Goal: Task Accomplishment & Management: Manage account settings

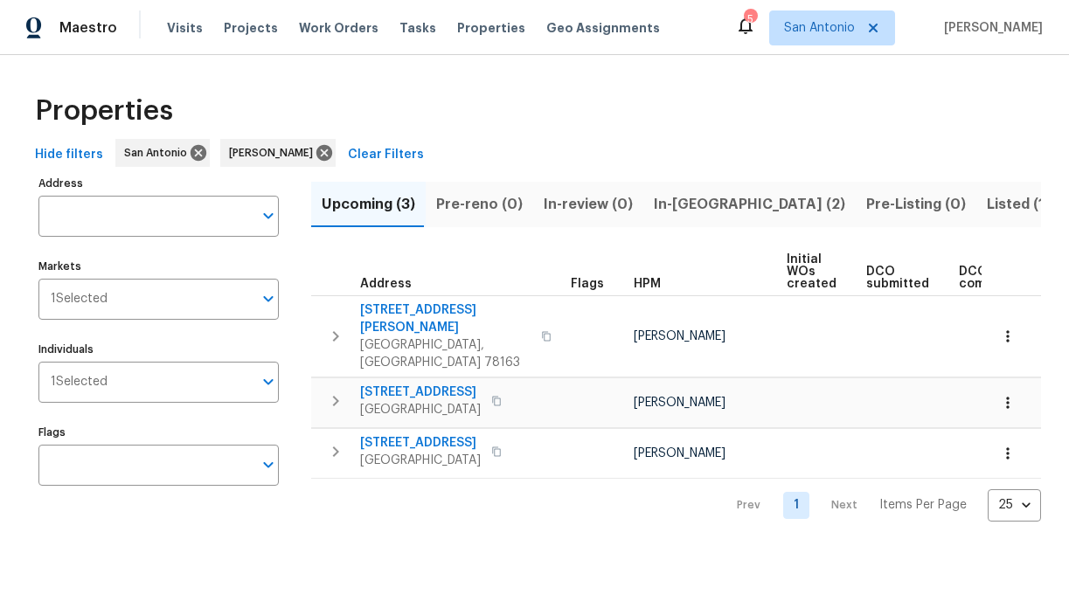
click at [631, 75] on div "Properties Hide filters San Antonio Chris Fuentes Clear Filters Address Address…" at bounding box center [534, 302] width 1069 height 495
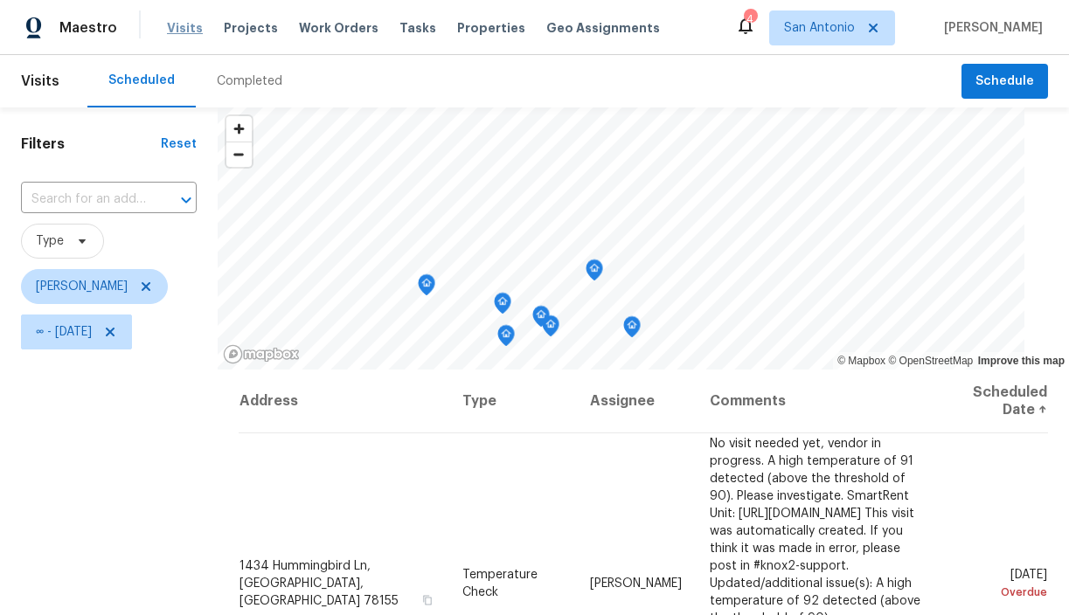
scroll to position [168, 0]
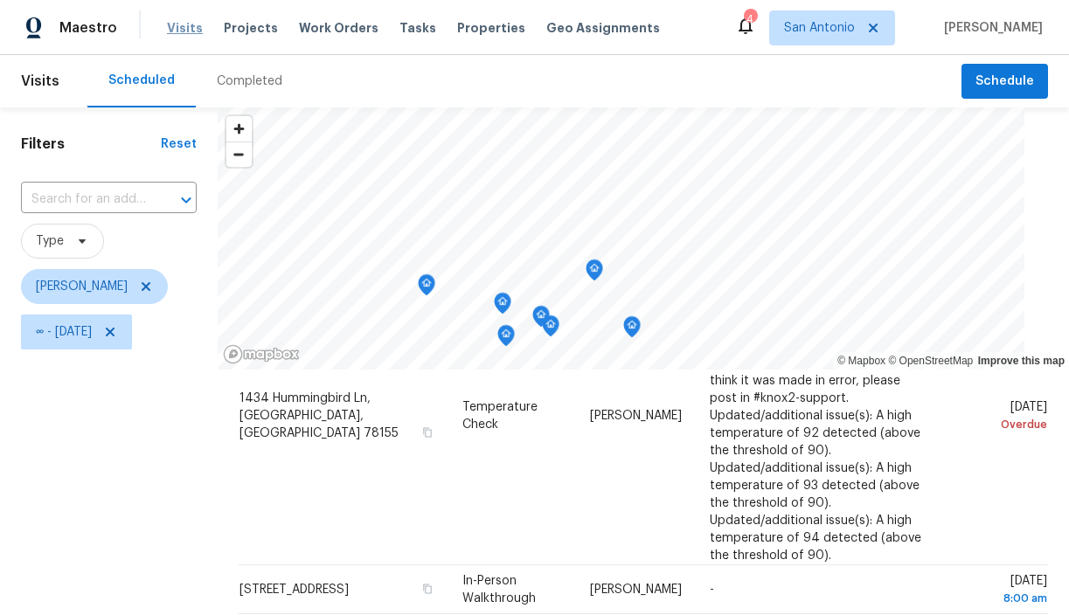
click at [182, 30] on span "Visits" at bounding box center [185, 27] width 36 height 17
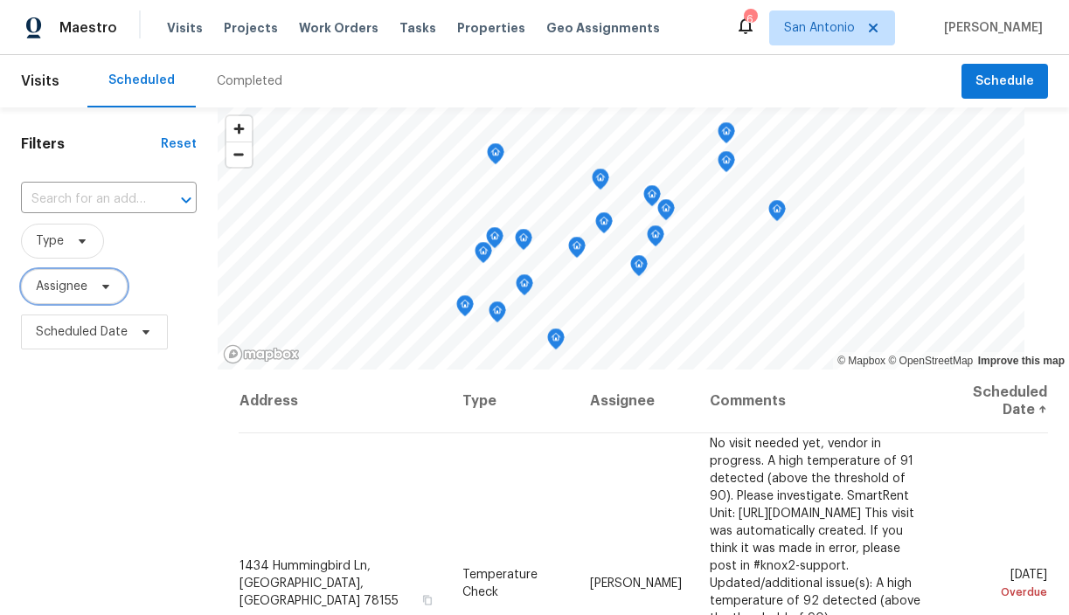
click at [96, 288] on span at bounding box center [103, 287] width 19 height 14
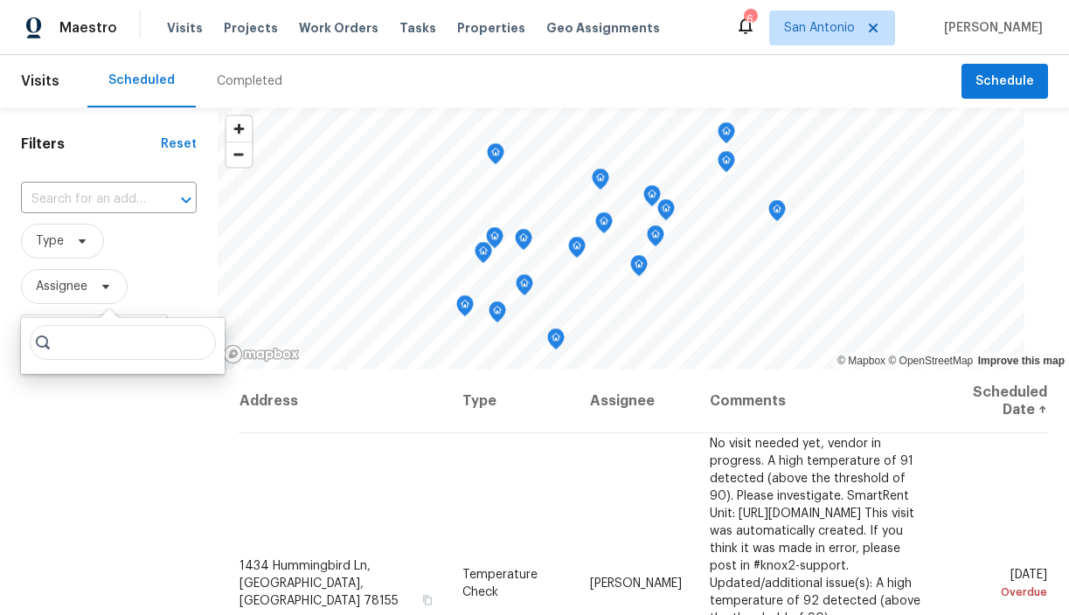
click at [116, 405] on div "Filters Reset ​ Type Assignee Scheduled Date" at bounding box center [109, 485] width 218 height 754
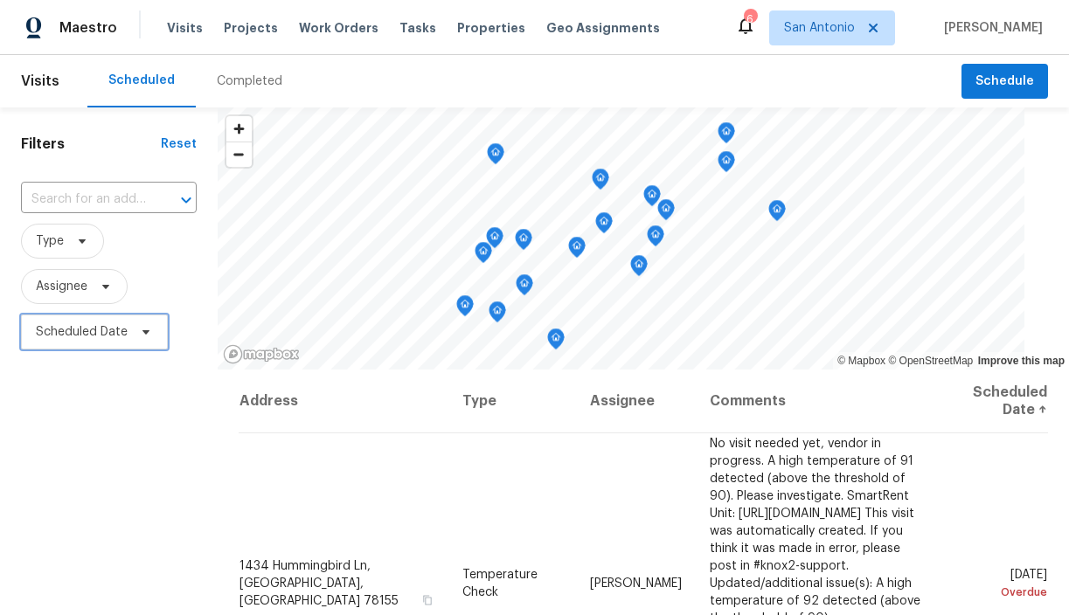
click at [145, 337] on icon at bounding box center [146, 332] width 14 height 14
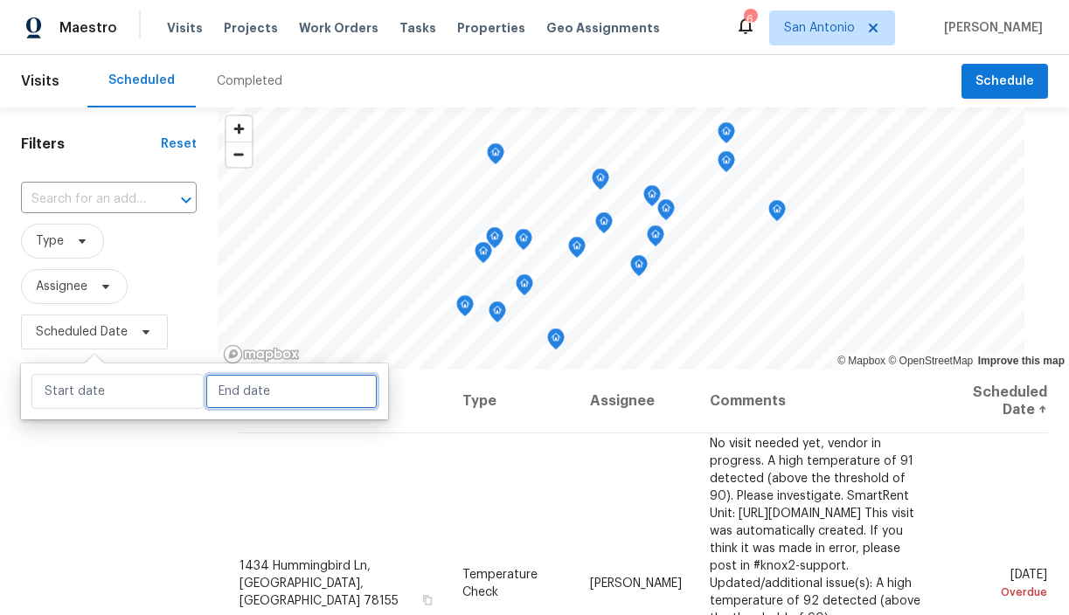
click at [211, 392] on input "text" at bounding box center [291, 391] width 172 height 35
select select "9"
select select "2025"
select select "10"
select select "2025"
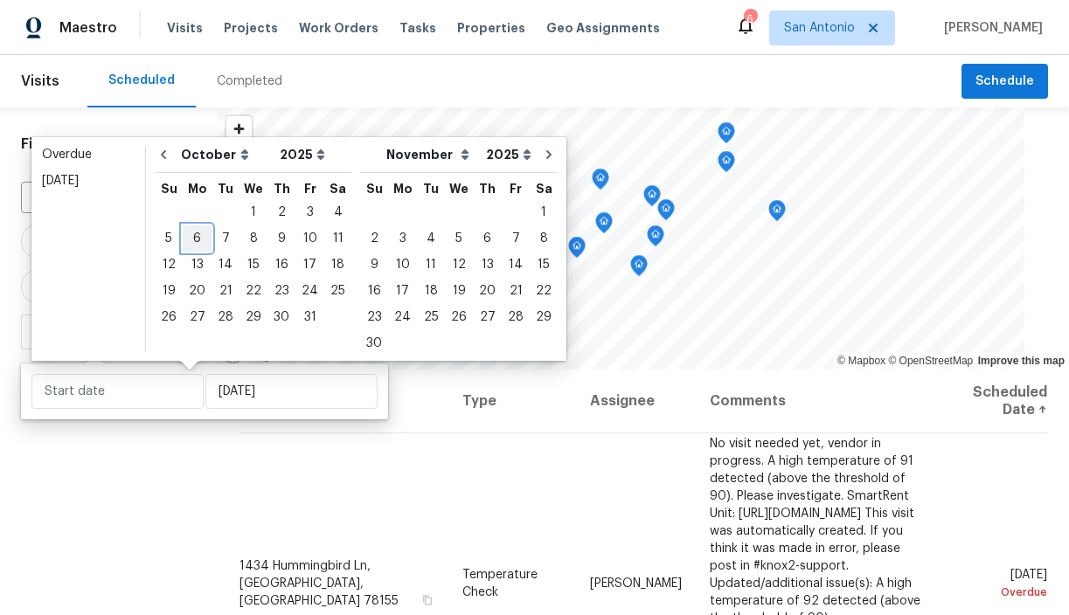
click at [198, 246] on div "6" at bounding box center [197, 238] width 29 height 24
type input "Mon, Oct 06"
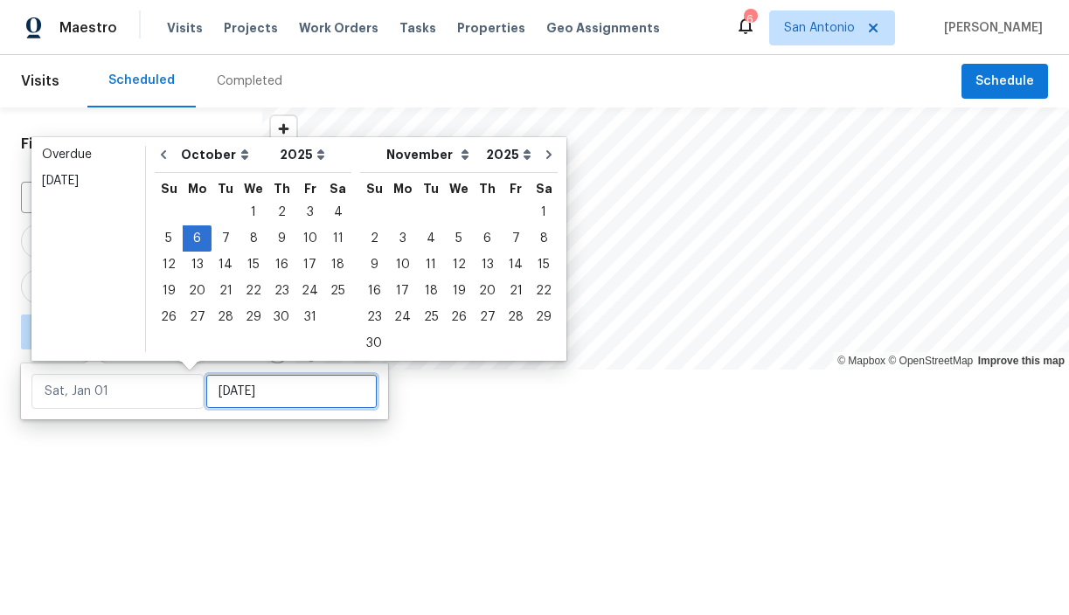
type input "Mon, Oct 06"
type input "Mon, Oct 20"
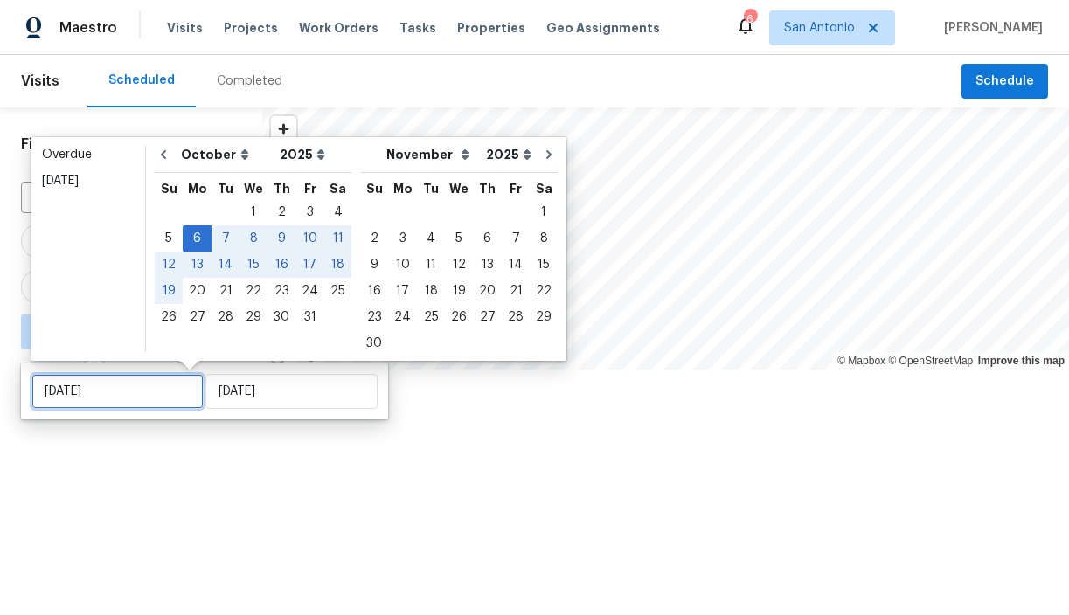
type input "Mon, Oct 06"
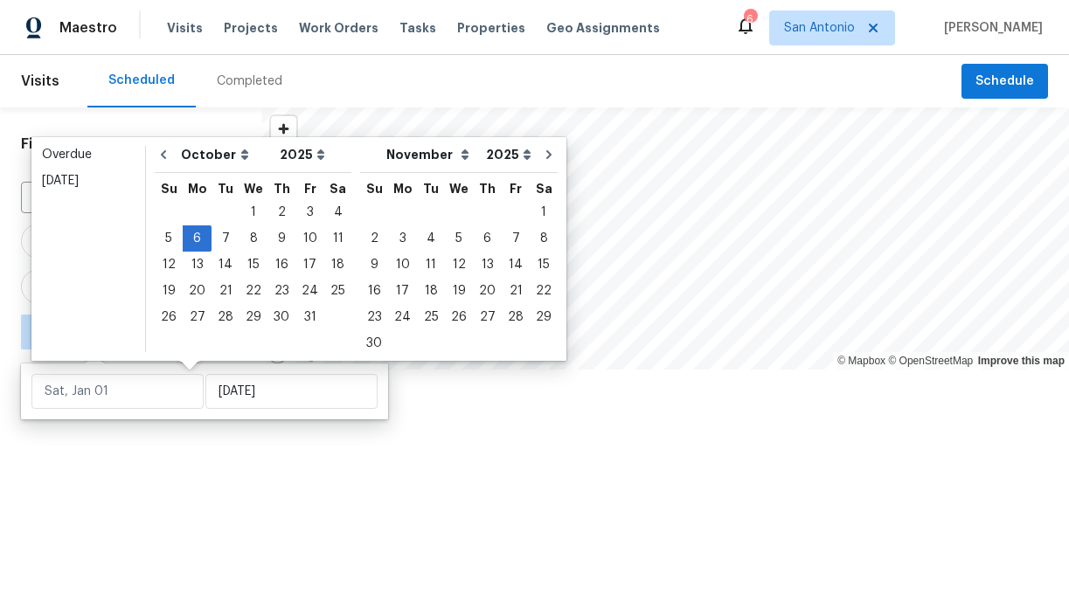
click at [145, 478] on div at bounding box center [534, 307] width 1069 height 615
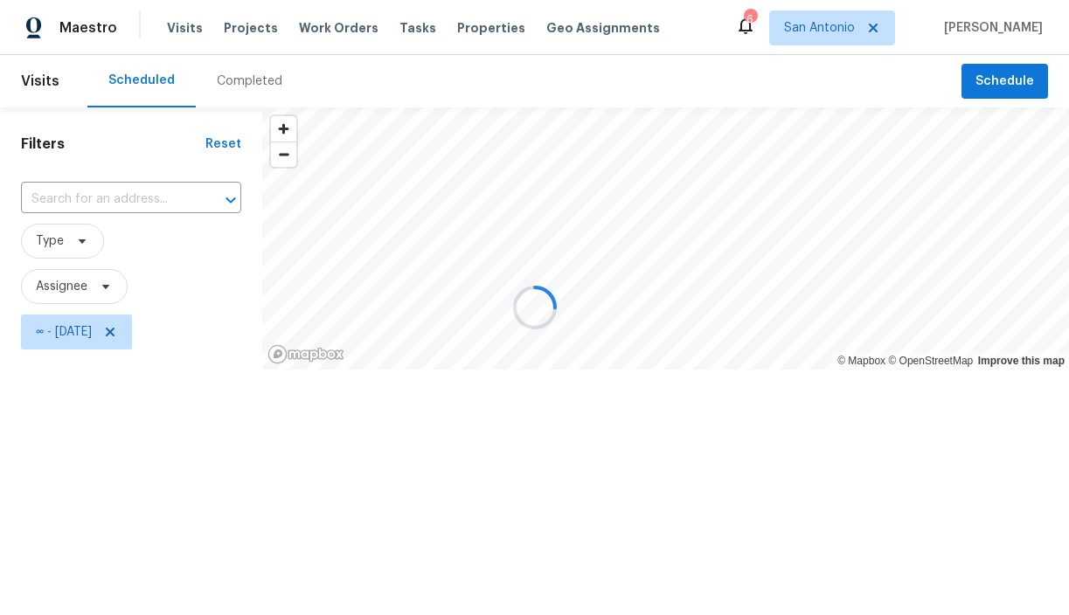
click at [835, 34] on div at bounding box center [534, 307] width 1069 height 615
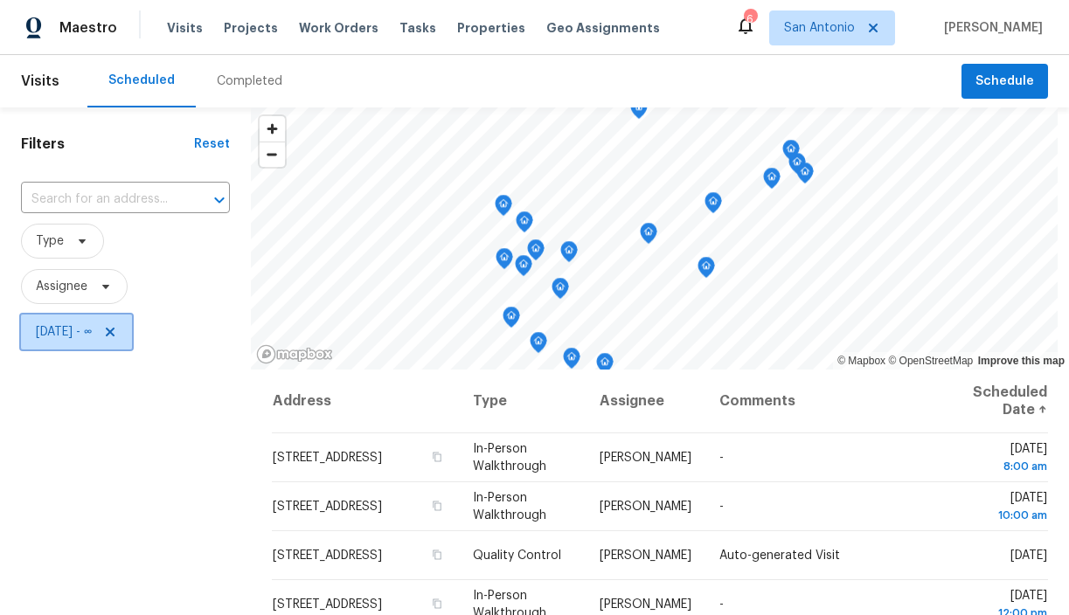
click at [117, 330] on icon at bounding box center [110, 332] width 14 height 14
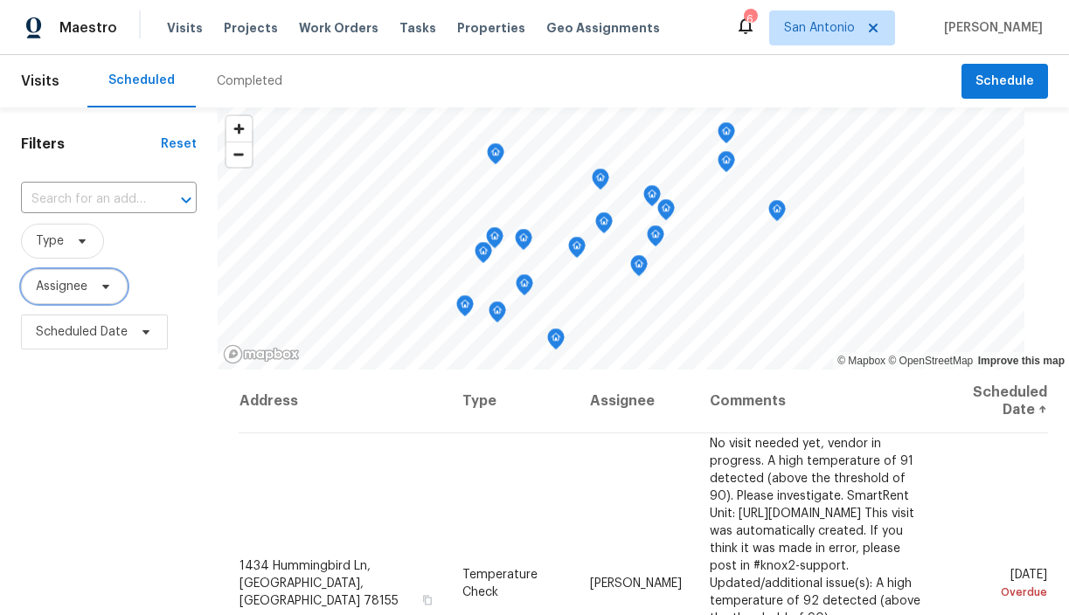
click at [102, 283] on icon at bounding box center [106, 287] width 14 height 14
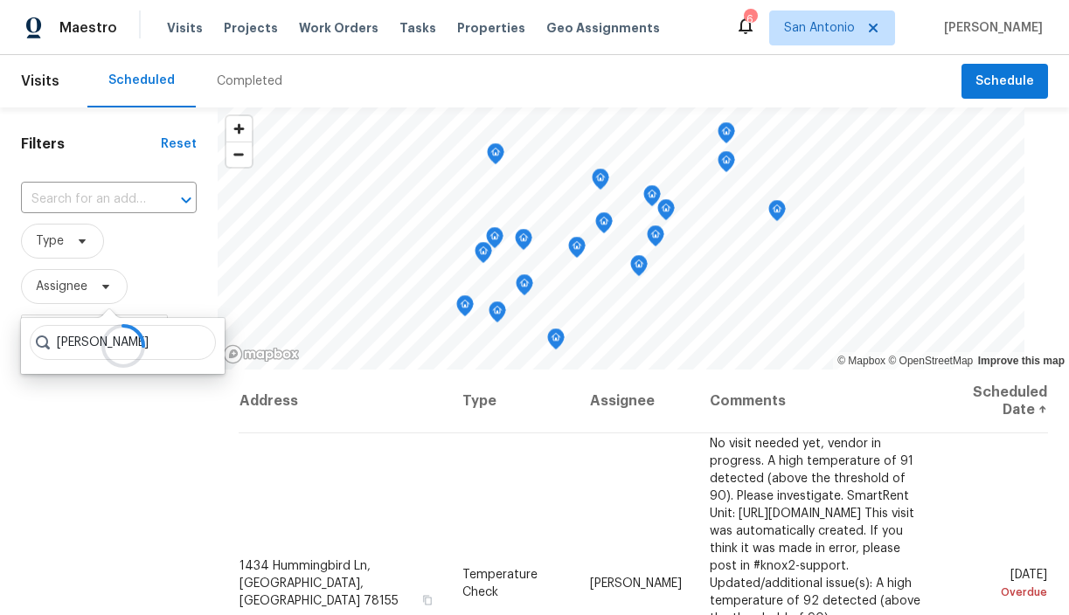
type input "chris fuentes"
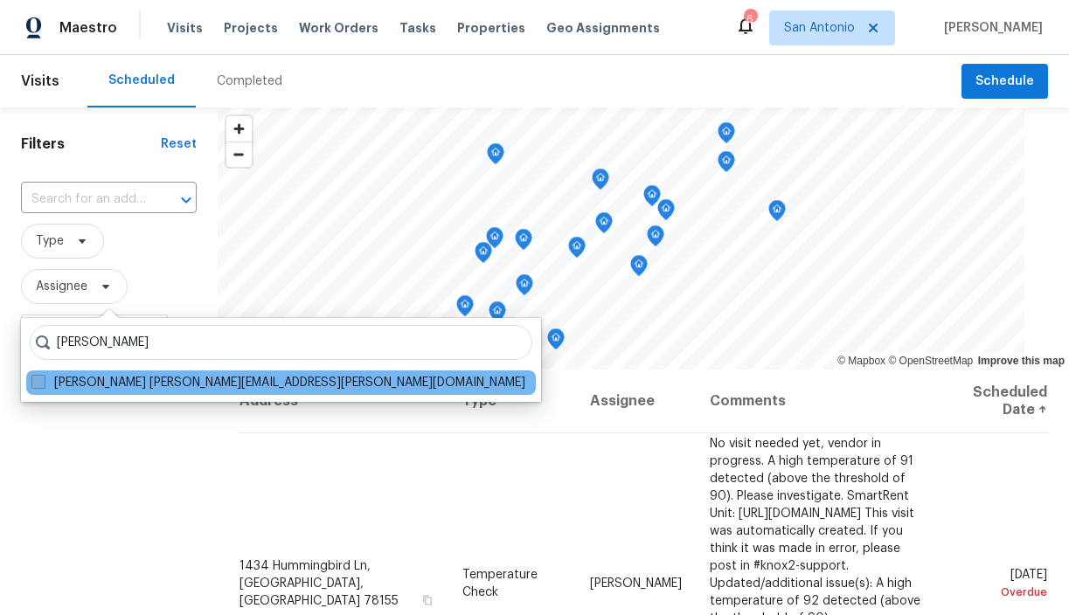
click at [135, 380] on label "Chris Fuentes chris.fuentes@opendoor.com" at bounding box center [278, 382] width 494 height 17
click at [43, 380] on input "Chris Fuentes chris.fuentes@opendoor.com" at bounding box center [36, 379] width 11 height 11
checkbox input "true"
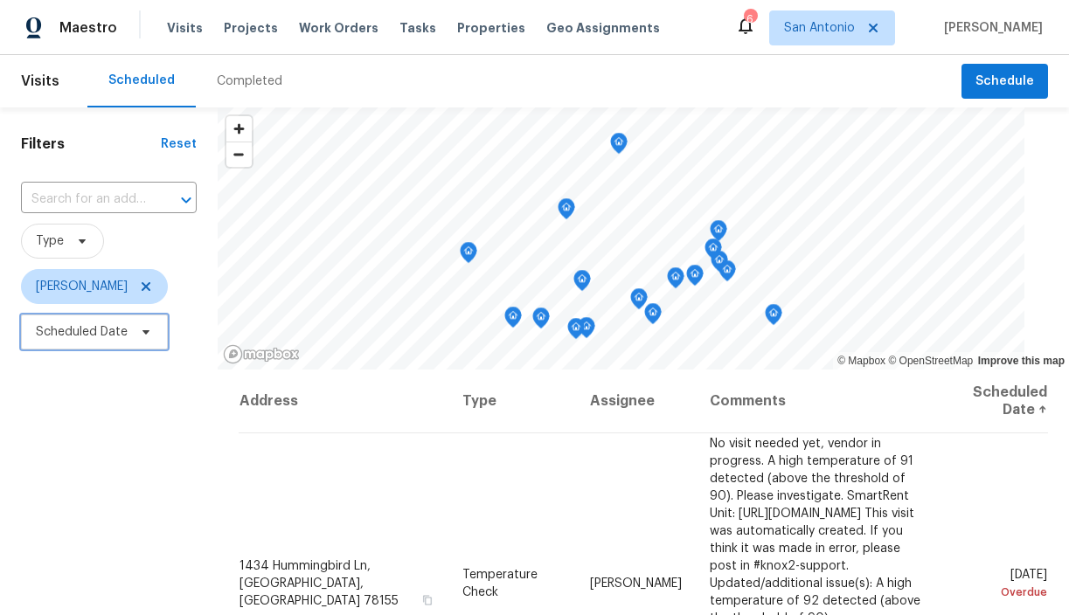
click at [153, 329] on span "Scheduled Date" at bounding box center [94, 332] width 147 height 35
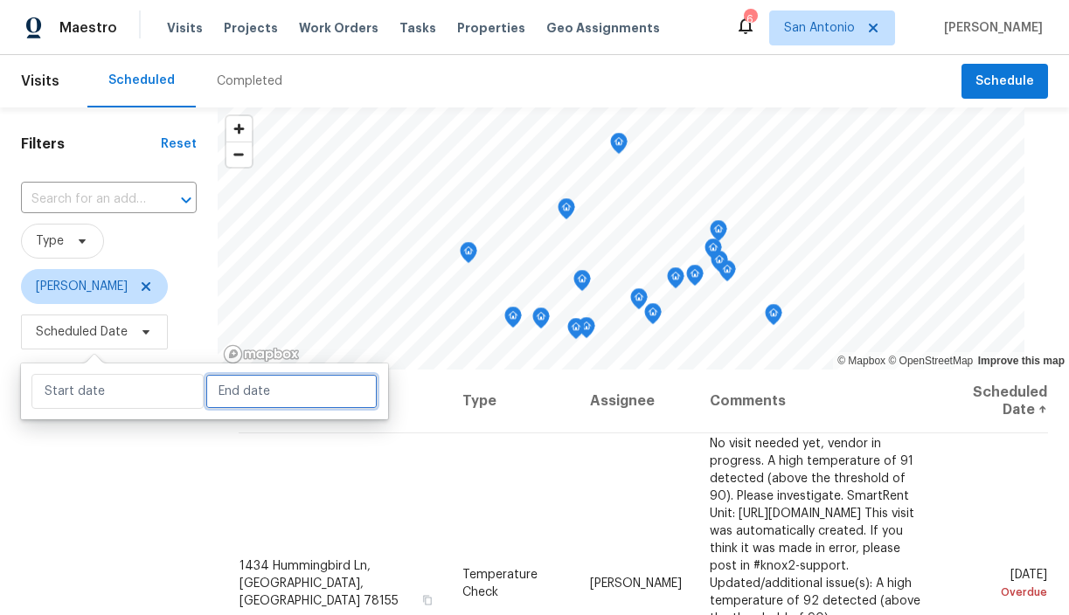
select select "9"
select select "2025"
select select "10"
select select "2025"
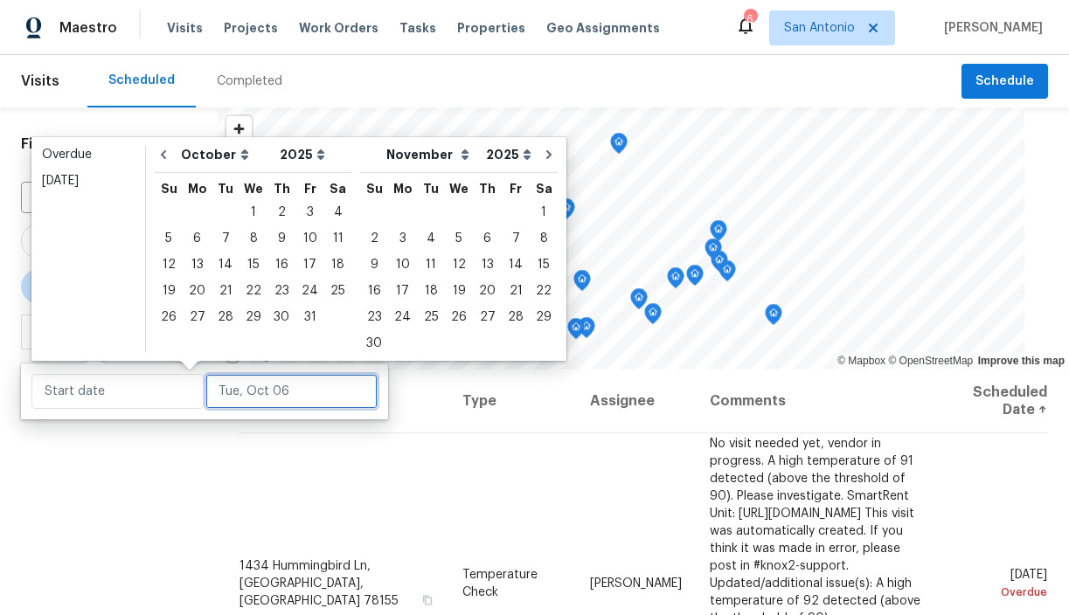
click at [227, 385] on input "text" at bounding box center [291, 391] width 172 height 35
click at [192, 233] on div "6" at bounding box center [197, 238] width 29 height 24
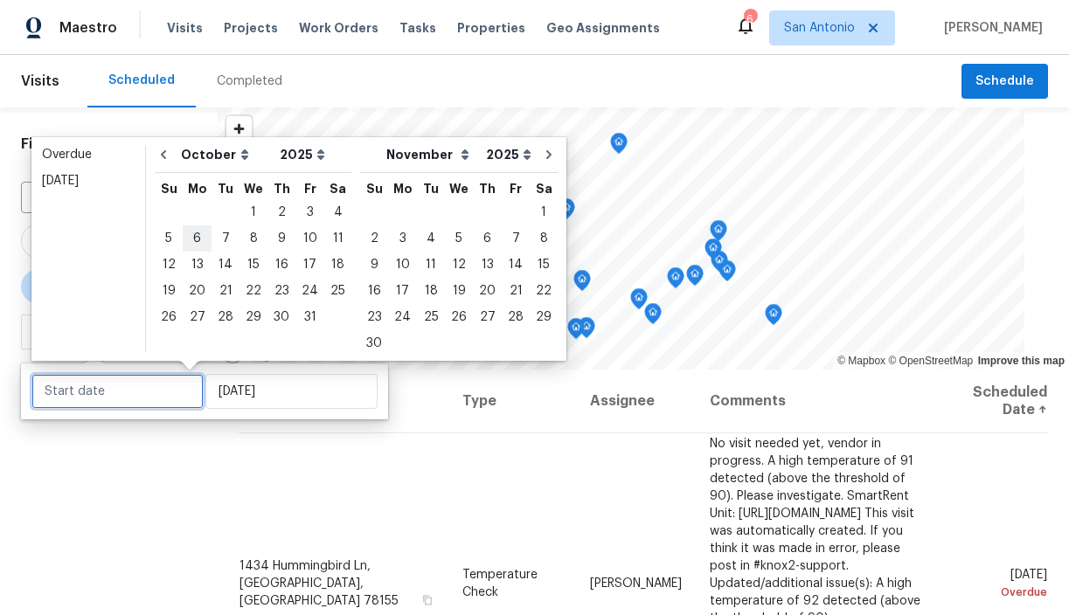
type input "Mon, Oct 06"
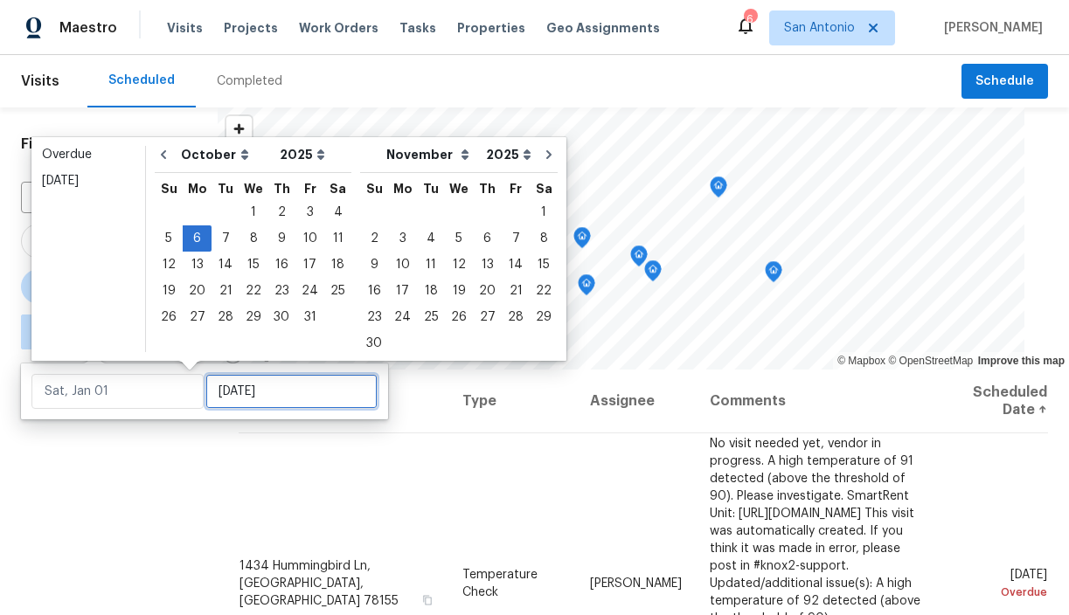
type input "Mon, Oct 06"
type input "Tue, Oct 28"
type input "Mon, Oct 06"
click at [178, 475] on div "Filters Reset ​ Type Chris Fuentes ∞ - Mon, Oct 06" at bounding box center [109, 485] width 218 height 754
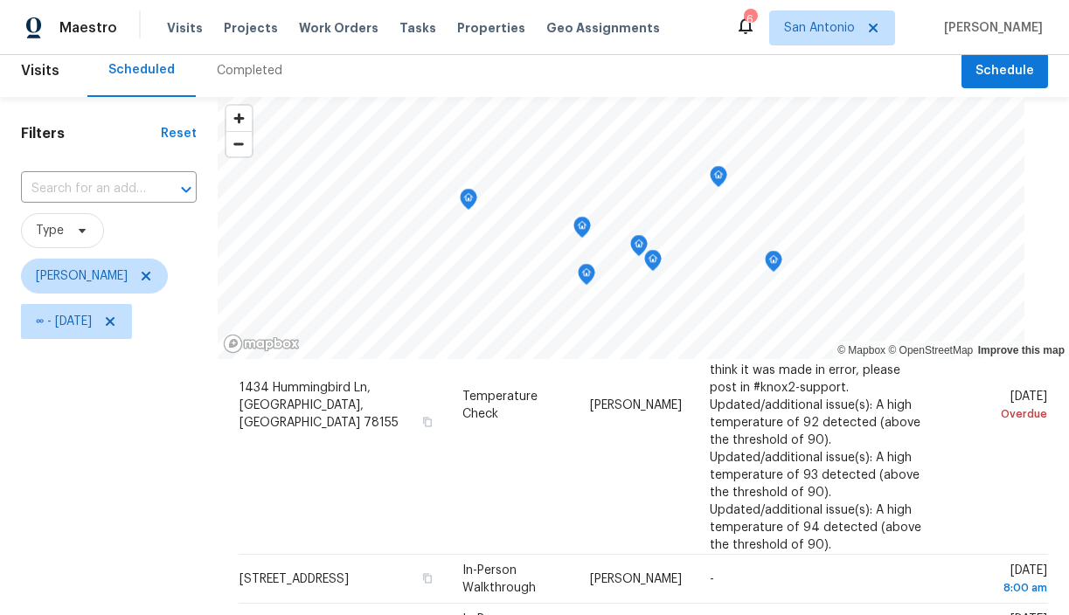
scroll to position [13, 0]
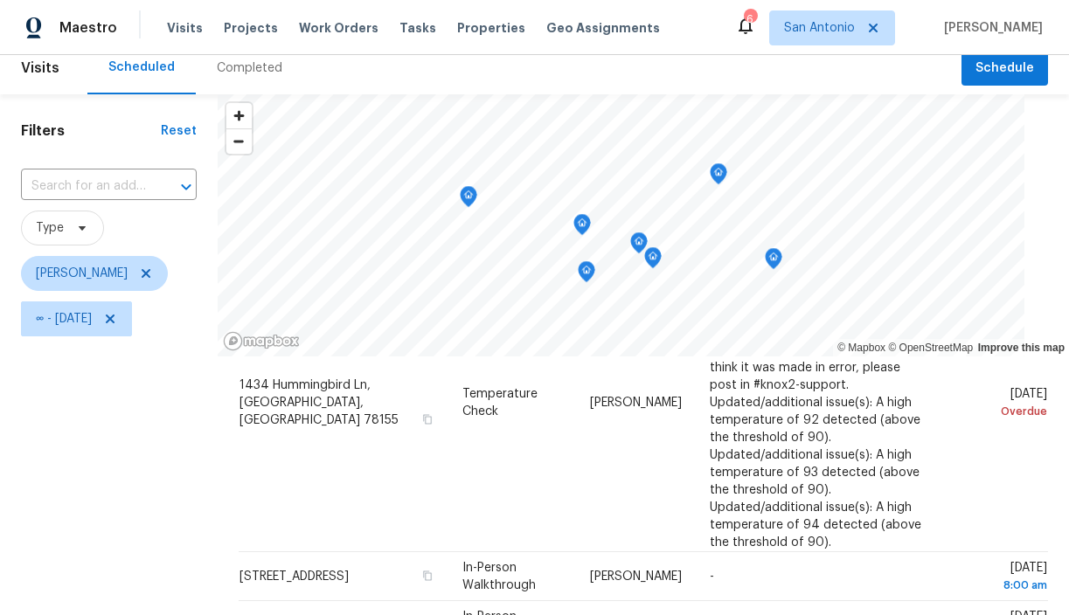
click at [719, 173] on icon "Map marker" at bounding box center [719, 174] width 2 height 3
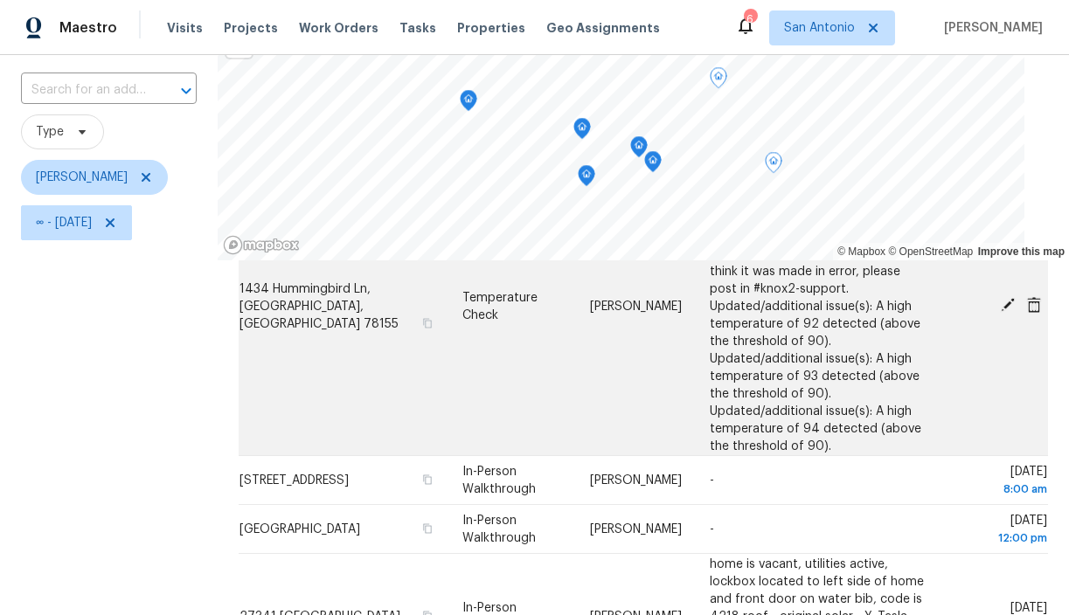
scroll to position [247, 0]
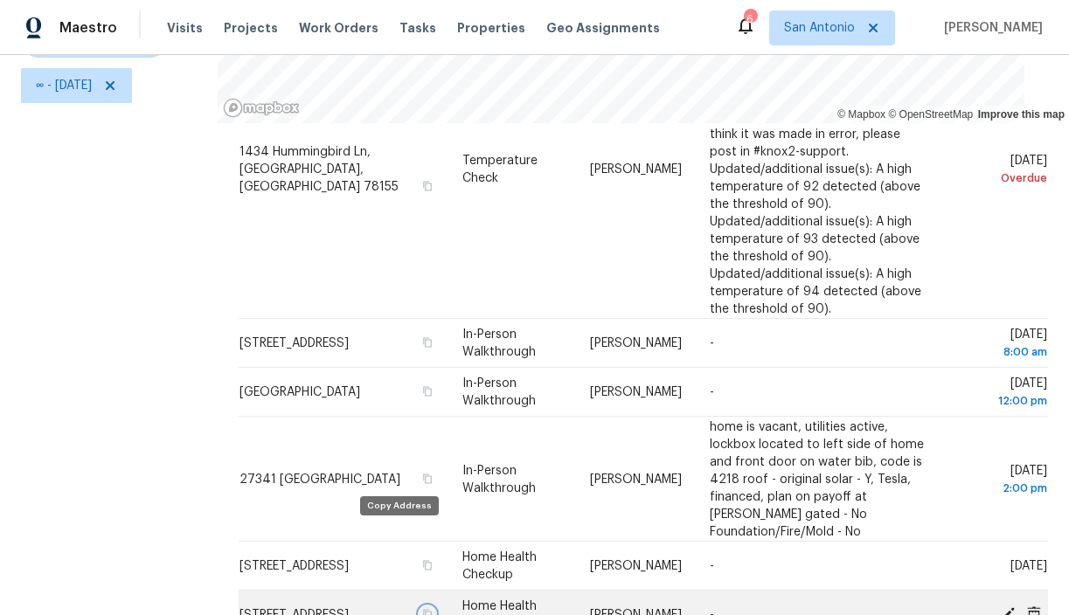
click at [421, 609] on icon "button" at bounding box center [426, 614] width 10 height 10
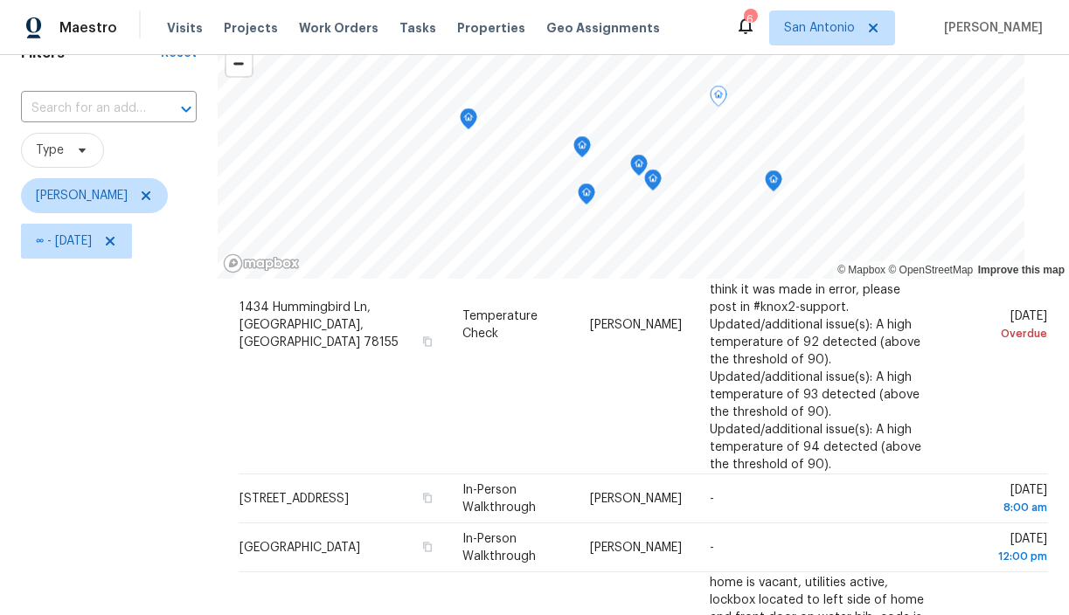
scroll to position [72, 0]
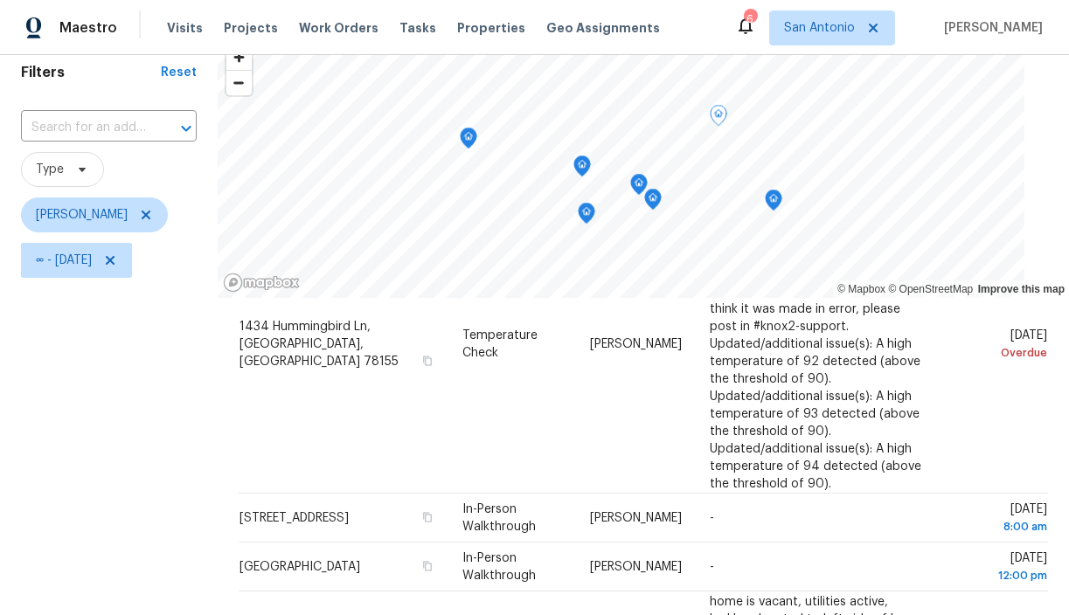
click at [640, 184] on icon "Map marker" at bounding box center [639, 185] width 2 height 3
click at [592, 215] on icon "Map marker" at bounding box center [587, 214] width 16 height 20
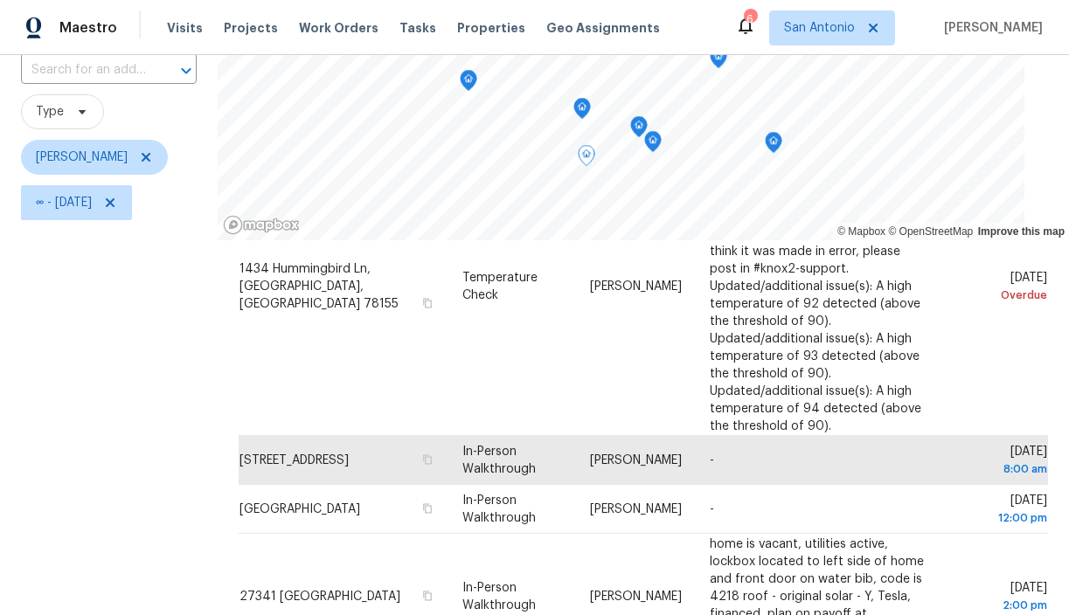
scroll to position [86, 0]
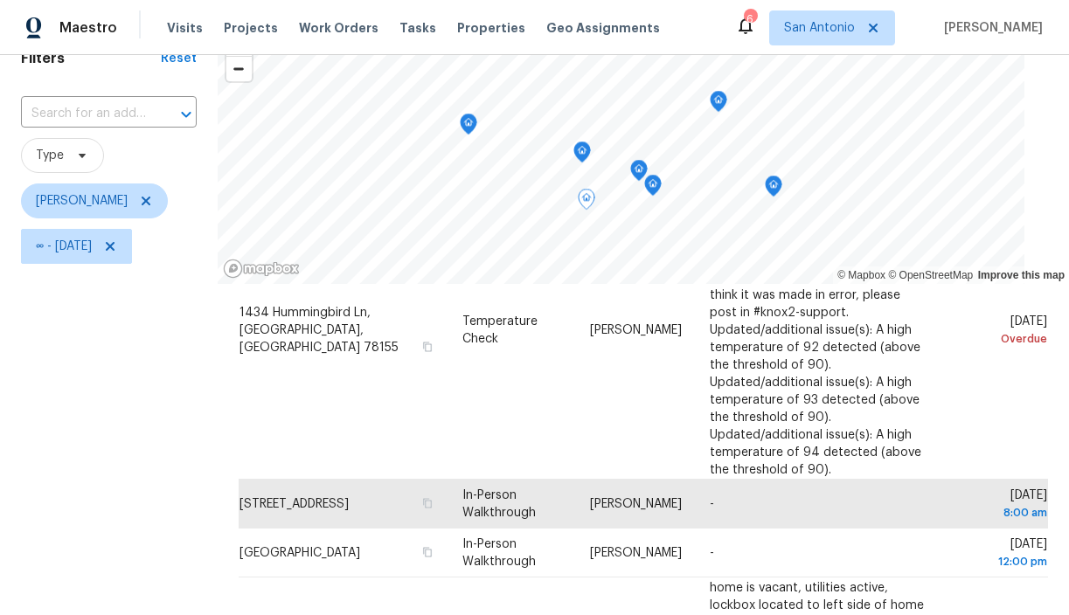
click at [640, 168] on icon "Map marker" at bounding box center [639, 171] width 16 height 20
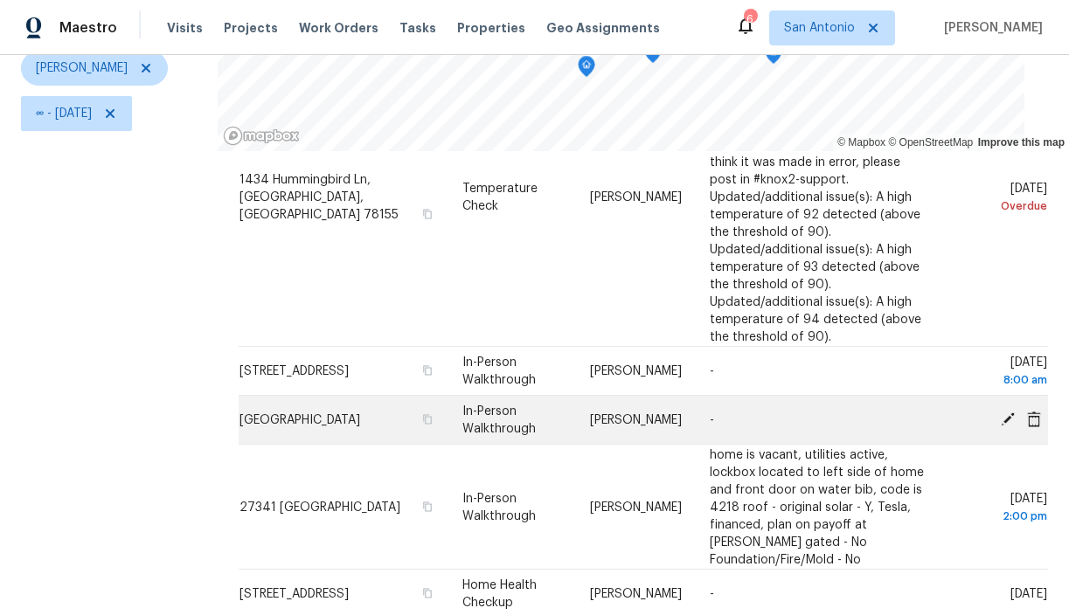
scroll to position [247, 0]
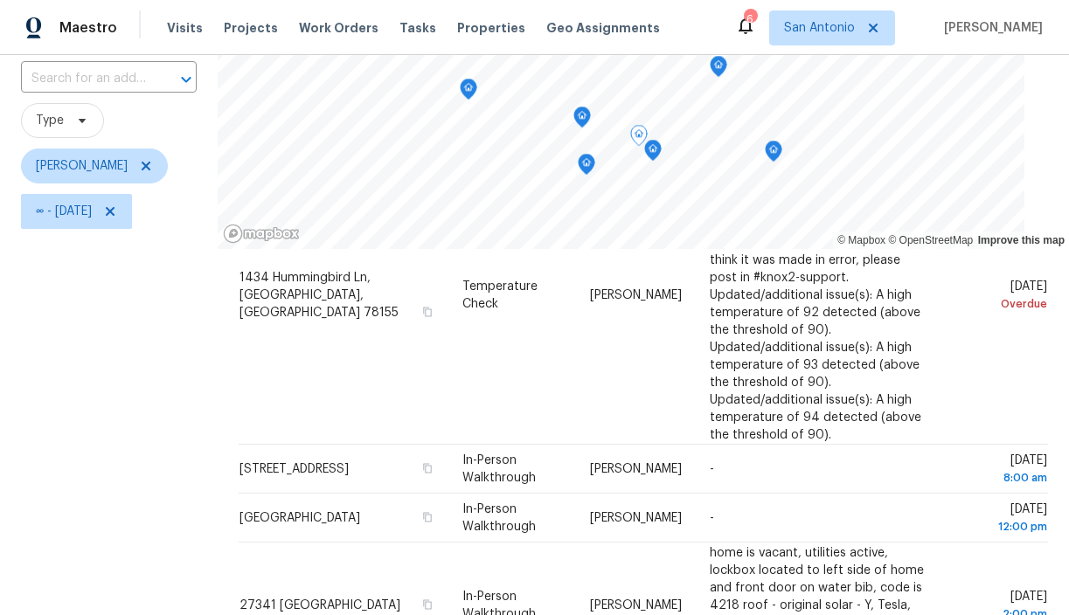
scroll to position [106, 0]
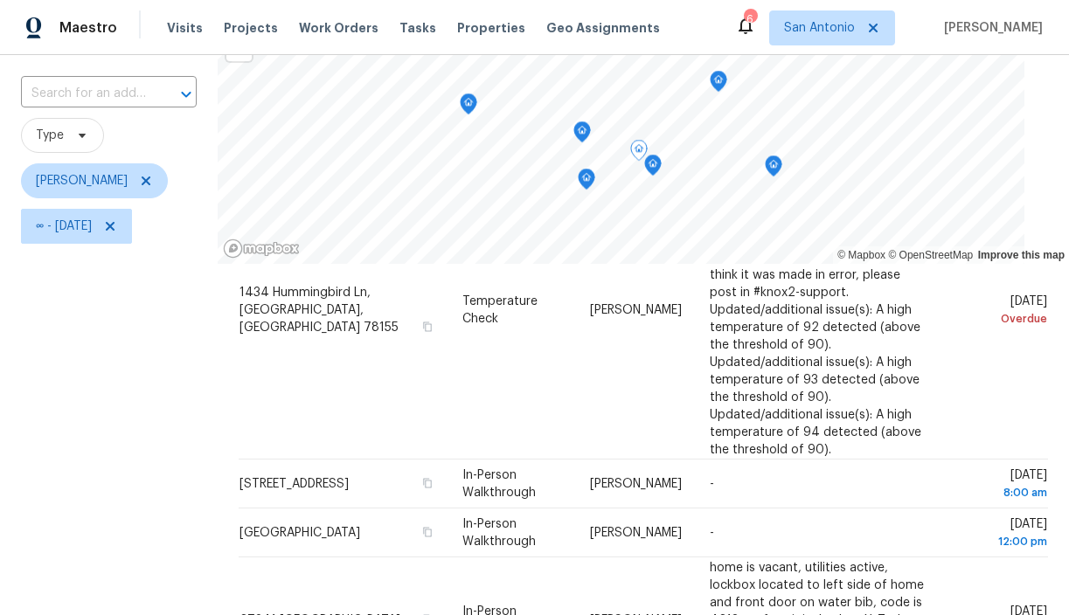
click at [654, 168] on icon "Map marker" at bounding box center [653, 166] width 16 height 20
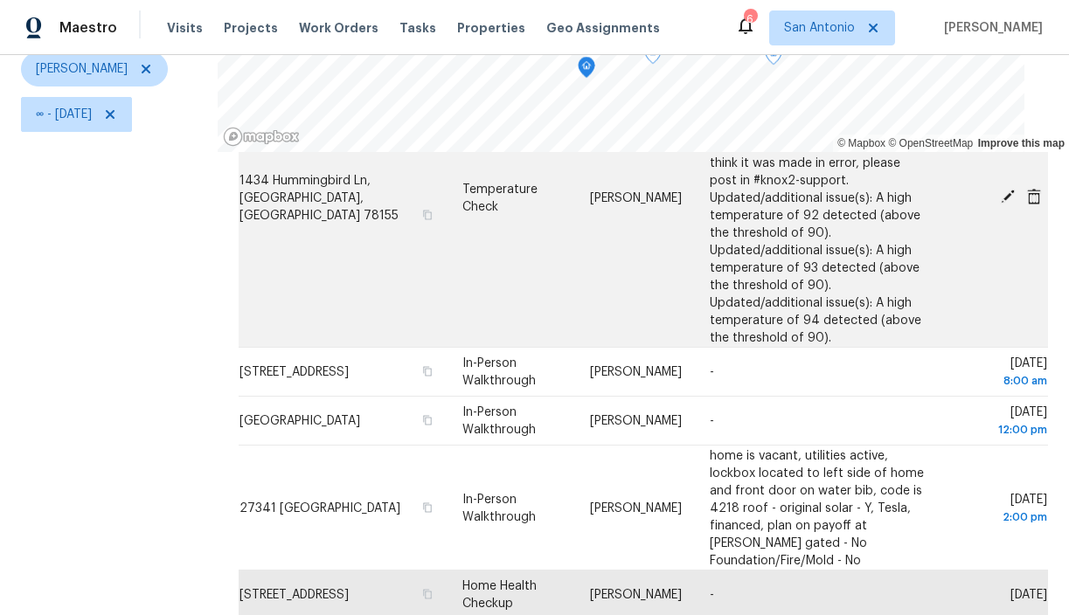
scroll to position [247, 0]
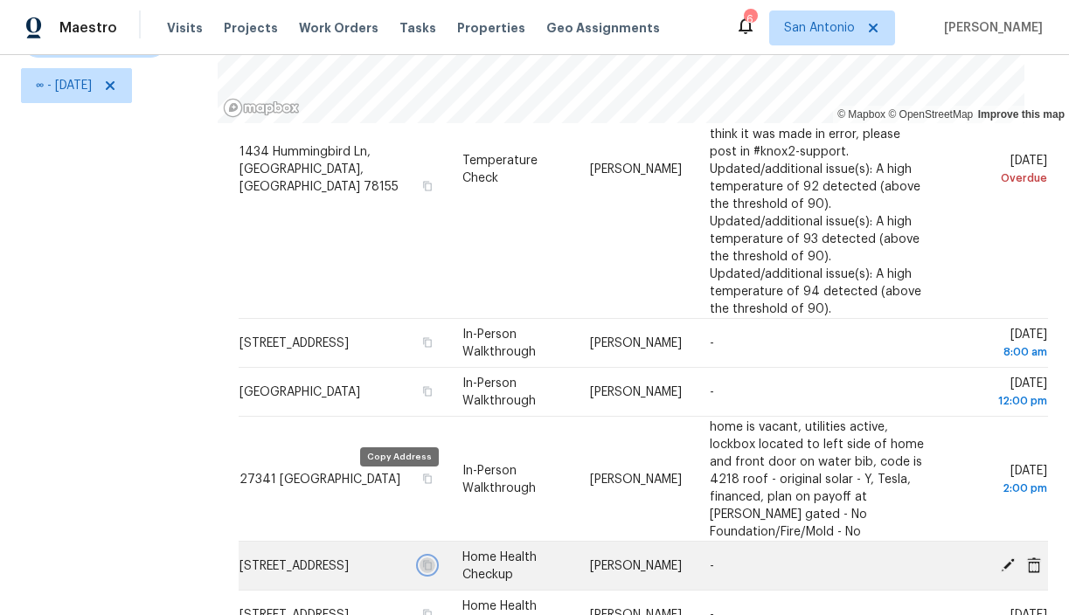
click at [421, 560] on icon "button" at bounding box center [426, 565] width 10 height 10
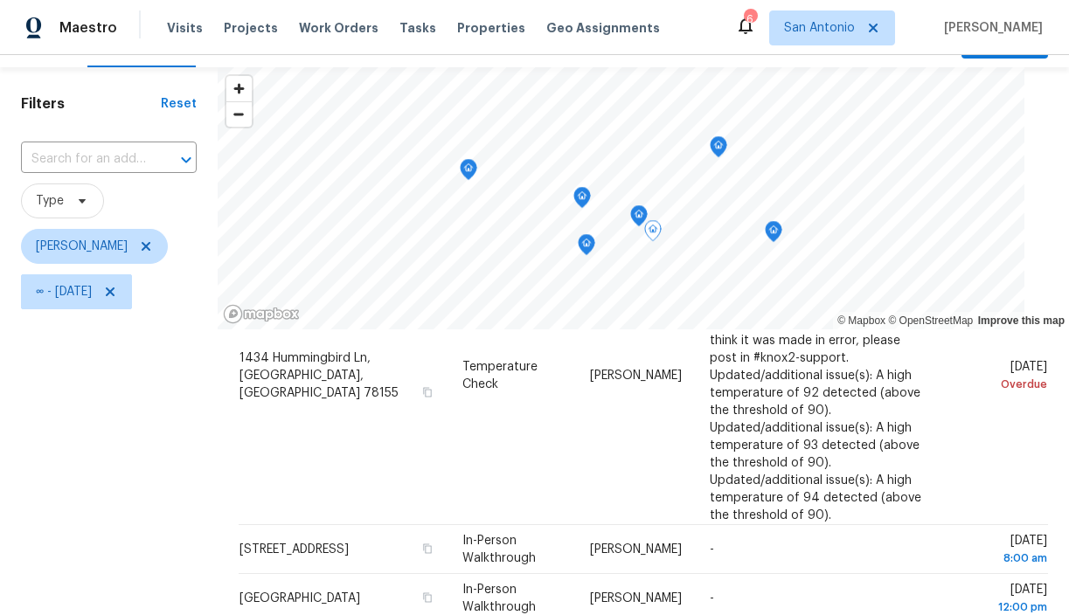
scroll to position [0, 0]
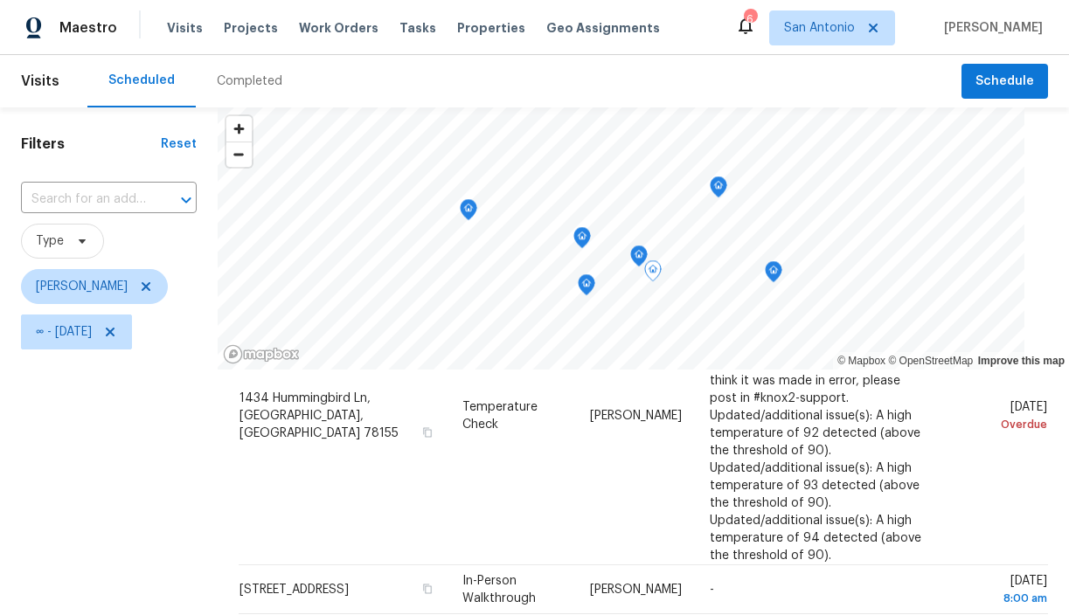
click at [335, 18] on div "Visits Projects Work Orders Tasks Properties Geo Assignments" at bounding box center [424, 27] width 514 height 35
click at [336, 29] on span "Work Orders" at bounding box center [339, 27] width 80 height 17
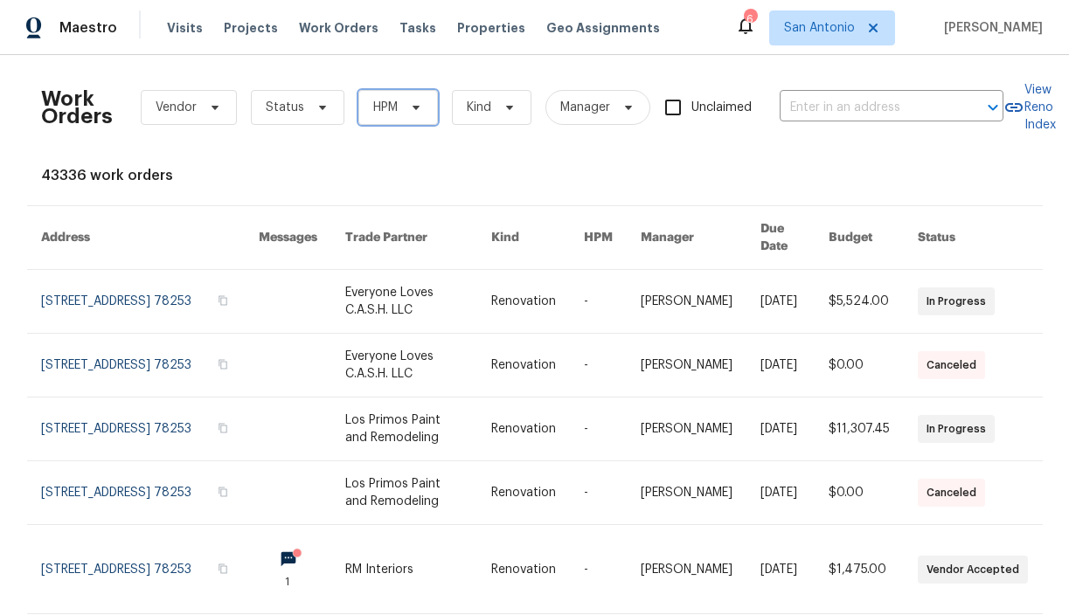
click at [418, 105] on icon at bounding box center [416, 108] width 14 height 14
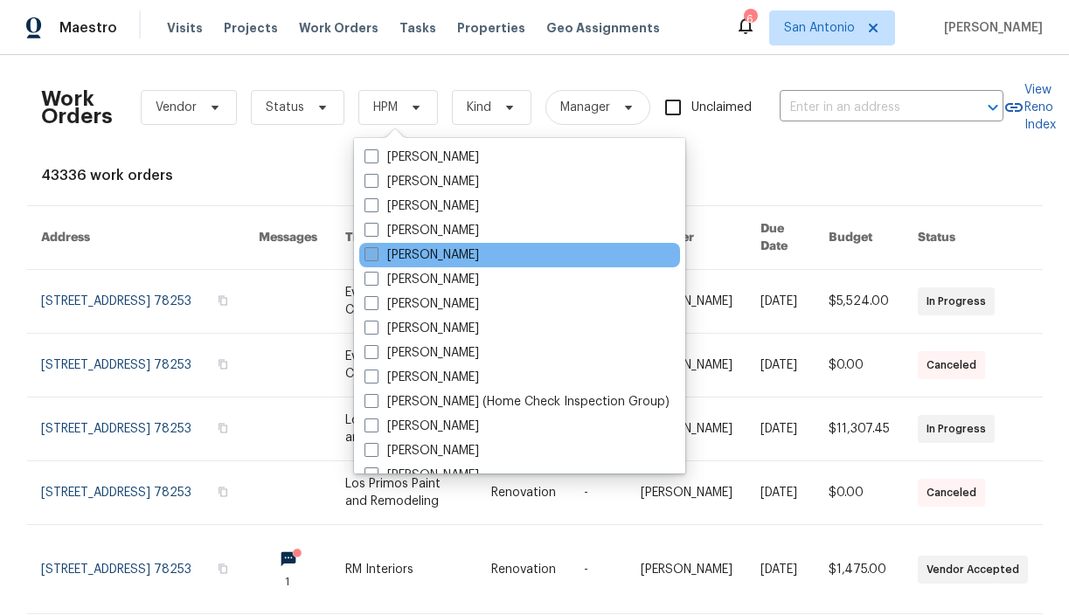
click at [403, 253] on label "[PERSON_NAME]" at bounding box center [422, 255] width 115 height 17
click at [376, 253] on input "[PERSON_NAME]" at bounding box center [370, 252] width 11 height 11
checkbox input "true"
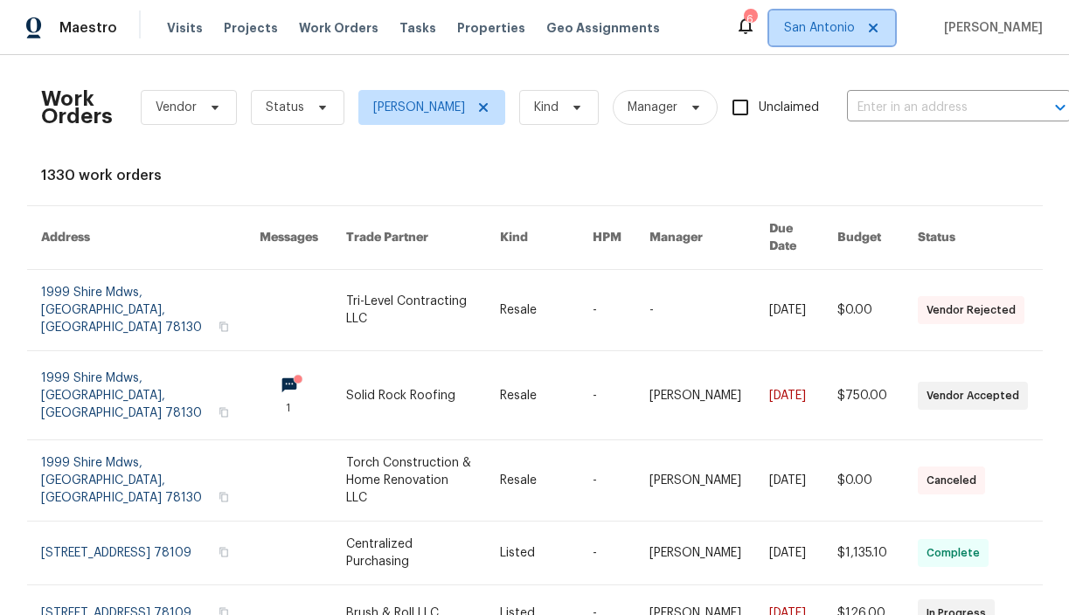
click at [848, 25] on span "San Antonio" at bounding box center [819, 27] width 71 height 17
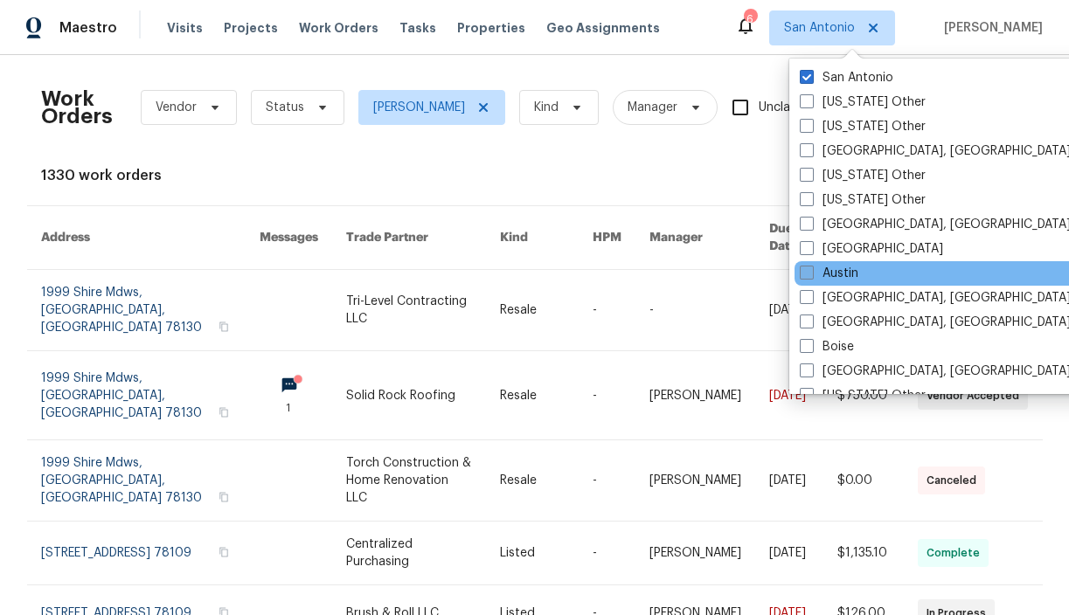
click at [829, 267] on label "Austin" at bounding box center [829, 273] width 59 height 17
click at [811, 267] on input "Austin" at bounding box center [805, 270] width 11 height 11
checkbox input "true"
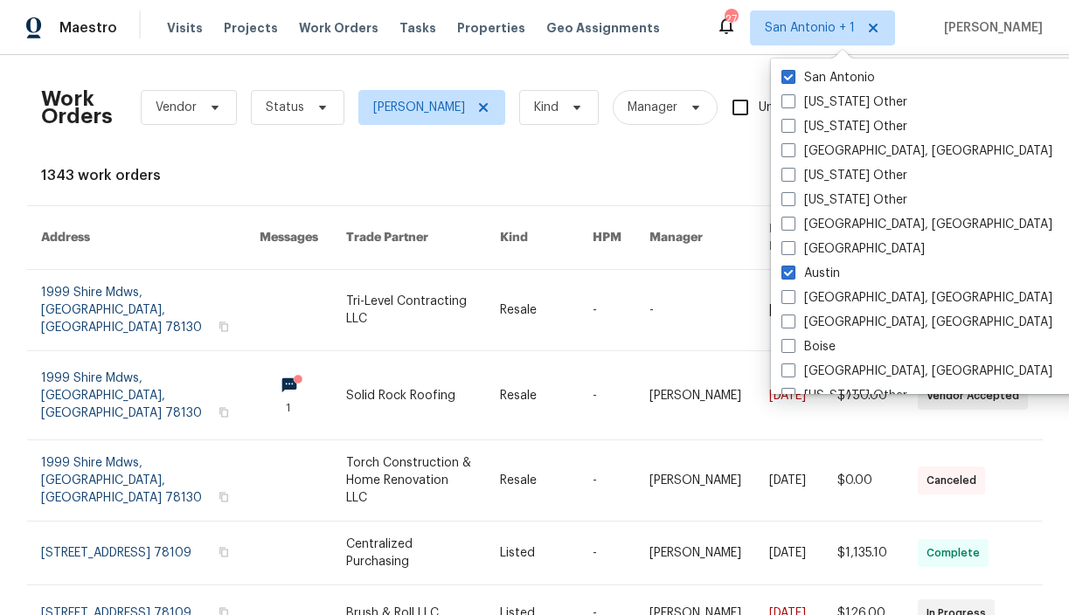
click at [528, 167] on div "1343 work orders" at bounding box center [535, 175] width 988 height 17
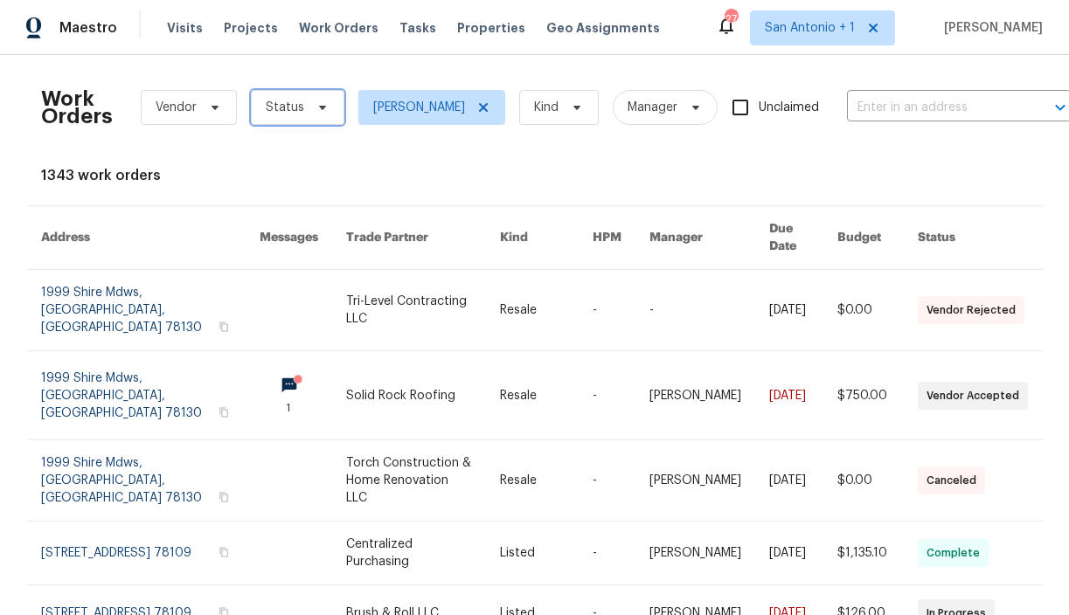
click at [316, 103] on icon at bounding box center [323, 108] width 14 height 14
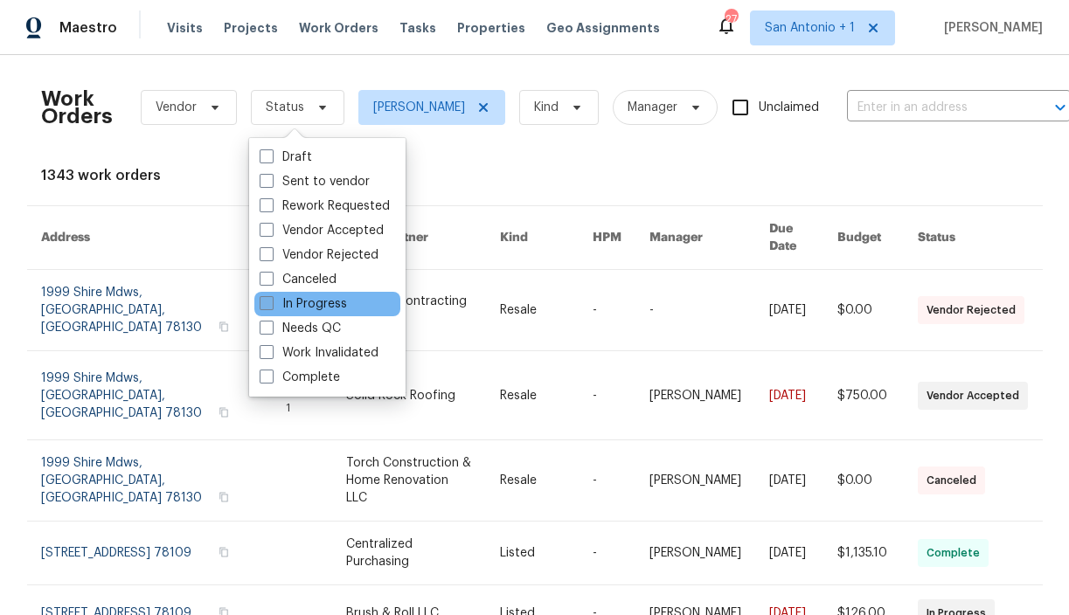
click at [294, 303] on label "In Progress" at bounding box center [303, 303] width 87 height 17
click at [271, 303] on input "In Progress" at bounding box center [265, 300] width 11 height 11
checkbox input "true"
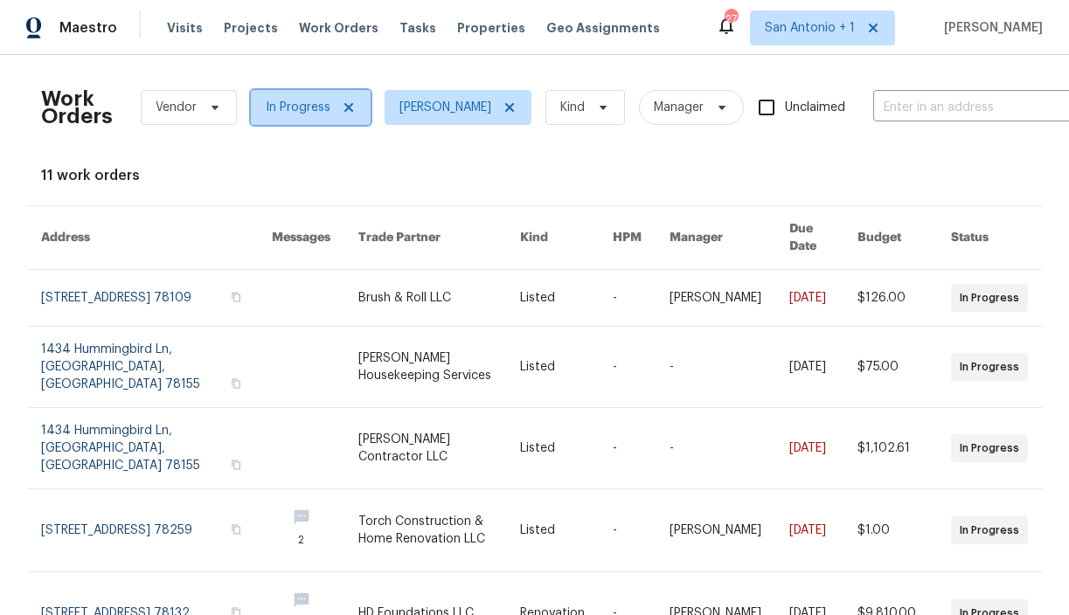
click at [316, 108] on span "In Progress" at bounding box center [298, 107] width 65 height 17
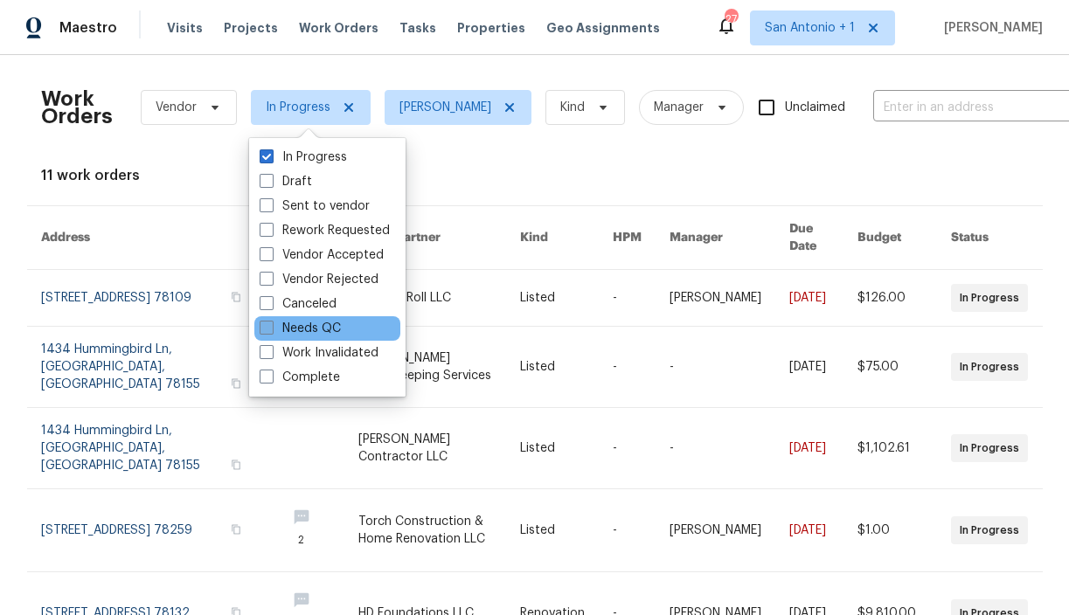
click at [305, 329] on label "Needs QC" at bounding box center [300, 328] width 81 height 17
click at [271, 329] on input "Needs QC" at bounding box center [265, 325] width 11 height 11
checkbox input "true"
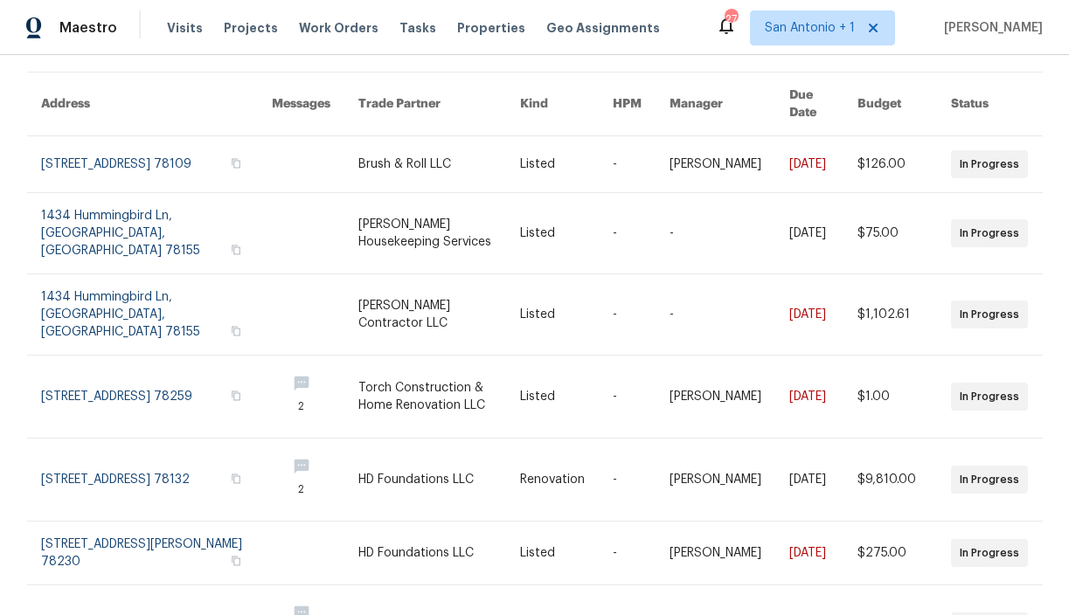
scroll to position [77, 0]
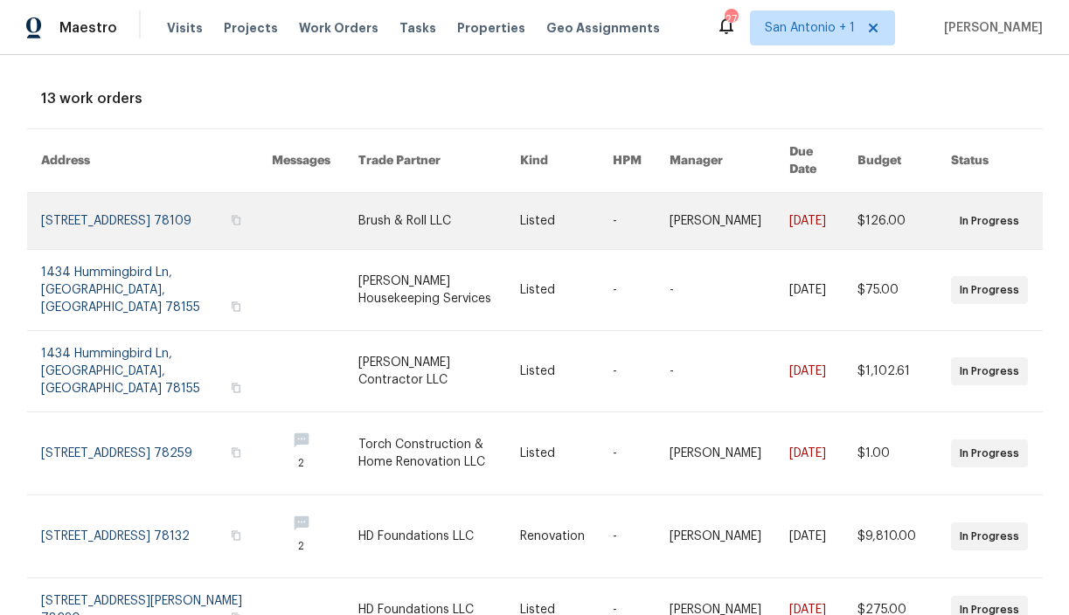
click at [121, 198] on link at bounding box center [157, 221] width 232 height 56
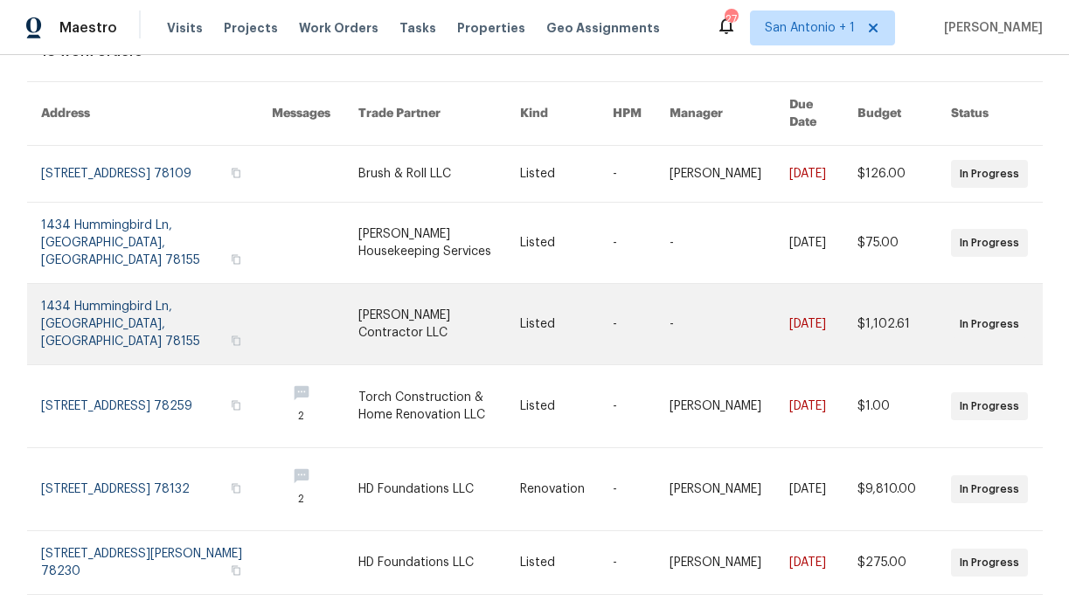
scroll to position [129, 0]
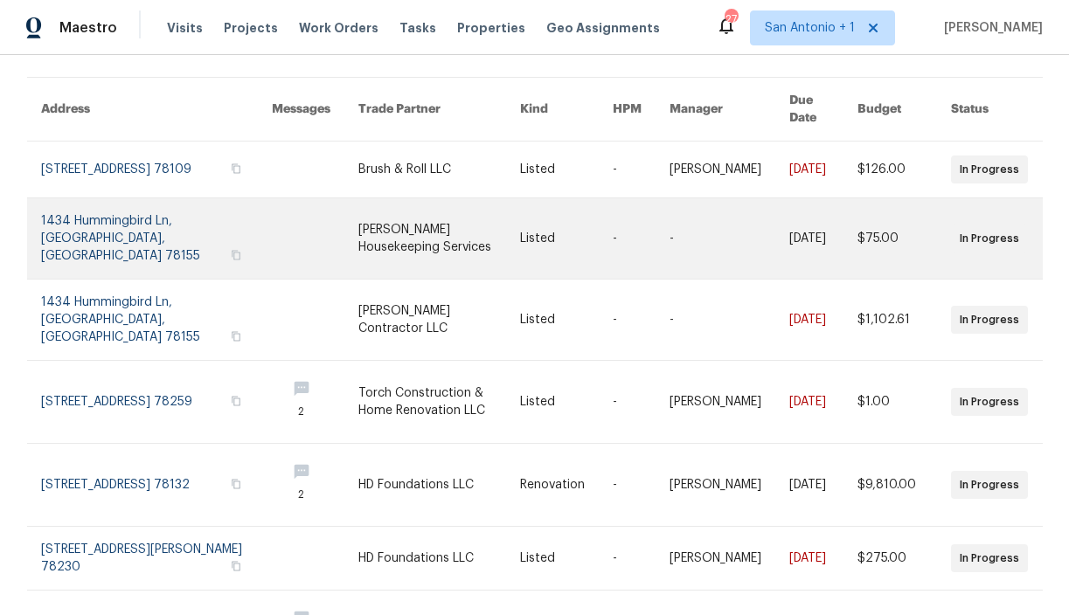
click at [130, 212] on link at bounding box center [157, 238] width 232 height 80
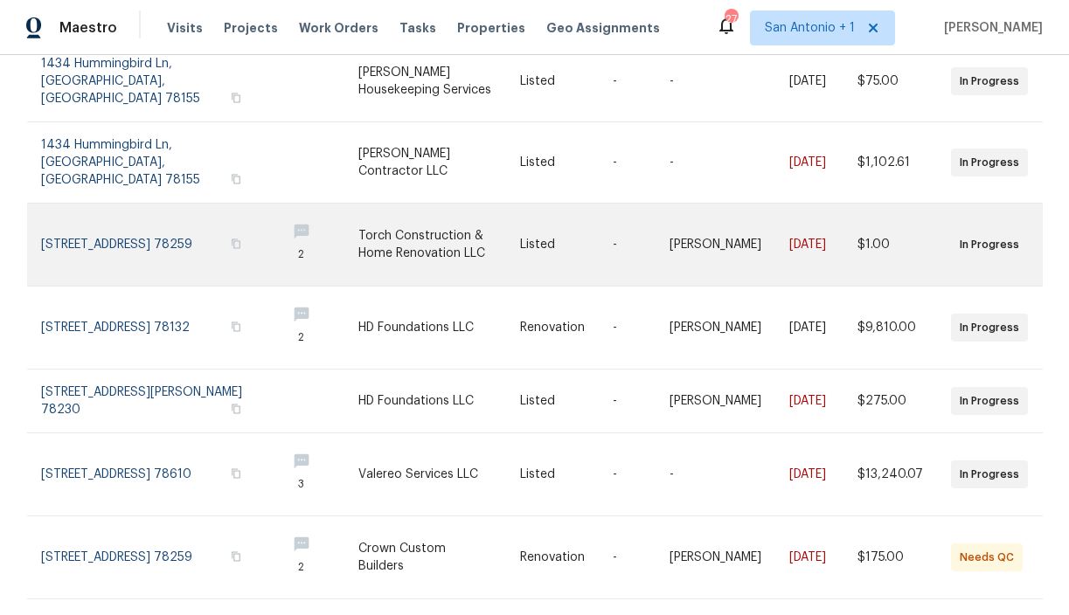
scroll to position [292, 0]
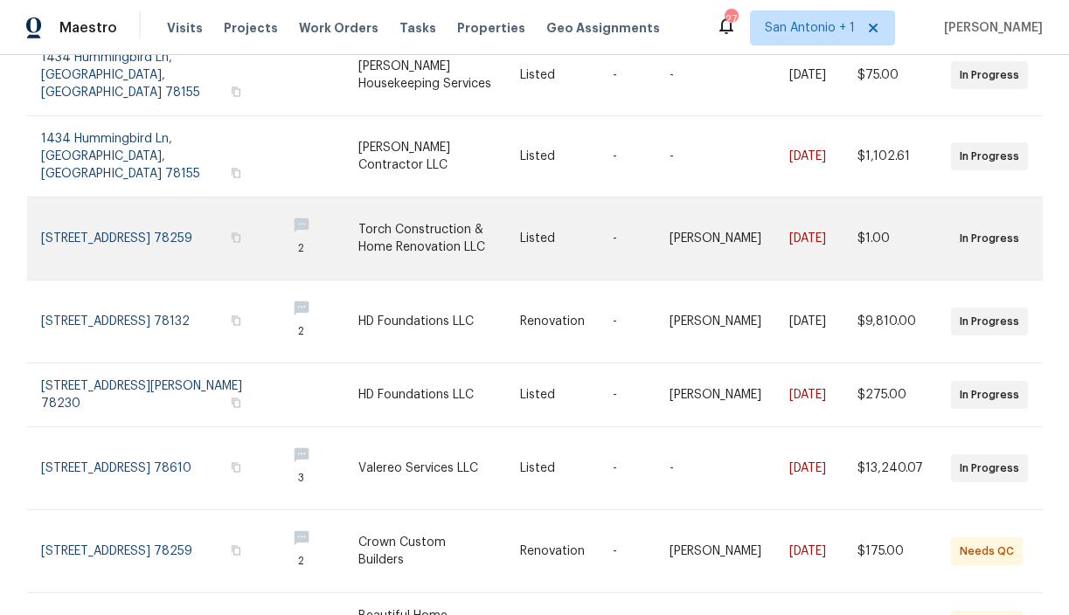
click at [142, 198] on link at bounding box center [157, 239] width 232 height 82
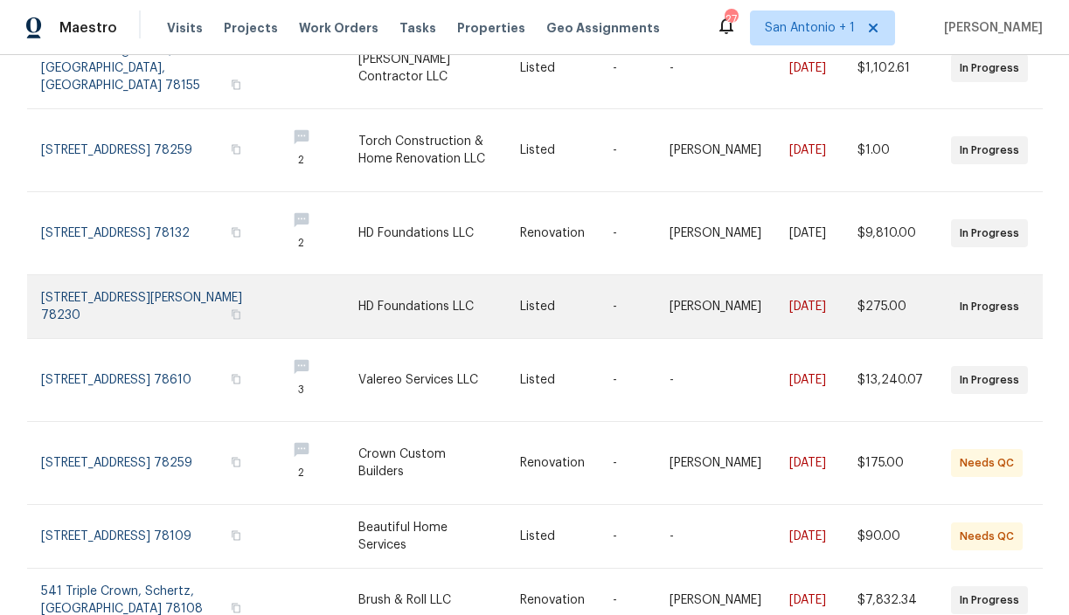
scroll to position [410, 0]
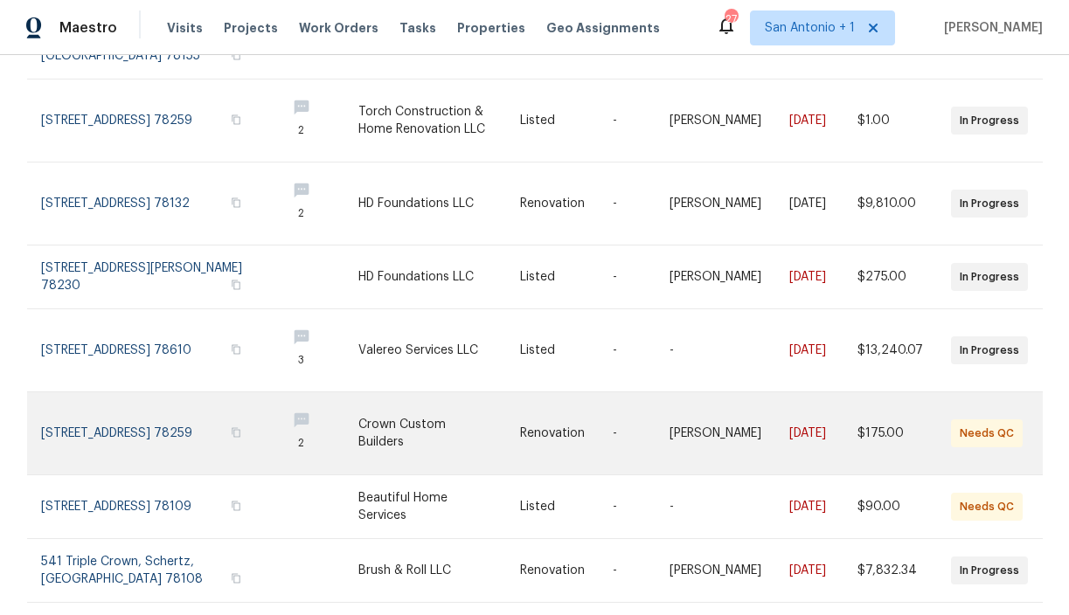
click at [115, 392] on link at bounding box center [157, 433] width 232 height 82
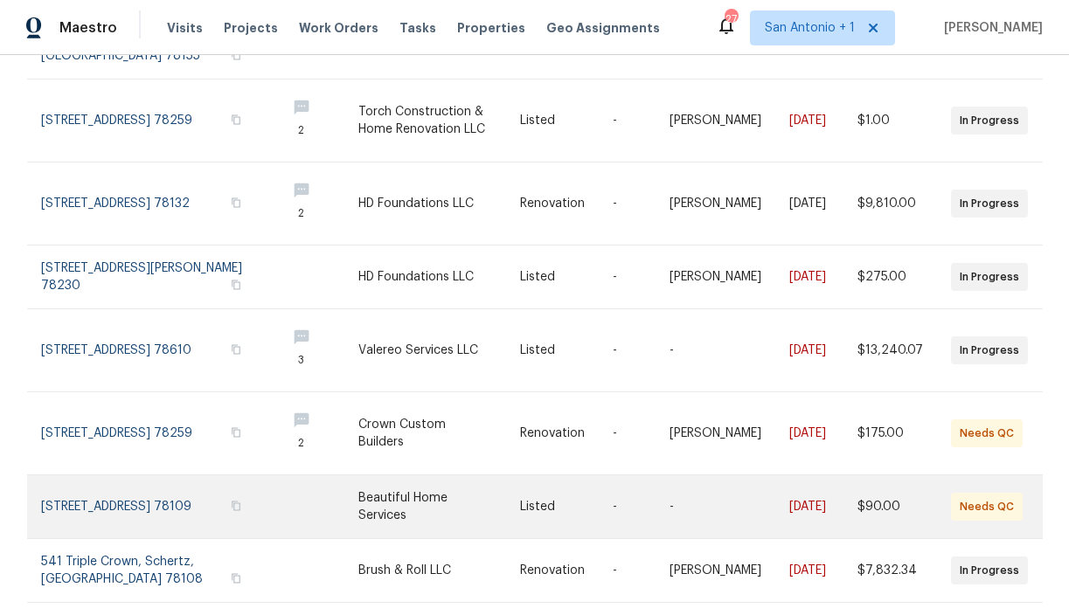
click at [96, 476] on link at bounding box center [157, 507] width 232 height 63
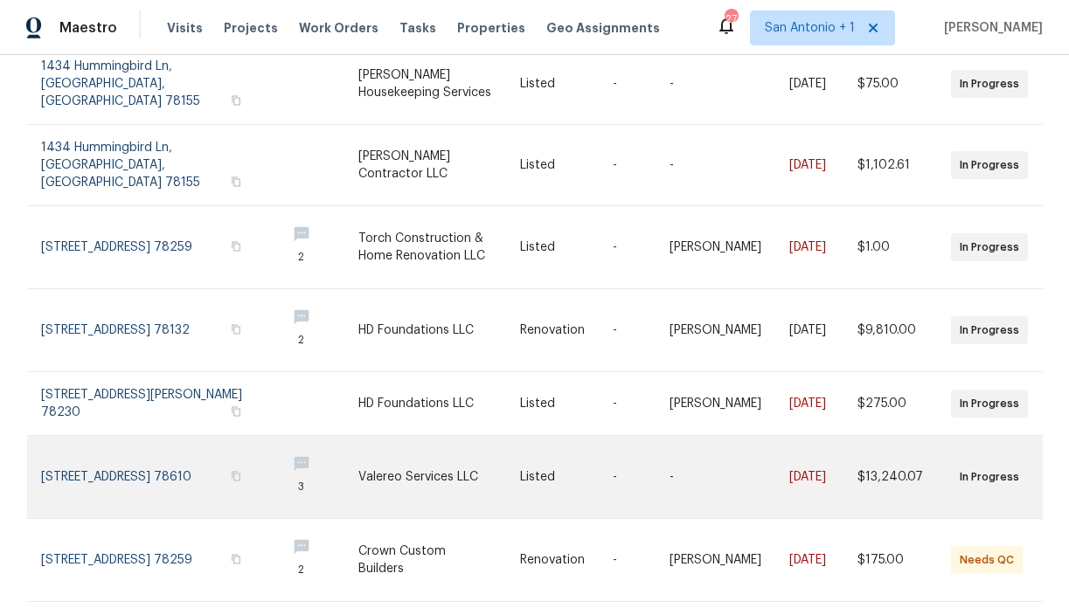
scroll to position [280, 0]
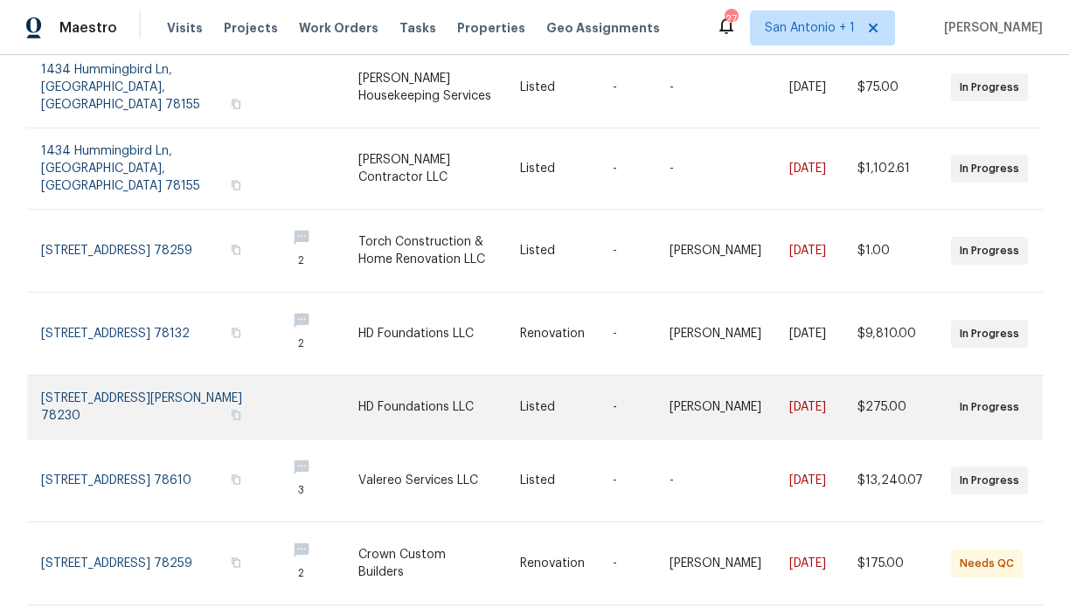
click at [124, 376] on link at bounding box center [157, 407] width 232 height 63
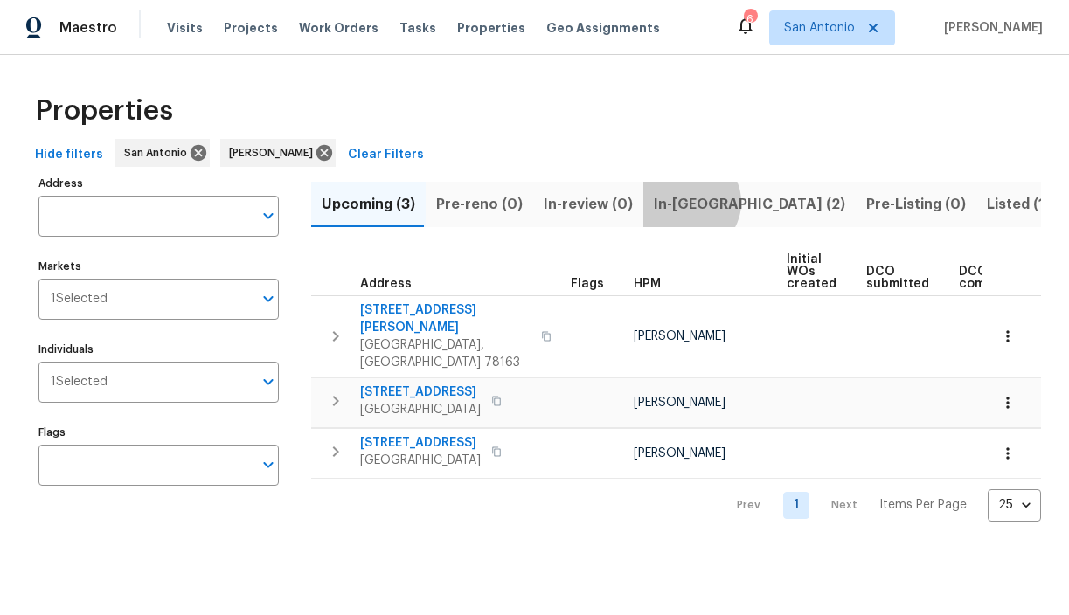
click at [678, 202] on span "In-[GEOGRAPHIC_DATA] (2)" at bounding box center [749, 204] width 191 height 24
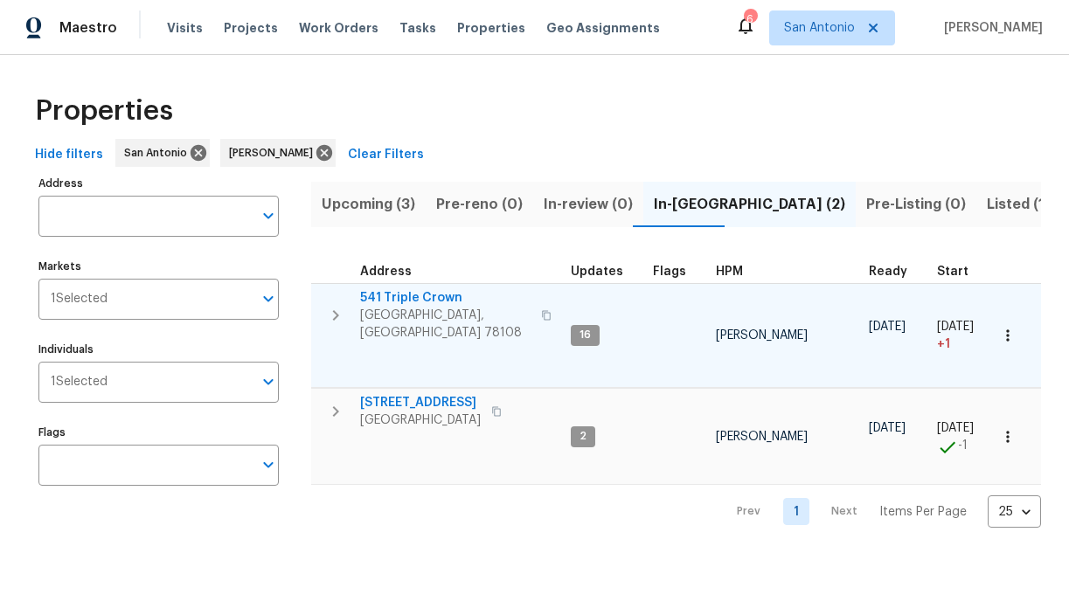
click at [405, 296] on span "541 Triple Crown" at bounding box center [445, 297] width 170 height 17
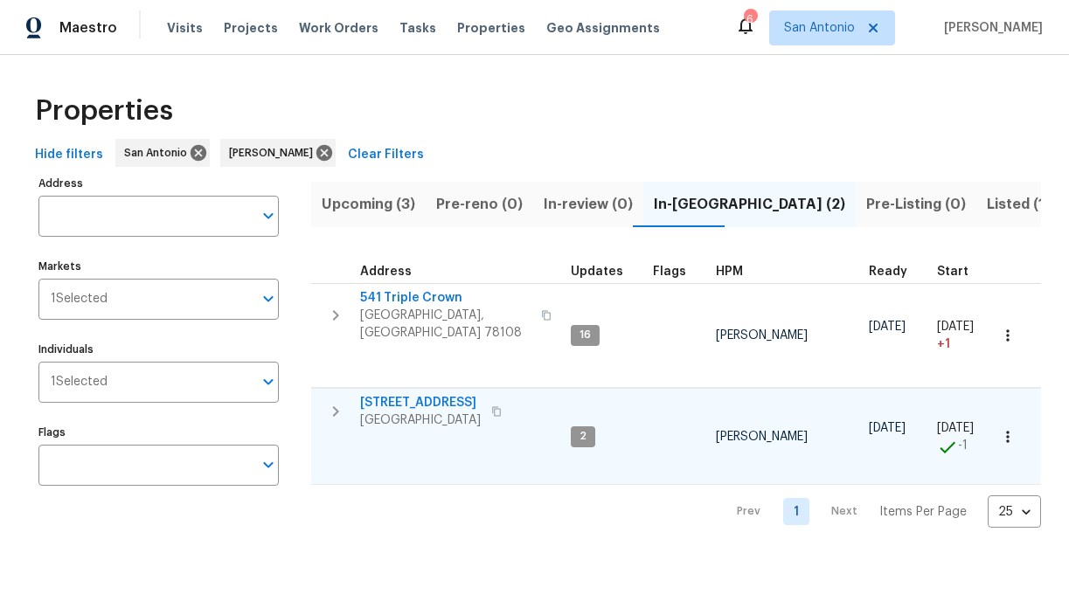
click at [412, 394] on span "3815 Cherokee Blvd" at bounding box center [420, 402] width 121 height 17
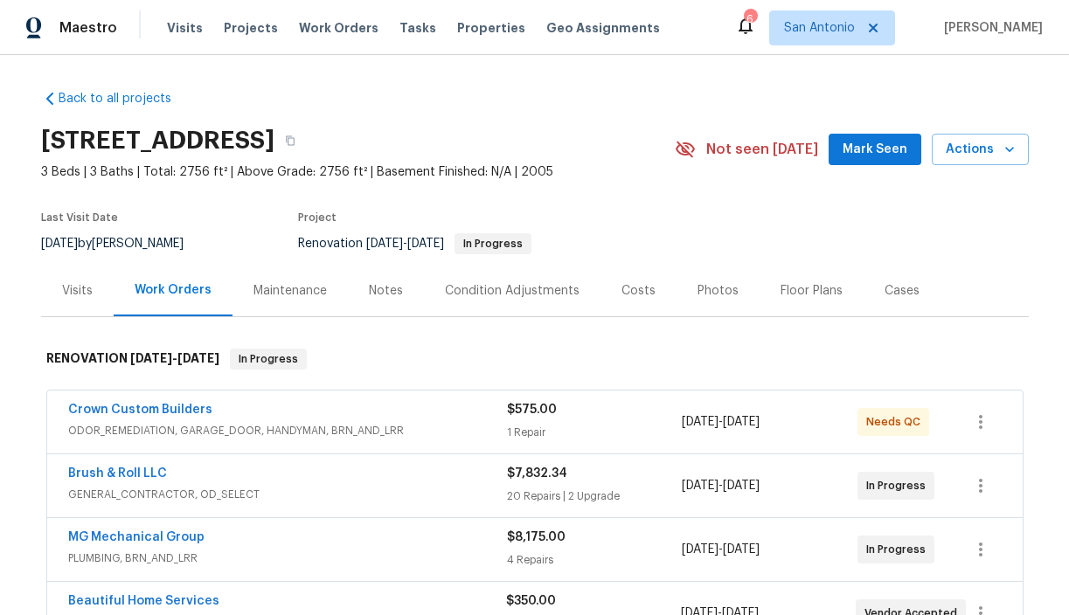
click at [866, 151] on span "Mark Seen" at bounding box center [875, 150] width 65 height 22
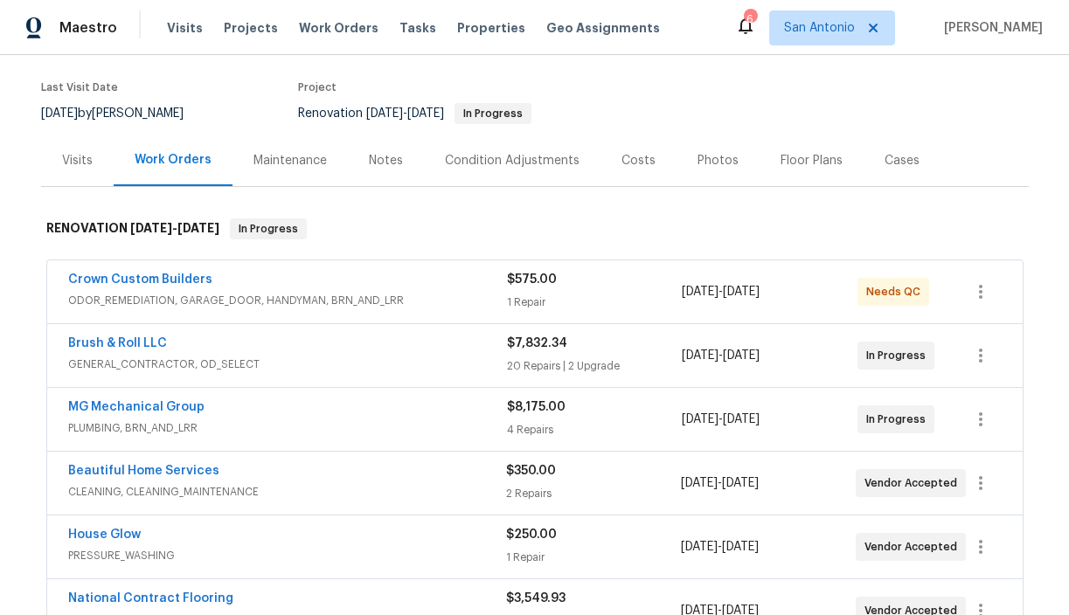
scroll to position [132, 0]
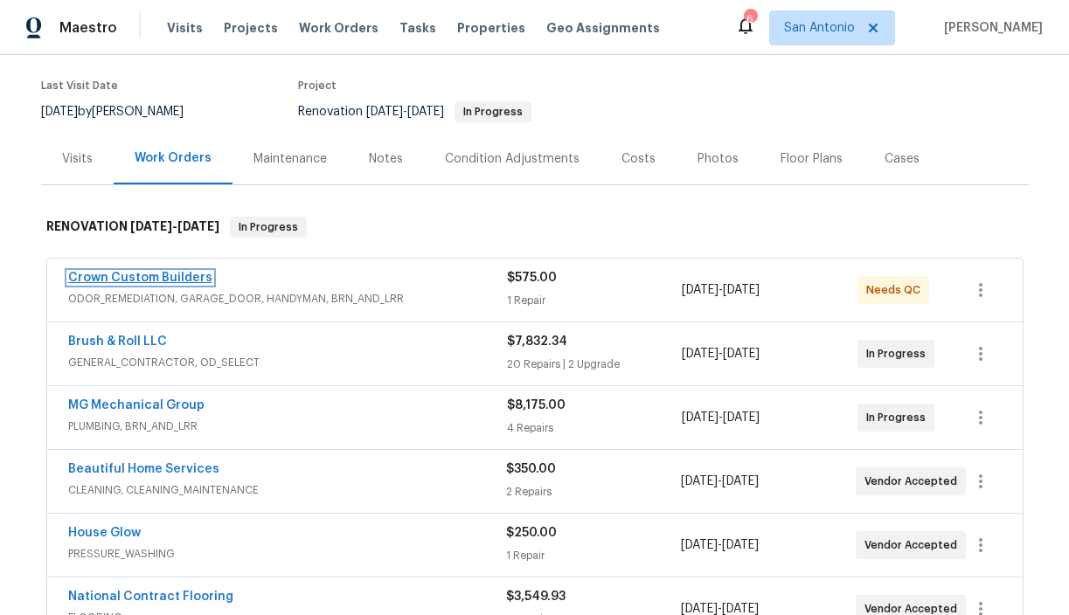
click at [150, 279] on link "Crown Custom Builders" at bounding box center [140, 278] width 144 height 12
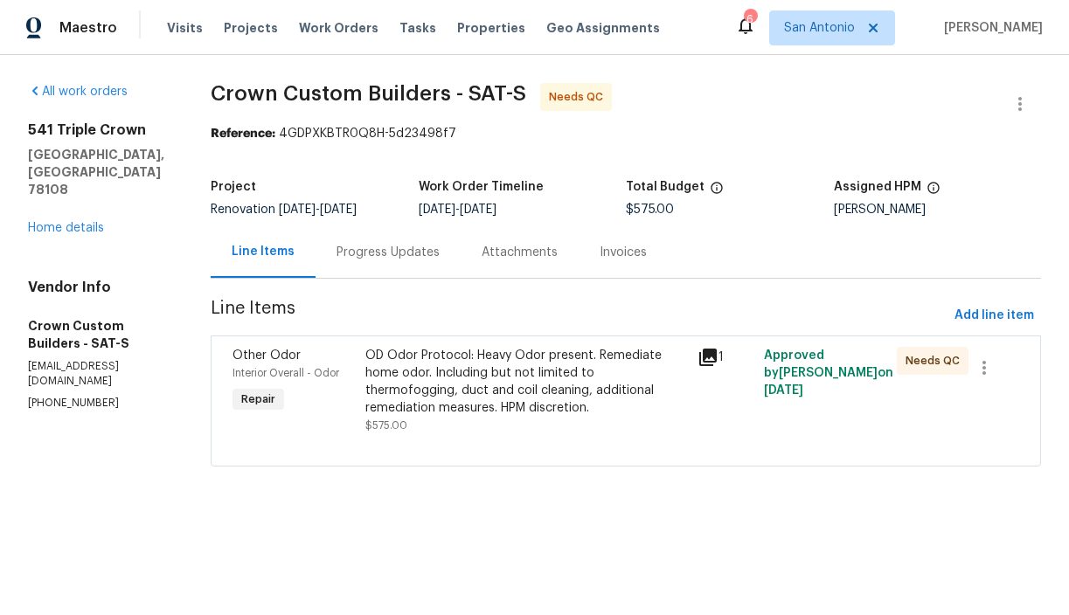
click at [436, 394] on div "OD Odor Protocol: Heavy Odor present. Remediate home odor. Including but not li…" at bounding box center [526, 382] width 322 height 70
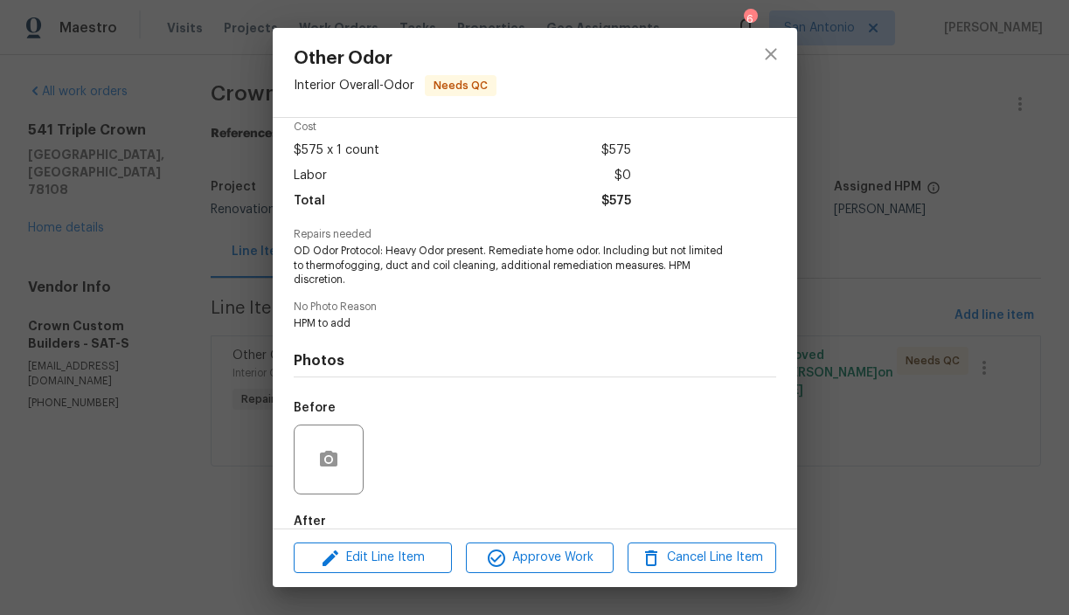
scroll to position [175, 0]
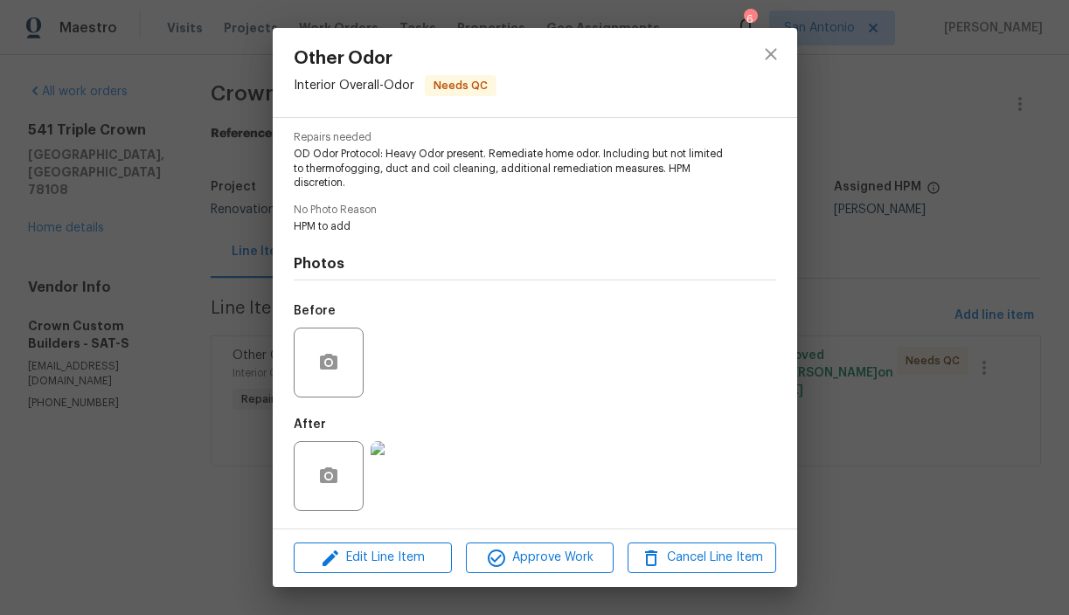
click at [418, 472] on img at bounding box center [406, 476] width 70 height 70
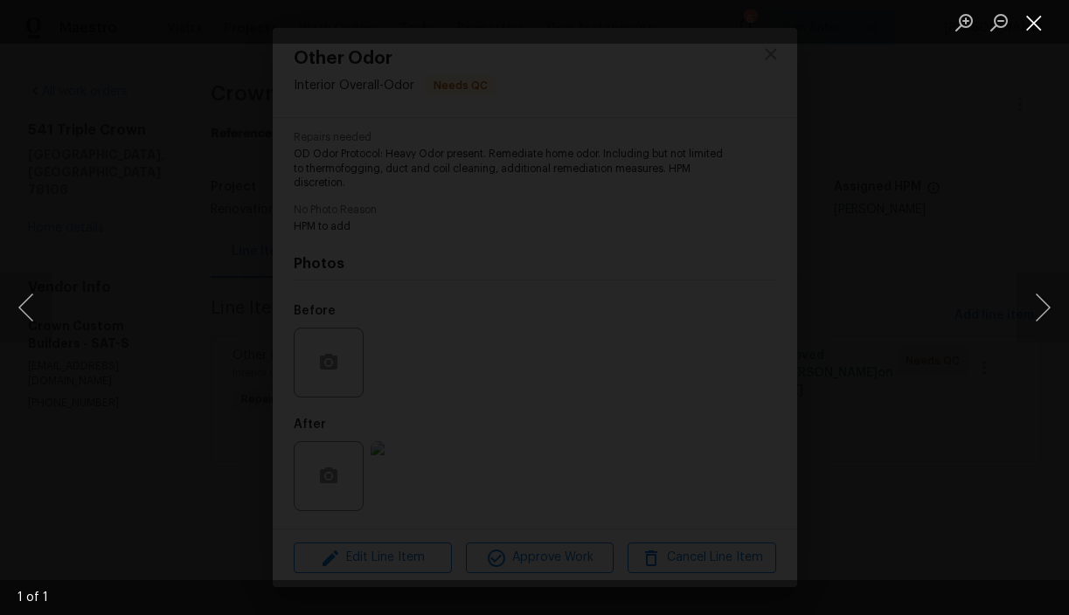
click at [1035, 25] on button "Close lightbox" at bounding box center [1034, 22] width 35 height 31
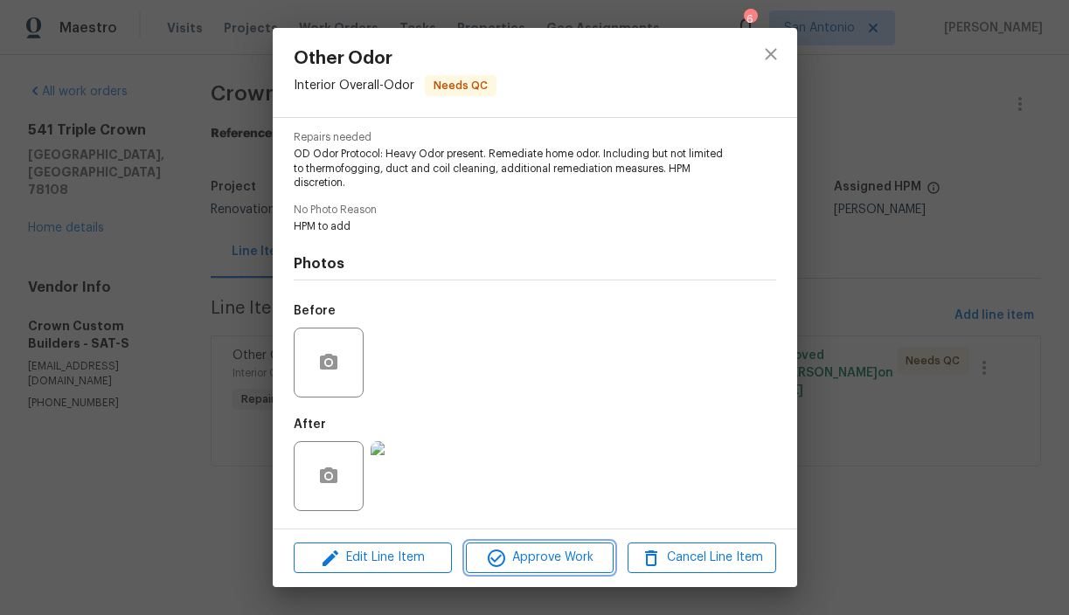
click at [550, 556] on span "Approve Work" at bounding box center [539, 558] width 137 height 22
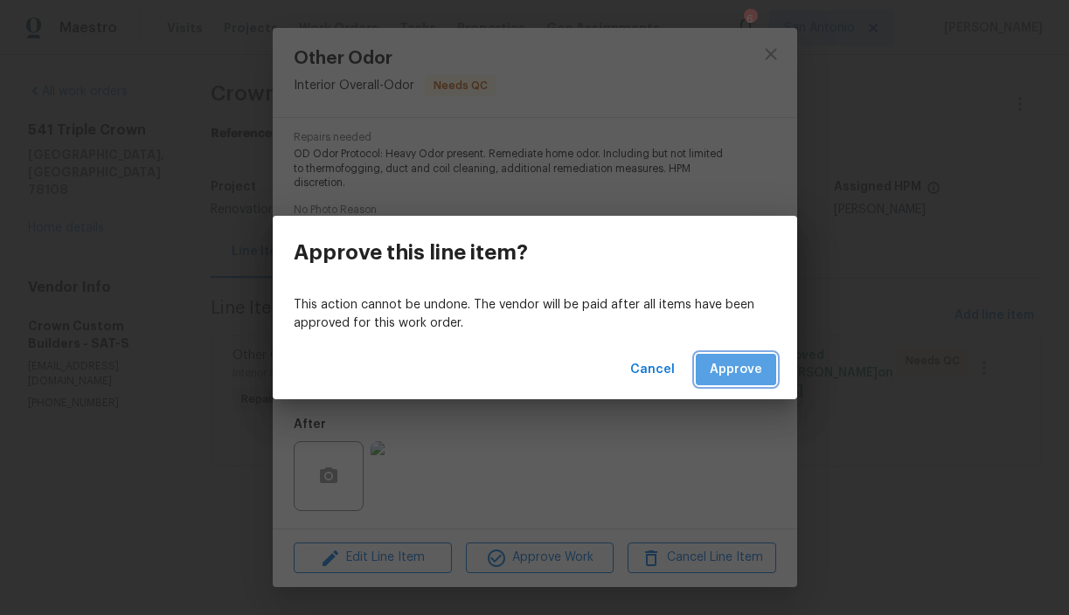
click at [731, 361] on span "Approve" at bounding box center [736, 370] width 52 height 22
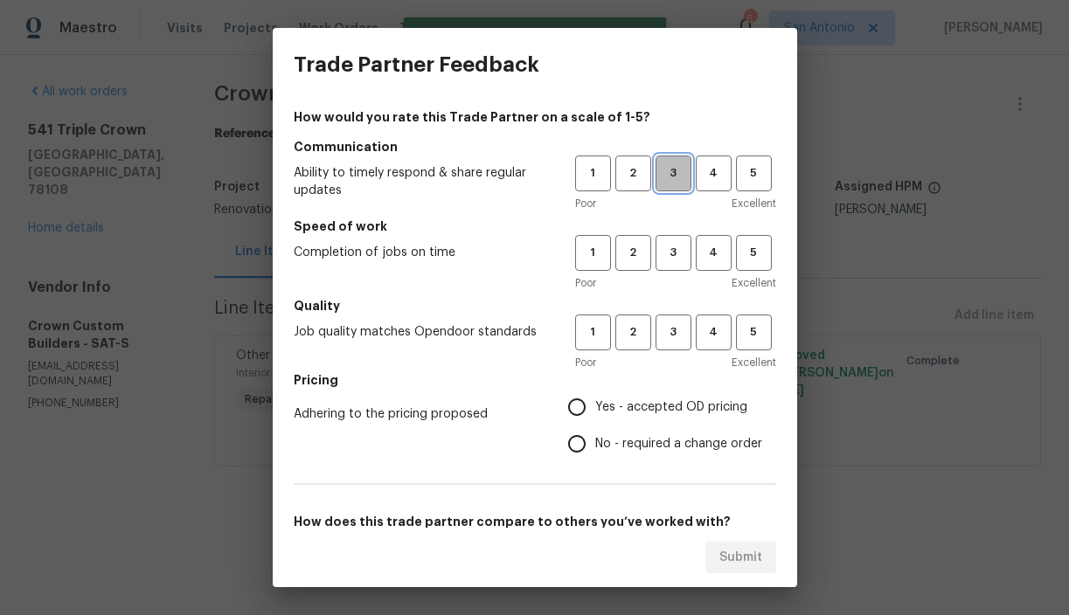
click at [678, 185] on button "3" at bounding box center [674, 174] width 36 height 36
click at [678, 251] on span "3" at bounding box center [673, 253] width 32 height 20
click at [677, 329] on span "3" at bounding box center [673, 333] width 32 height 20
click at [605, 406] on span "Yes - accepted OD pricing" at bounding box center [671, 408] width 152 height 18
click at [595, 406] on input "Yes - accepted OD pricing" at bounding box center [577, 407] width 37 height 37
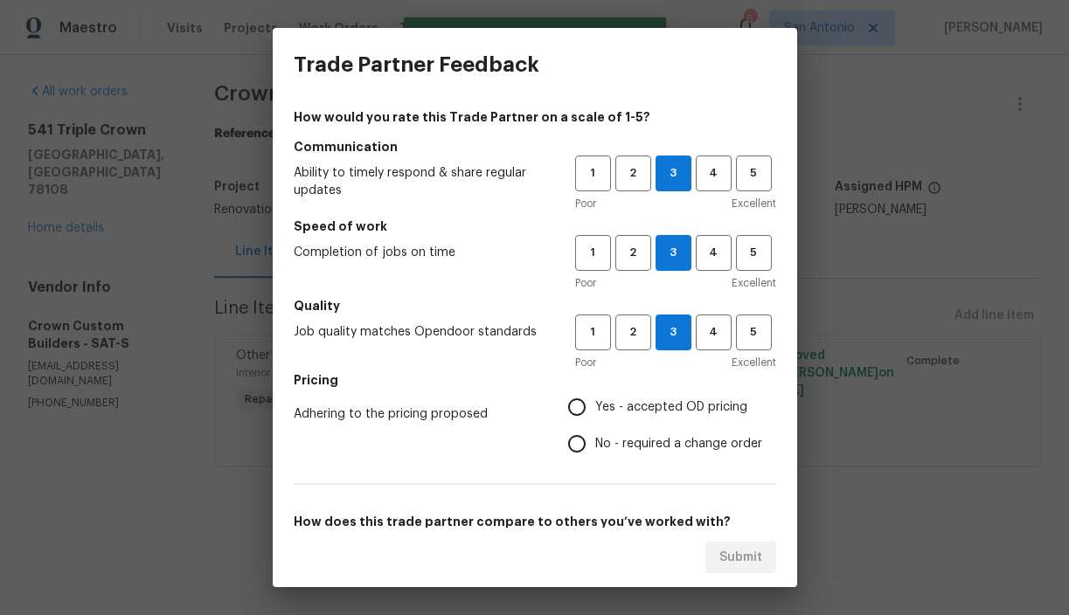
radio input "true"
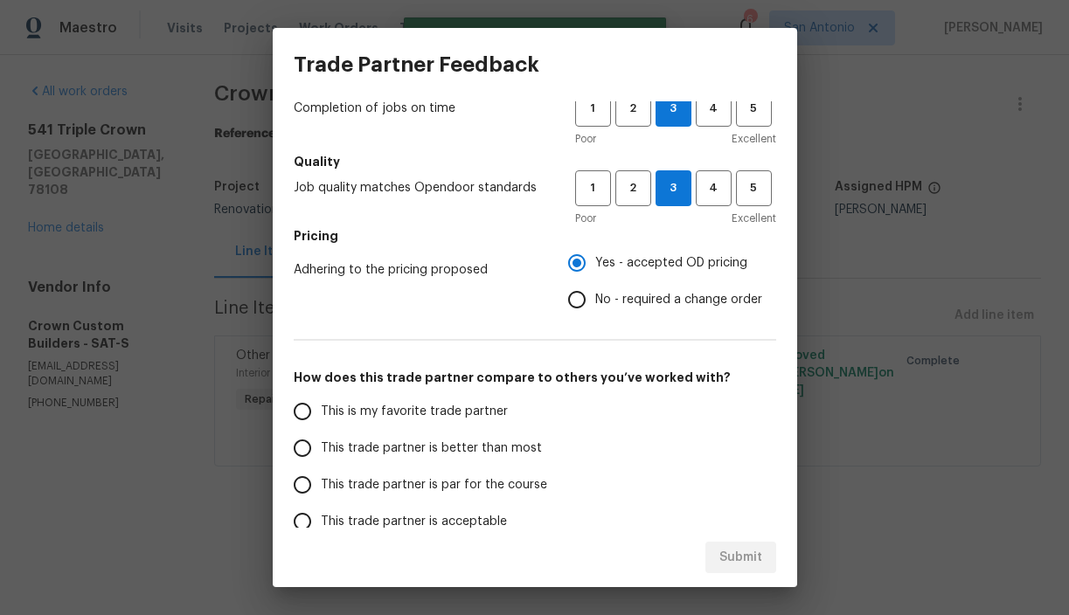
scroll to position [149, 0]
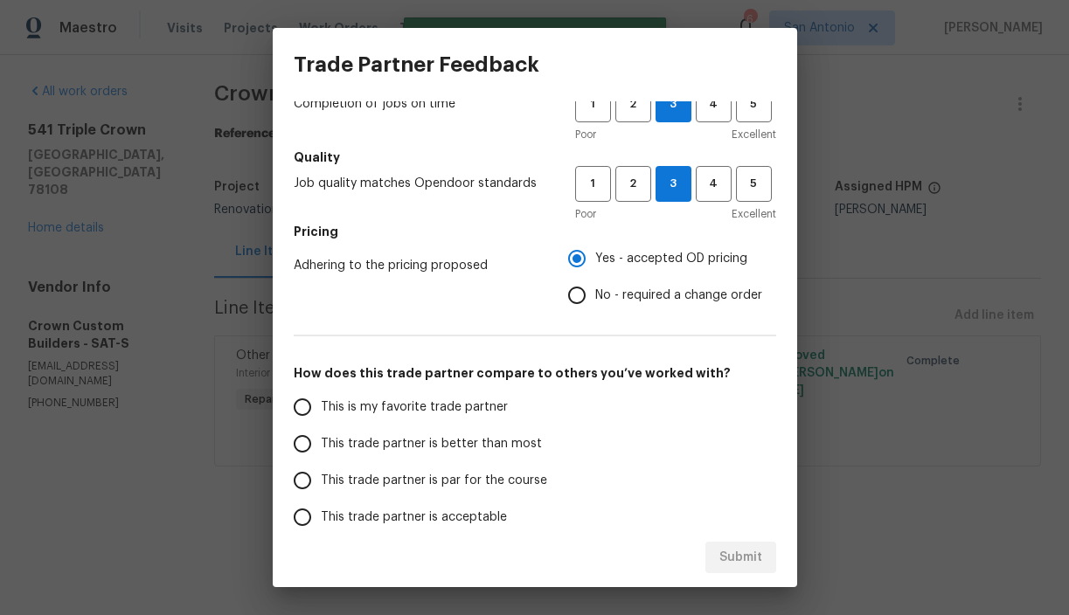
click at [498, 445] on span "This trade partner is better than most" at bounding box center [431, 444] width 221 height 18
click at [321, 445] on input "This trade partner is better than most" at bounding box center [302, 444] width 37 height 37
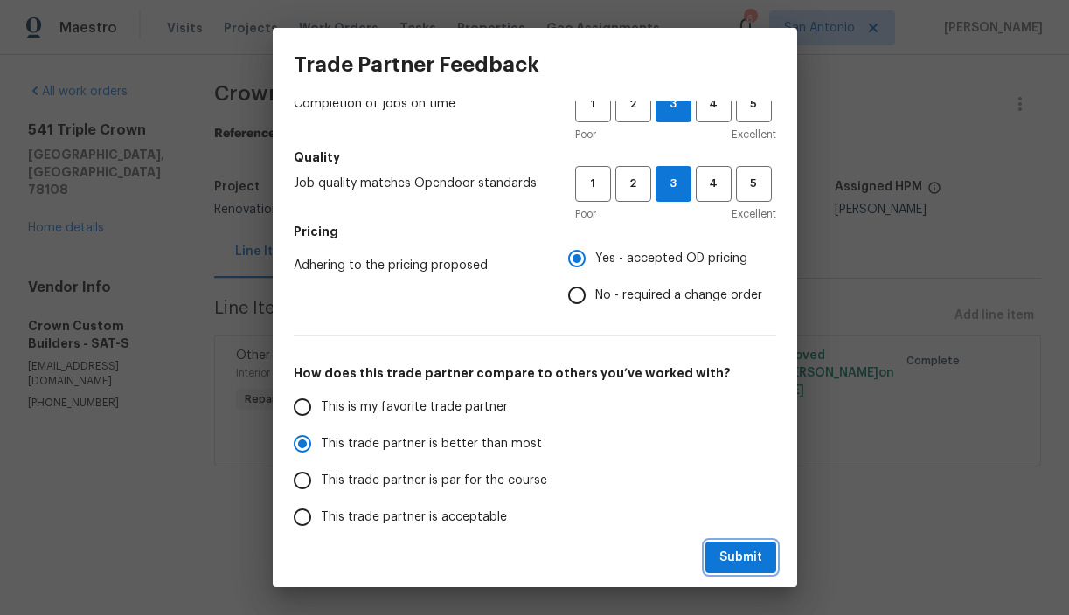
click at [727, 561] on span "Submit" at bounding box center [740, 558] width 43 height 22
radio input "true"
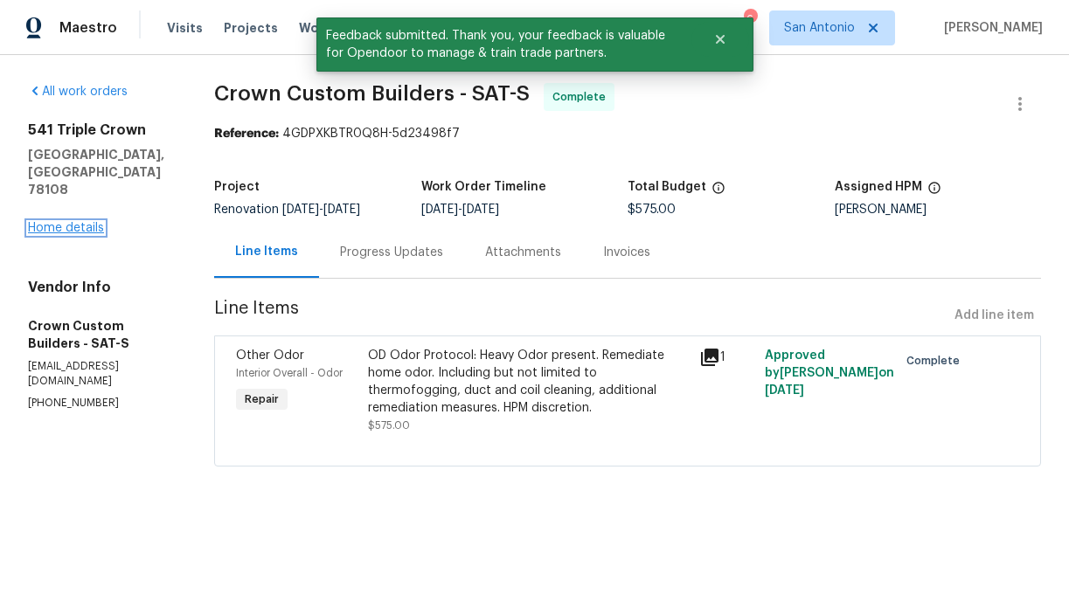
click at [71, 222] on link "Home details" at bounding box center [66, 228] width 76 height 12
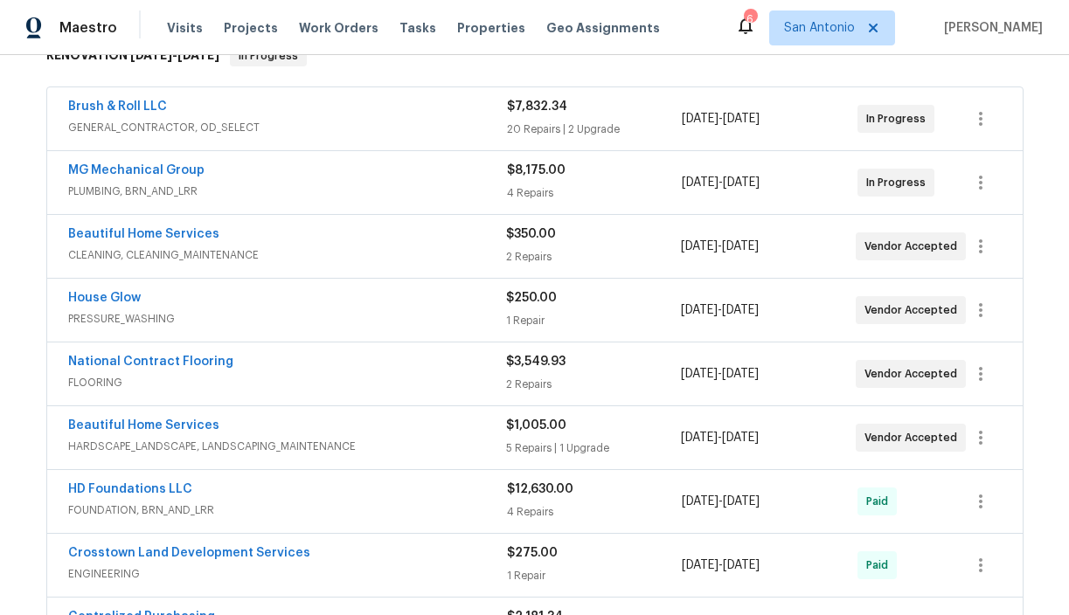
scroll to position [287, 0]
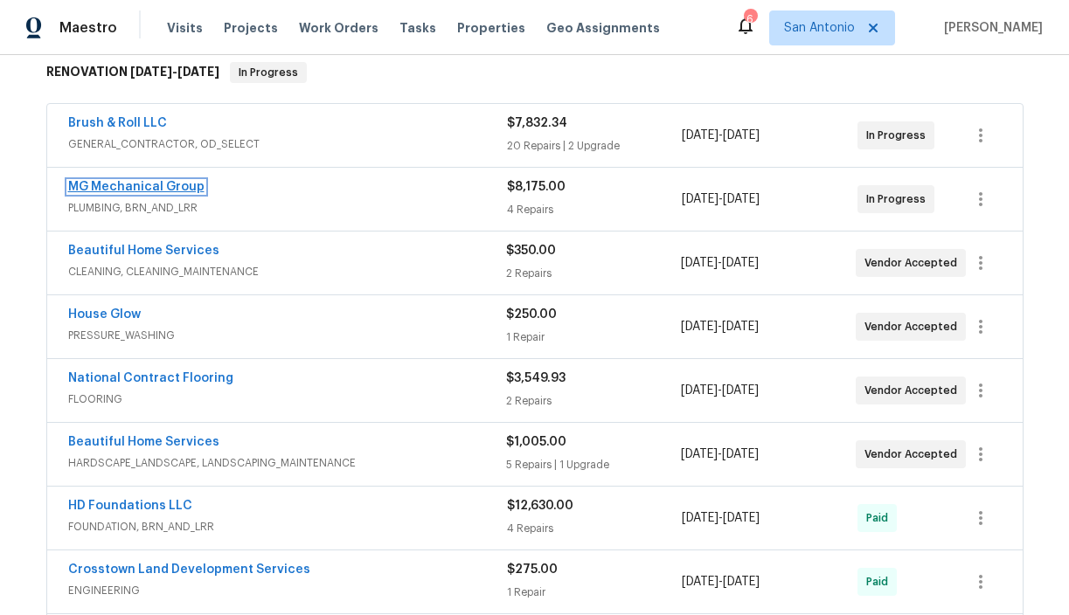
click at [184, 187] on link "MG Mechanical Group" at bounding box center [136, 187] width 136 height 12
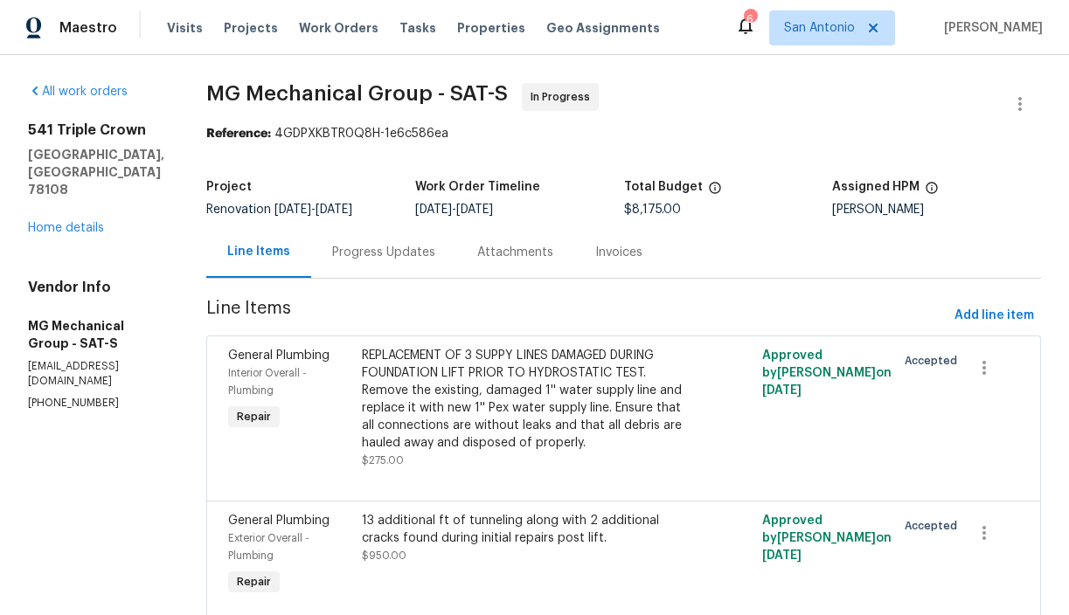
click at [414, 261] on div "Progress Updates" at bounding box center [383, 252] width 145 height 52
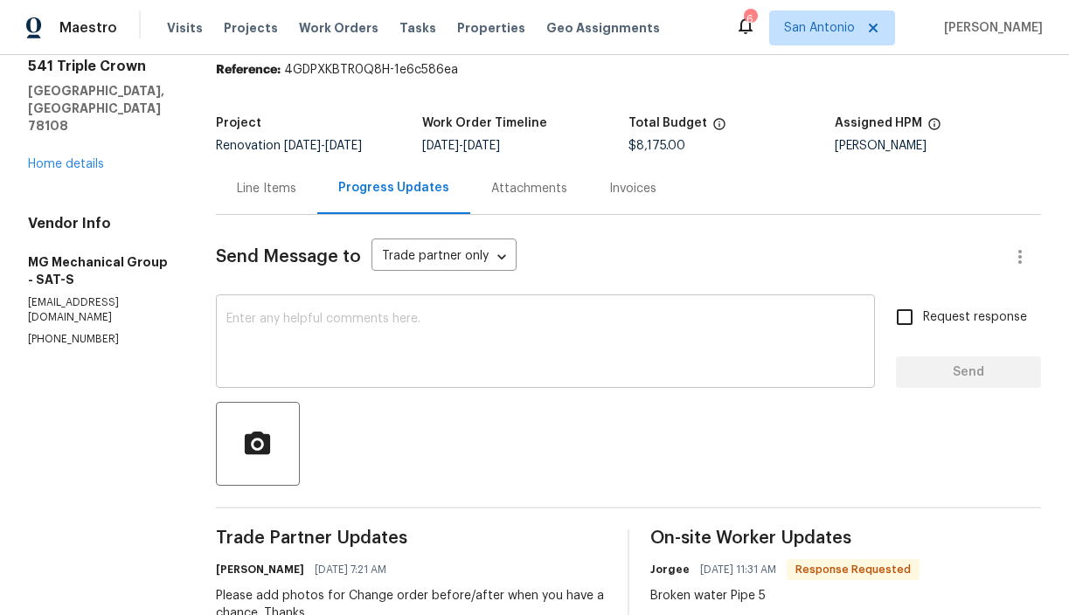
scroll to position [52, 0]
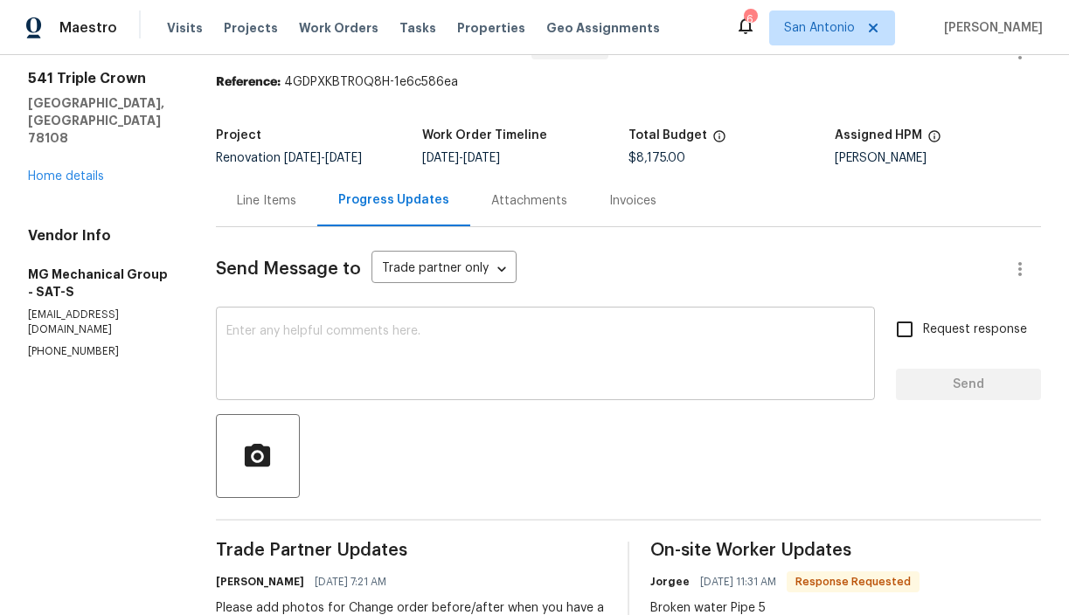
click at [358, 343] on textarea at bounding box center [545, 355] width 638 height 61
click at [272, 201] on div "Line Items" at bounding box center [266, 200] width 59 height 17
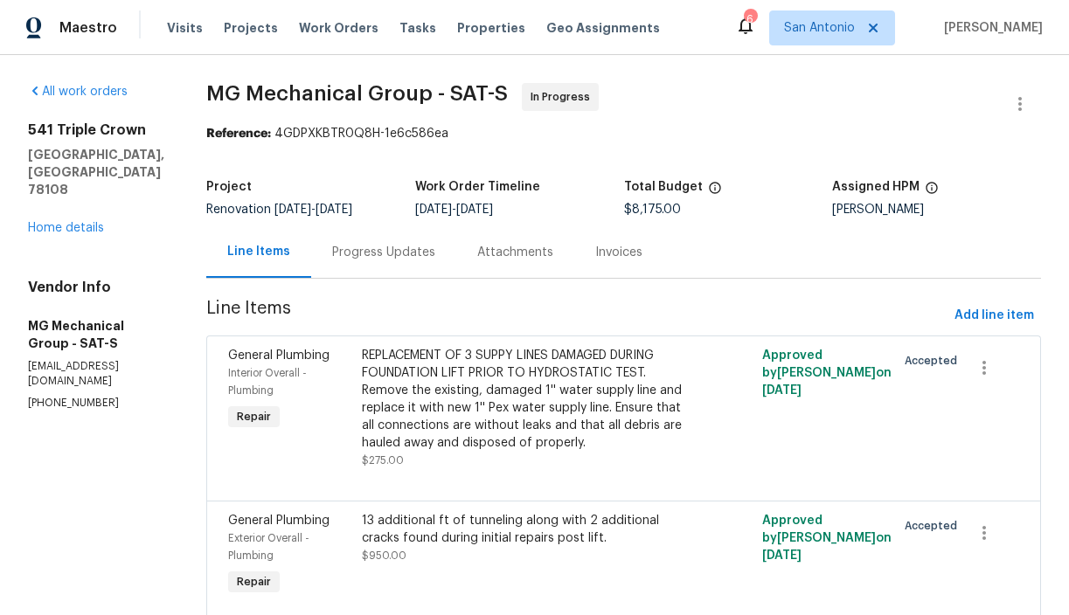
click at [412, 259] on div "Progress Updates" at bounding box center [383, 252] width 103 height 17
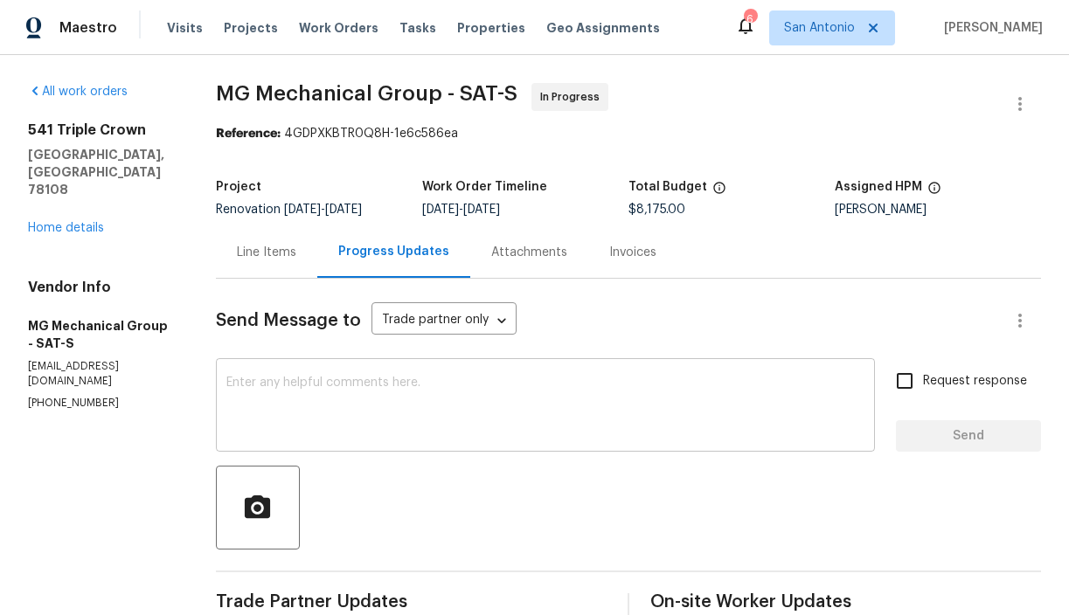
click at [425, 388] on textarea at bounding box center [545, 407] width 638 height 61
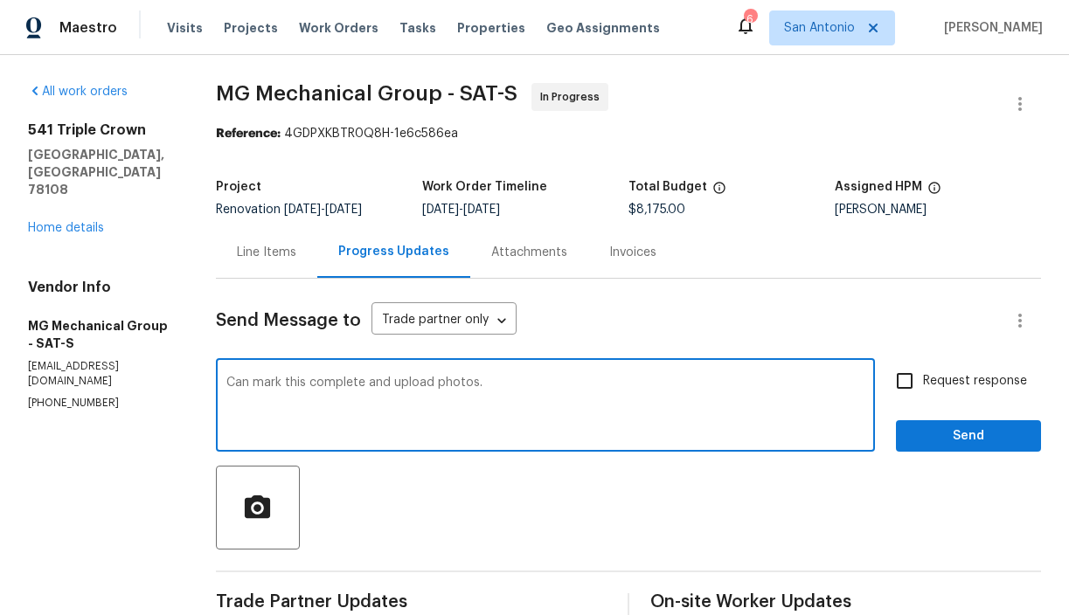
type textarea "Can mark this complete and upload photos."
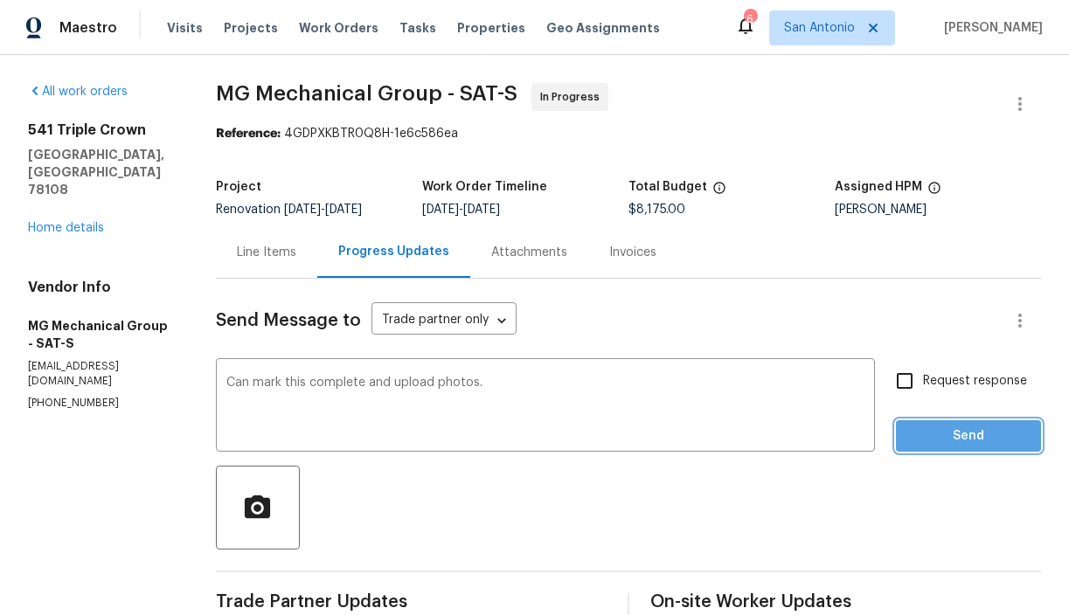
click at [969, 434] on span "Send" at bounding box center [968, 437] width 117 height 22
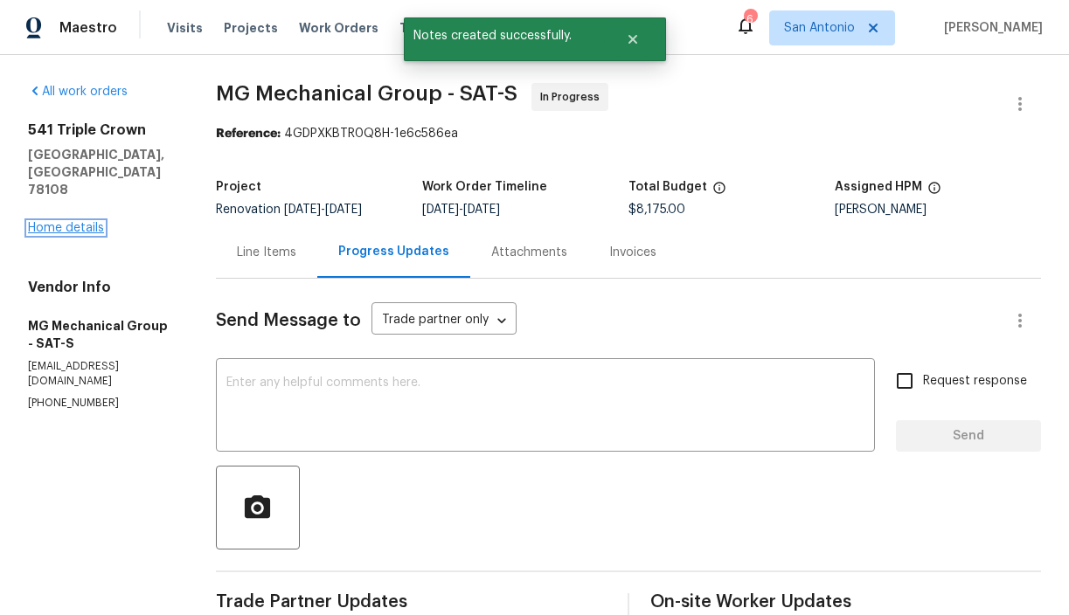
click at [80, 222] on link "Home details" at bounding box center [66, 228] width 76 height 12
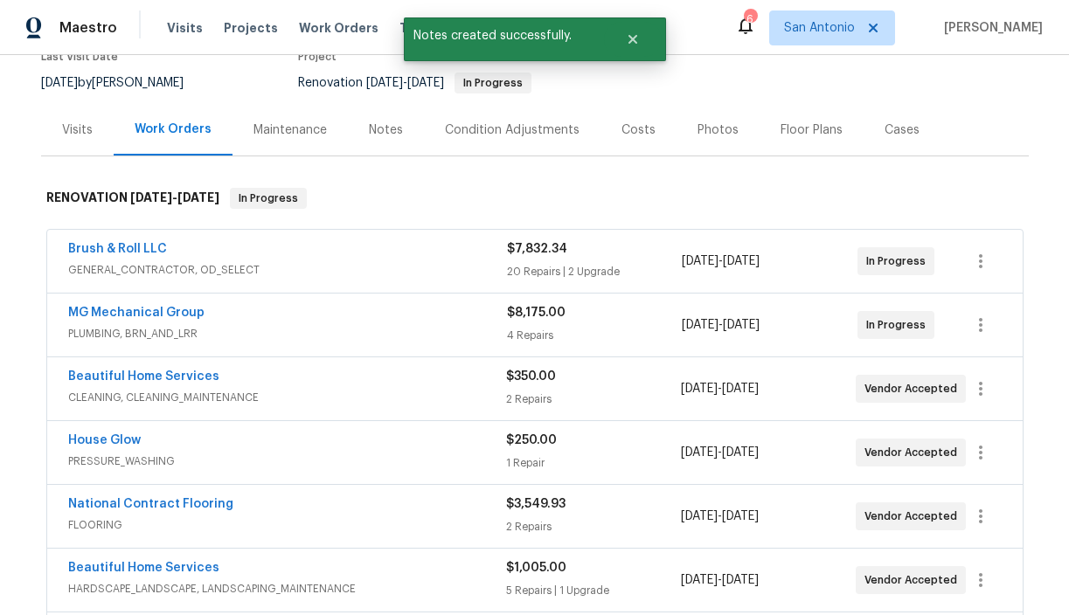
scroll to position [450, 0]
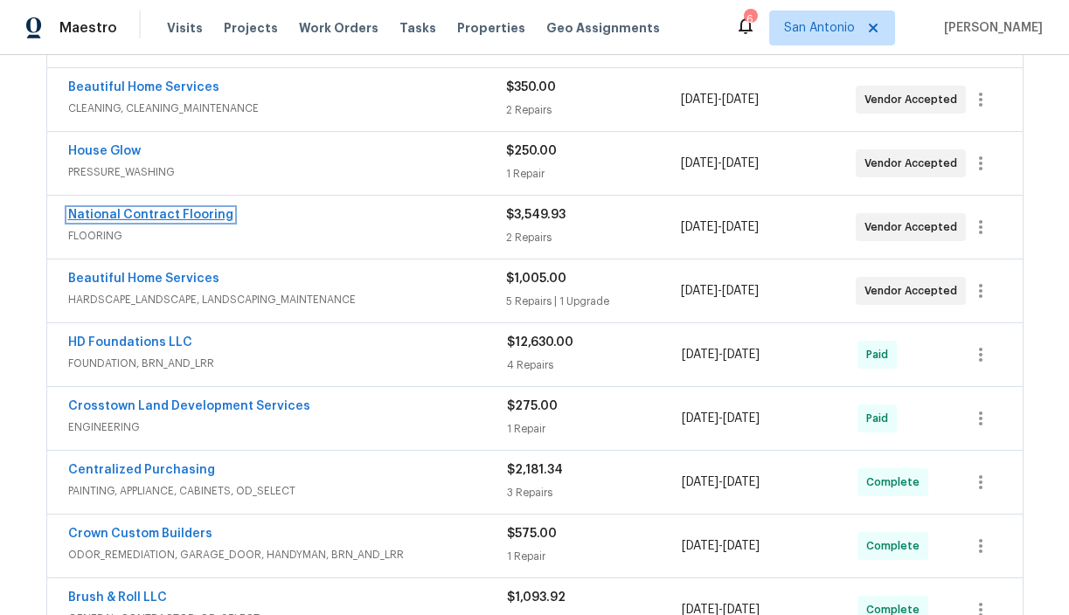
click at [162, 218] on link "National Contract Flooring" at bounding box center [150, 215] width 165 height 12
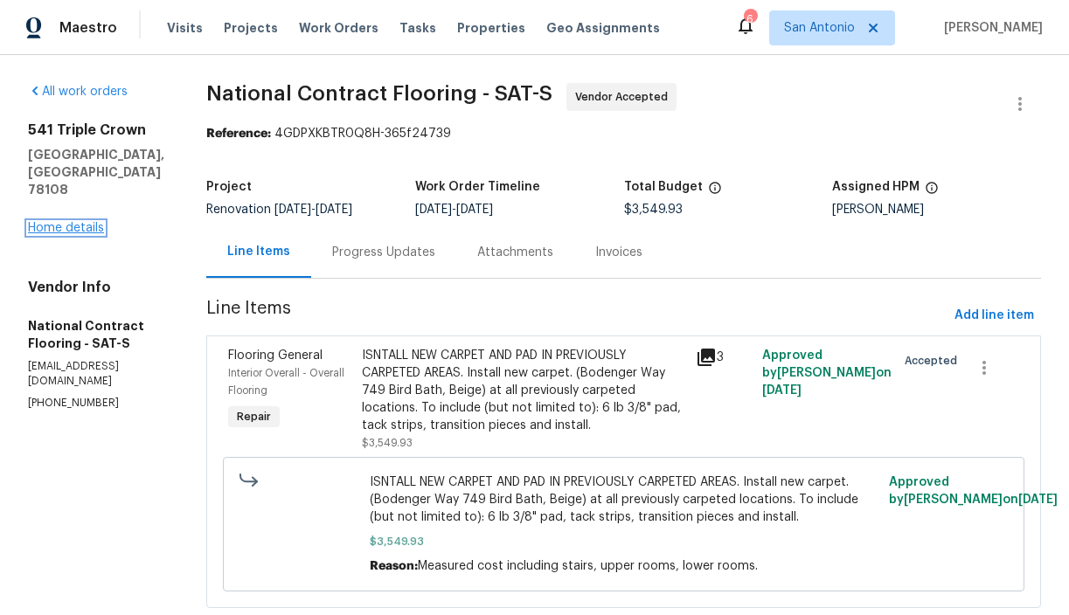
click at [63, 222] on link "Home details" at bounding box center [66, 228] width 76 height 12
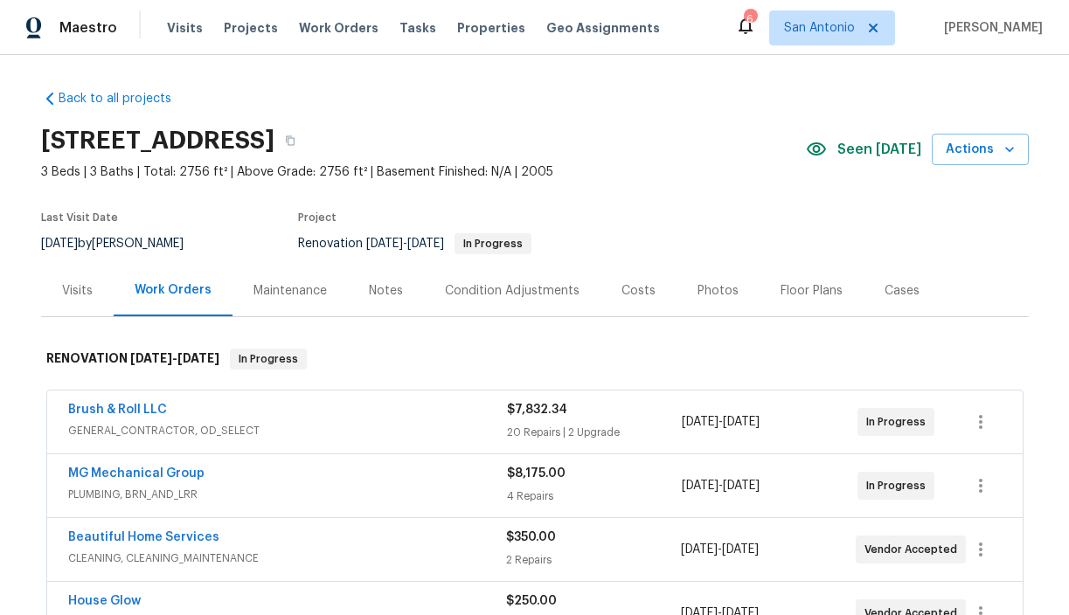
click at [394, 289] on div "Notes" at bounding box center [386, 290] width 34 height 17
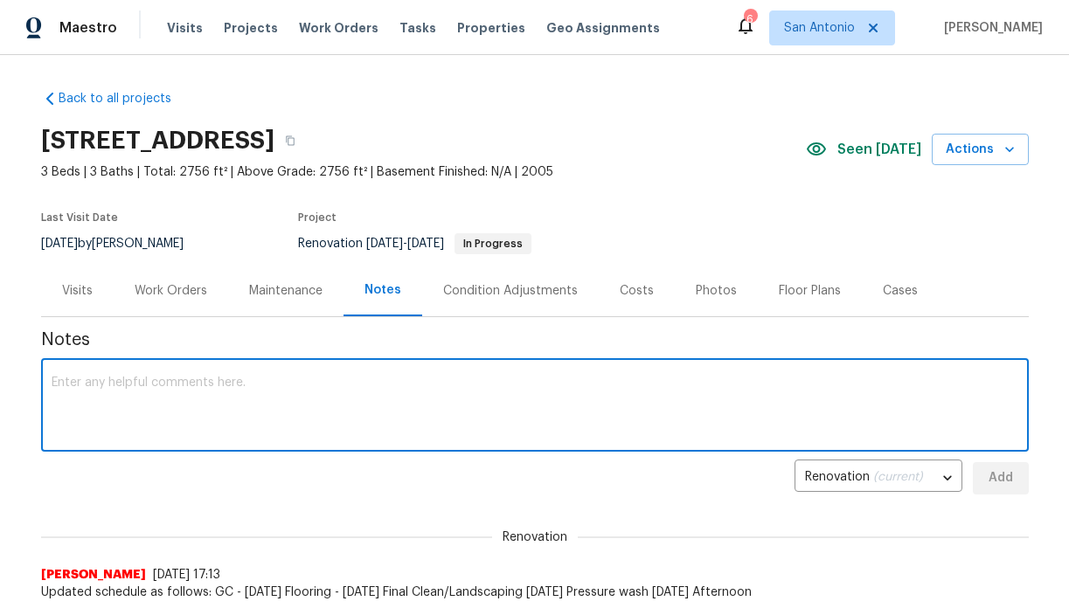
click at [371, 379] on textarea at bounding box center [535, 407] width 967 height 61
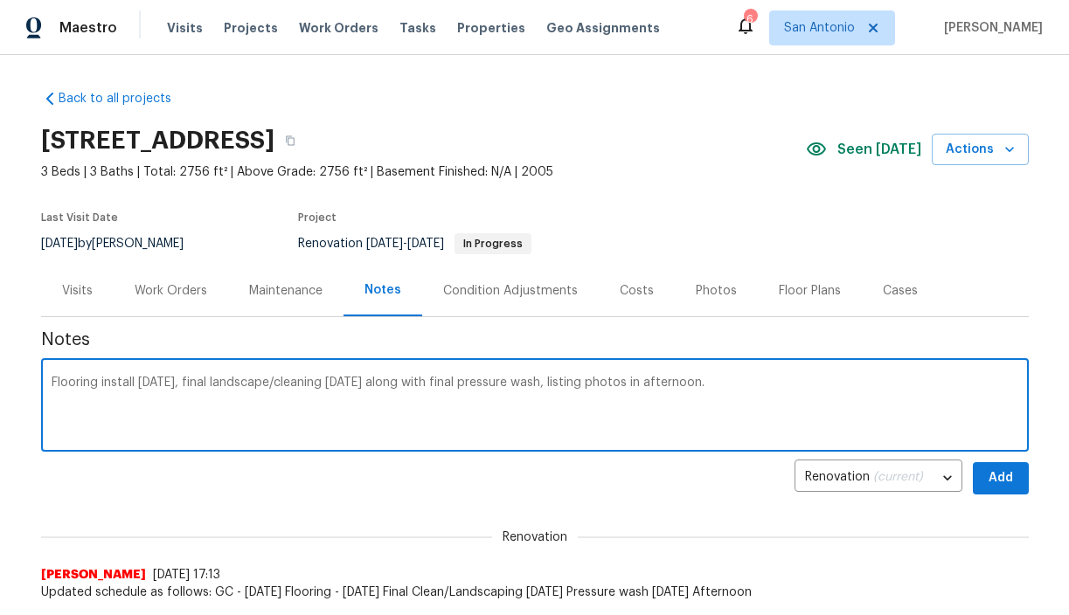
type textarea "Flooring install today, final landscape/cleaning tomorrow along with final pres…"
click at [1008, 482] on span "Add" at bounding box center [1001, 479] width 28 height 22
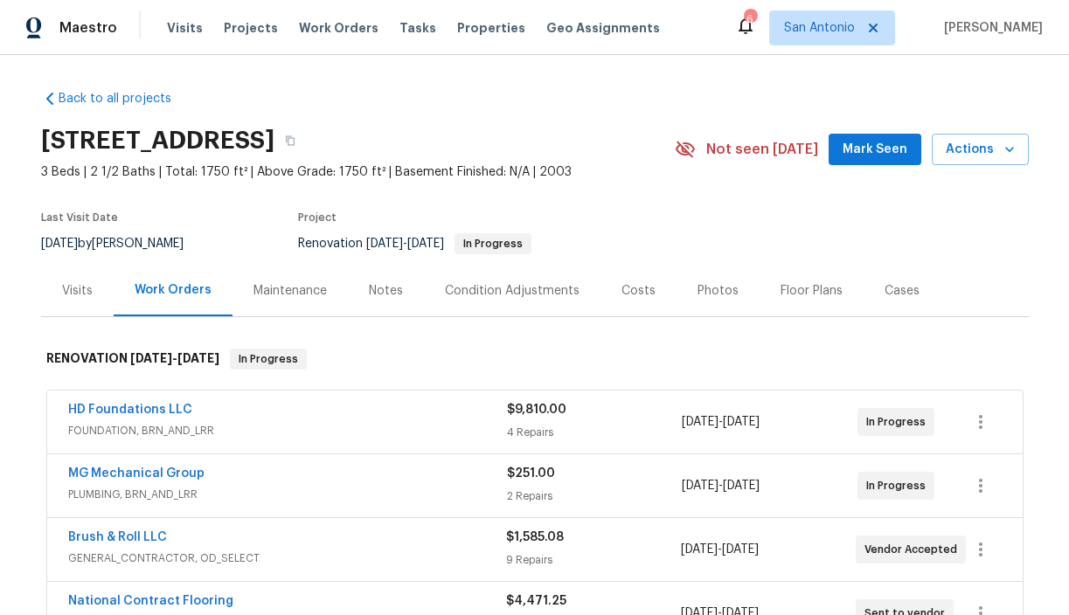
click at [884, 145] on span "Mark Seen" at bounding box center [875, 150] width 65 height 22
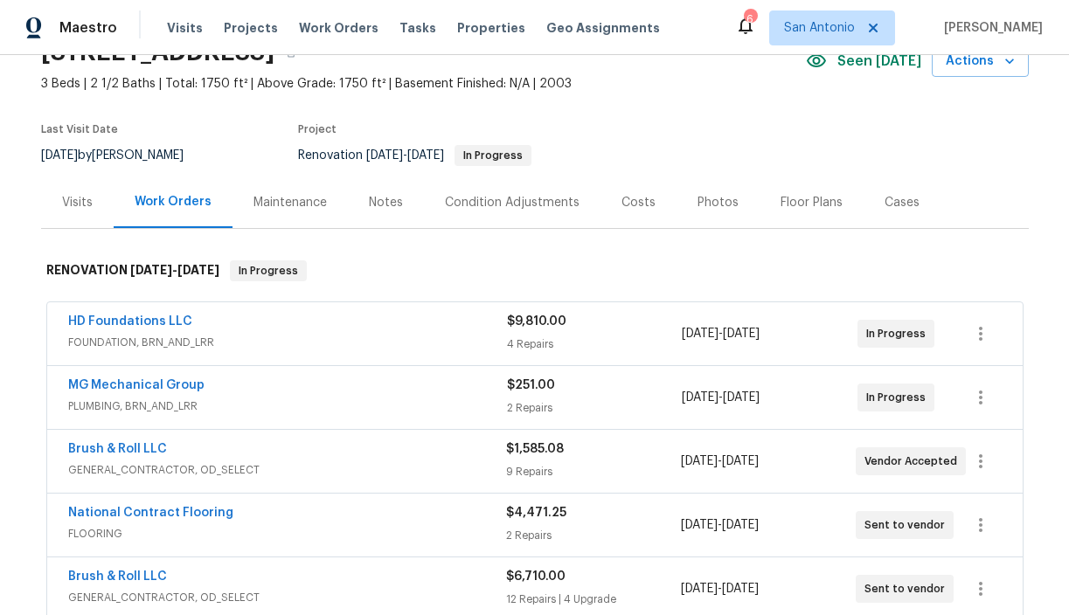
scroll to position [96, 0]
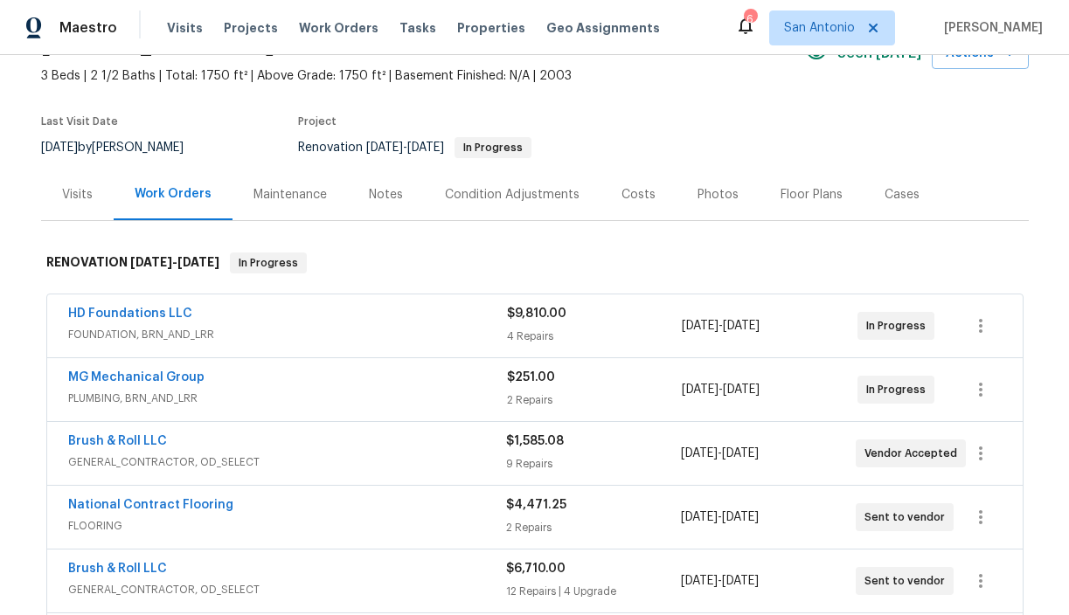
click at [386, 194] on div "Notes" at bounding box center [386, 194] width 34 height 17
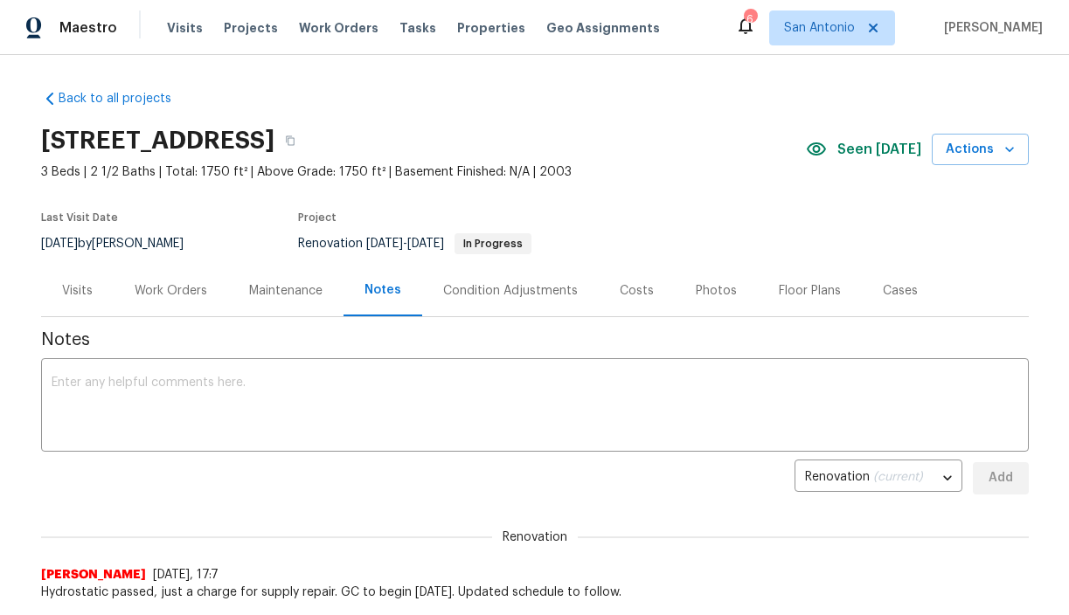
click at [159, 295] on div "Work Orders" at bounding box center [171, 290] width 73 height 17
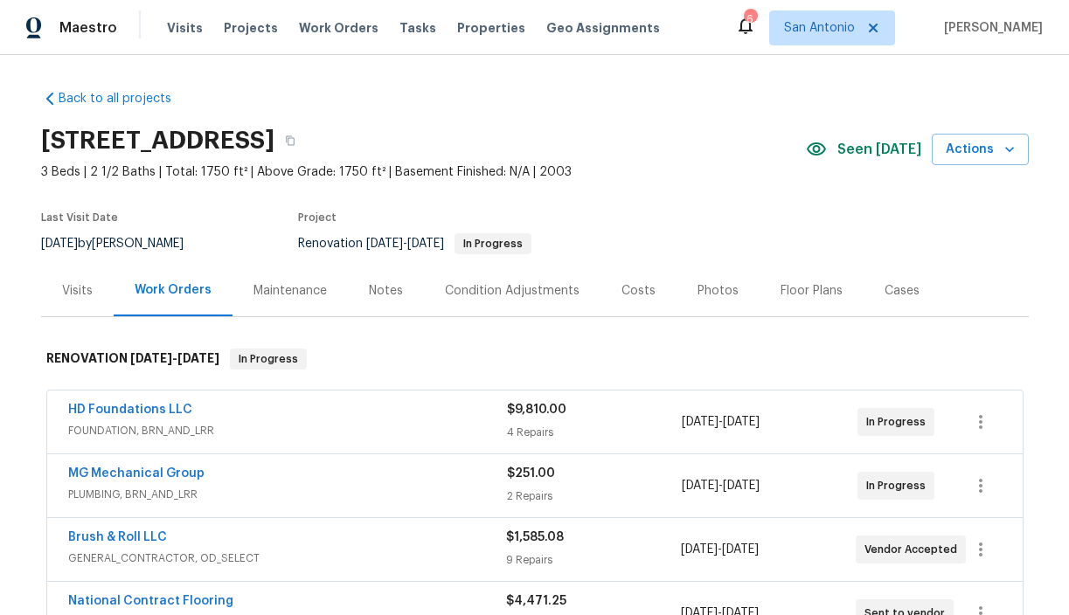
click at [392, 296] on div "Notes" at bounding box center [386, 290] width 34 height 17
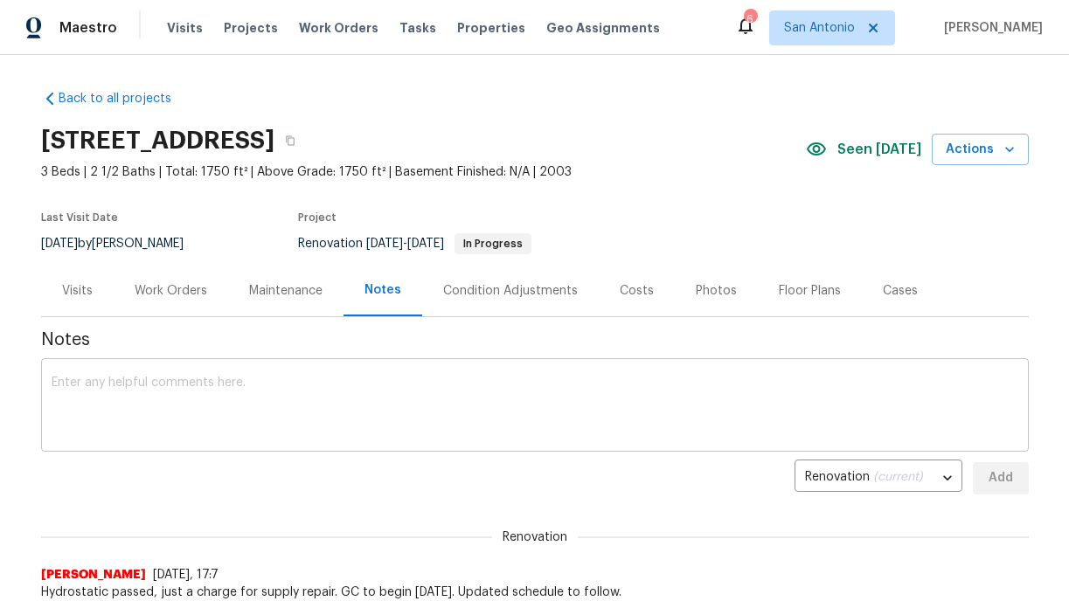
click at [347, 378] on textarea at bounding box center [535, 407] width 967 height 61
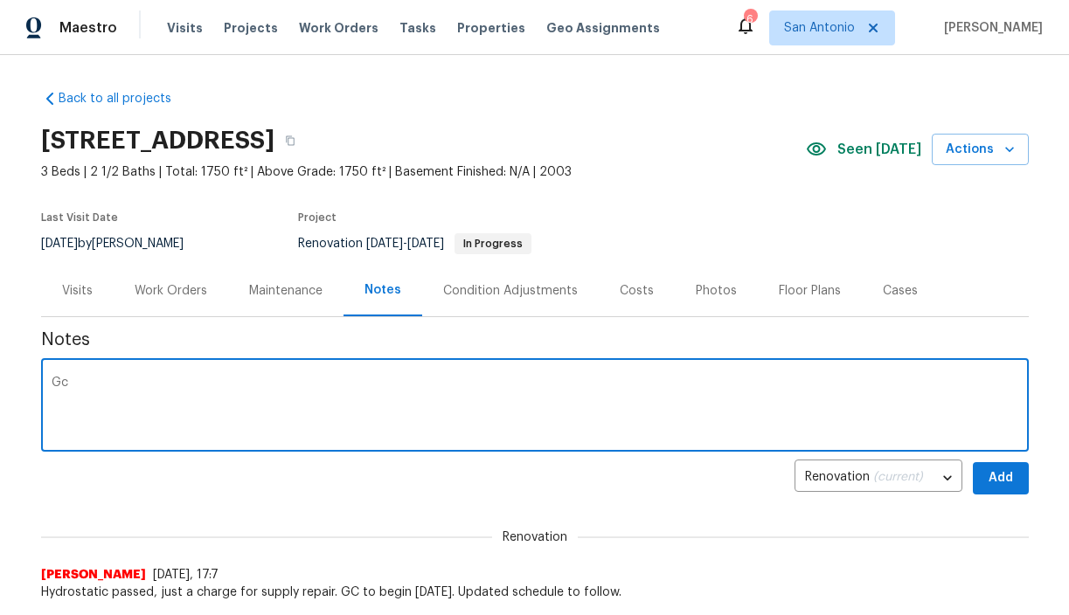
type textarea "G"
click at [154, 397] on textarea "GC 10/06/25 - 10/11/25 Flooring 10/12/25" at bounding box center [535, 407] width 967 height 61
click at [108, 420] on textarea "GC 10/06/25 - 10/11/25 Flooring by 10/13/25 Landscaping 10/12/25 weekend final …" at bounding box center [535, 407] width 967 height 61
type textarea "GC 10/06/25 - 10/11/25 Flooring by 10/13/25 Landscaping 10/12/25 weekend final …"
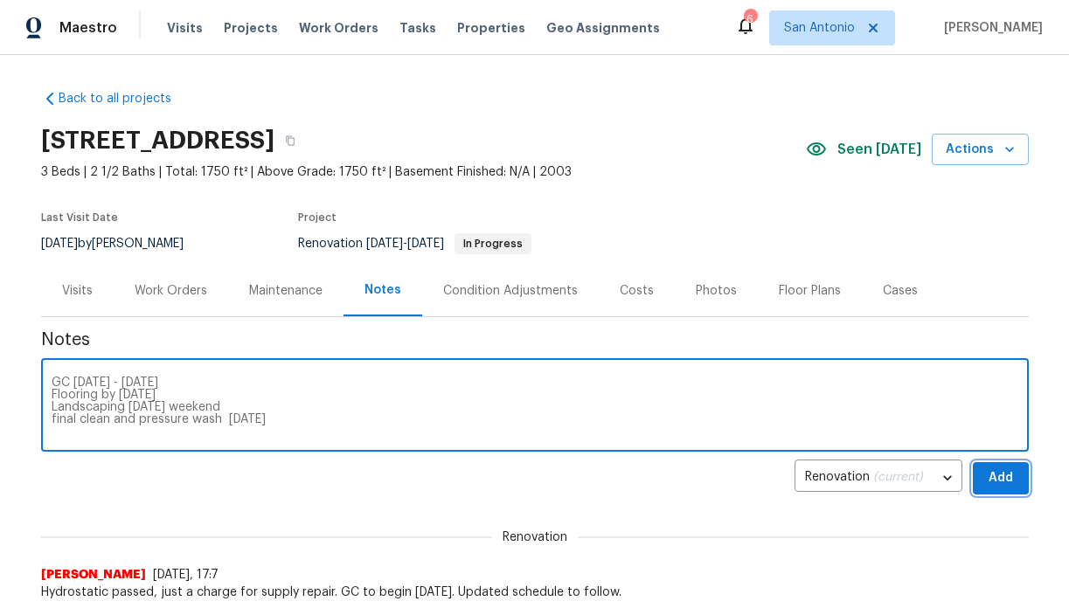
click at [1002, 468] on span "Add" at bounding box center [1001, 479] width 28 height 22
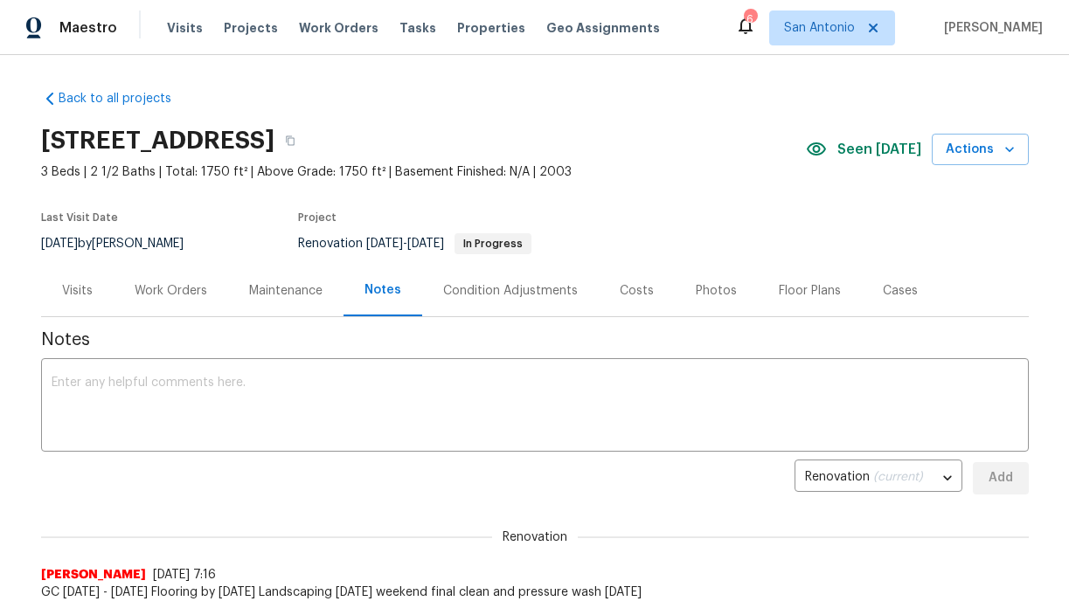
click at [178, 294] on div "Work Orders" at bounding box center [171, 290] width 73 height 17
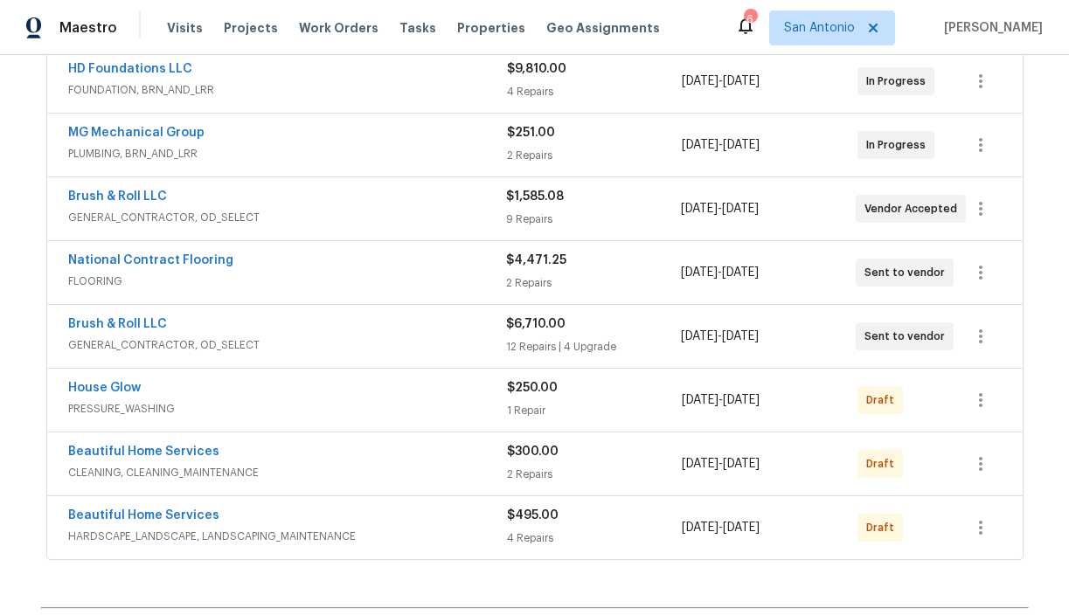
scroll to position [445, 0]
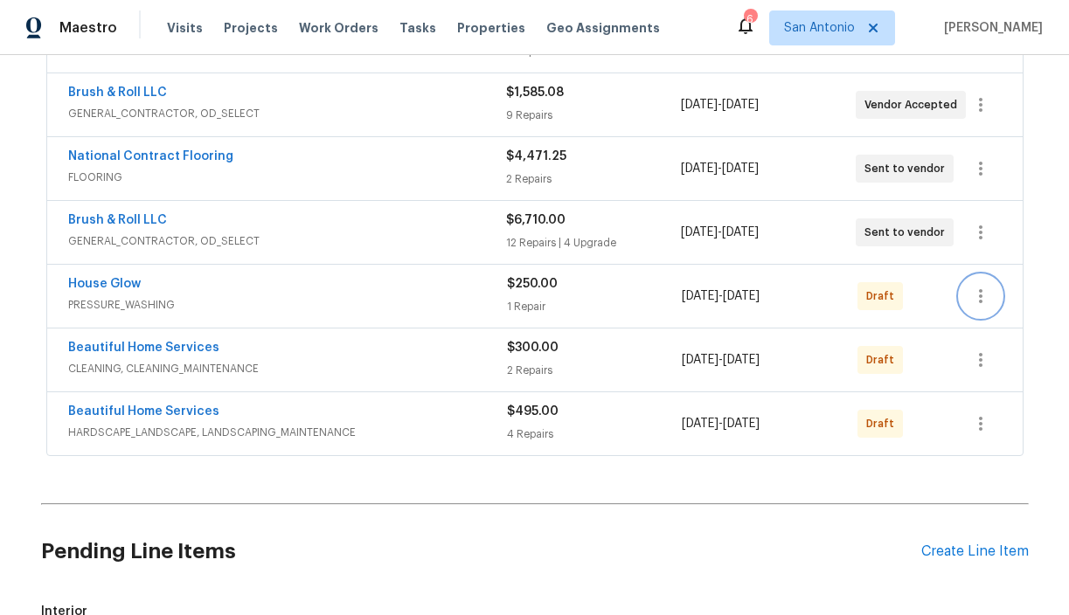
click at [978, 296] on icon "button" at bounding box center [980, 296] width 21 height 21
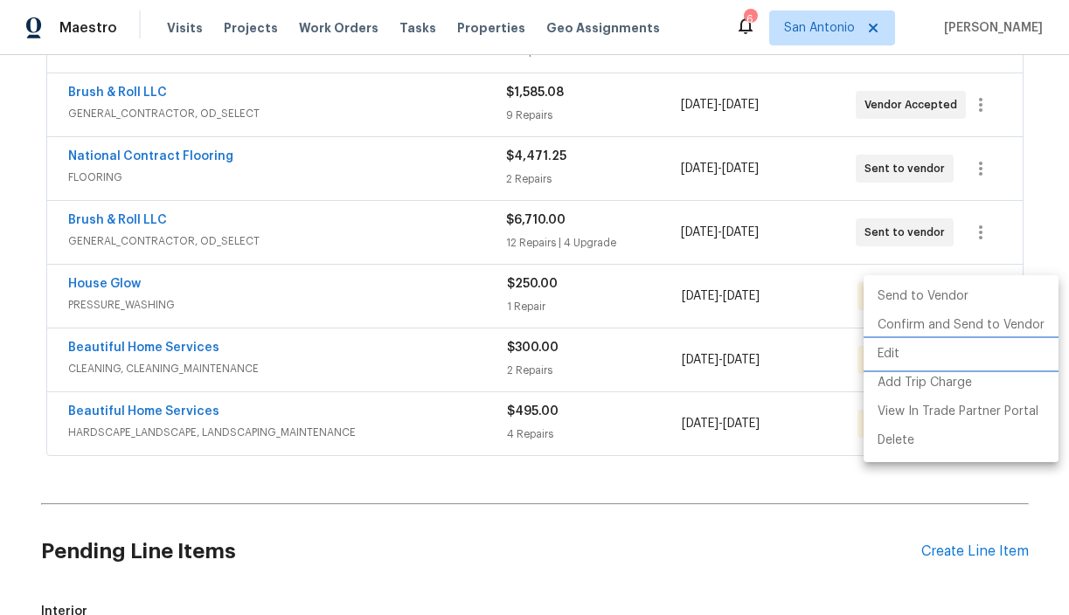
click at [911, 353] on li "Edit" at bounding box center [961, 354] width 195 height 29
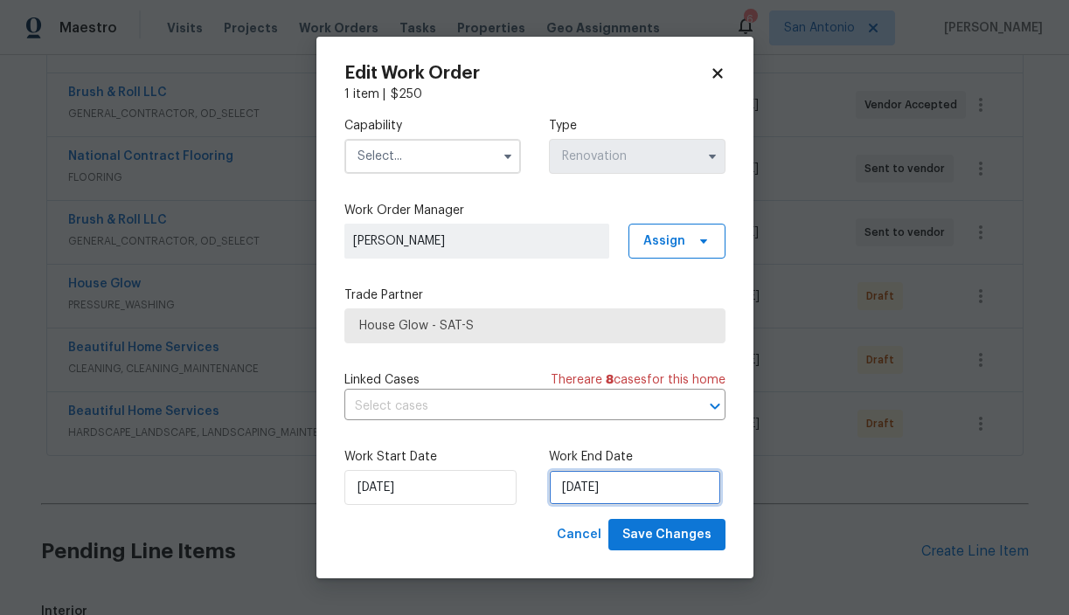
click at [584, 485] on input "10/30/2025" at bounding box center [635, 487] width 172 height 35
select select "9"
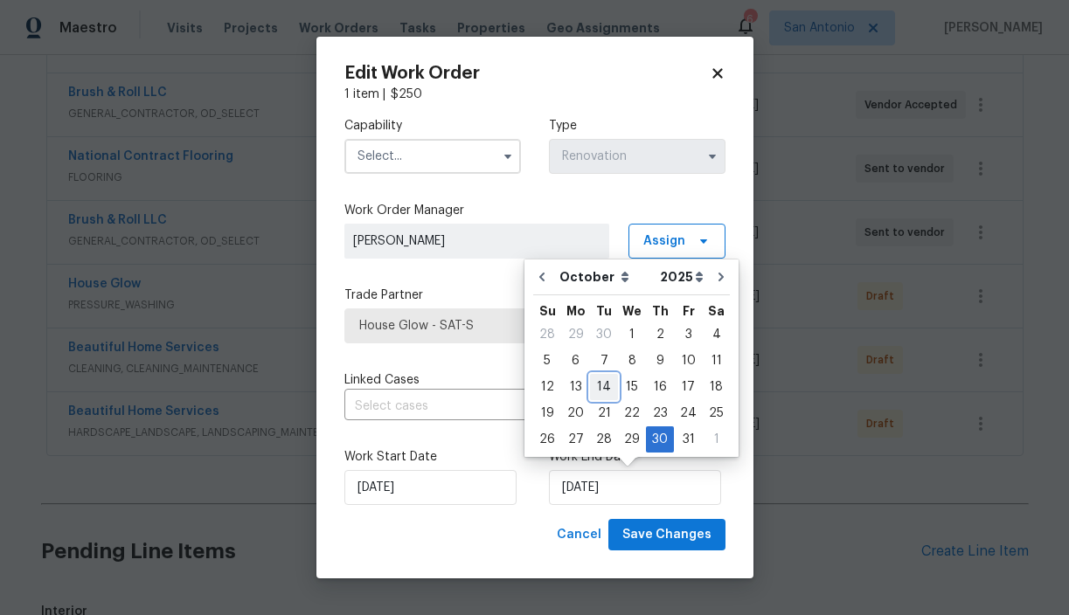
click at [602, 388] on div "14" at bounding box center [604, 387] width 28 height 24
type input "10/14/2025"
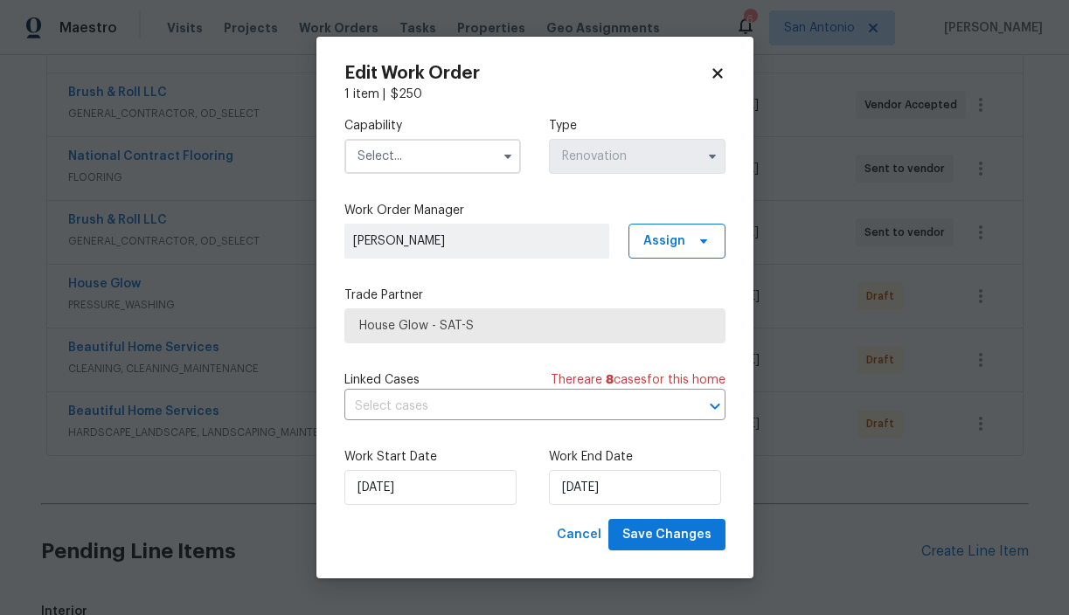
click at [444, 167] on input "text" at bounding box center [432, 156] width 177 height 35
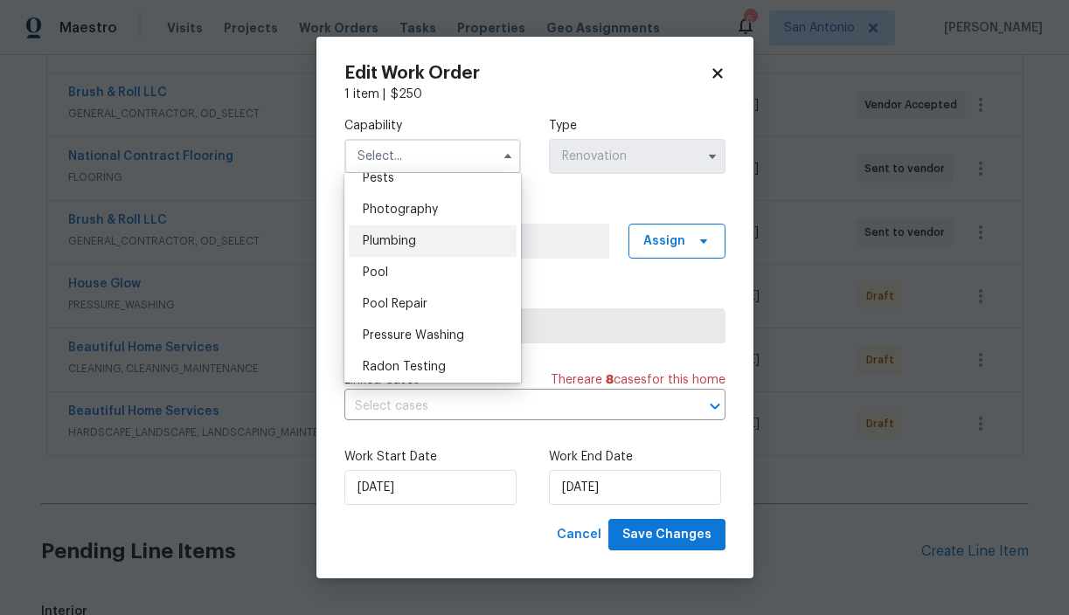
scroll to position [1517, 0]
click at [431, 331] on span "Pressure Washing" at bounding box center [413, 334] width 101 height 12
type input "Pressure Washing"
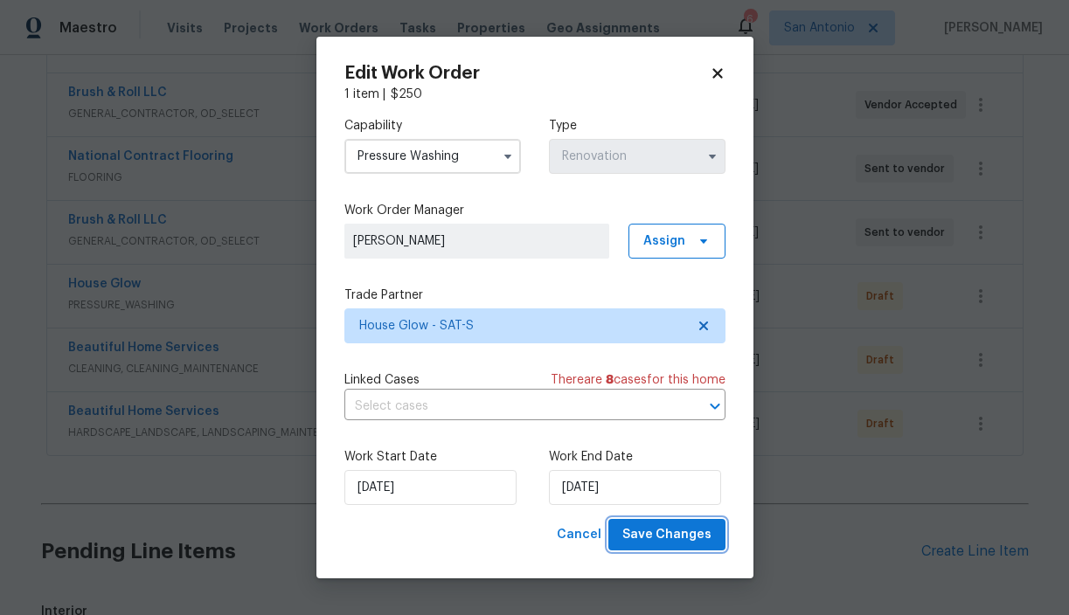
click at [648, 528] on span "Save Changes" at bounding box center [666, 535] width 89 height 22
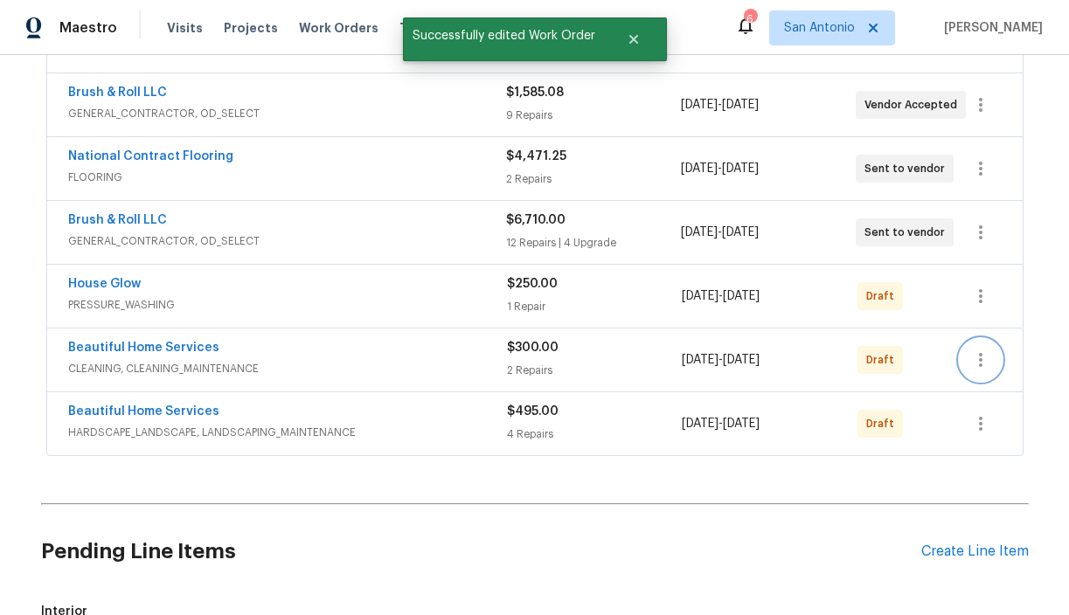
click at [982, 358] on icon "button" at bounding box center [980, 360] width 21 height 21
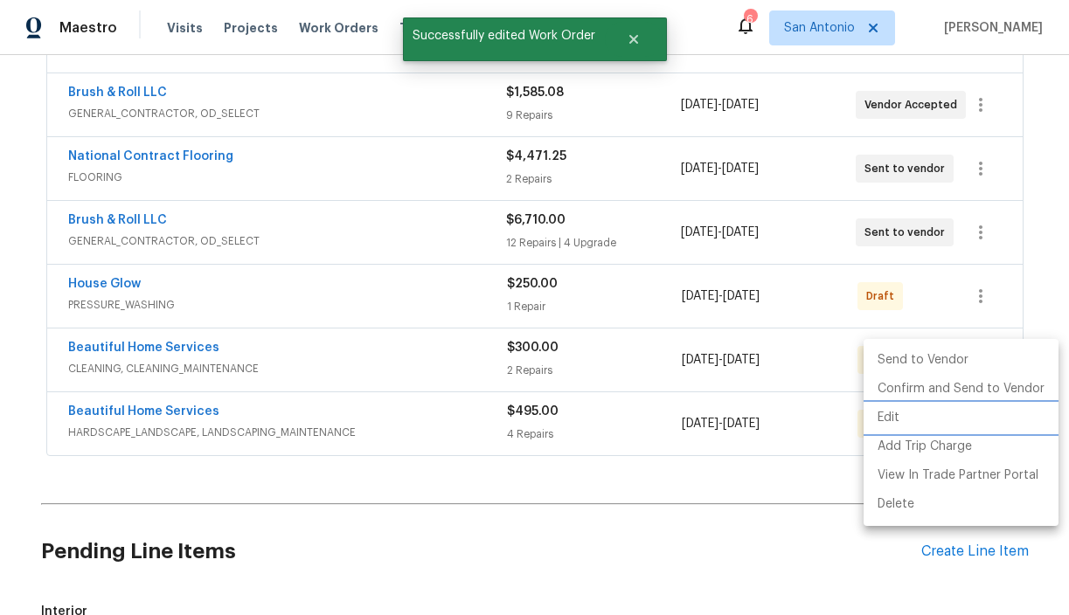
click at [905, 417] on li "Edit" at bounding box center [961, 418] width 195 height 29
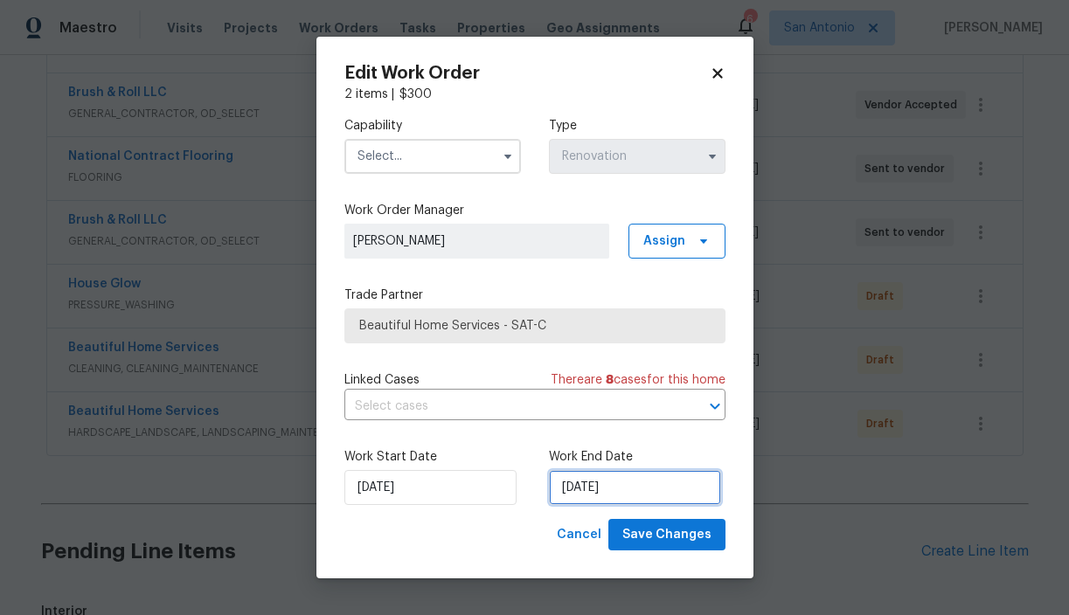
click at [578, 487] on input "10/30/2025" at bounding box center [635, 487] width 172 height 35
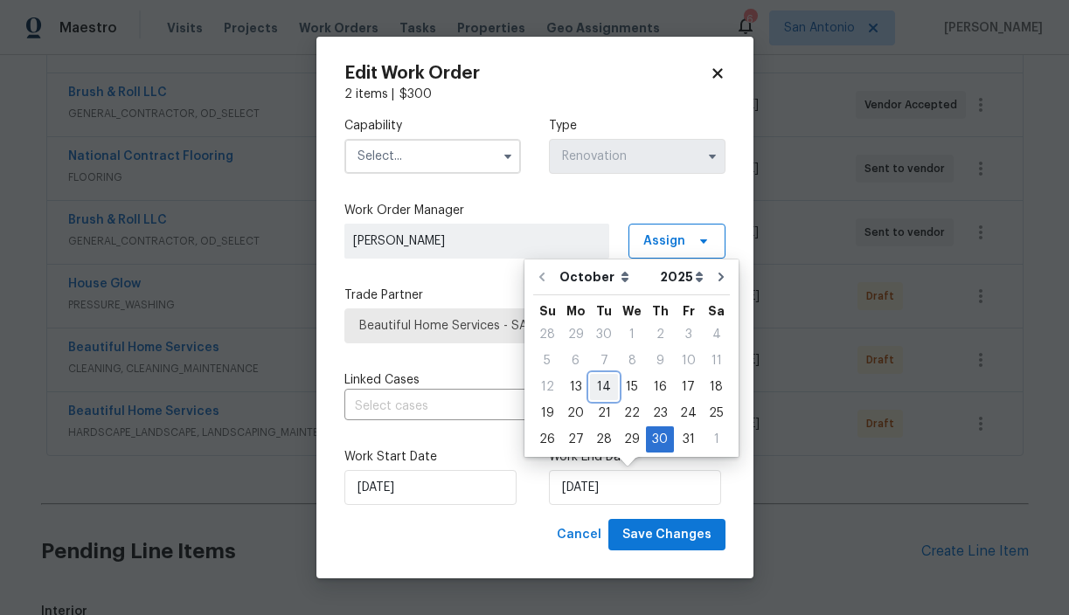
click at [604, 384] on div "14" at bounding box center [604, 387] width 28 height 24
type input "10/14/2025"
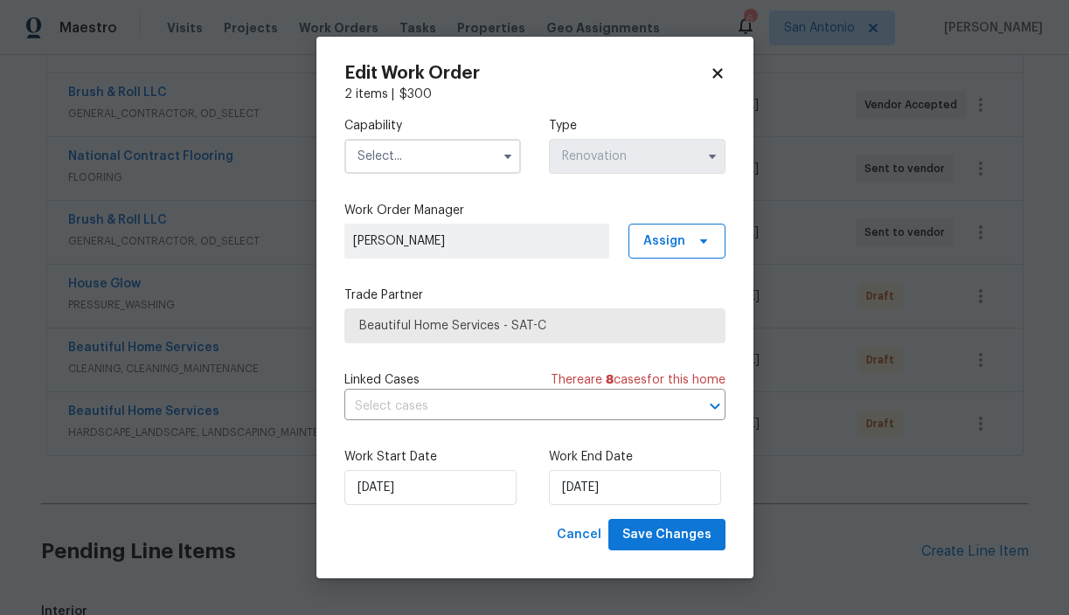
click at [420, 169] on input "text" at bounding box center [432, 156] width 177 height 35
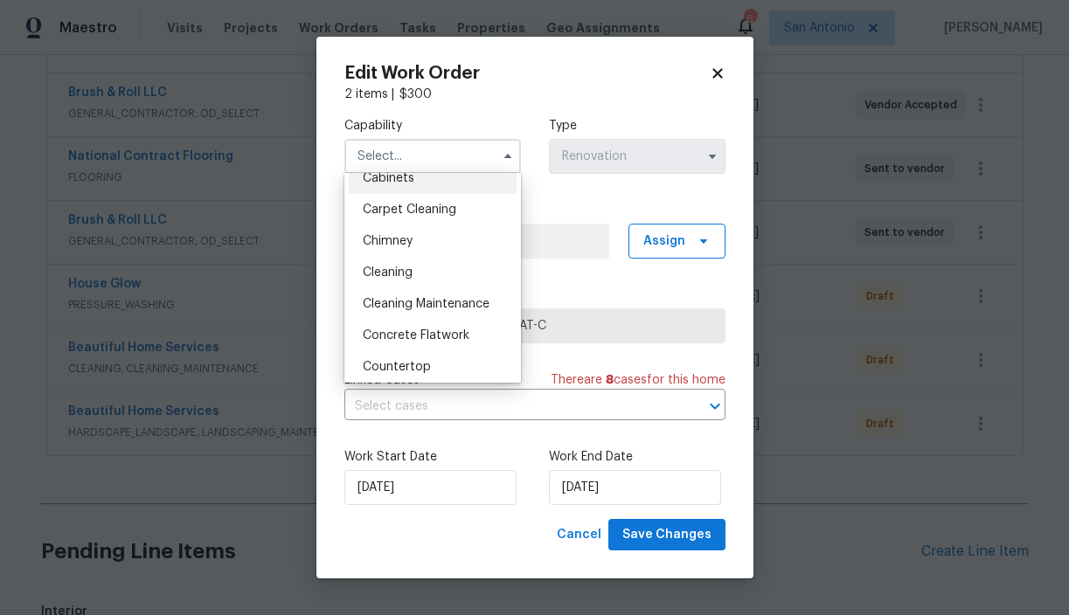
scroll to position [173, 0]
click at [428, 307] on span "Cleaning Maintenance" at bounding box center [426, 303] width 127 height 12
type input "Cleaning Maintenance"
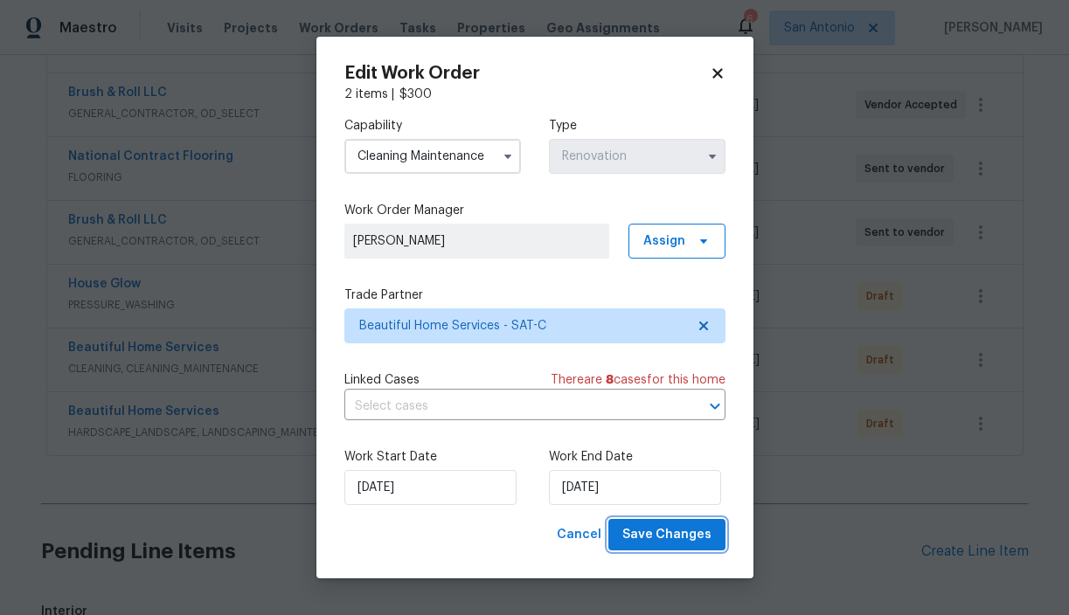
click at [656, 524] on button "Save Changes" at bounding box center [666, 535] width 117 height 32
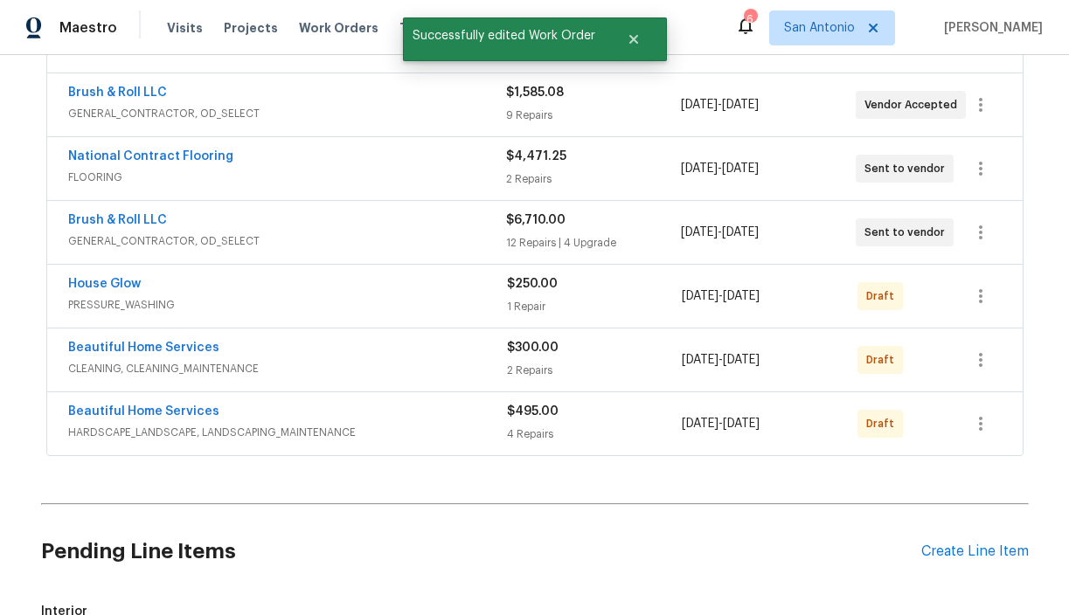
scroll to position [458, 0]
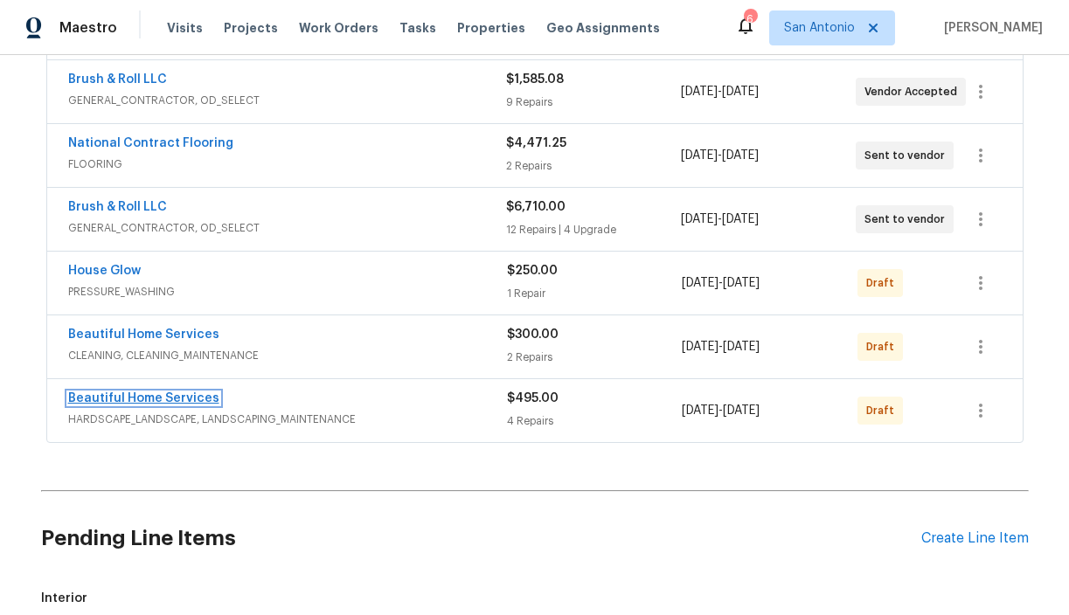
click at [187, 400] on link "Beautiful Home Services" at bounding box center [143, 398] width 151 height 12
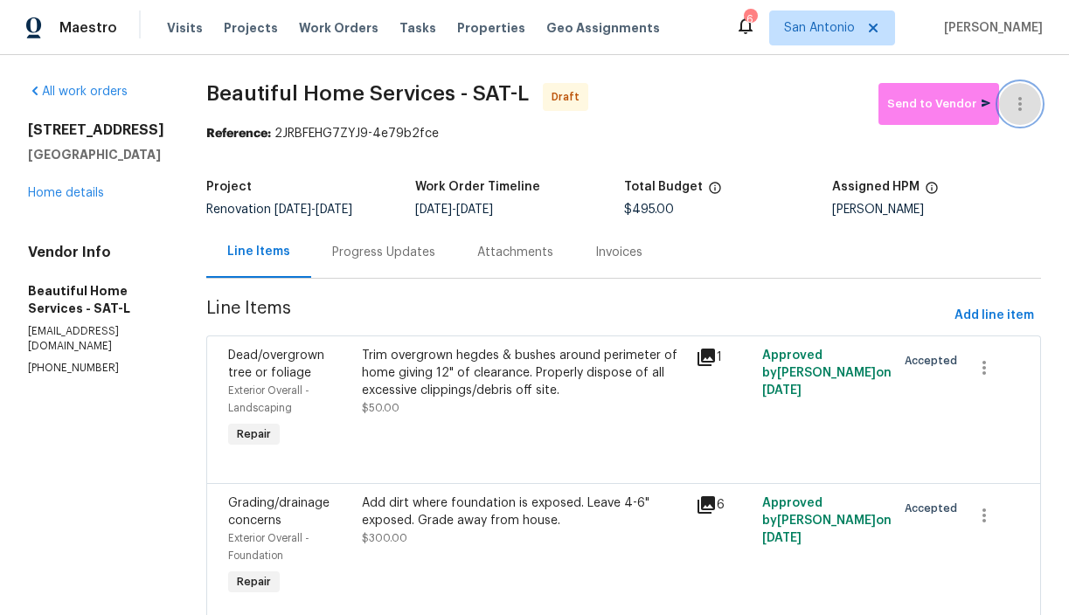
click at [1019, 116] on button "button" at bounding box center [1020, 104] width 42 height 42
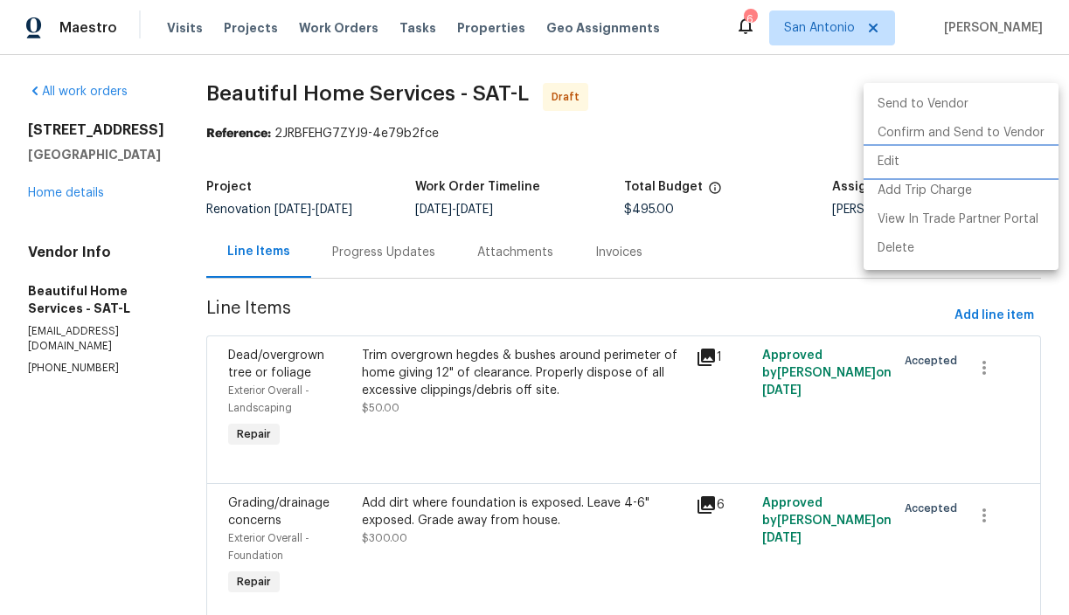
click at [901, 156] on li "Edit" at bounding box center [961, 162] width 195 height 29
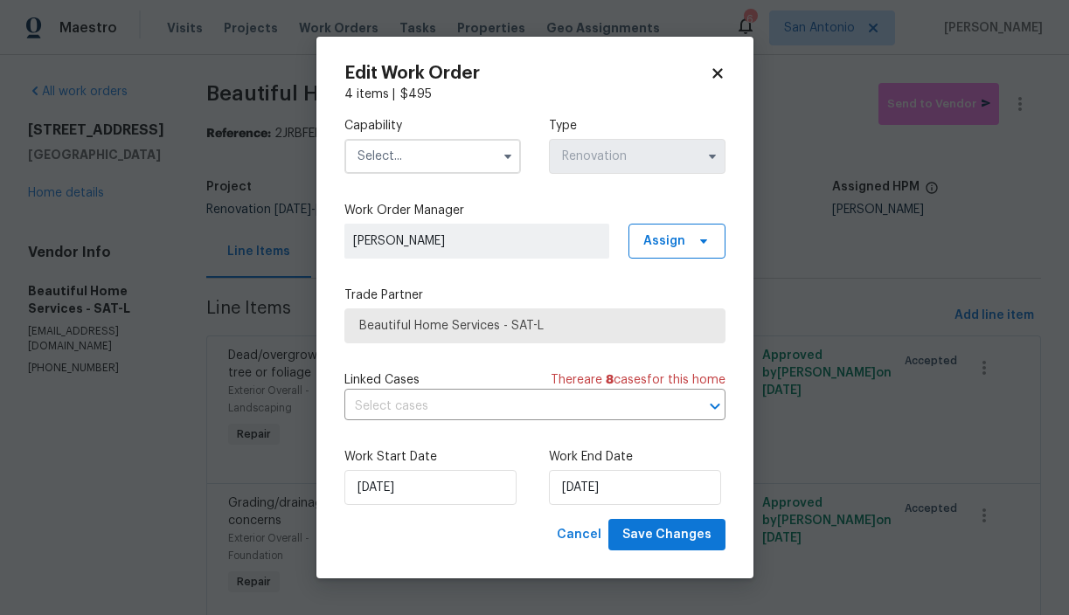
click at [443, 160] on input "text" at bounding box center [432, 156] width 177 height 35
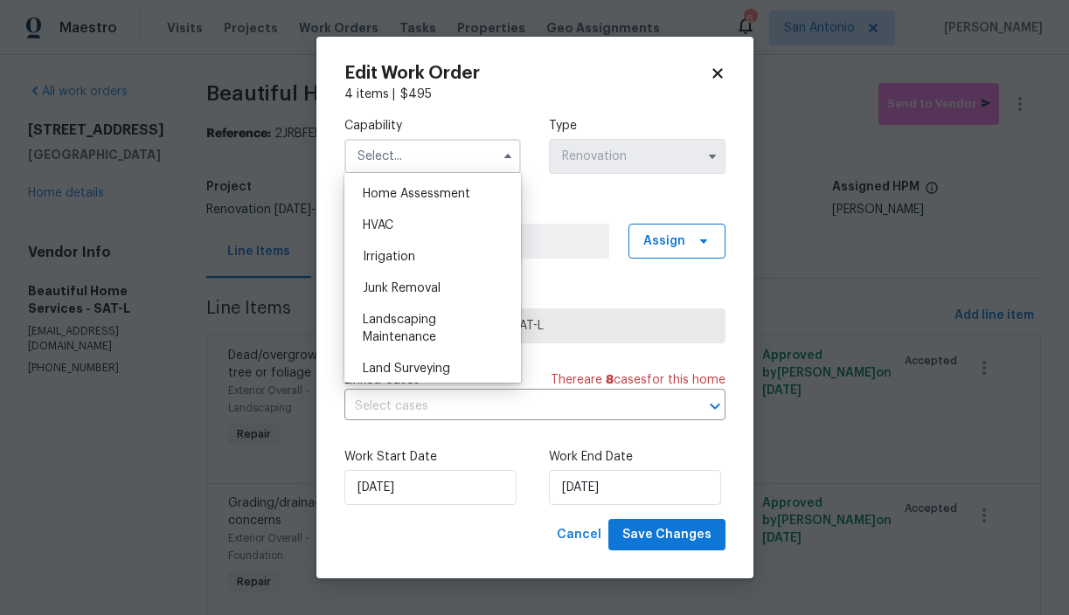
scroll to position [1027, 0]
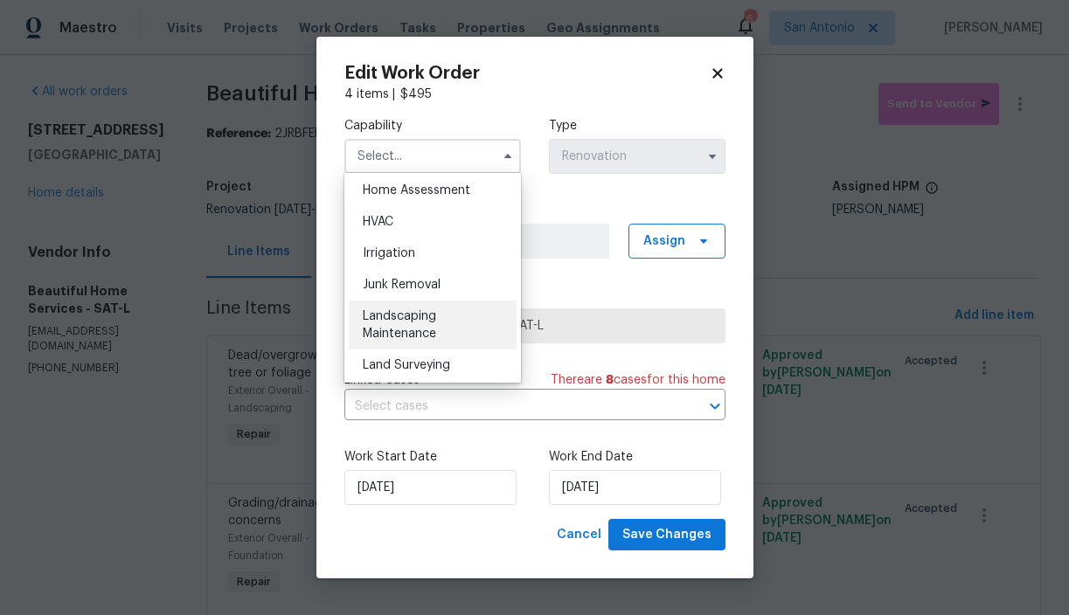
click at [405, 319] on span "Landscaping Maintenance" at bounding box center [399, 325] width 73 height 30
type input "Landscaping Maintenance"
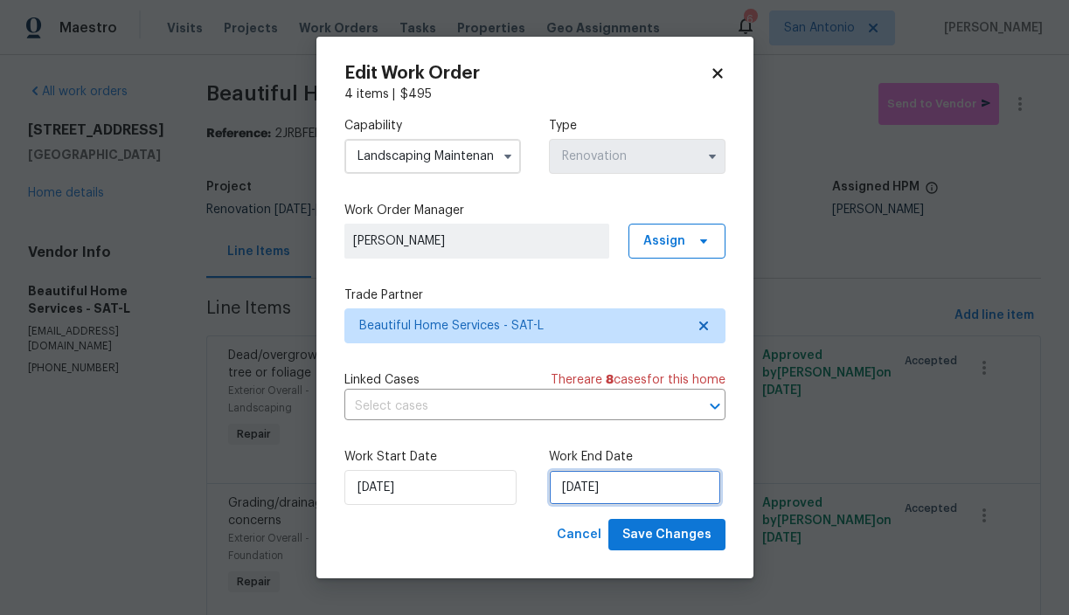
click at [594, 485] on input "10/30/2025" at bounding box center [635, 487] width 172 height 35
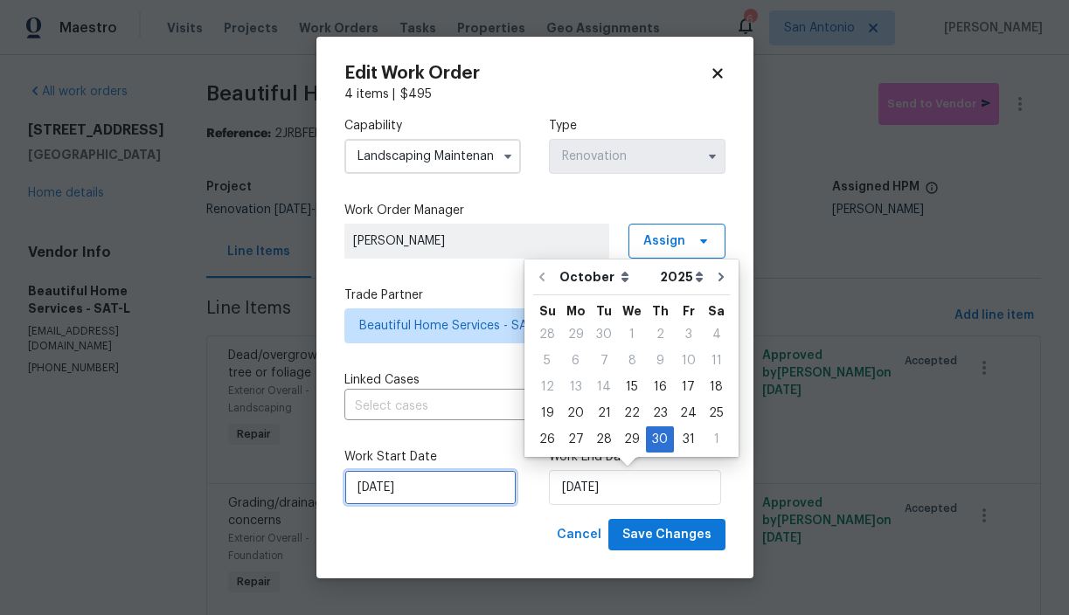
click at [428, 493] on input "10/15/2025" at bounding box center [430, 487] width 172 height 35
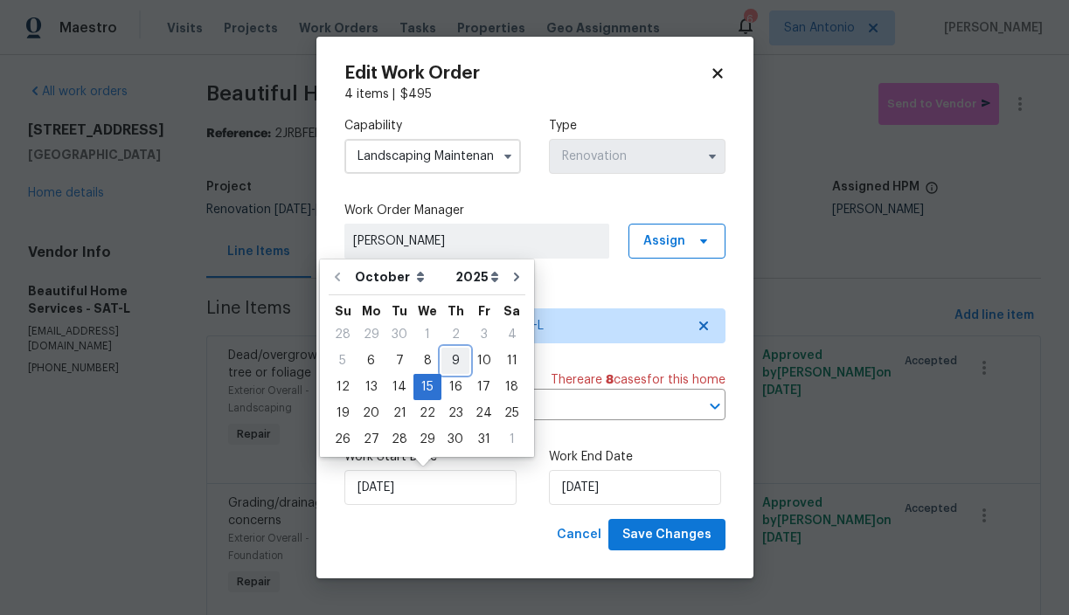
click at [450, 358] on div "9" at bounding box center [455, 361] width 28 height 24
type input "10/9/2025"
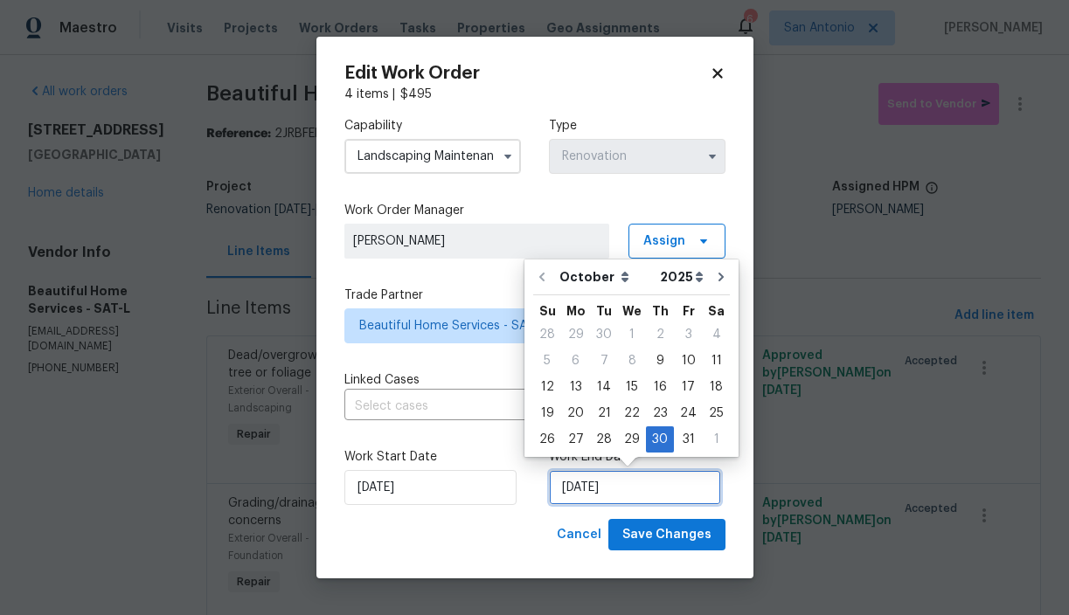
click at [602, 483] on input "10/30/2025" at bounding box center [635, 487] width 172 height 35
click at [555, 386] on div "12" at bounding box center [547, 387] width 28 height 24
type input "10/12/2025"
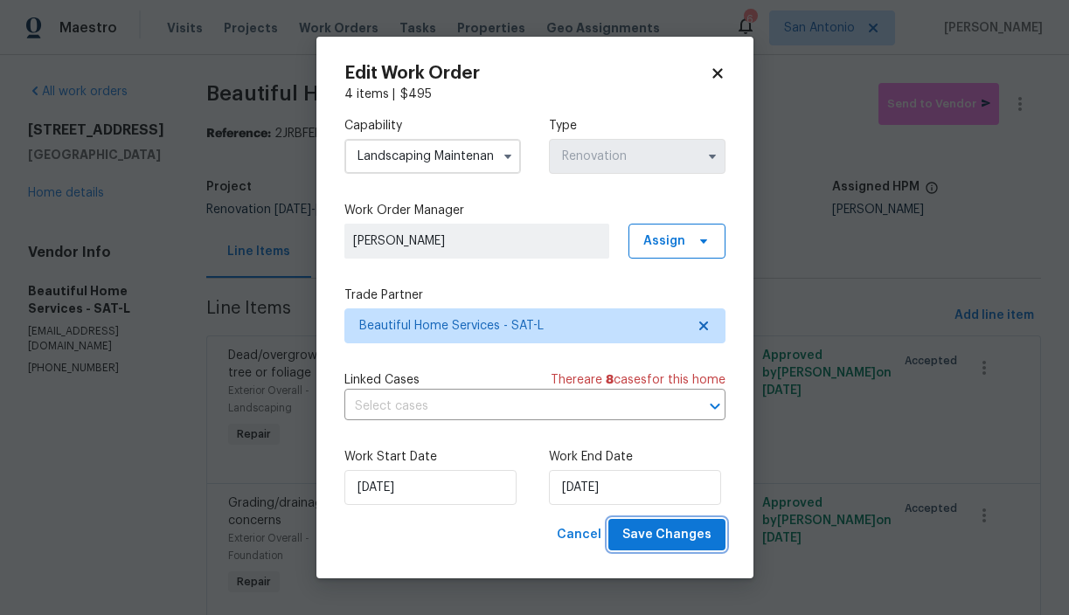
click at [668, 536] on span "Save Changes" at bounding box center [666, 535] width 89 height 22
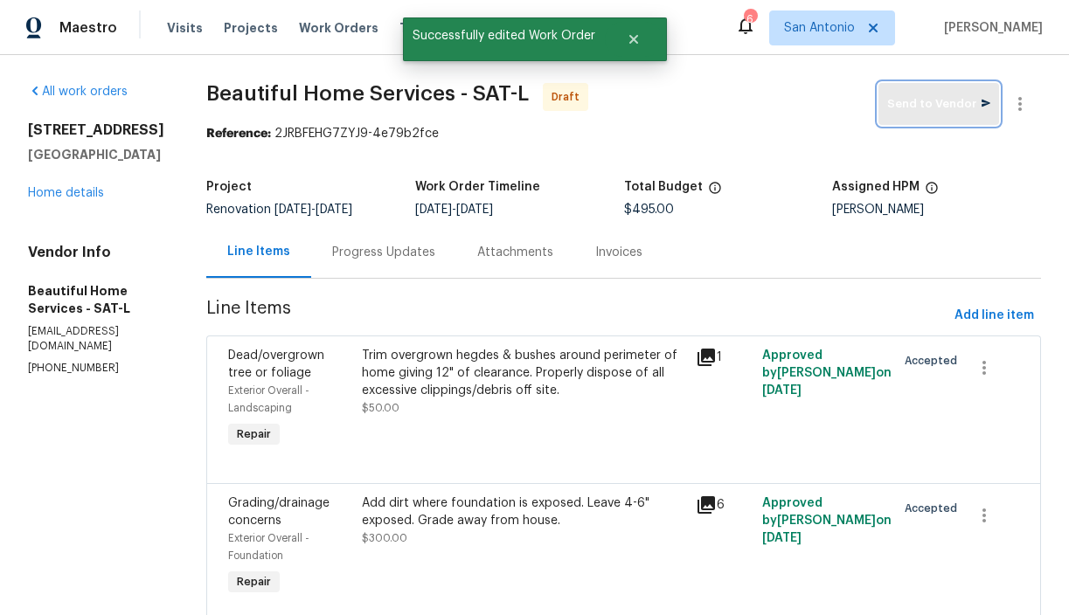
click at [934, 100] on span "Send to Vendor" at bounding box center [938, 104] width 103 height 20
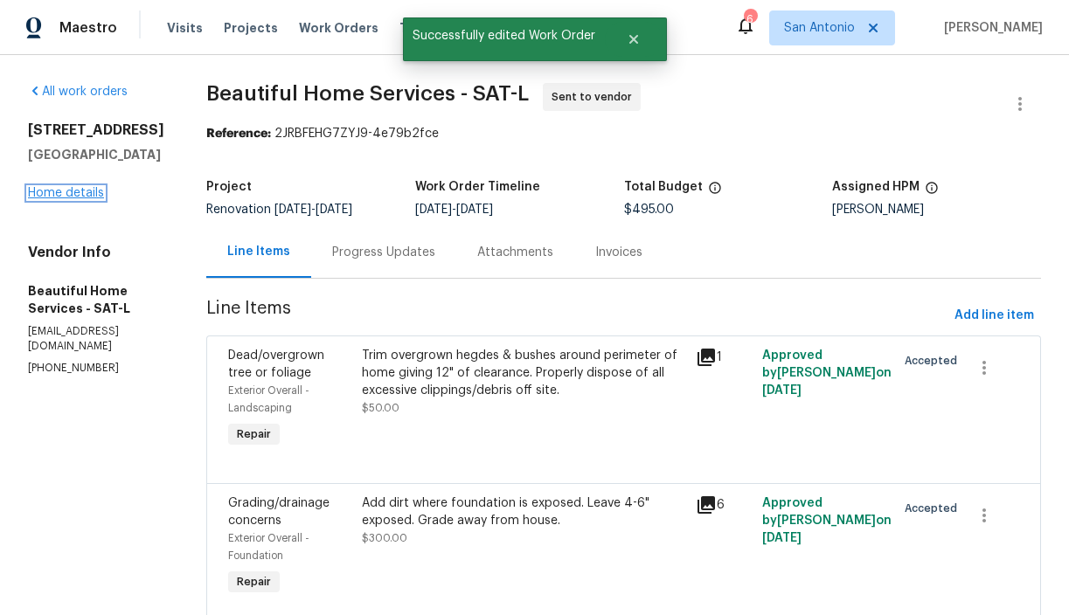
click at [66, 199] on link "Home details" at bounding box center [66, 193] width 76 height 12
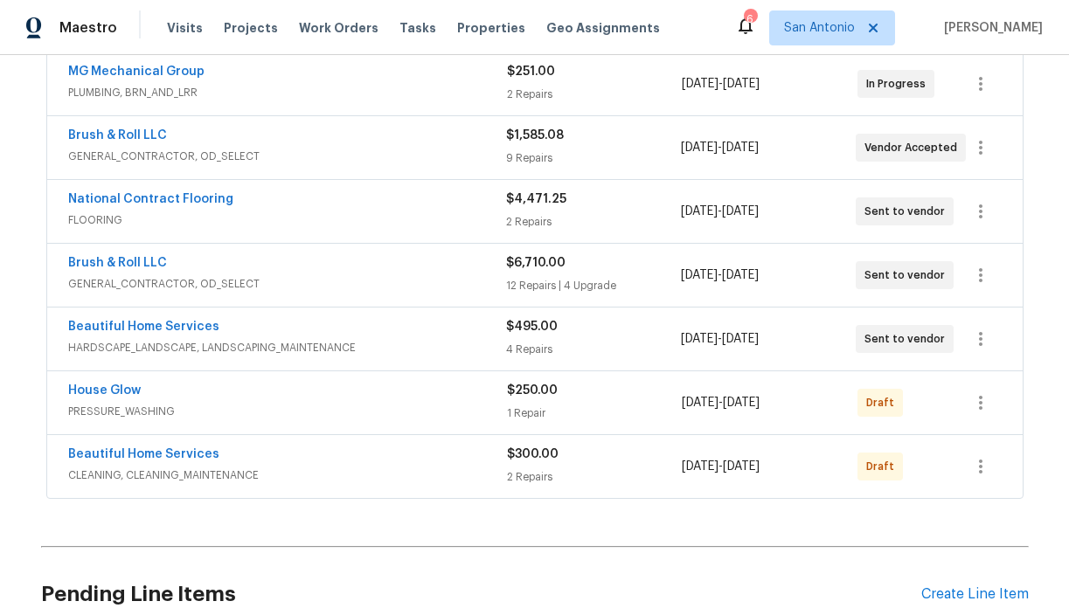
scroll to position [399, 0]
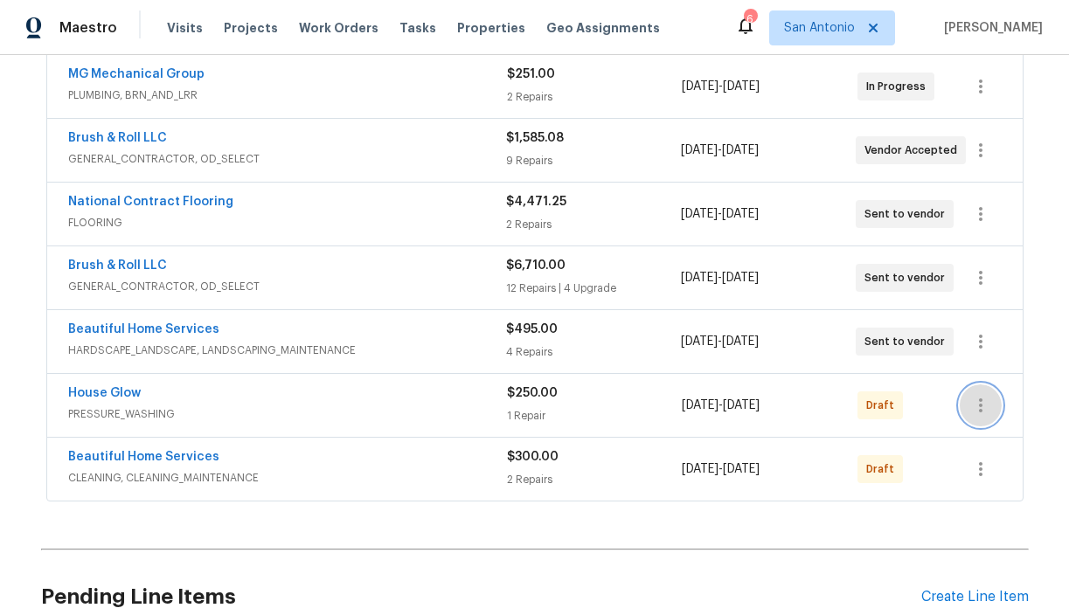
click at [973, 407] on icon "button" at bounding box center [980, 405] width 21 height 21
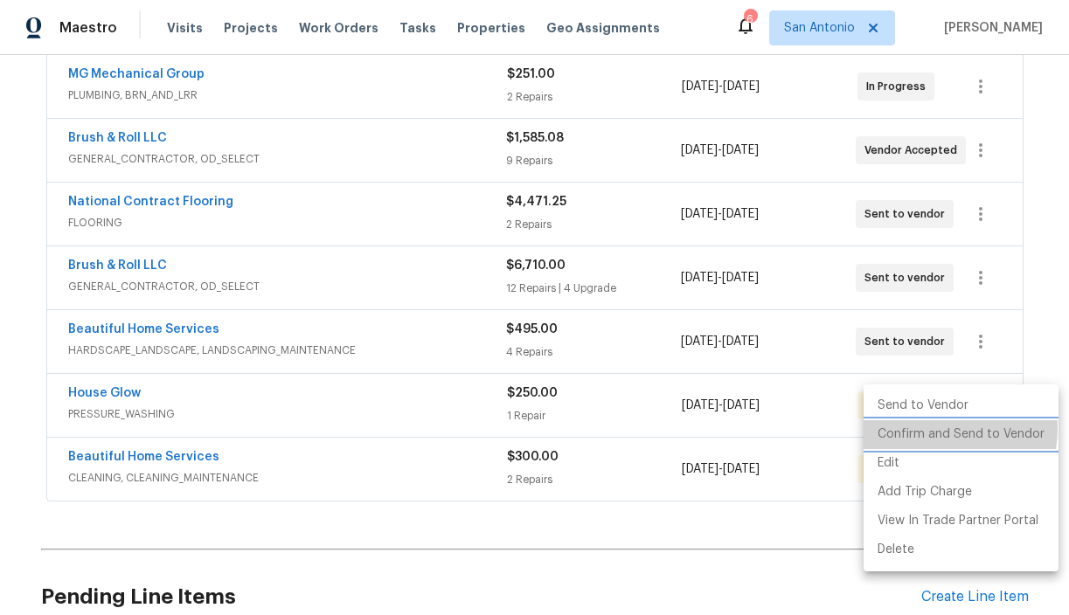
click at [947, 429] on li "Confirm and Send to Vendor" at bounding box center [961, 434] width 195 height 29
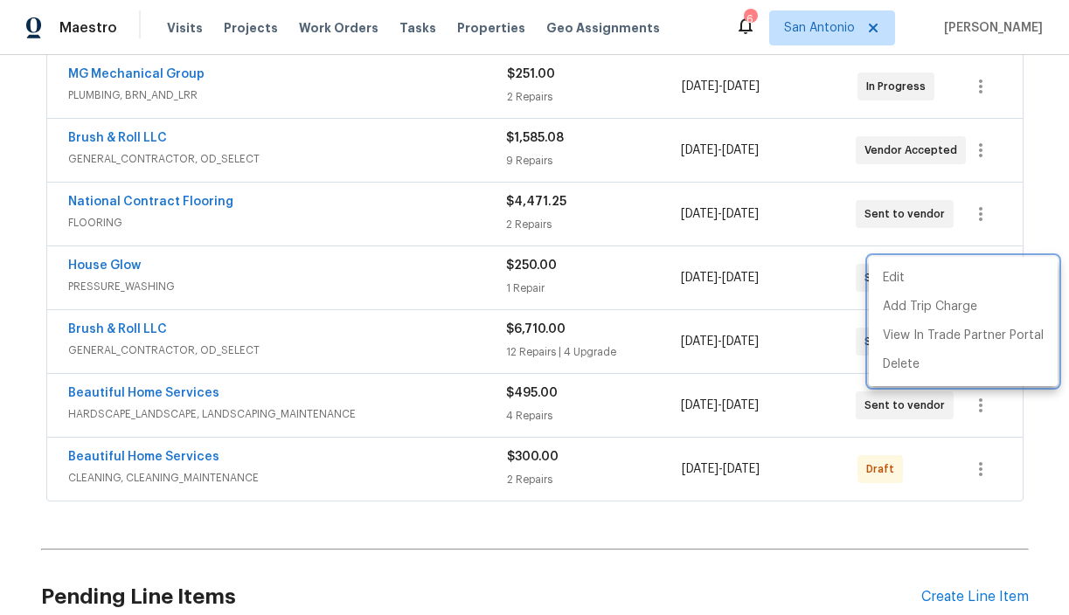
click at [974, 466] on div at bounding box center [534, 307] width 1069 height 615
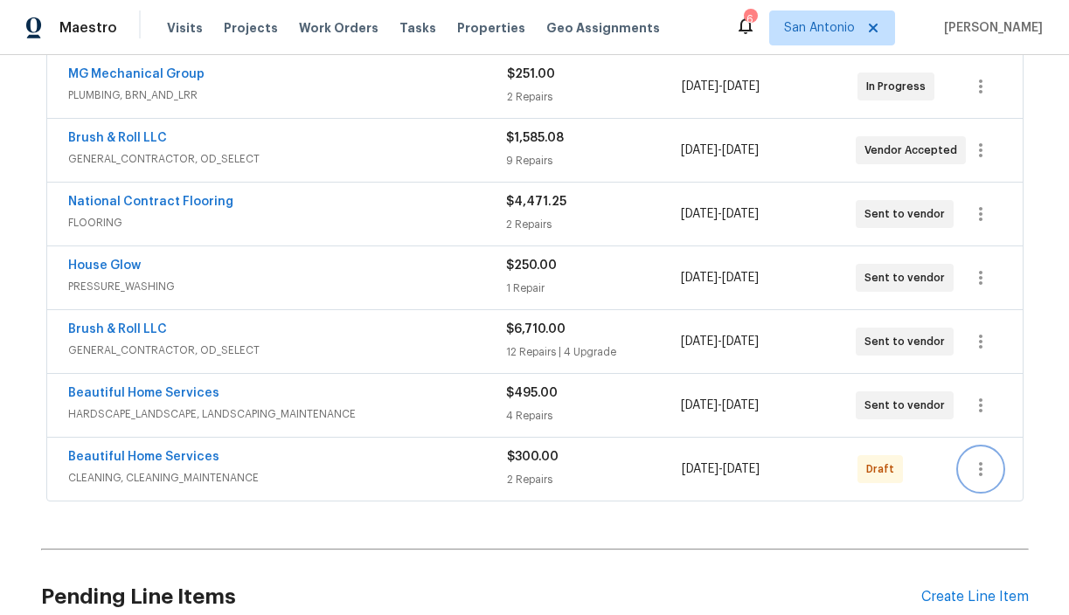
click at [974, 466] on icon "button" at bounding box center [980, 469] width 21 height 21
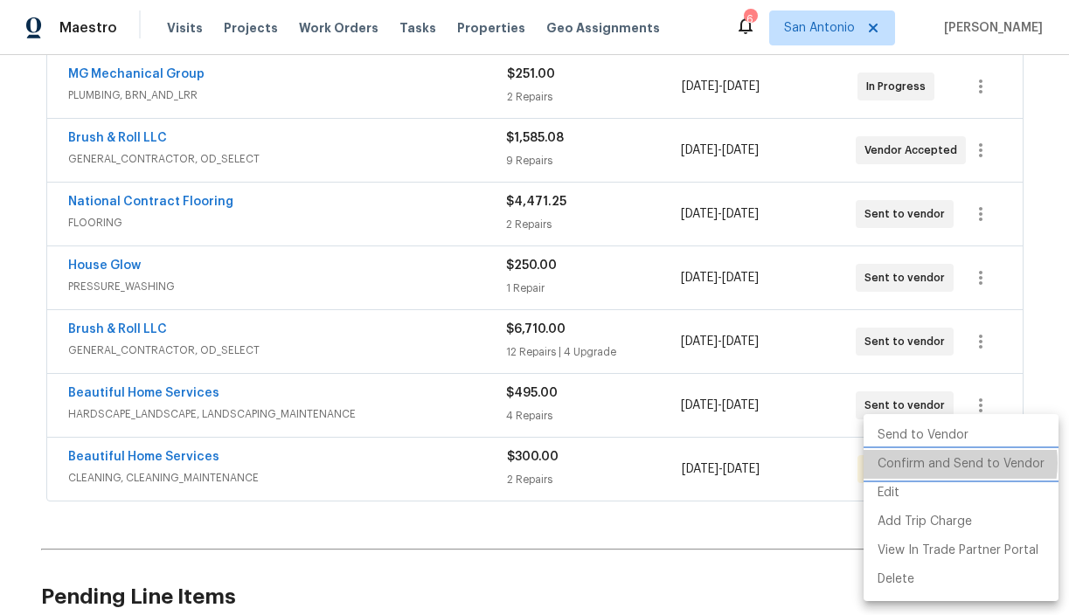
click at [958, 463] on li "Confirm and Send to Vendor" at bounding box center [961, 464] width 195 height 29
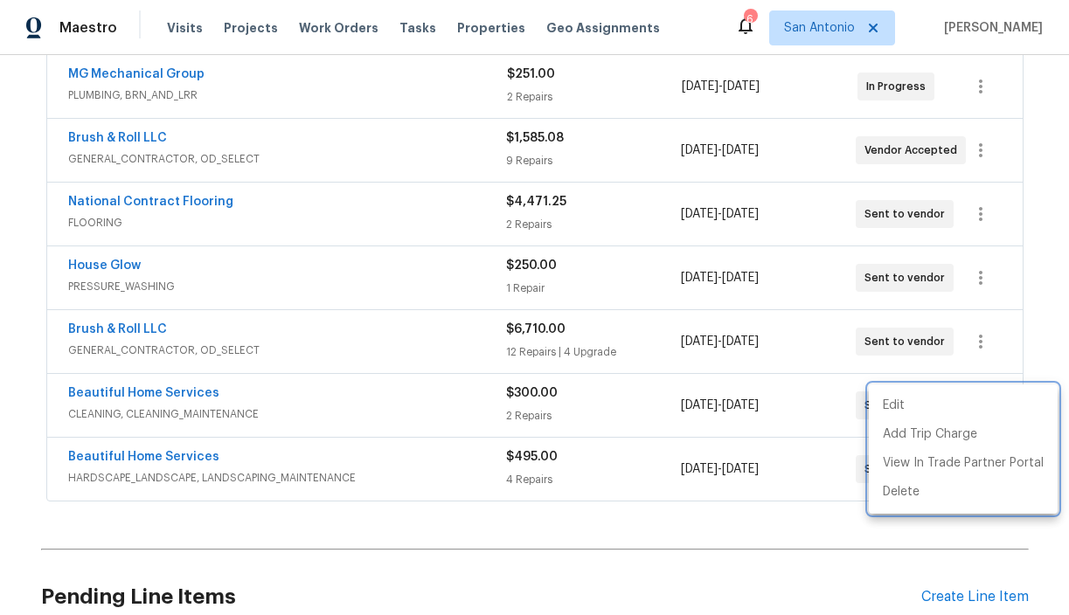
click at [130, 141] on div at bounding box center [534, 307] width 1069 height 615
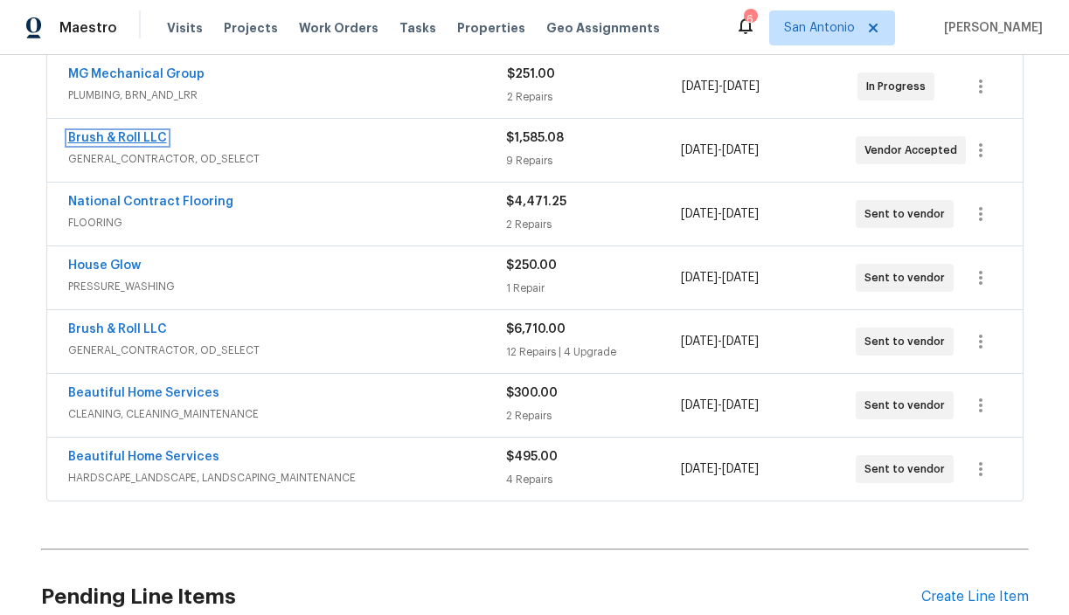
click at [130, 139] on link "Brush & Roll LLC" at bounding box center [117, 138] width 99 height 12
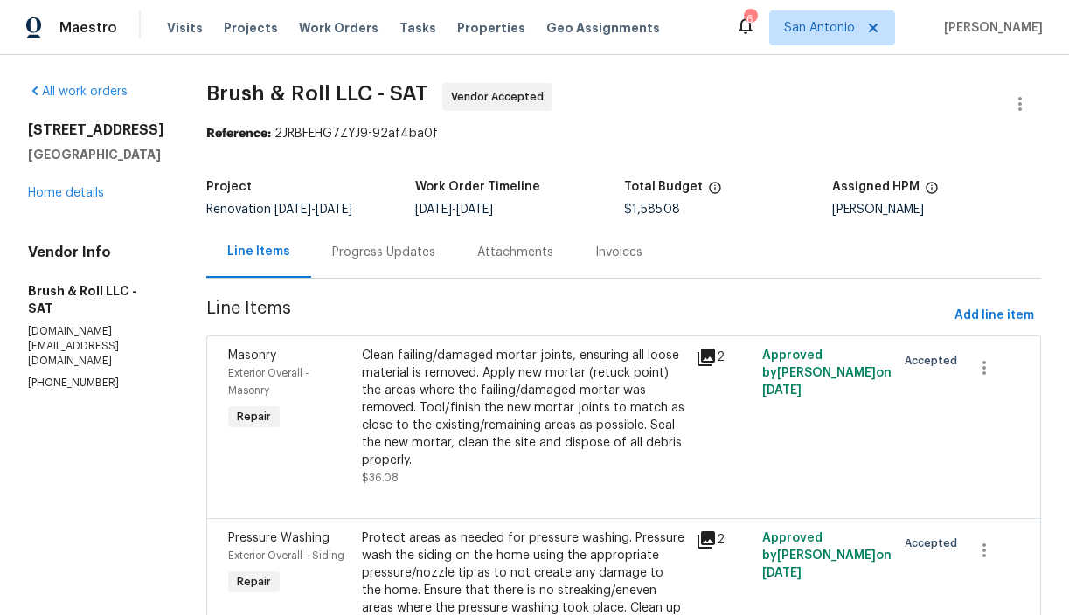
click at [398, 247] on div "Progress Updates" at bounding box center [383, 252] width 103 height 17
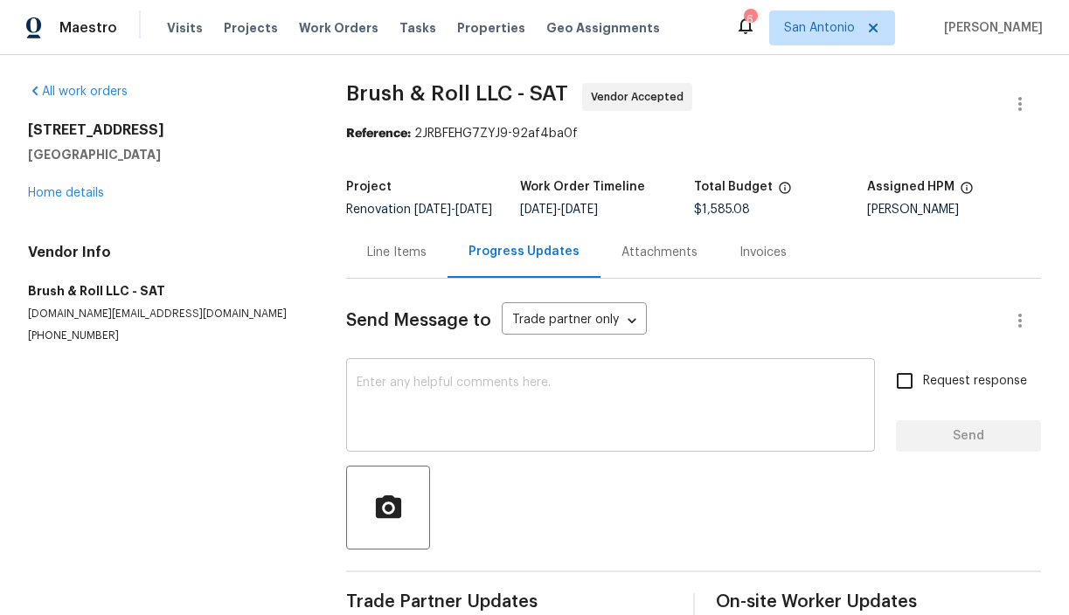
click at [427, 389] on textarea at bounding box center [611, 407] width 508 height 61
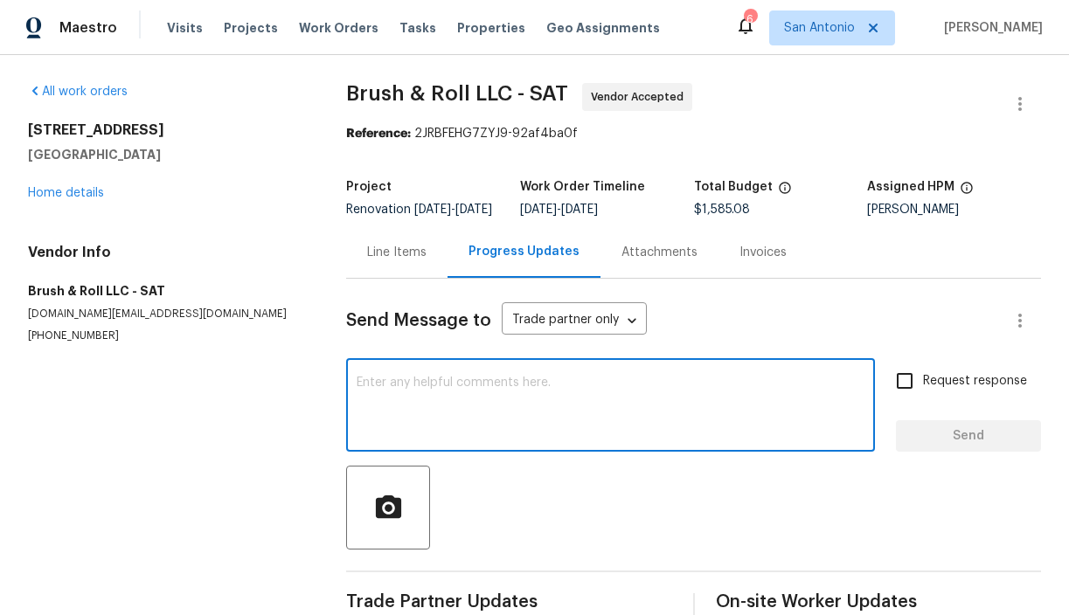
paste textarea "GC 10/06/25 - 10/11/25 Flooring by 10/13/25 Landscaping 10/12/25 weekend final …"
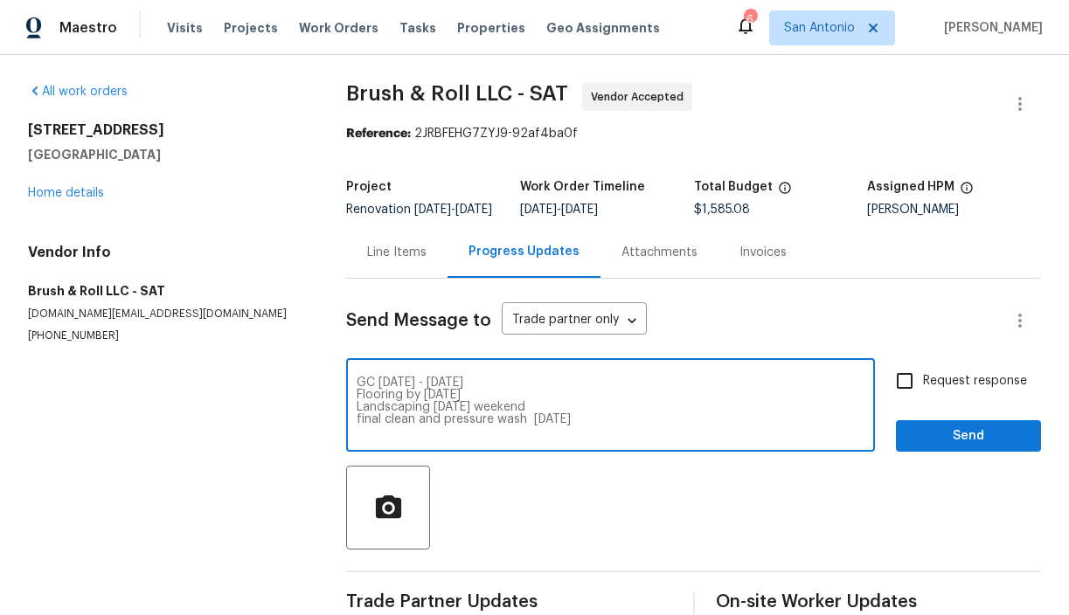
type textarea "GC 10/06/25 - 10/11/25 Flooring by 10/13/25 Landscaping 10/12/25 weekend final …"
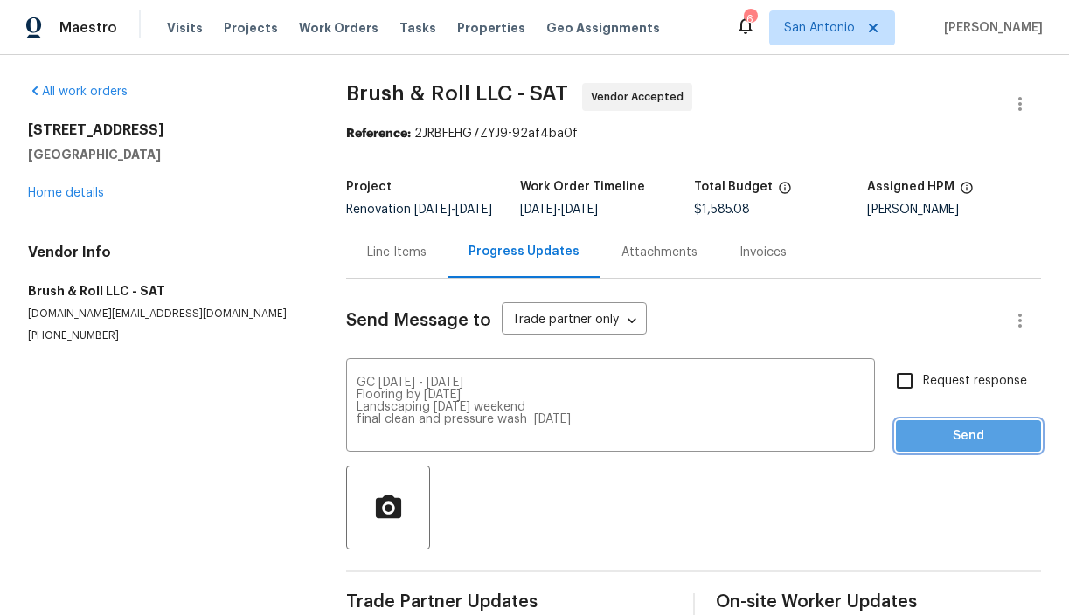
click at [963, 448] on span "Send" at bounding box center [968, 437] width 117 height 22
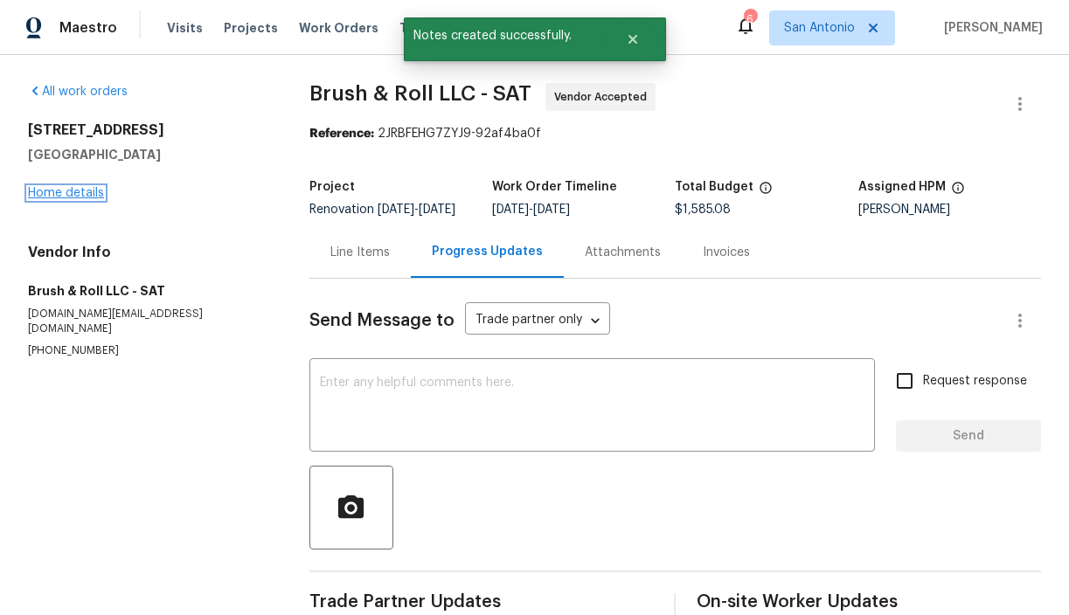
click at [81, 191] on link "Home details" at bounding box center [66, 193] width 76 height 12
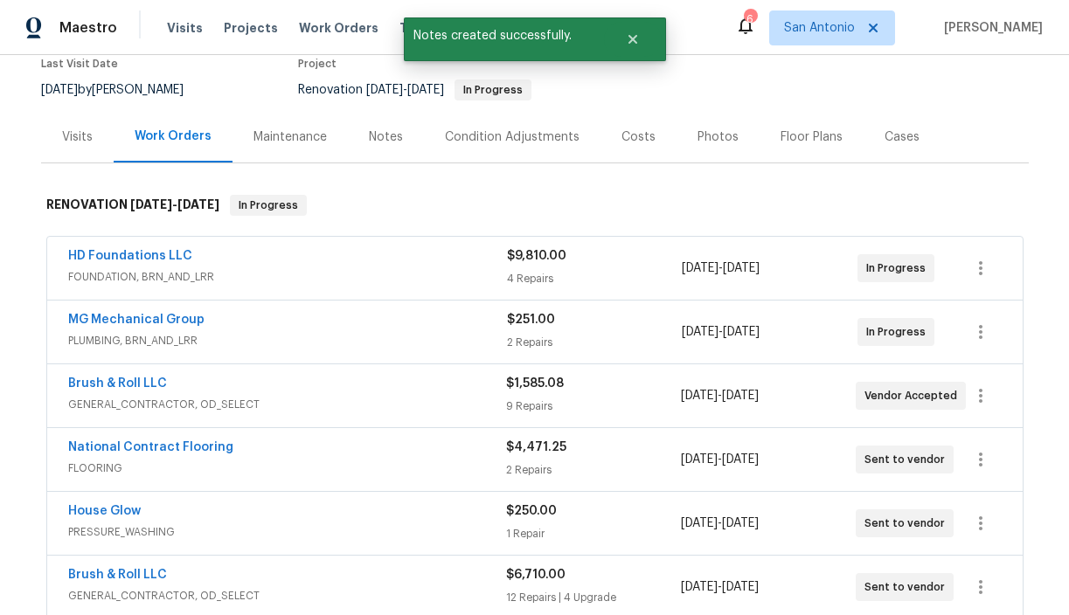
scroll to position [169, 0]
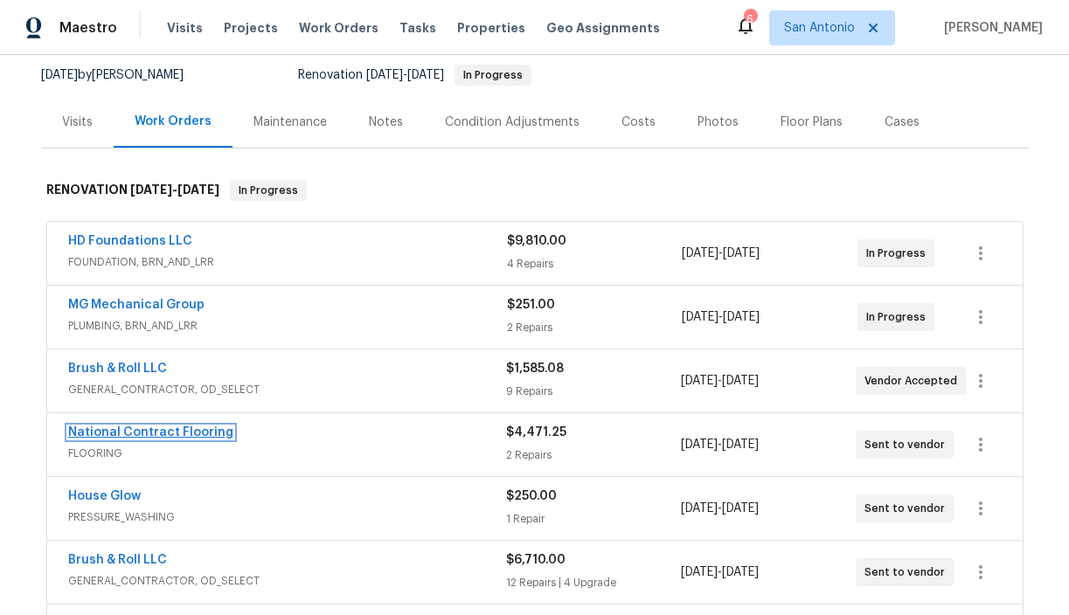
click at [132, 427] on link "National Contract Flooring" at bounding box center [150, 433] width 165 height 12
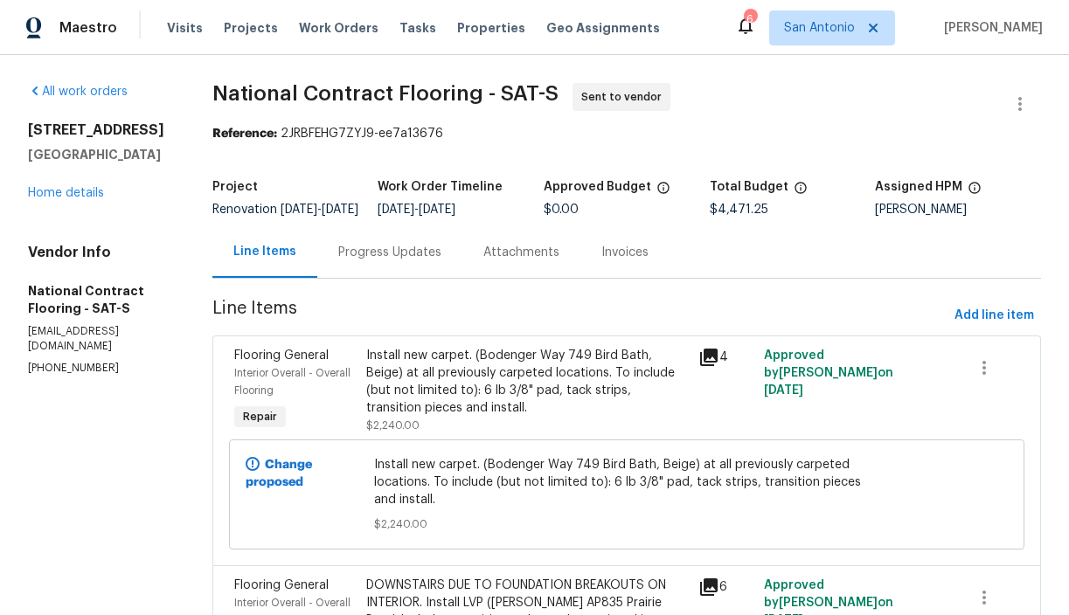
click at [397, 261] on div "Progress Updates" at bounding box center [389, 252] width 103 height 17
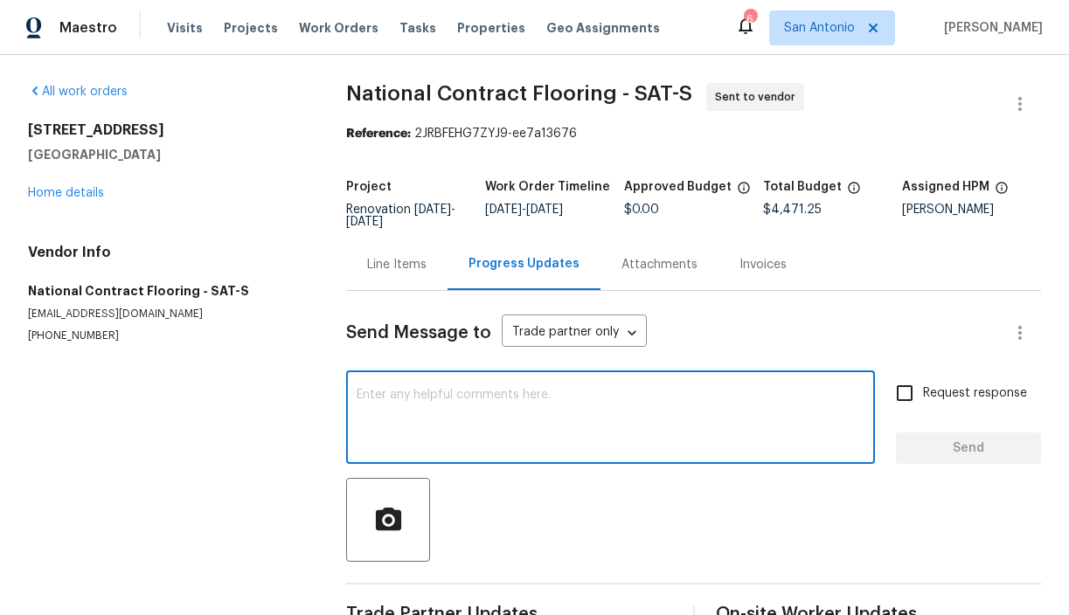
click at [424, 411] on textarea at bounding box center [611, 419] width 508 height 61
paste textarea "GC 10/06/25 - 10/11/25 Flooring by 10/13/25 Landscaping 10/12/25 weekend final …"
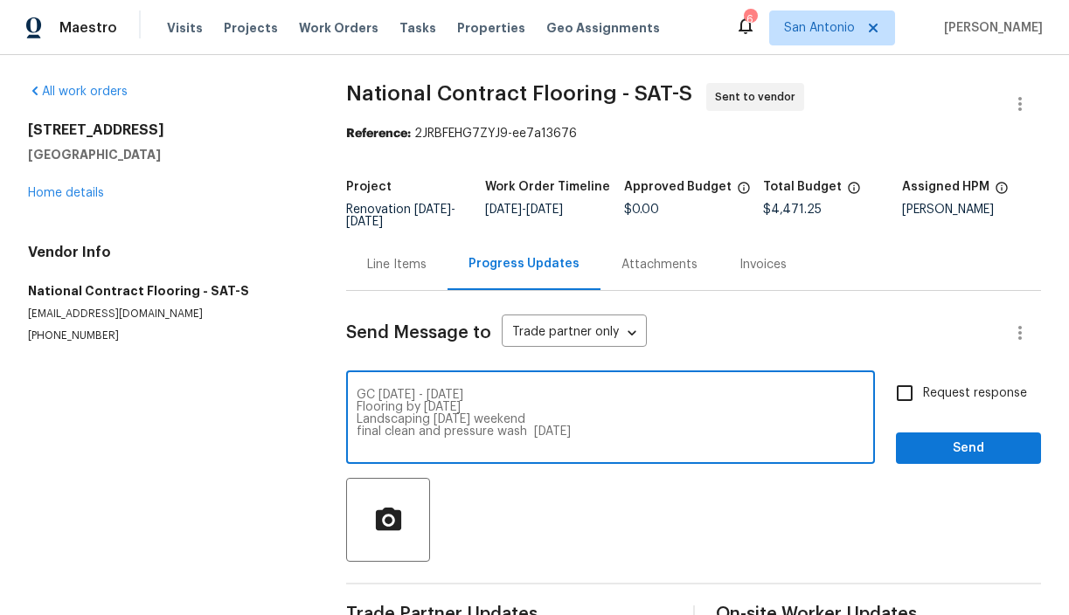
type textarea "GC 10/06/25 - 10/11/25 Flooring by 10/13/25 Landscaping 10/12/25 weekend final …"
click at [983, 455] on span "Send" at bounding box center [968, 449] width 117 height 22
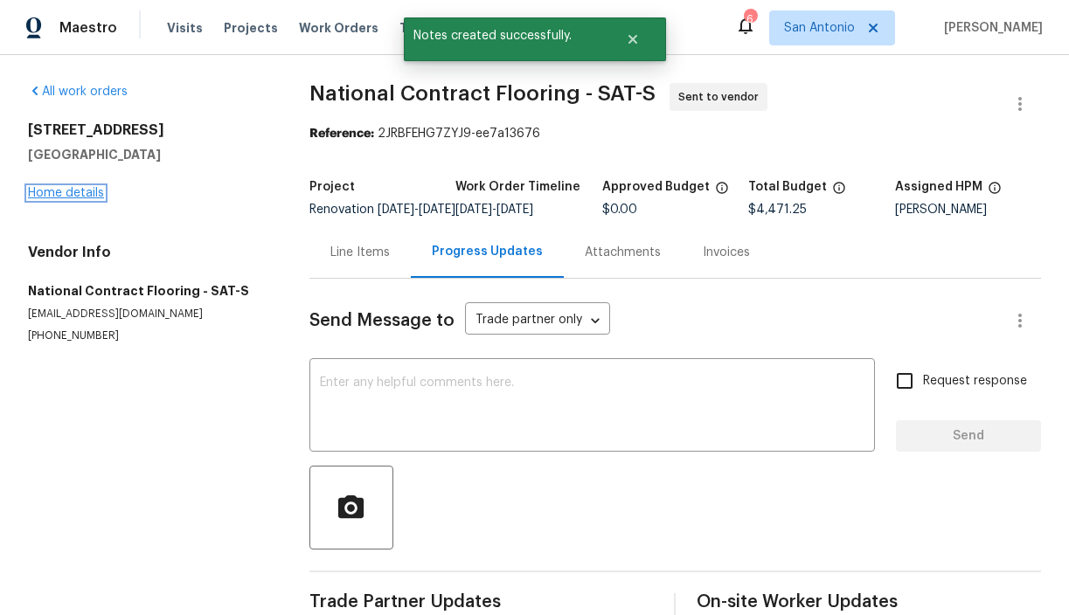
click at [72, 189] on link "Home details" at bounding box center [66, 193] width 76 height 12
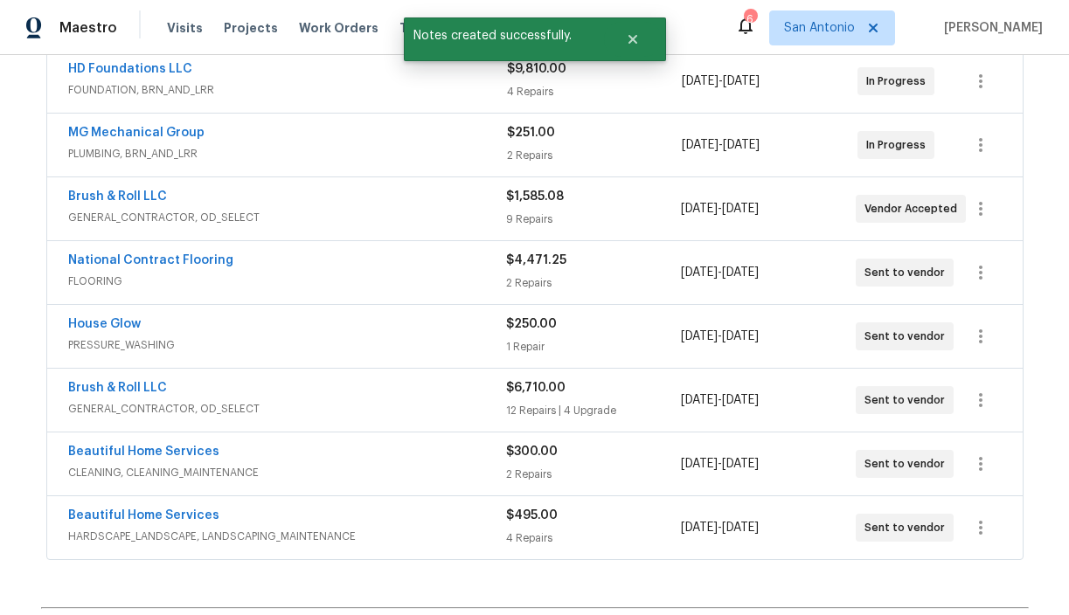
scroll to position [351, 0]
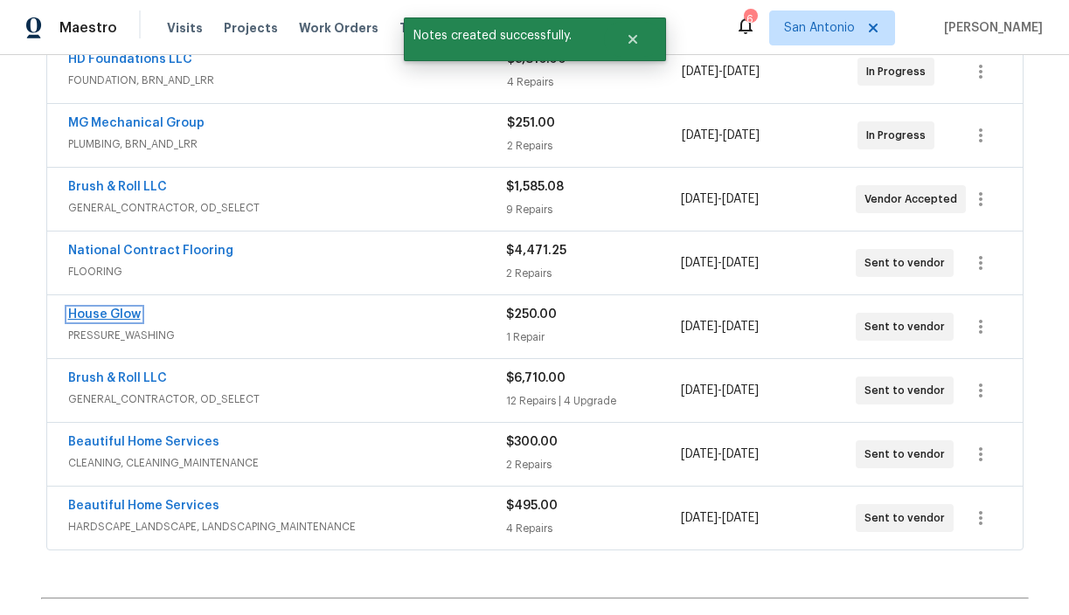
click at [99, 310] on link "House Glow" at bounding box center [104, 315] width 73 height 12
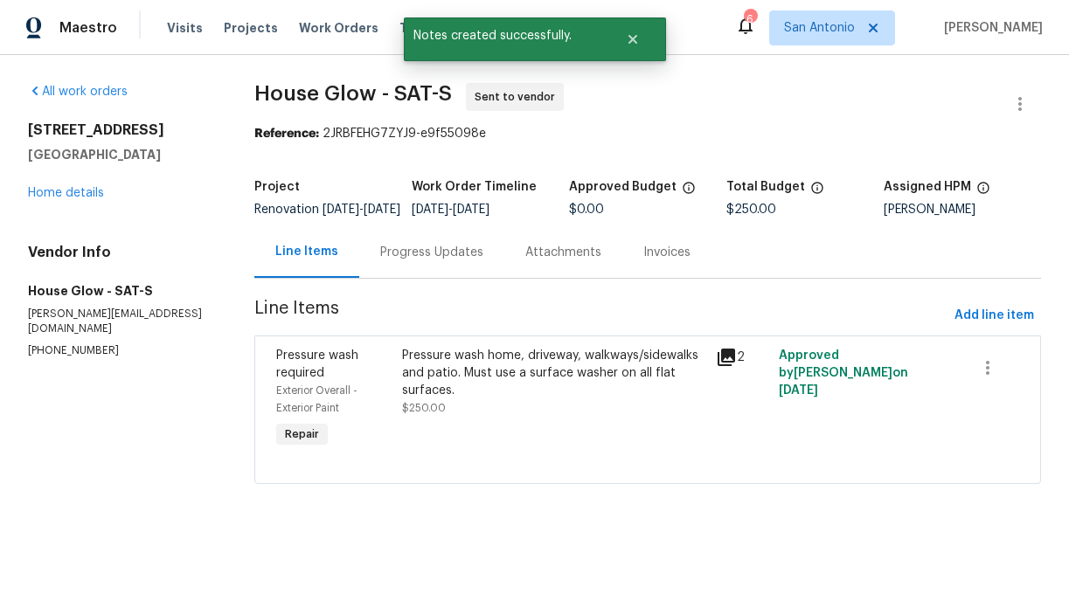
click at [412, 261] on div "Progress Updates" at bounding box center [431, 252] width 103 height 17
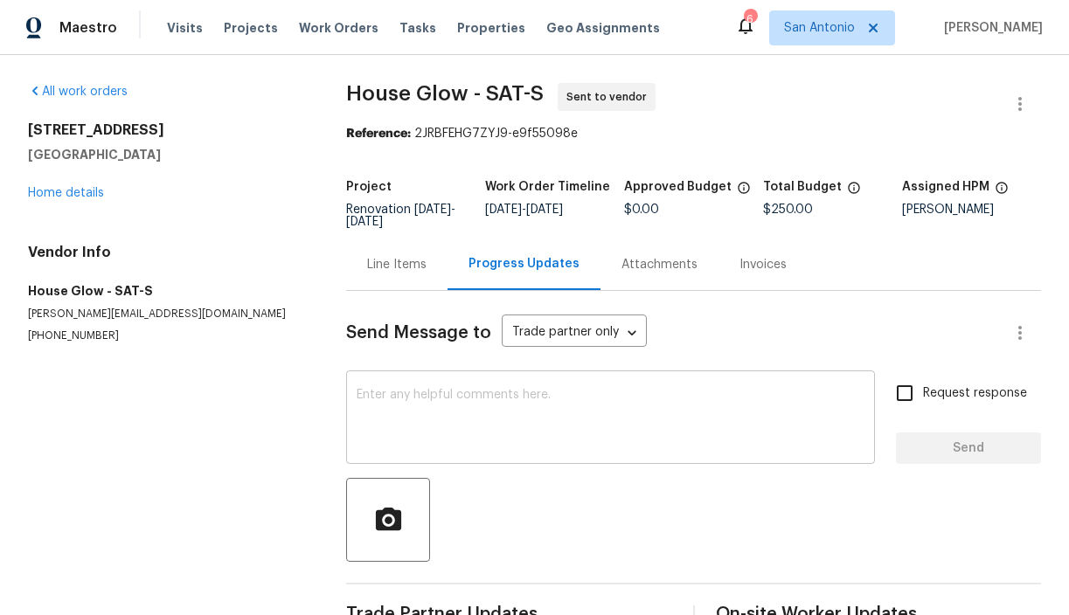
click at [453, 399] on textarea at bounding box center [611, 419] width 508 height 61
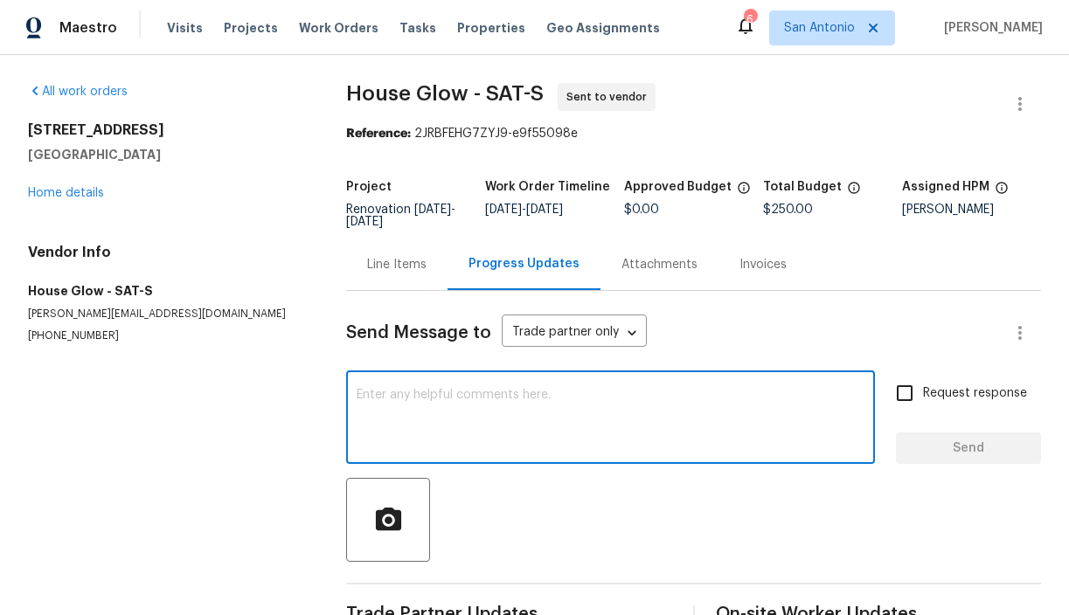
paste textarea "GC 10/06/25 - 10/11/25 Flooring by 10/13/25 Landscaping 10/12/25 weekend final …"
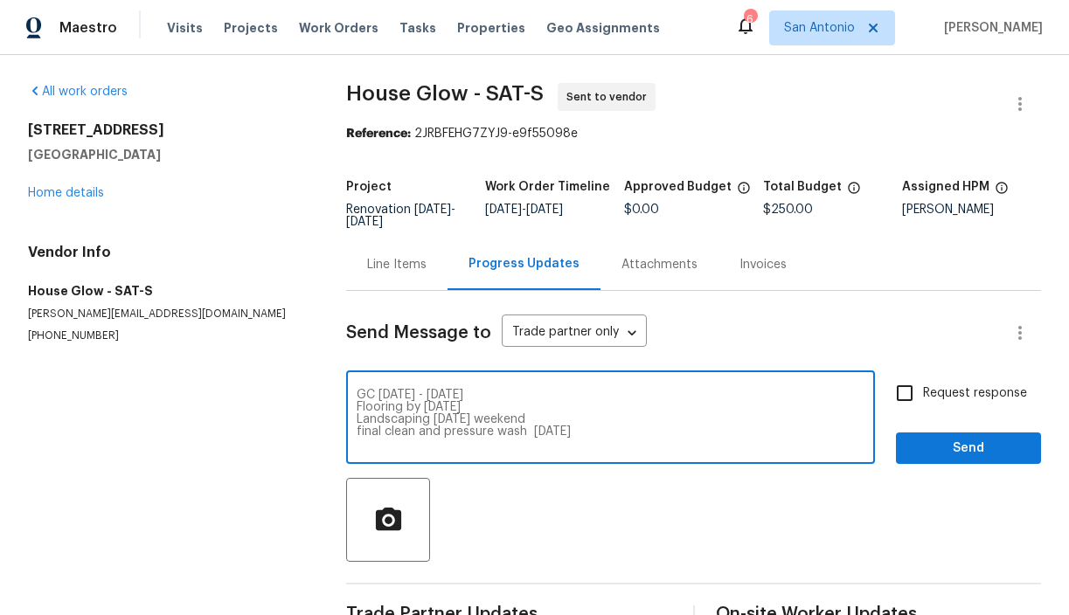
type textarea "GC 10/06/25 - 10/11/25 Flooring by 10/13/25 Landscaping 10/12/25 weekend final …"
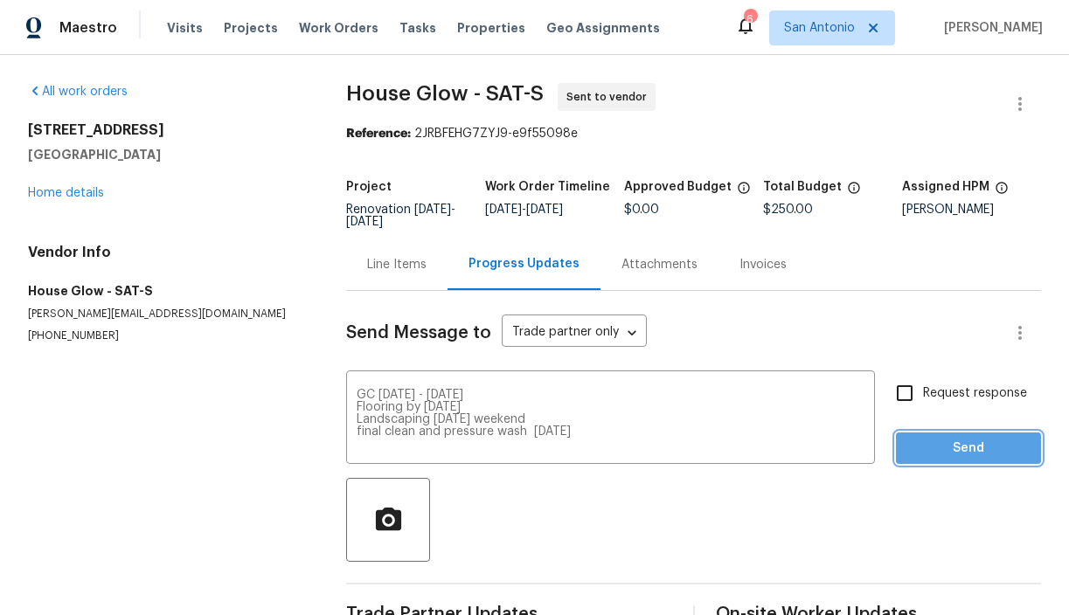
click at [949, 456] on span "Send" at bounding box center [968, 449] width 117 height 22
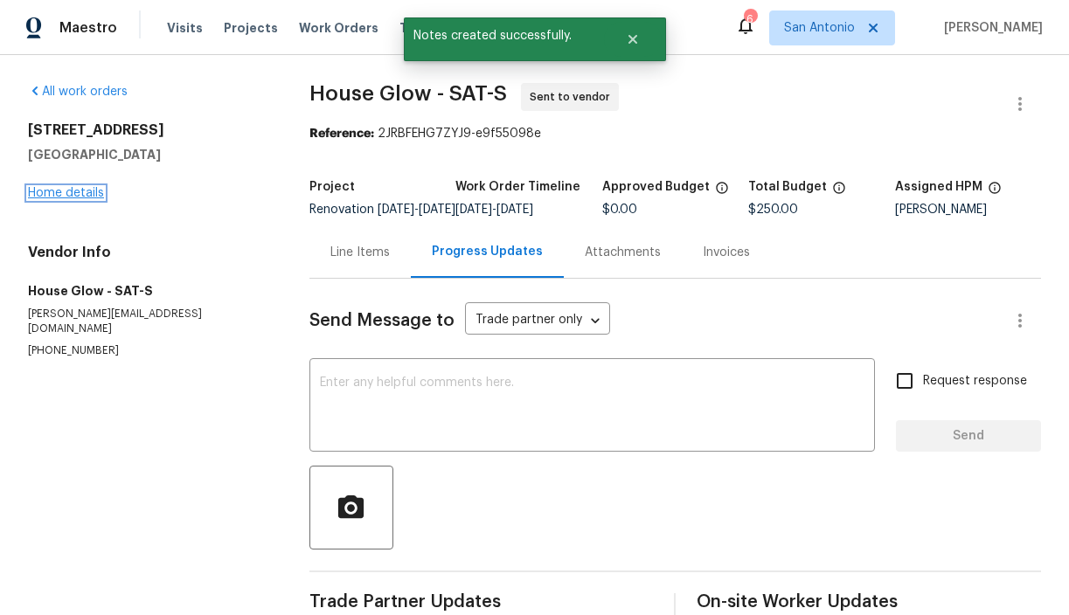
click at [72, 191] on link "Home details" at bounding box center [66, 193] width 76 height 12
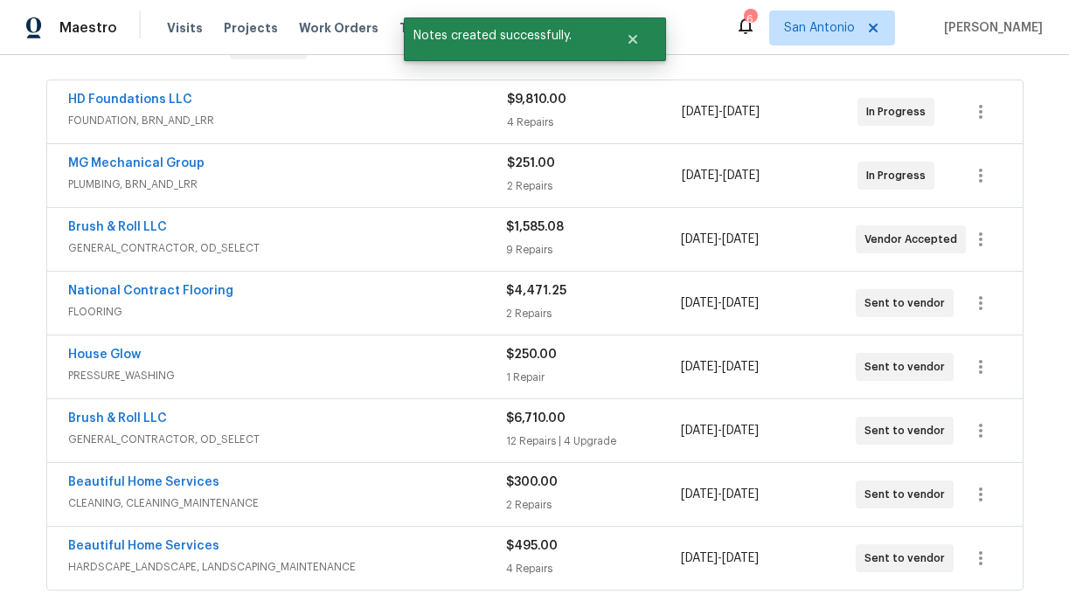
scroll to position [367, 0]
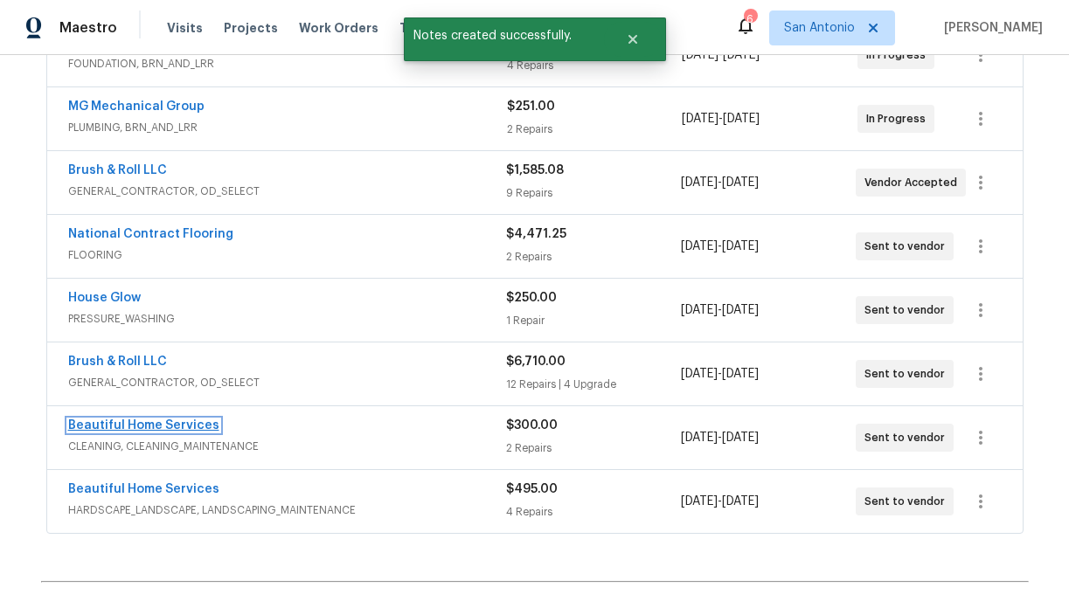
click at [165, 423] on link "Beautiful Home Services" at bounding box center [143, 426] width 151 height 12
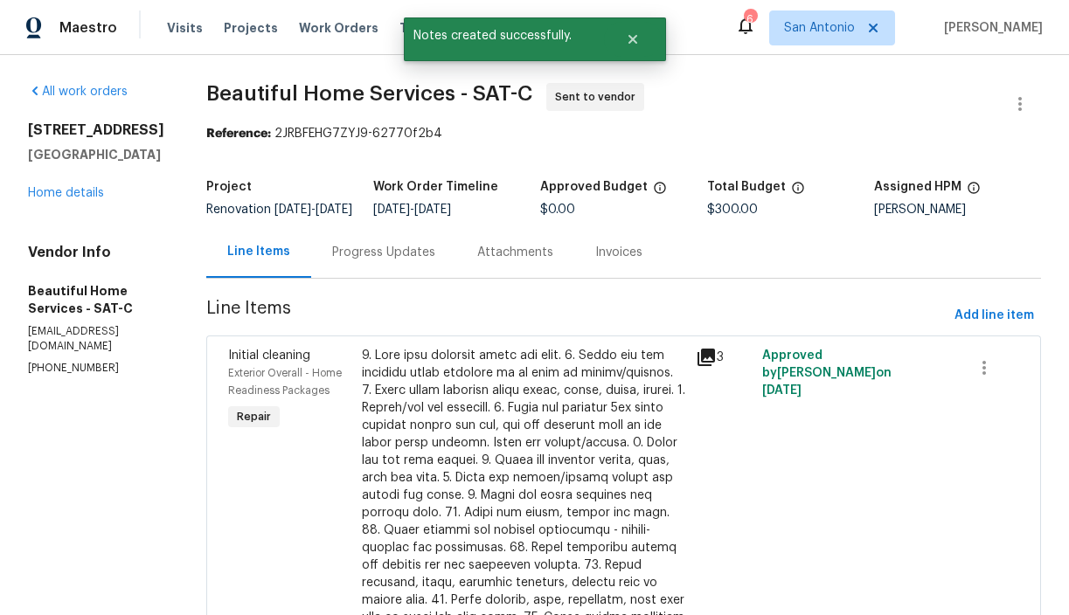
click at [392, 261] on div "Progress Updates" at bounding box center [383, 252] width 103 height 17
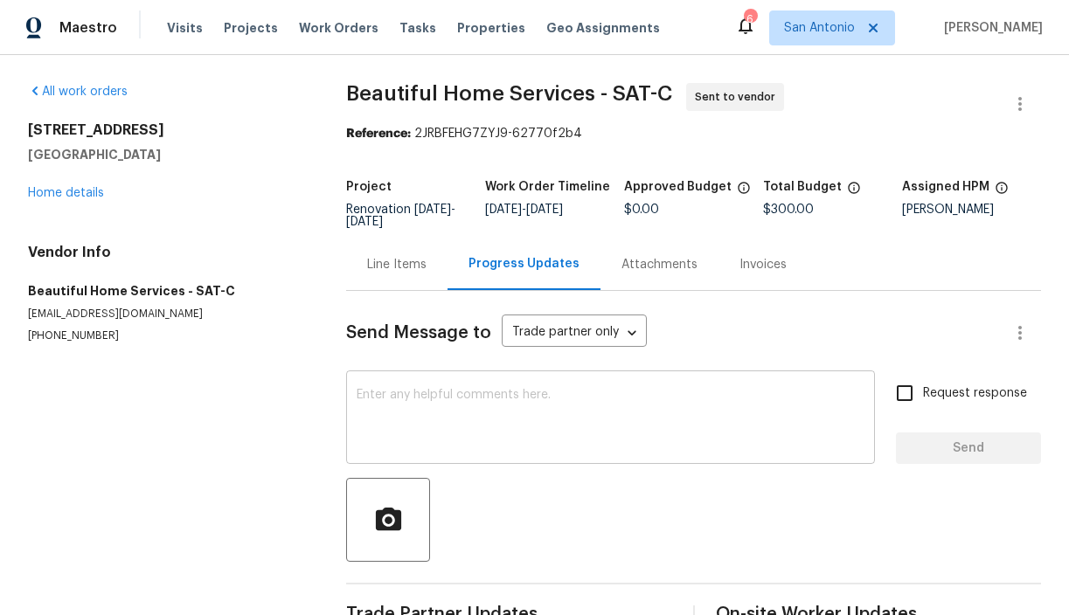
click at [434, 404] on textarea at bounding box center [611, 419] width 508 height 61
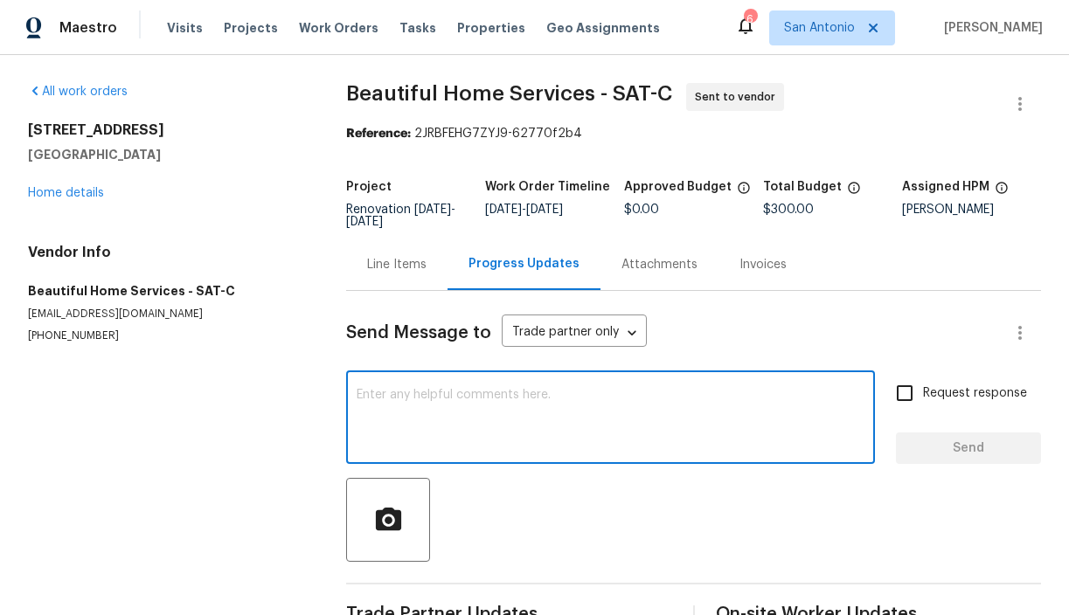
paste textarea "GC 10/06/25 - 10/11/25 Flooring by 10/13/25 Landscaping 10/12/25 weekend final …"
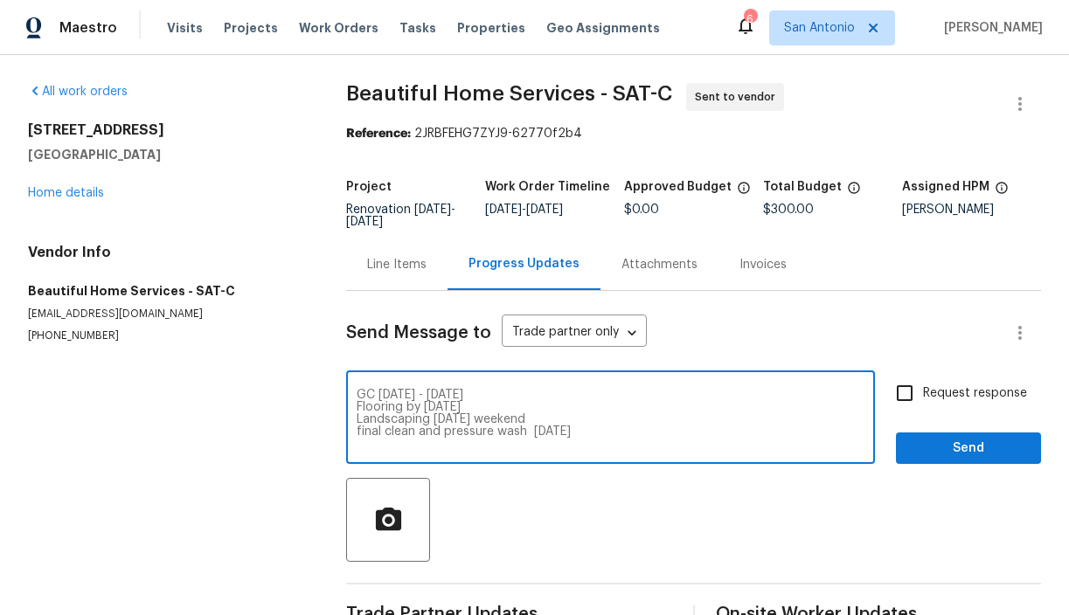
type textarea "GC 10/06/25 - 10/11/25 Flooring by 10/13/25 Landscaping 10/12/25 weekend final …"
click at [933, 449] on span "Send" at bounding box center [968, 449] width 117 height 22
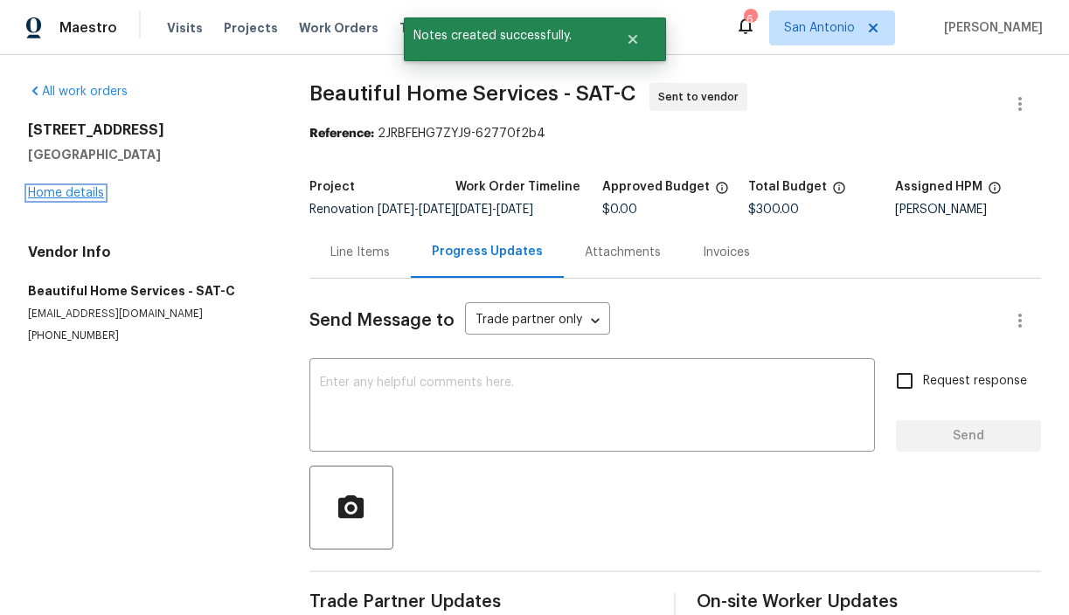
click at [68, 193] on link "Home details" at bounding box center [66, 193] width 76 height 12
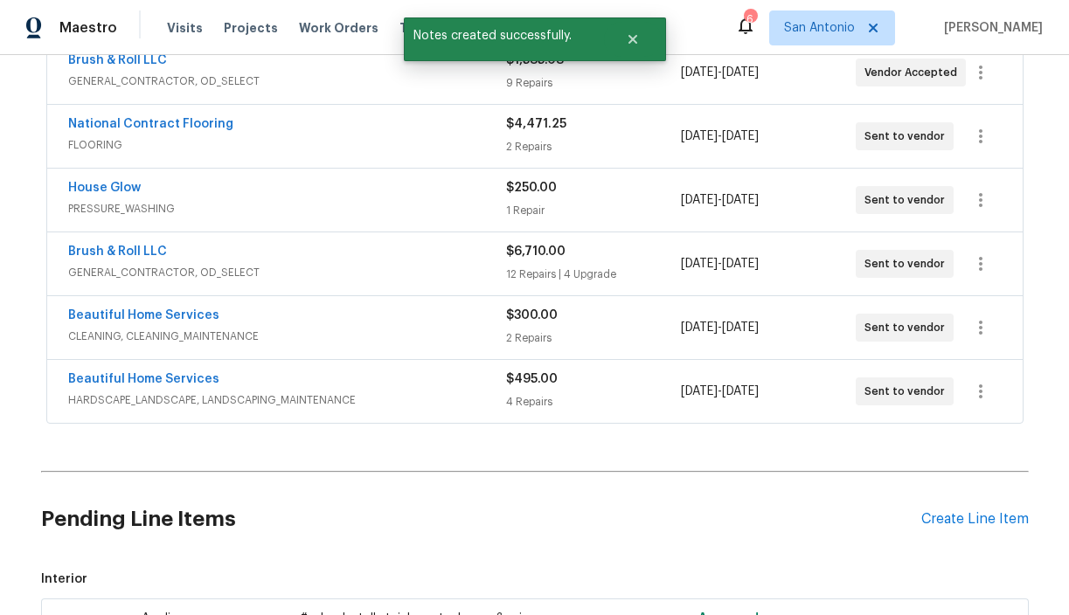
scroll to position [546, 0]
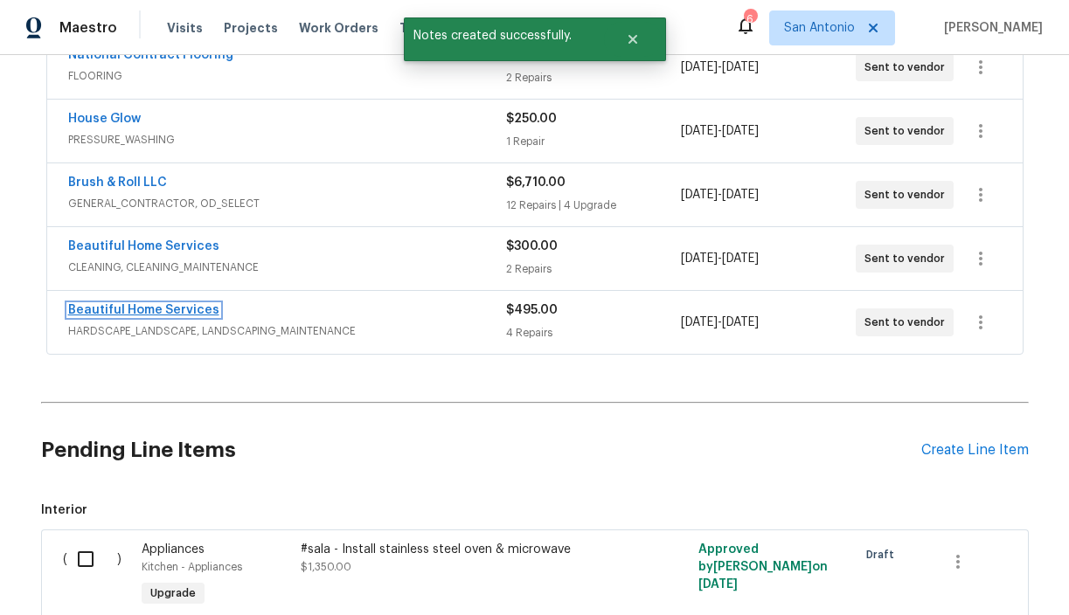
click at [149, 313] on link "Beautiful Home Services" at bounding box center [143, 310] width 151 height 12
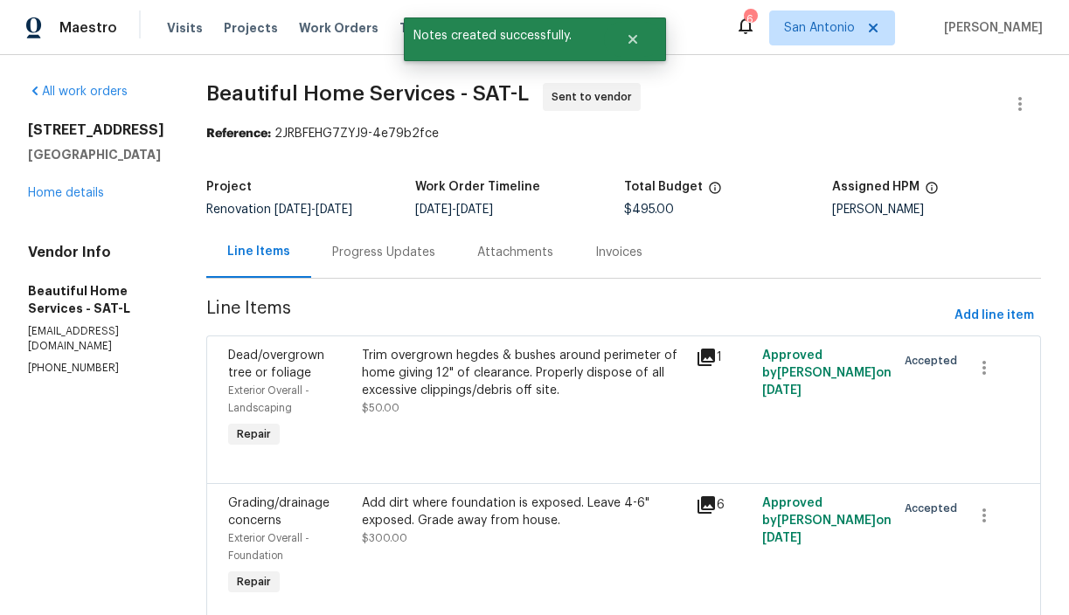
click at [369, 256] on div "Progress Updates" at bounding box center [383, 252] width 103 height 17
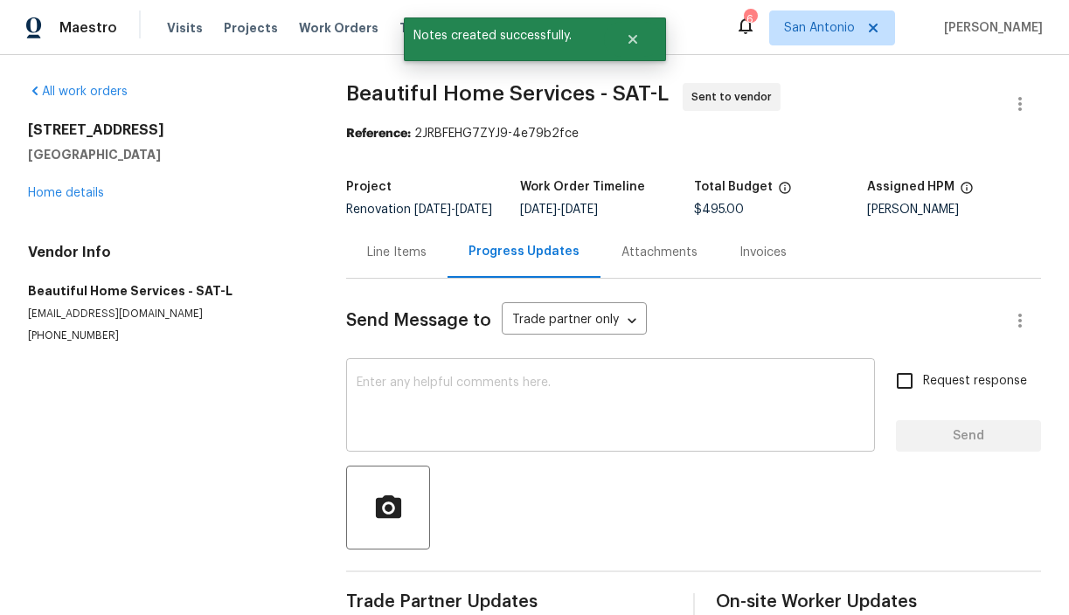
click at [403, 391] on textarea at bounding box center [611, 407] width 508 height 61
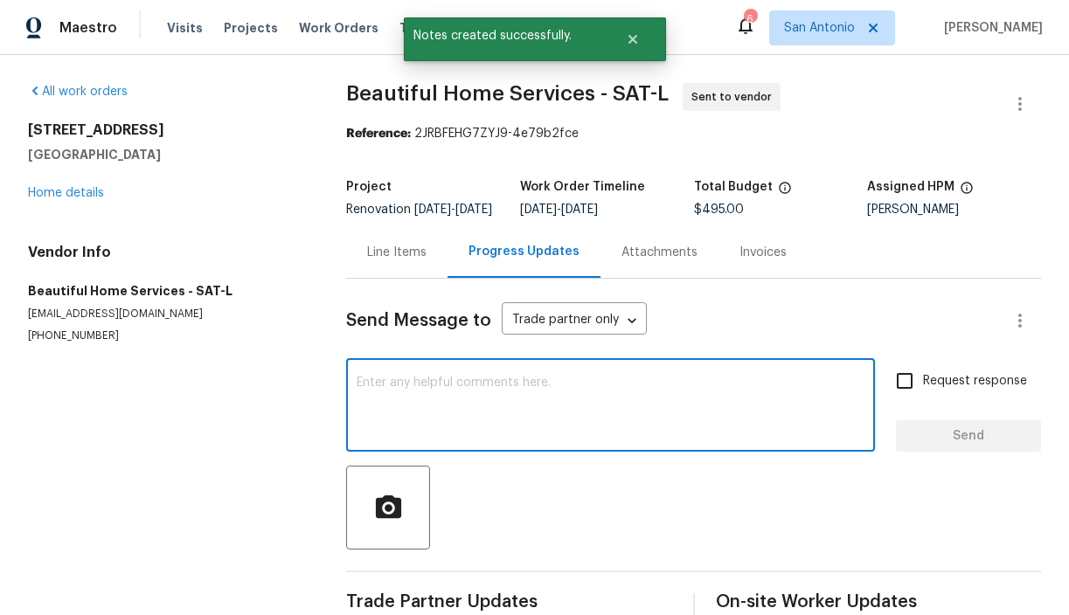
paste textarea "GC 10/06/25 - 10/11/25 Flooring by 10/13/25 Landscaping 10/12/25 weekend final …"
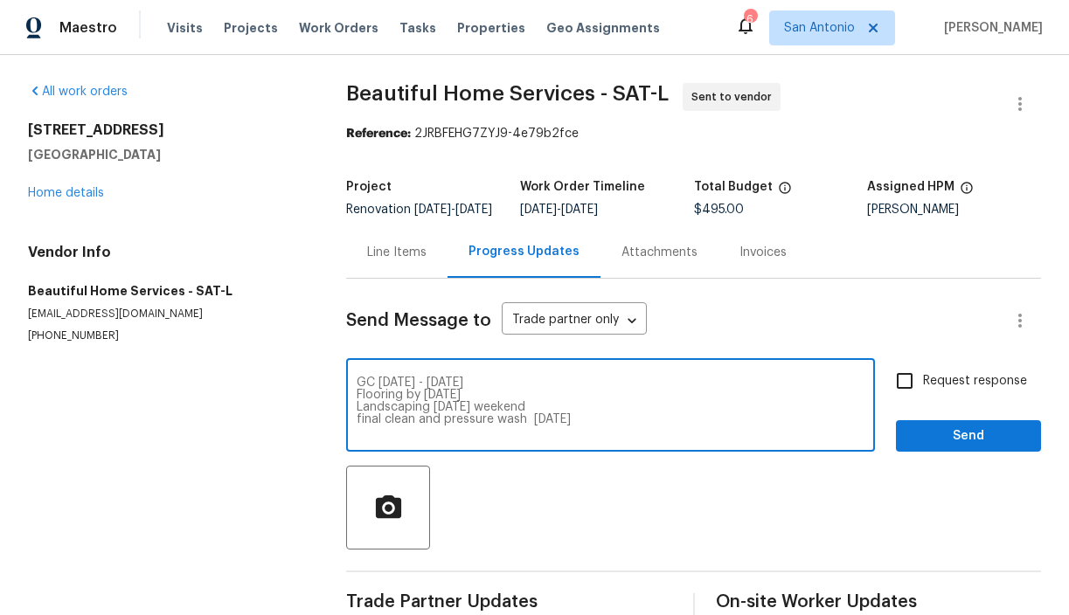
type textarea "GC 10/06/25 - 10/11/25 Flooring by 10/13/25 Landscaping 10/12/25 weekend final …"
click at [960, 448] on span "Send" at bounding box center [968, 437] width 117 height 22
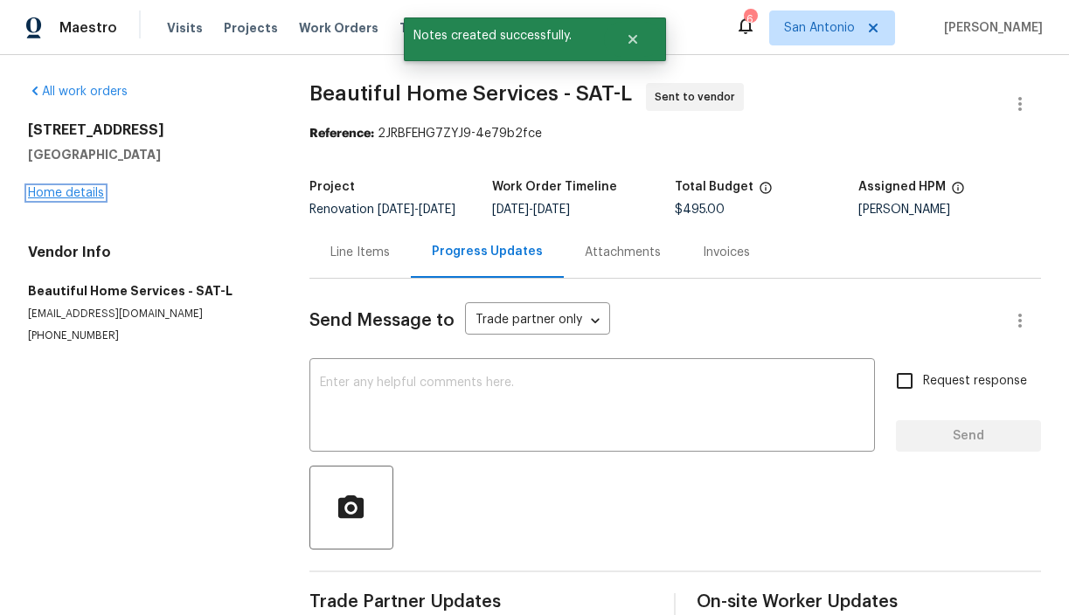
click at [75, 197] on link "Home details" at bounding box center [66, 193] width 76 height 12
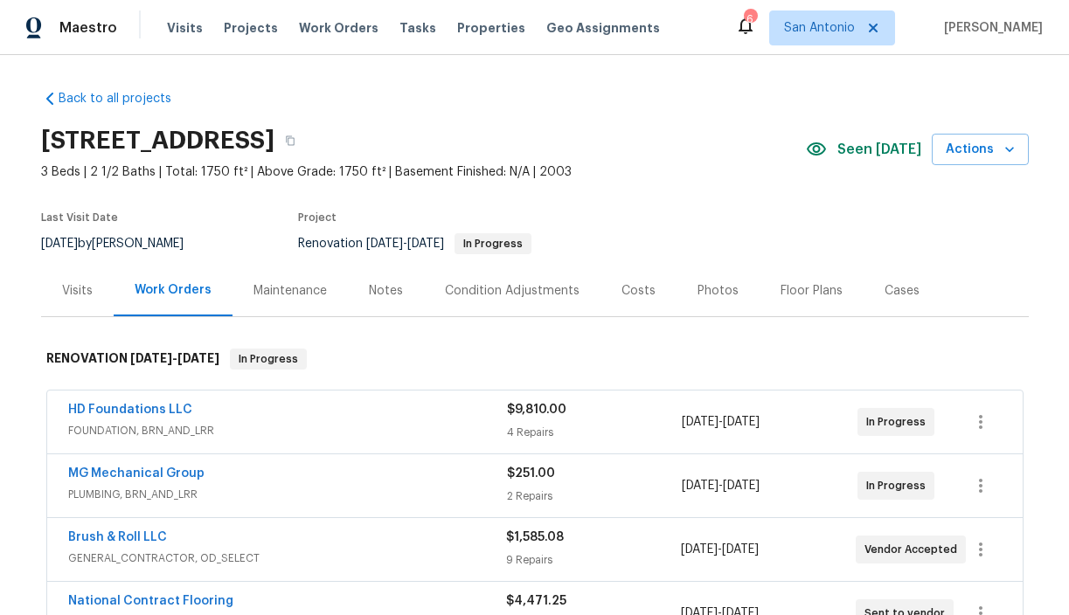
click at [384, 290] on div "Notes" at bounding box center [386, 290] width 34 height 17
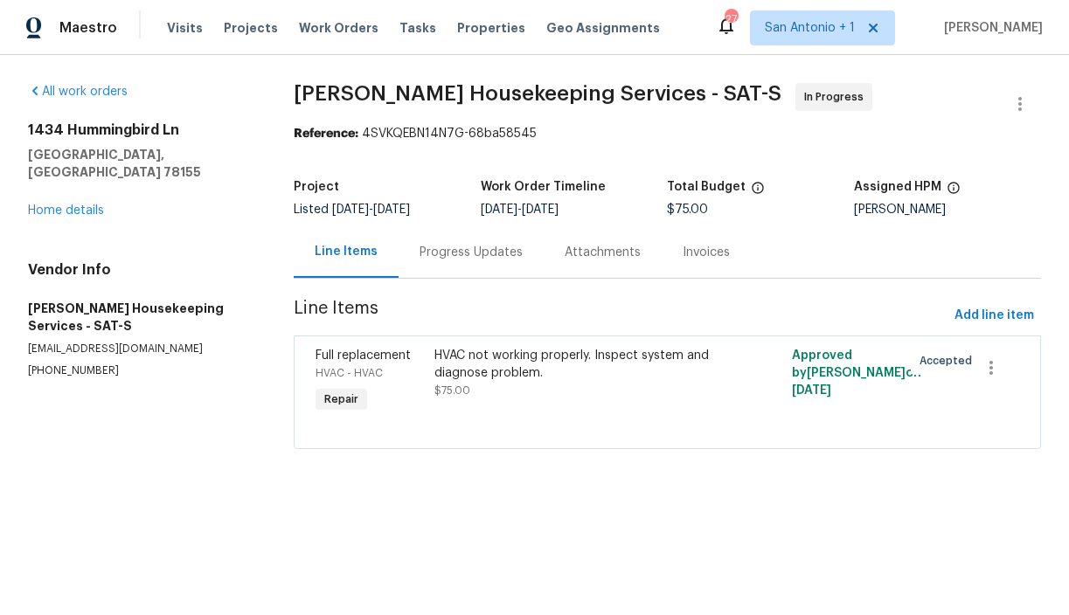
click at [469, 254] on div "Progress Updates" at bounding box center [471, 252] width 103 height 17
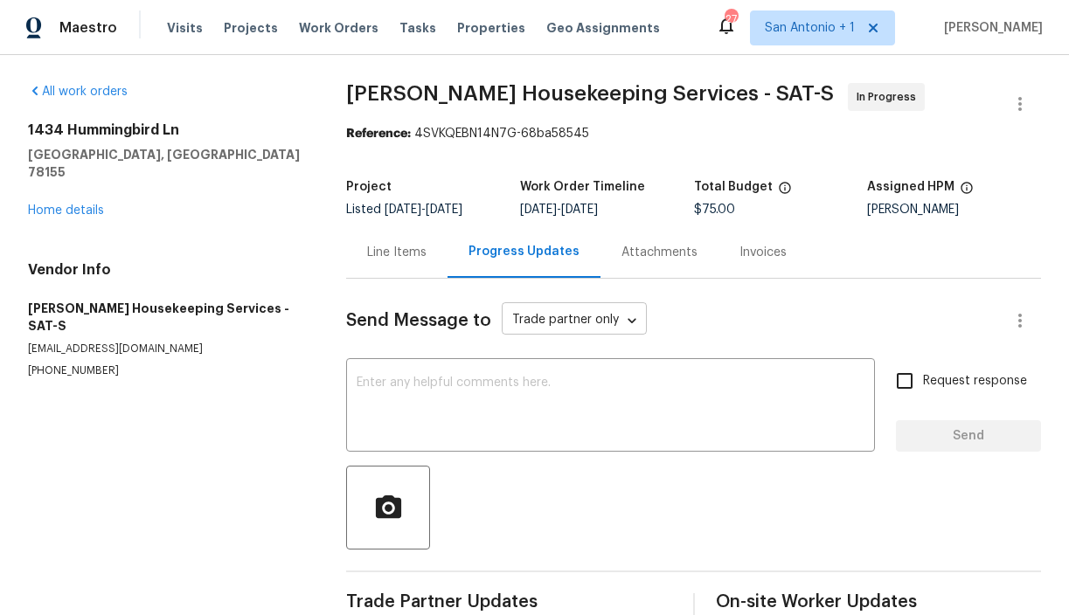
scroll to position [34, 0]
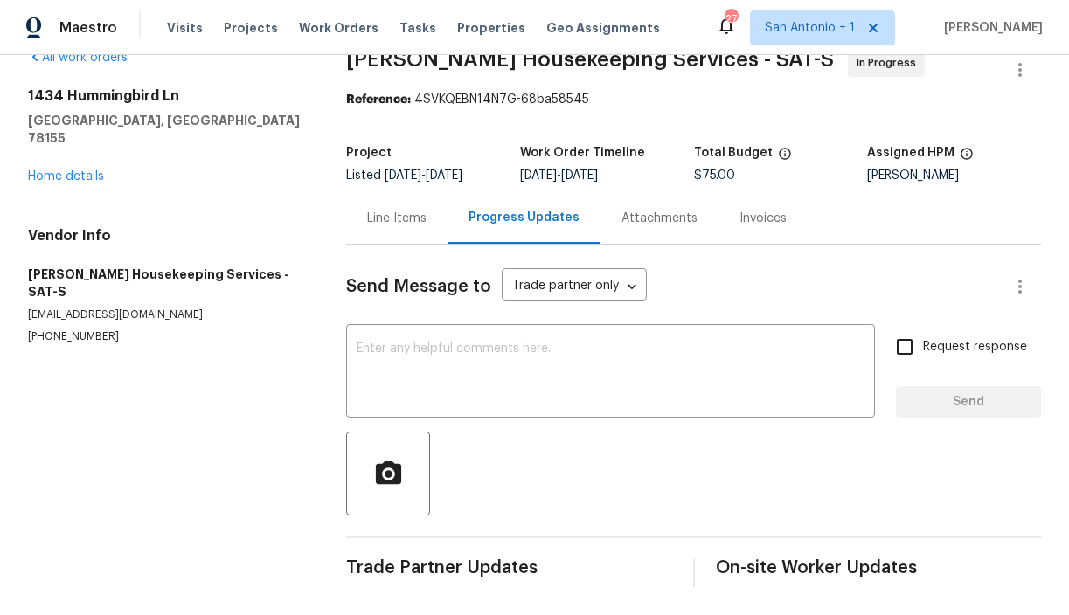
click at [401, 223] on div "Line Items" at bounding box center [396, 218] width 59 height 17
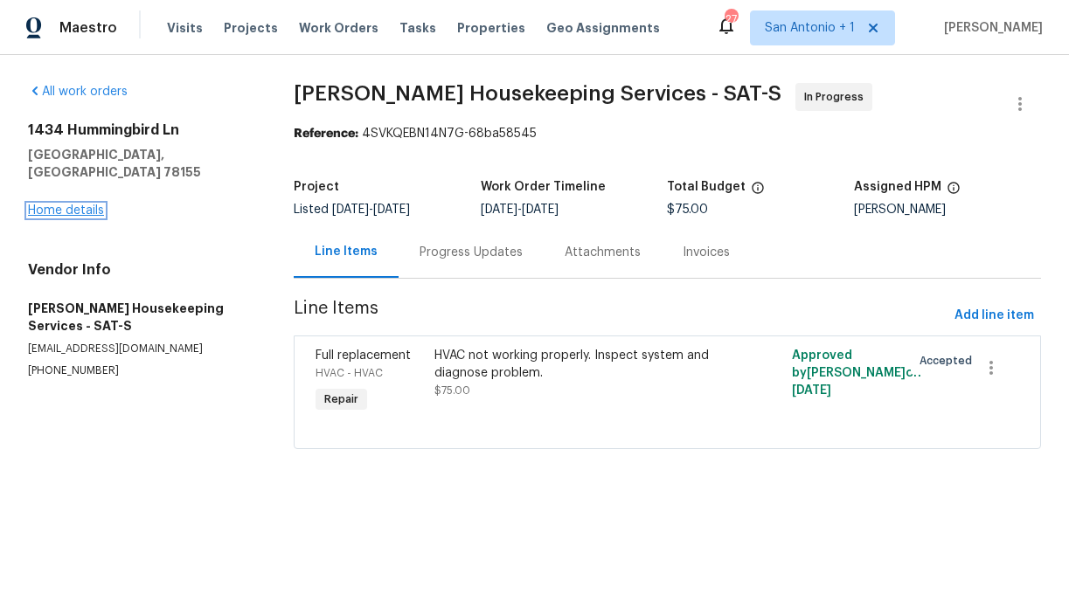
click at [80, 205] on link "Home details" at bounding box center [66, 211] width 76 height 12
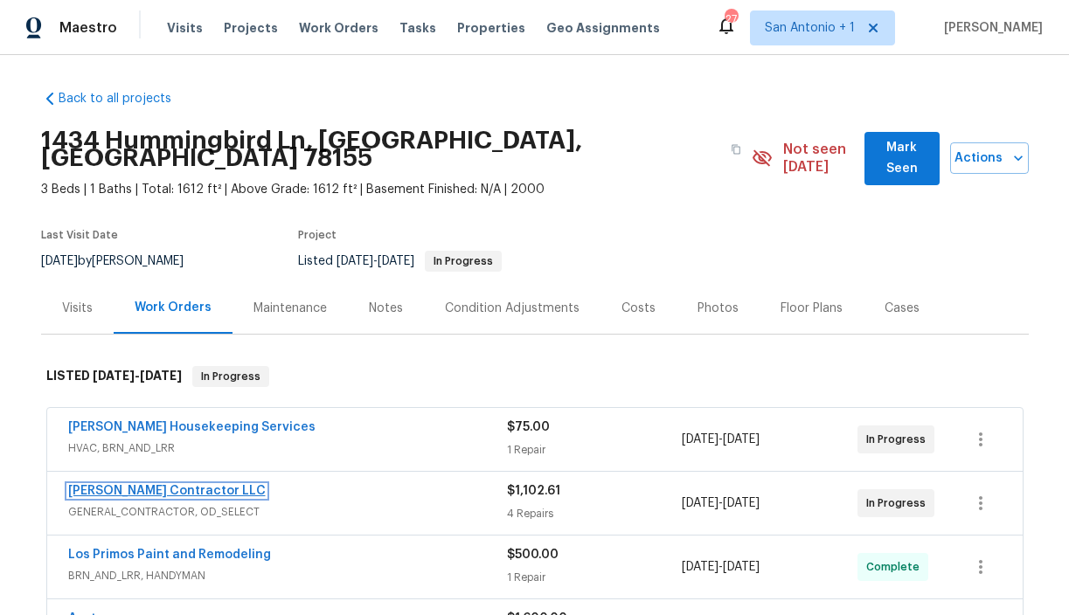
click at [183, 485] on link "[PERSON_NAME] Contractor LLC" at bounding box center [167, 491] width 198 height 12
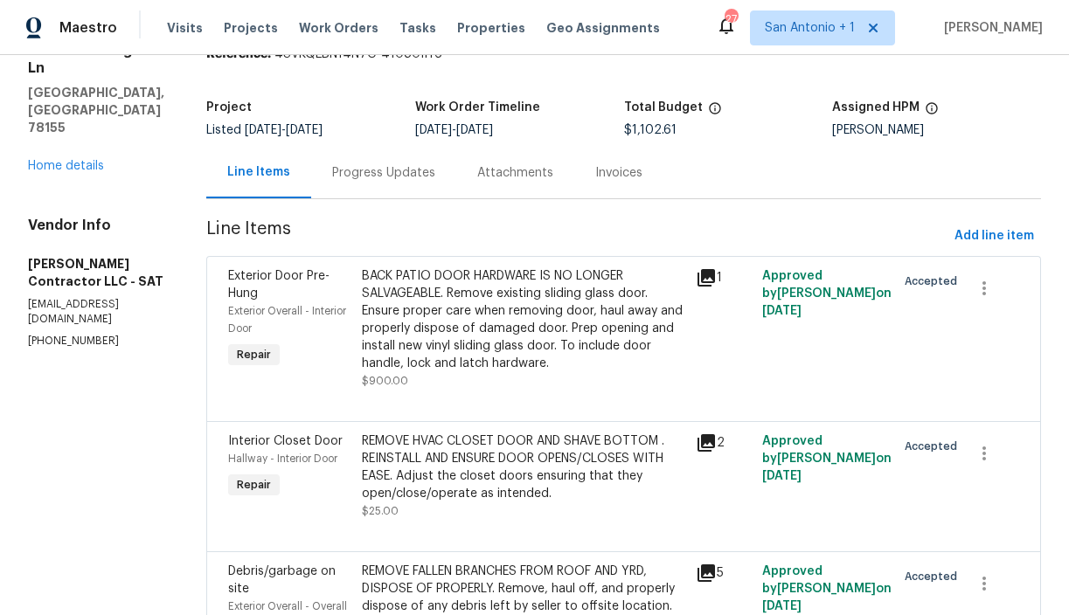
scroll to position [83, 0]
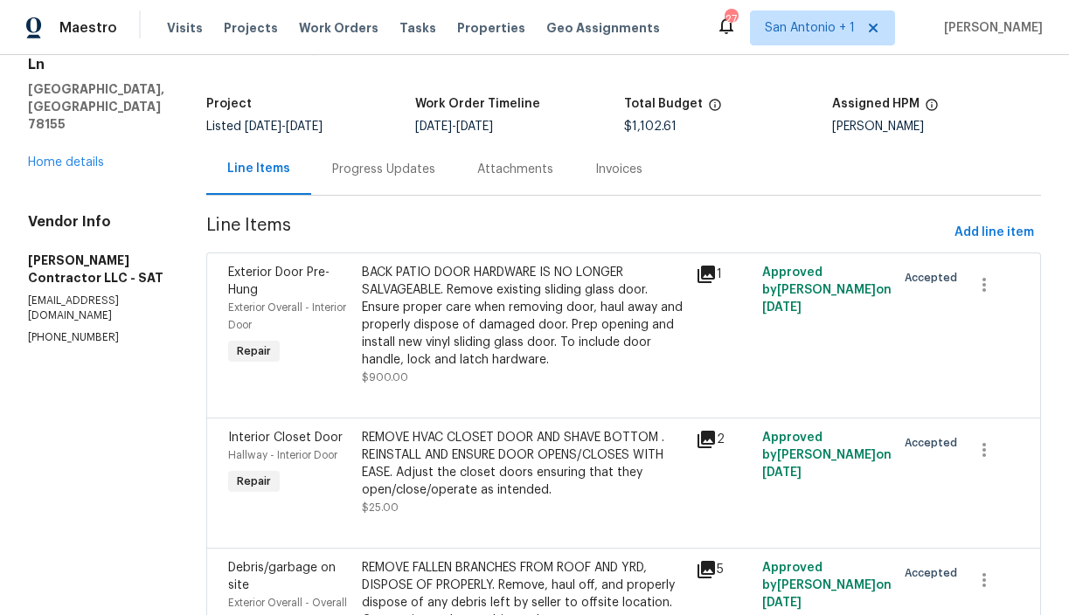
click at [504, 337] on div "BACK PATIO DOOR HARDWARE IS NO LONGER SALVAGEABLE. Remove existing sliding glas…" at bounding box center [523, 316] width 323 height 105
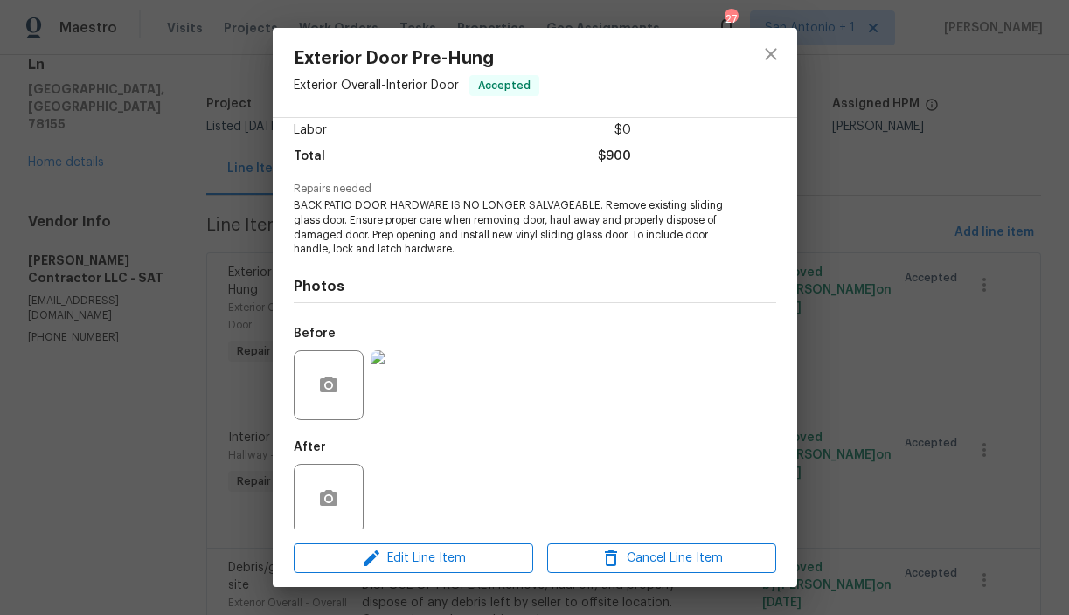
scroll to position [146, 0]
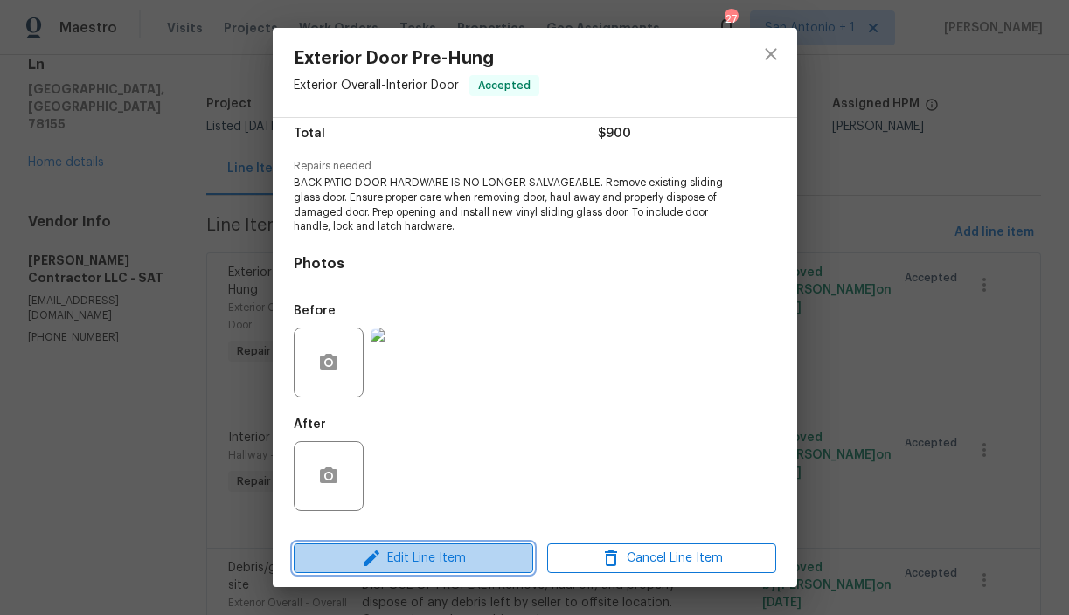
click at [448, 561] on span "Edit Line Item" at bounding box center [413, 559] width 229 height 22
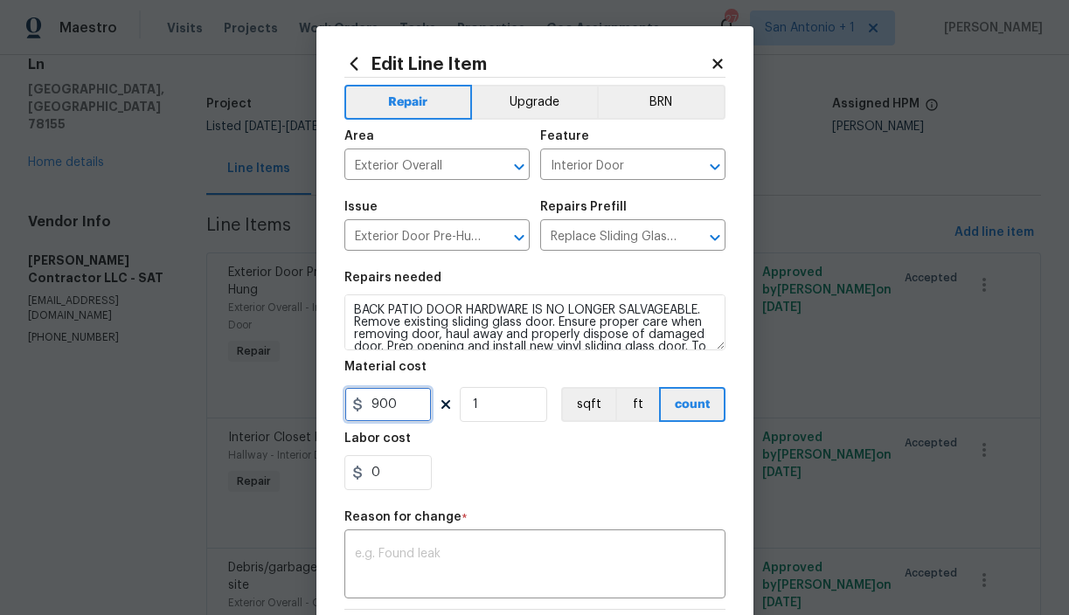
click at [409, 410] on input "900" at bounding box center [387, 404] width 87 height 35
type input "1800"
click at [490, 462] on div "0" at bounding box center [534, 472] width 381 height 35
click at [392, 549] on textarea at bounding box center [535, 566] width 360 height 37
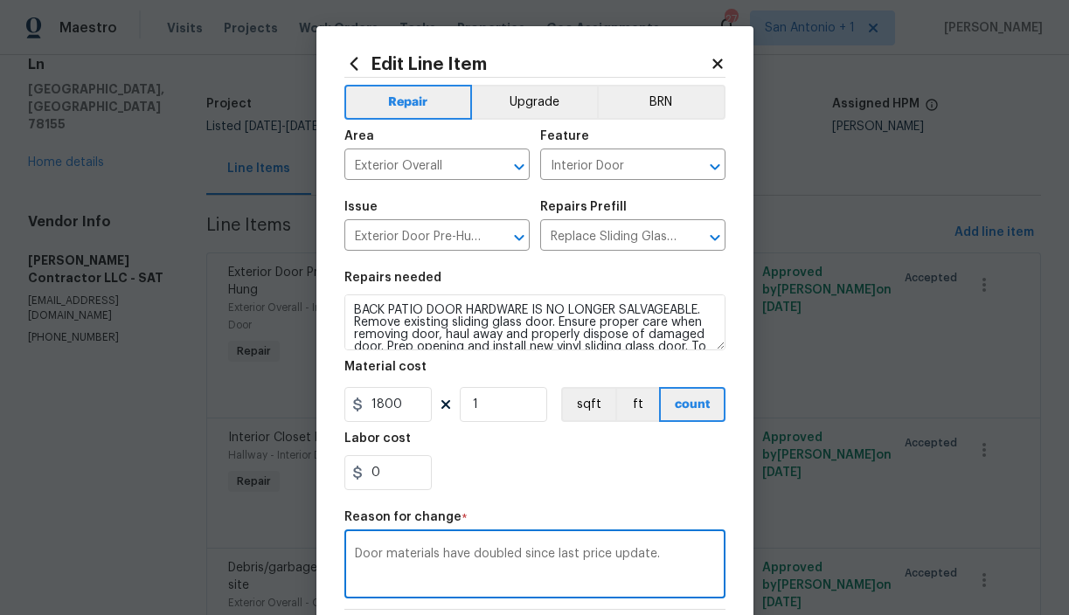
scroll to position [247, 0]
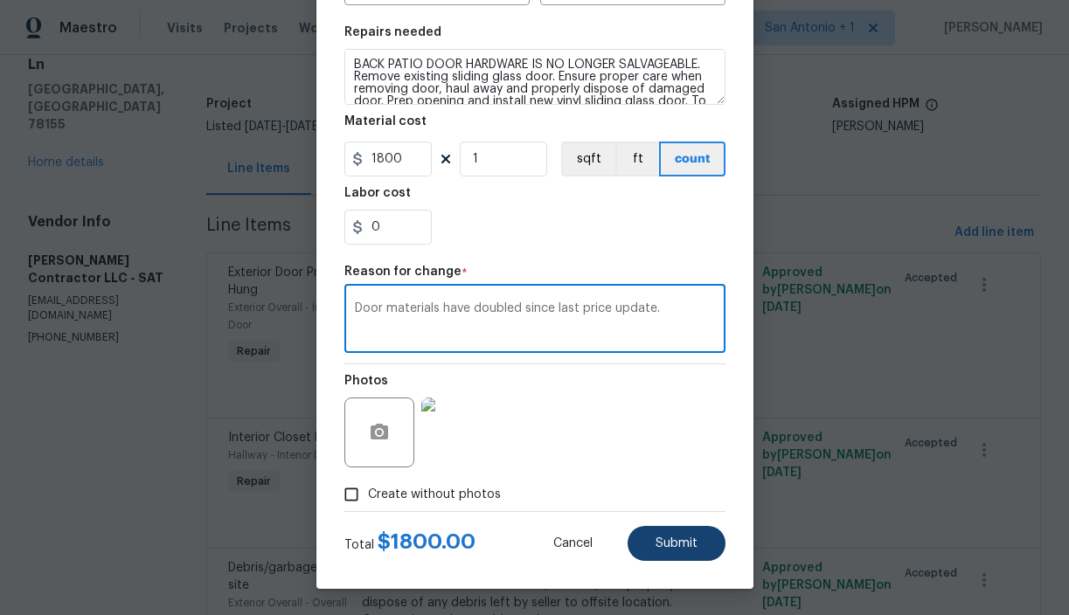
type textarea "Door materials have doubled since last price update."
click at [670, 542] on span "Submit" at bounding box center [677, 544] width 42 height 13
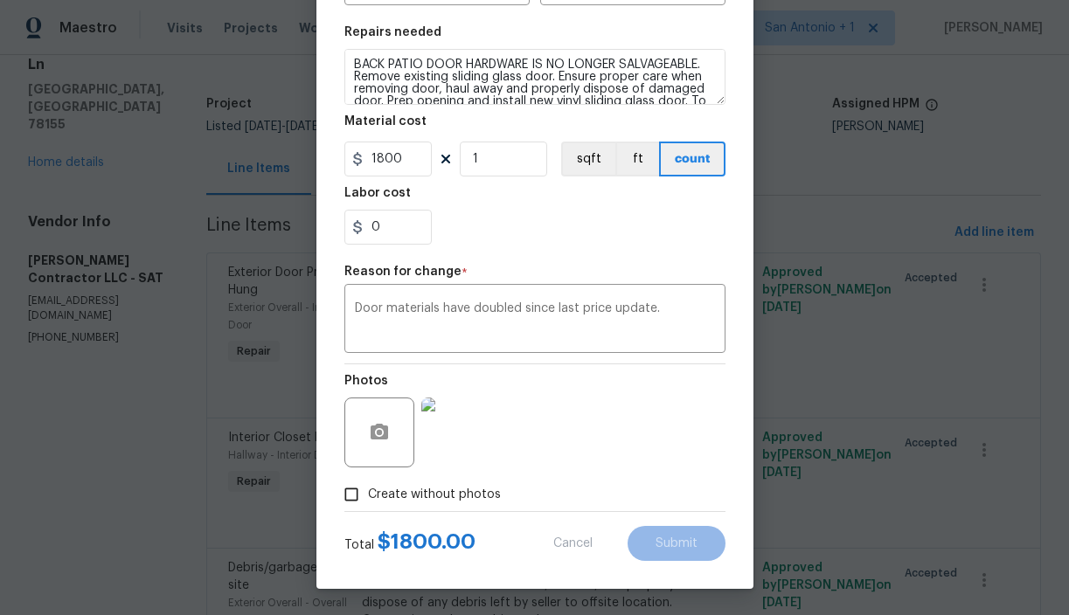
type input "900"
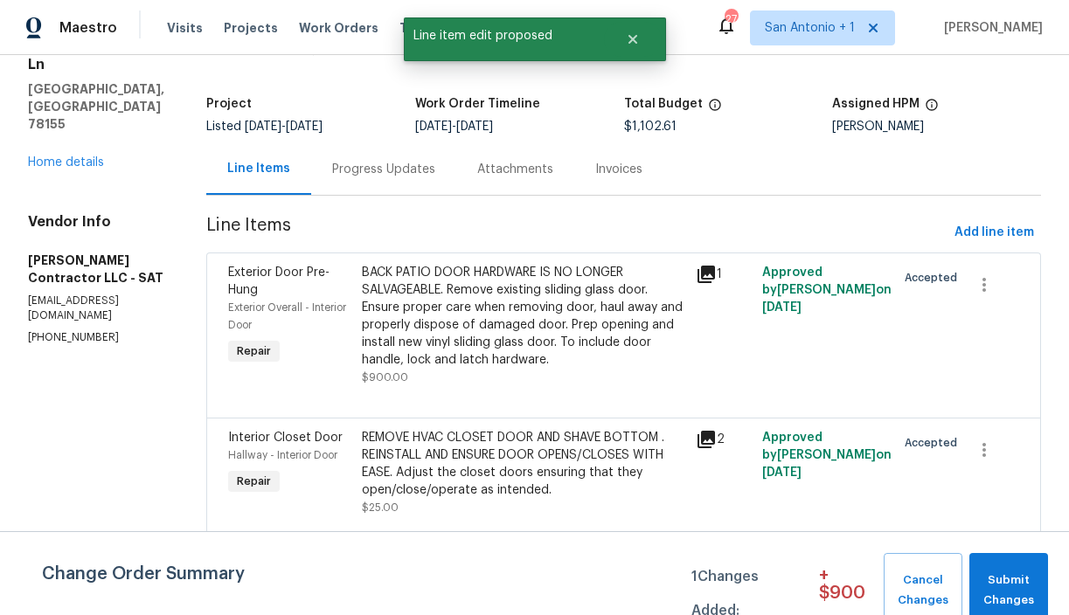
scroll to position [0, 0]
click at [1010, 573] on span "Submit Changes" at bounding box center [1008, 591] width 61 height 40
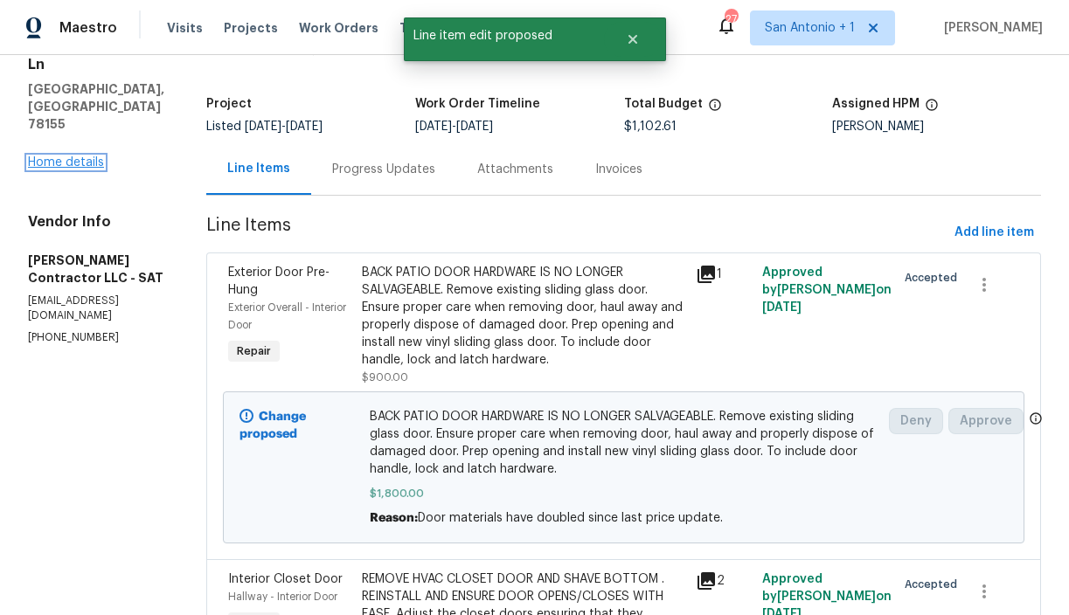
click at [72, 156] on link "Home details" at bounding box center [66, 162] width 76 height 12
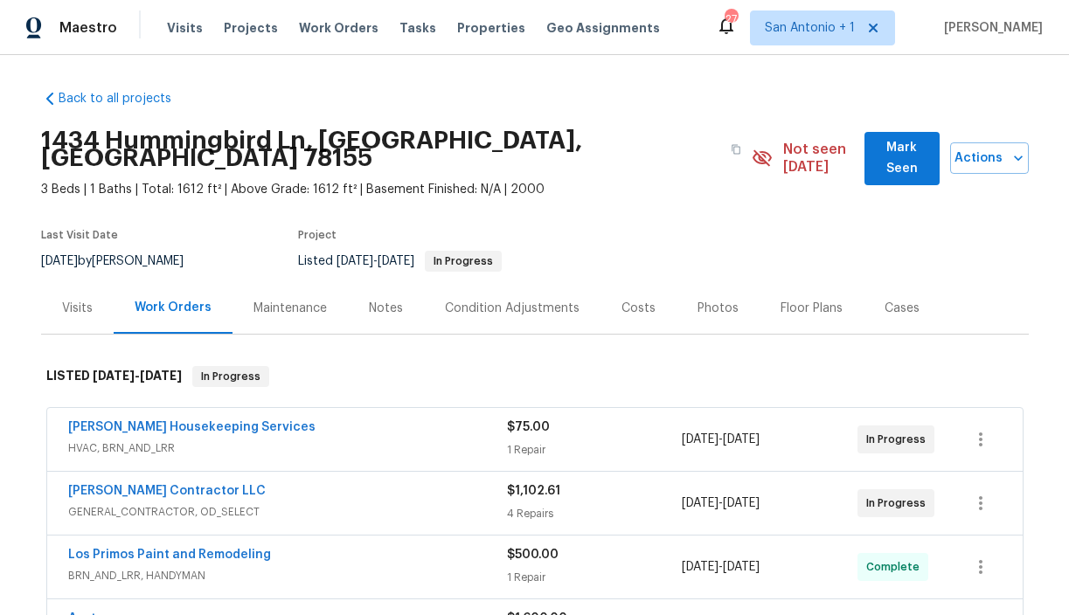
click at [590, 196] on section "[STREET_ADDRESS] 3 Beds | 1 Baths | Total: 1612 ft² | Above Grade: 1612 ft² | B…" at bounding box center [535, 200] width 988 height 164
click at [884, 138] on span "Mark Seen" at bounding box center [902, 158] width 47 height 43
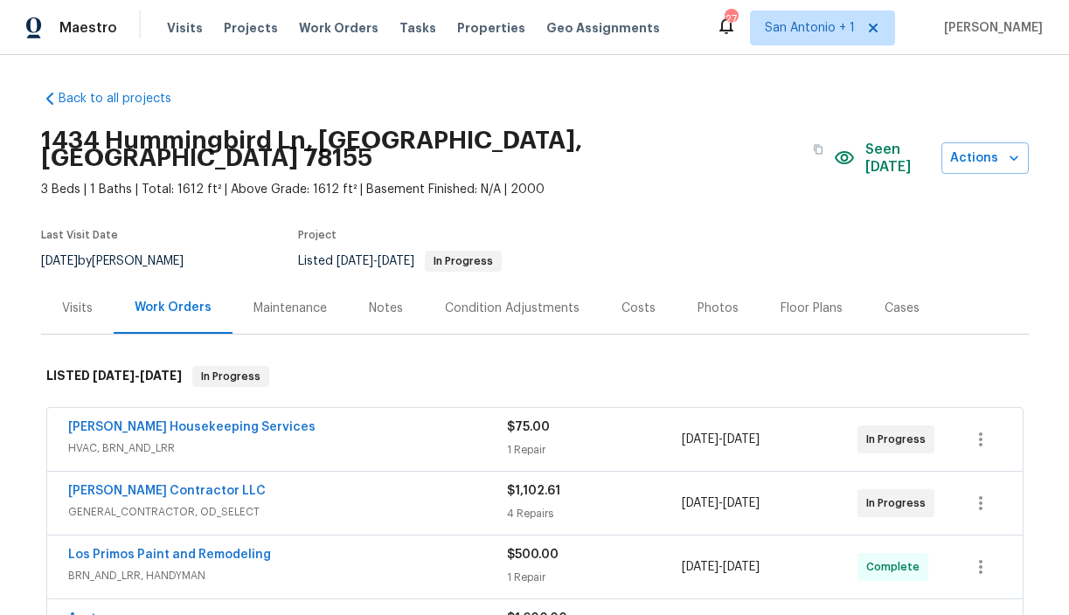
click at [375, 300] on div "Notes" at bounding box center [386, 308] width 34 height 17
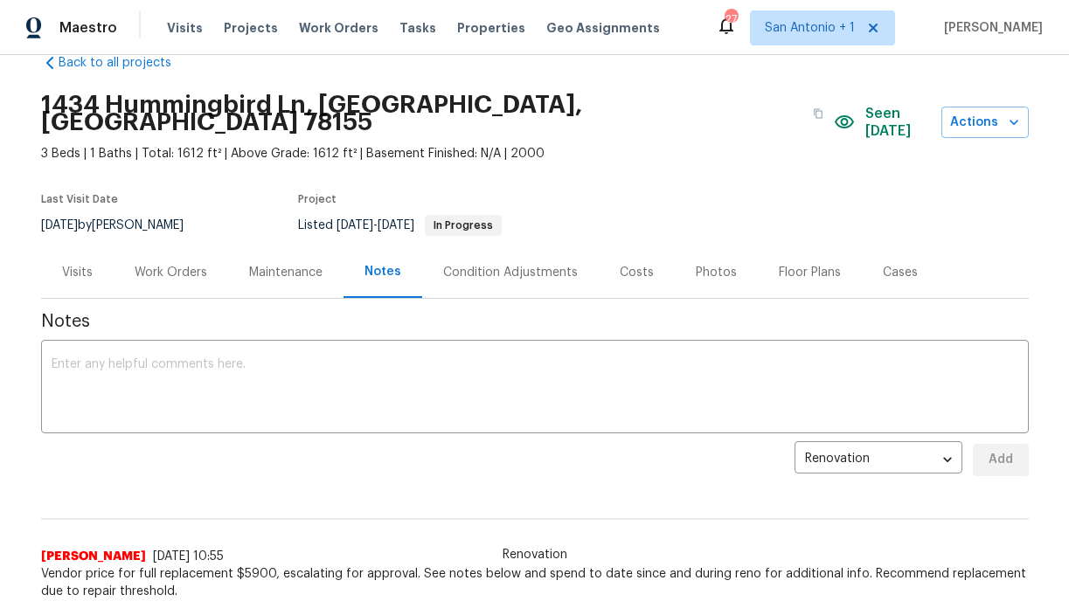
scroll to position [66, 0]
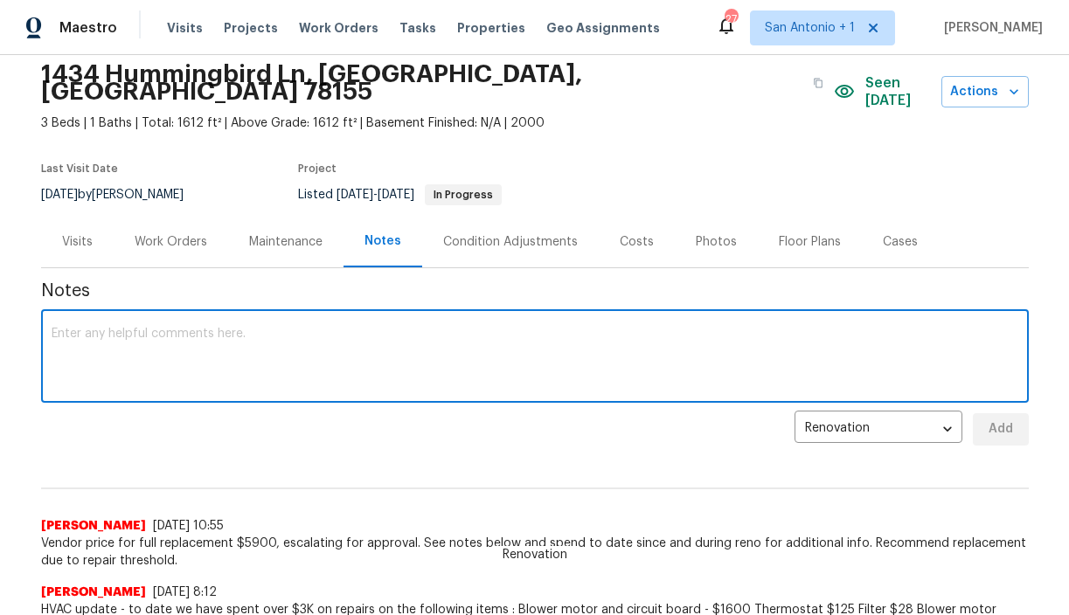
click at [258, 328] on textarea at bounding box center [535, 358] width 967 height 61
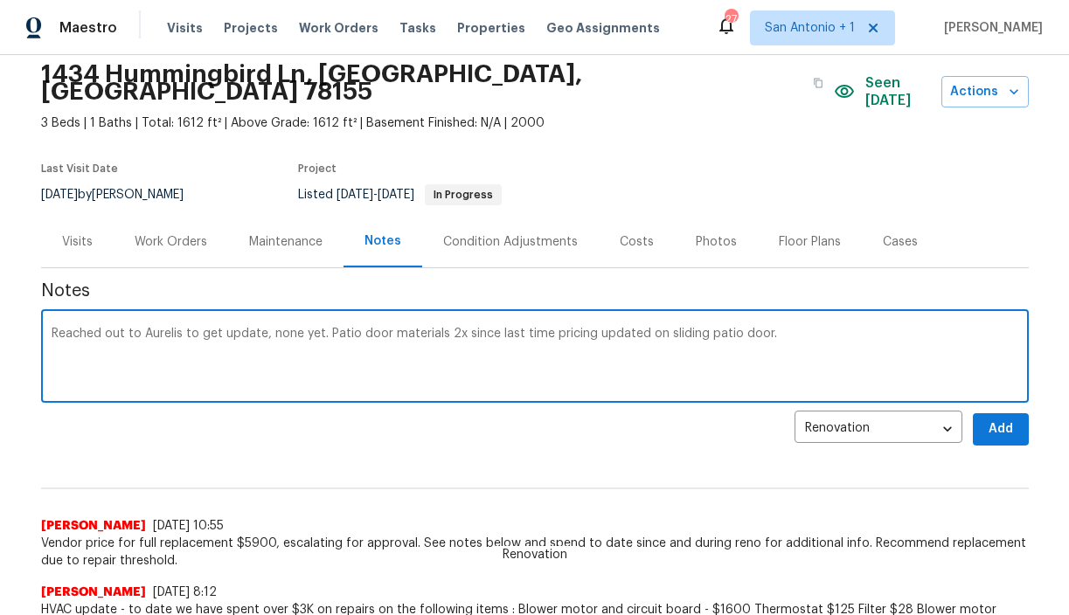
type textarea "Reached out to Aurelis to get update, none yet. Patio door materials 2x since l…"
click at [1001, 419] on span "Add" at bounding box center [1001, 430] width 28 height 22
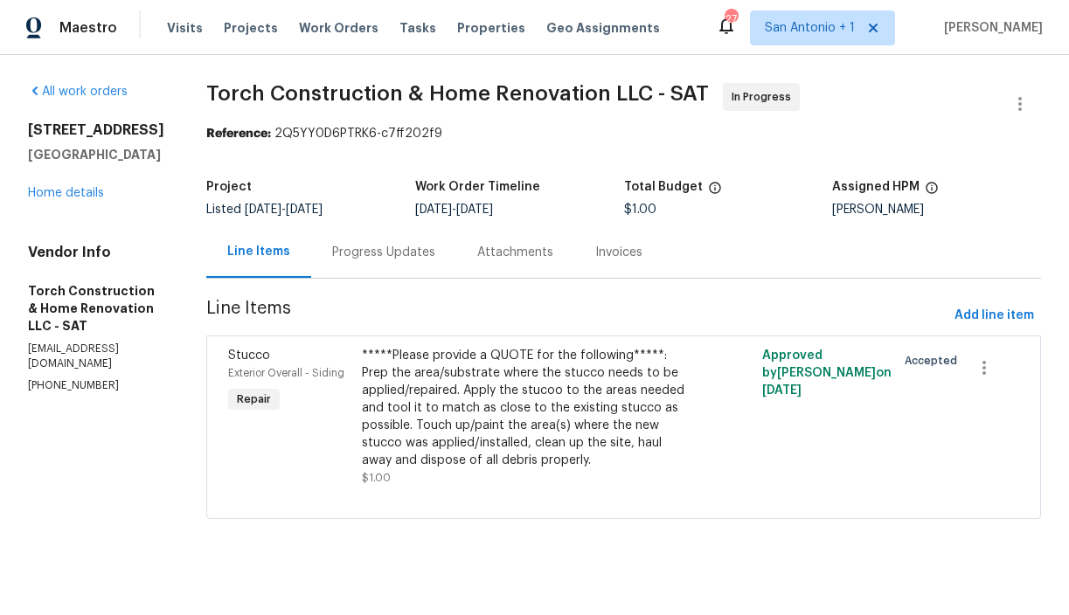
click at [406, 260] on div "Progress Updates" at bounding box center [383, 252] width 103 height 17
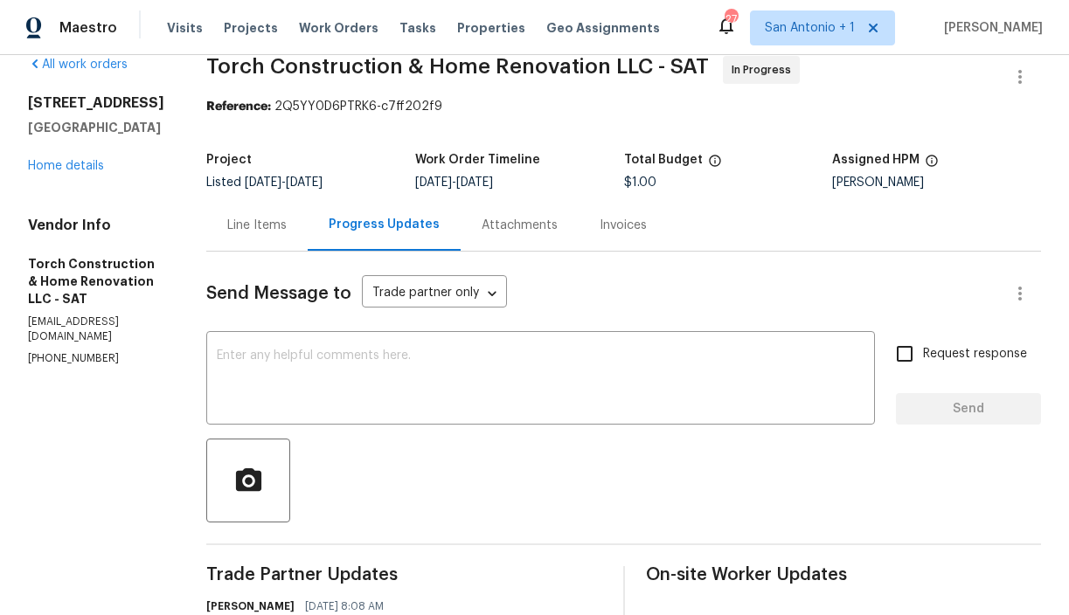
scroll to position [24, 0]
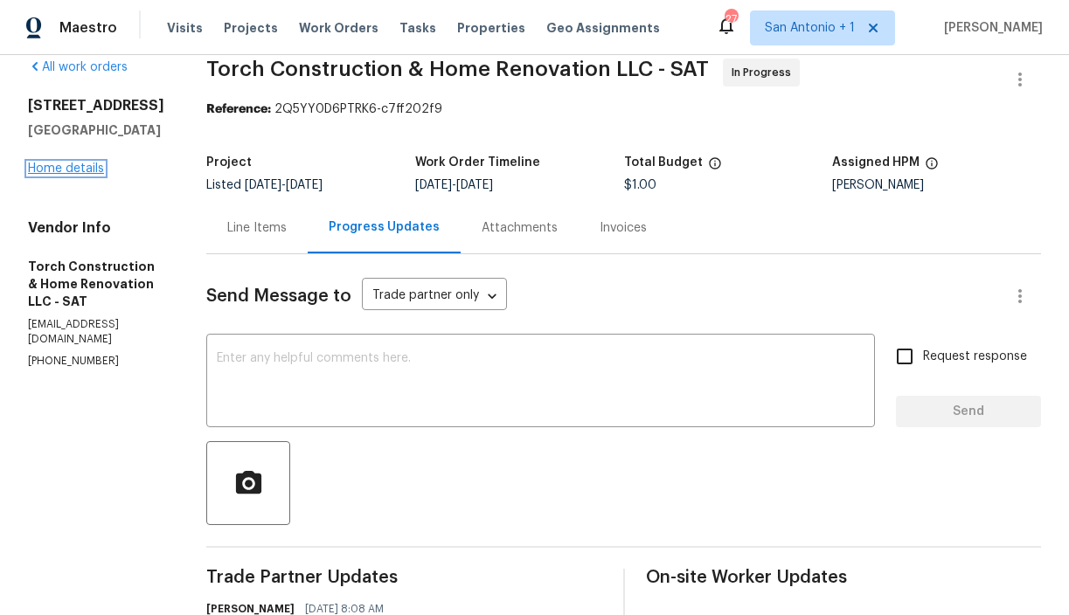
click at [80, 165] on link "Home details" at bounding box center [66, 169] width 76 height 12
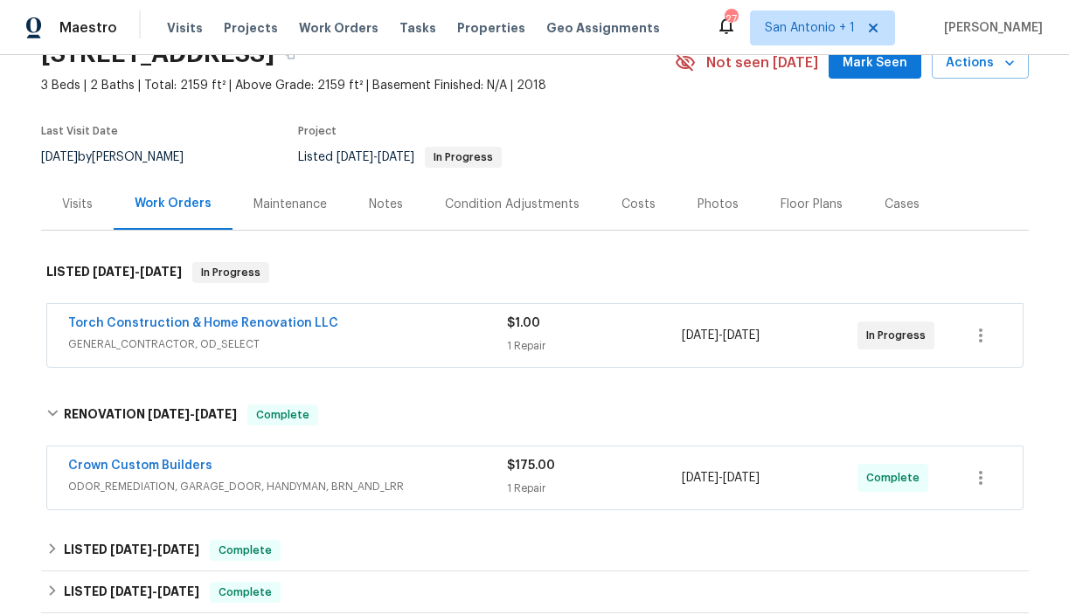
scroll to position [87, 0]
click at [385, 209] on div "Notes" at bounding box center [386, 203] width 34 height 17
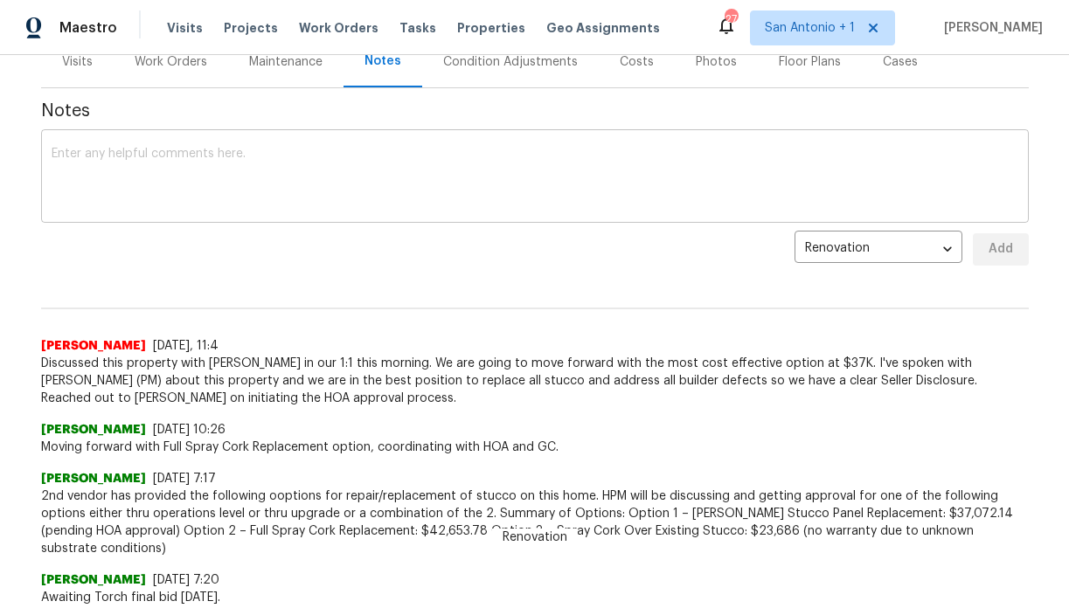
scroll to position [246, 0]
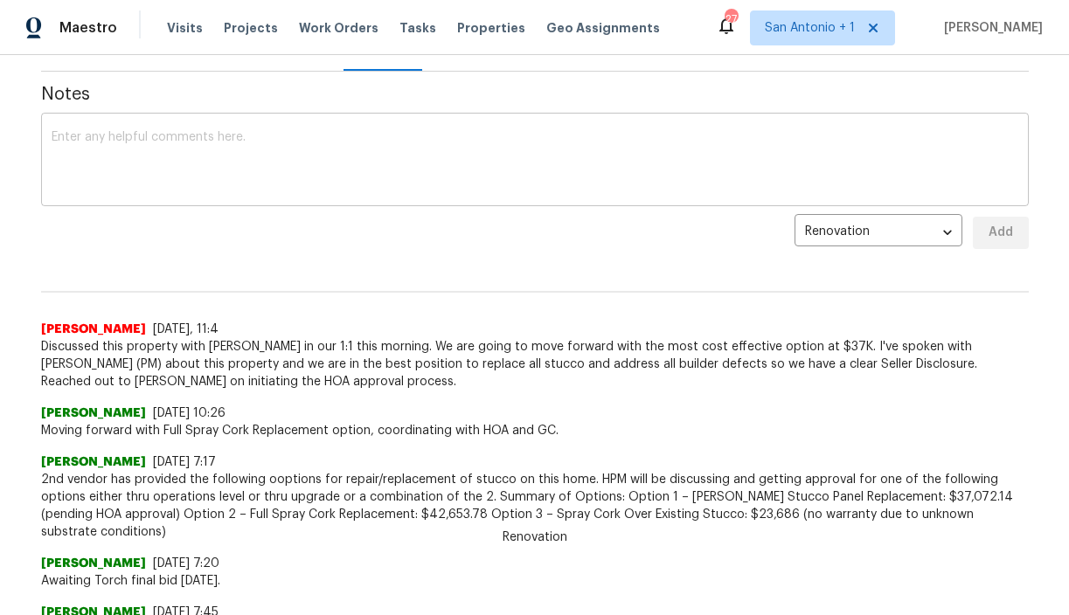
click at [287, 139] on textarea at bounding box center [535, 161] width 967 height 61
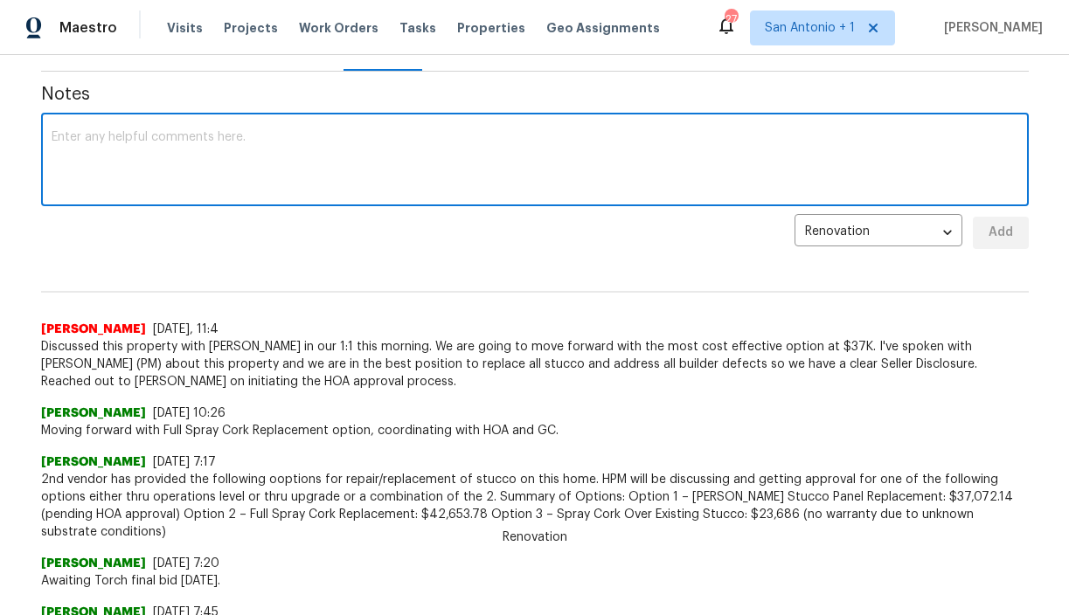
paste textarea "[URL][DOMAIN_NAME][PERSON_NAME]"
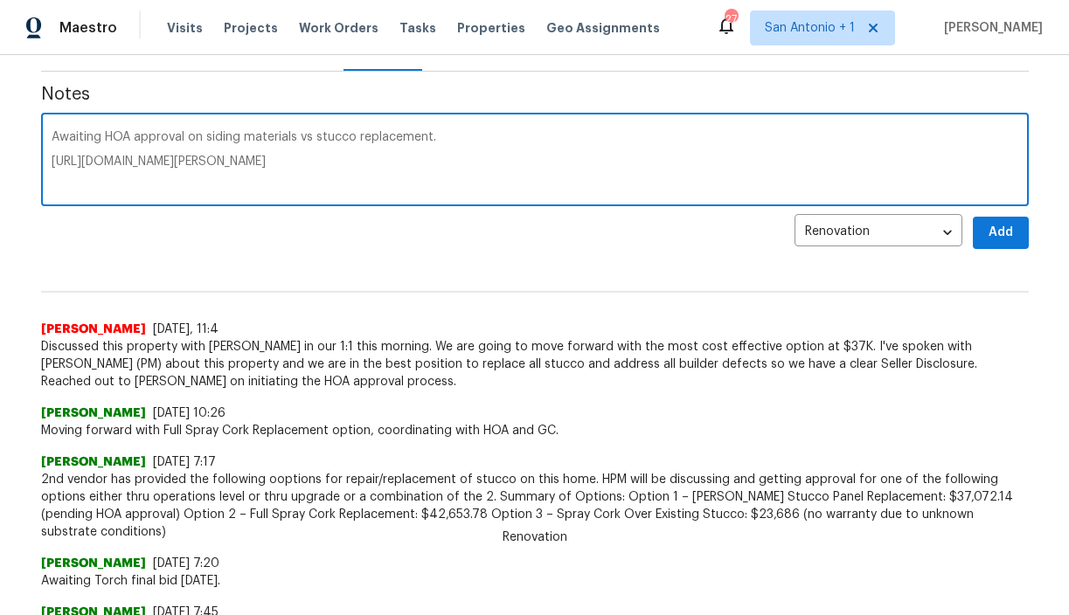
type textarea "Awaiting HOA approval on siding materials vs stucco replacement. [URL][DOMAIN_N…"
click at [1006, 231] on span "Add" at bounding box center [1001, 233] width 28 height 22
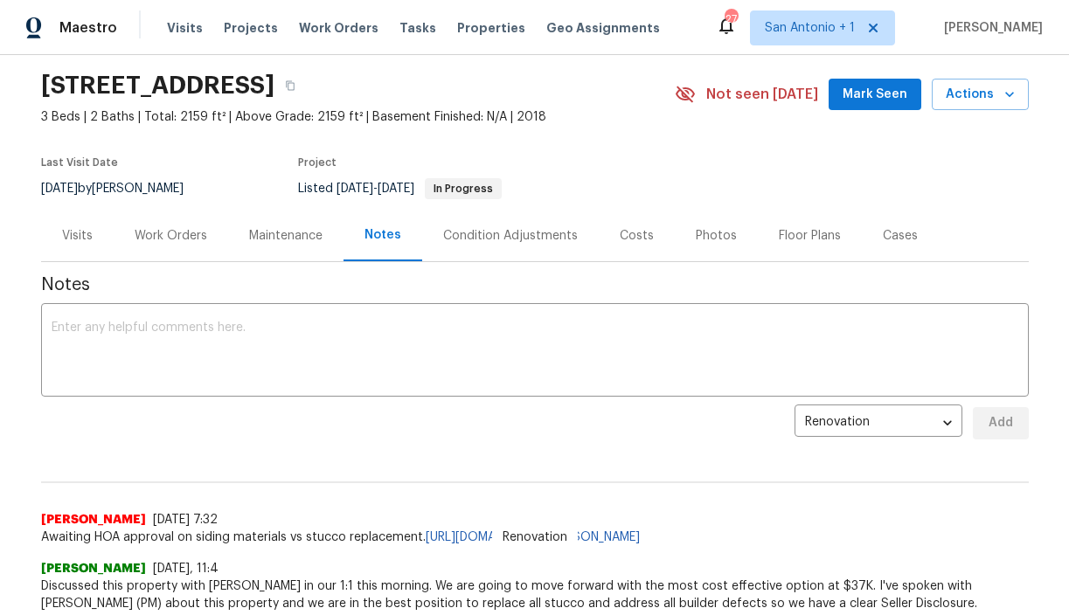
scroll to position [53, 0]
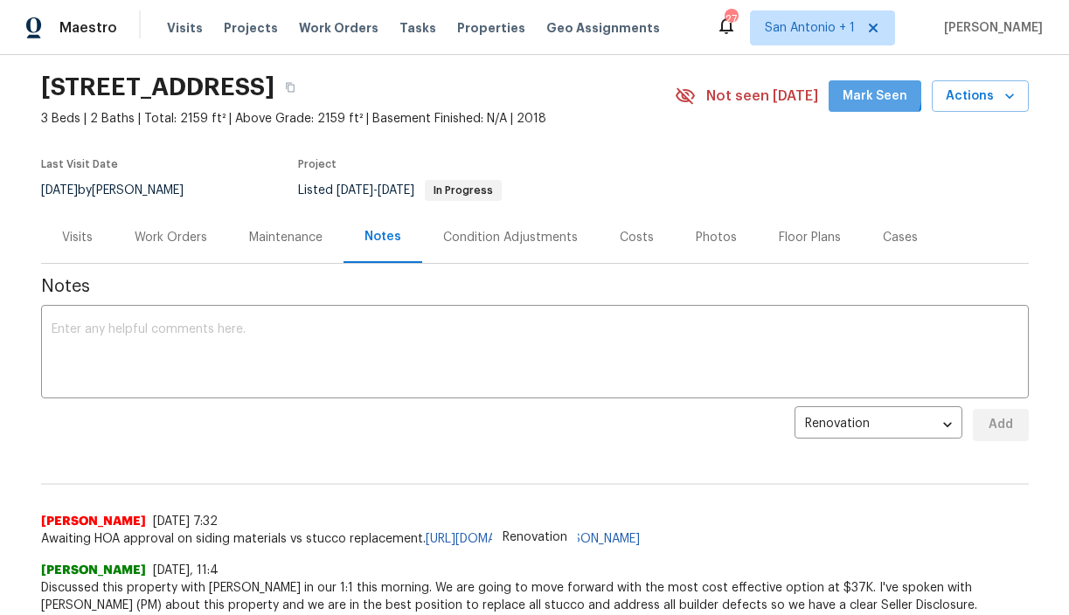
click at [862, 90] on span "Mark Seen" at bounding box center [875, 97] width 65 height 22
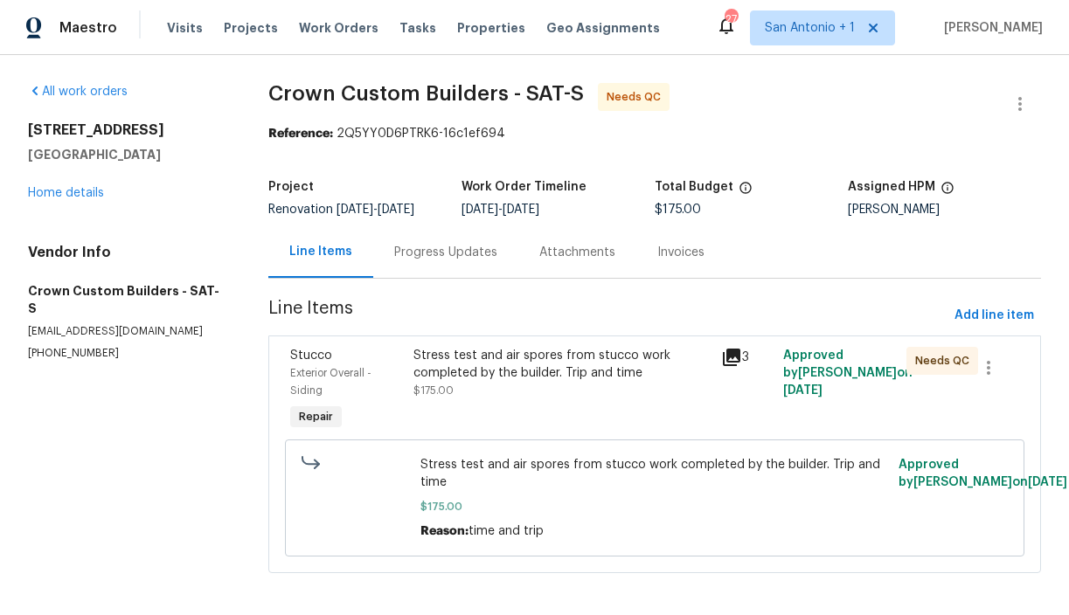
click at [455, 251] on div "Progress Updates" at bounding box center [445, 252] width 103 height 17
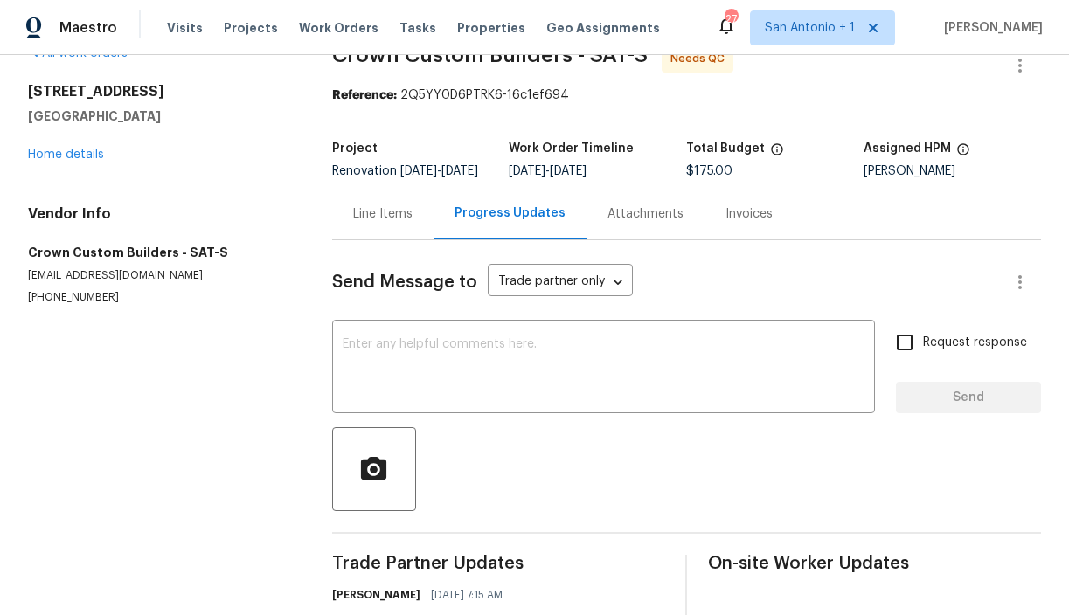
click at [386, 219] on div "Line Items" at bounding box center [382, 213] width 59 height 17
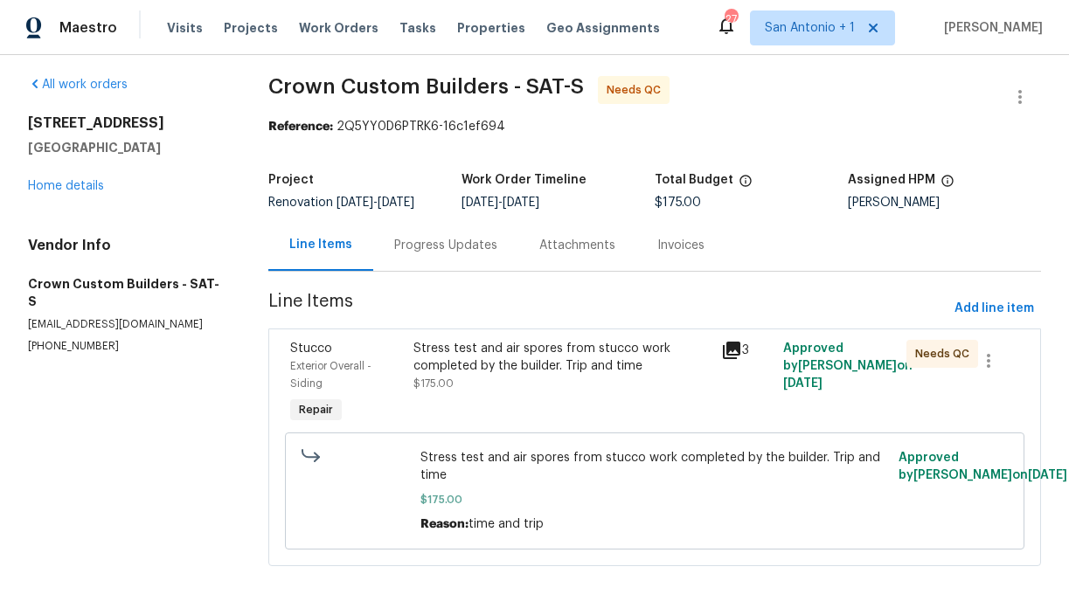
click at [531, 384] on div "Stress test and air spores from stucco work completed by the builder. Trip and …" at bounding box center [562, 366] width 298 height 52
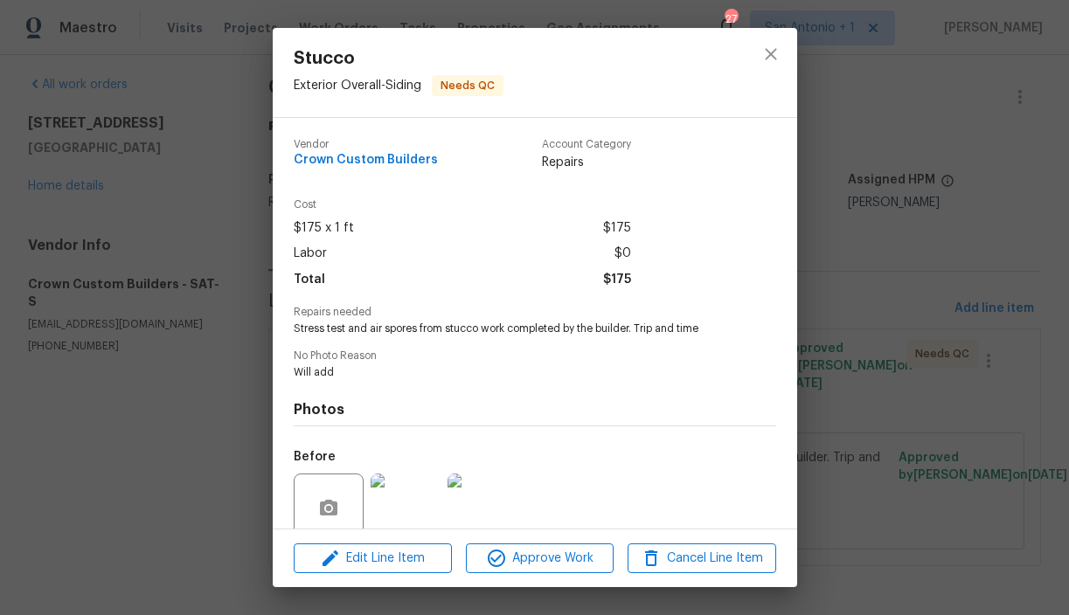
scroll to position [145, 0]
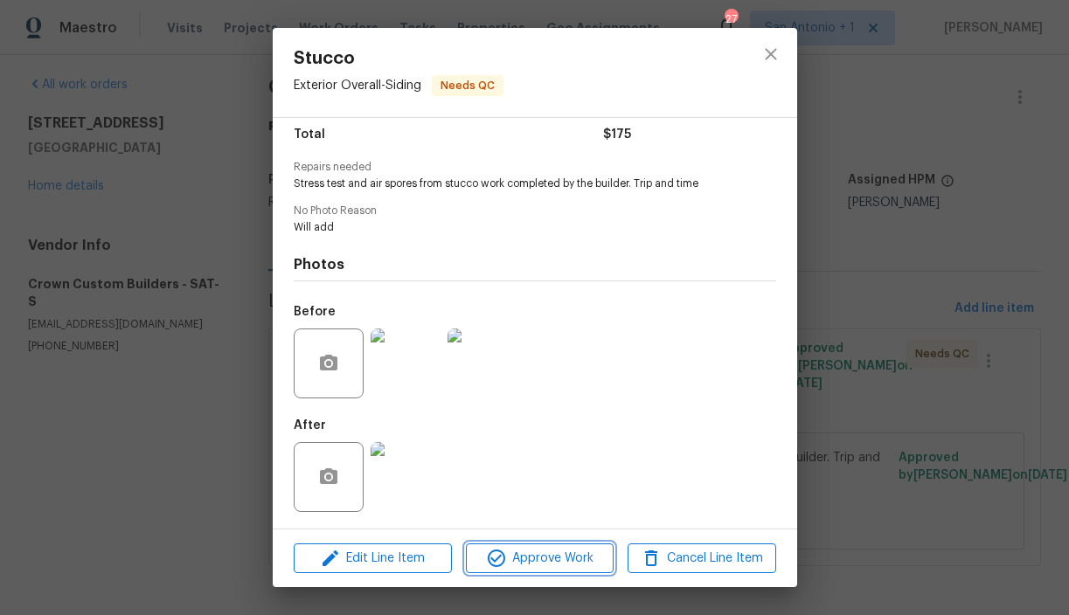
click at [539, 559] on span "Approve Work" at bounding box center [539, 559] width 137 height 22
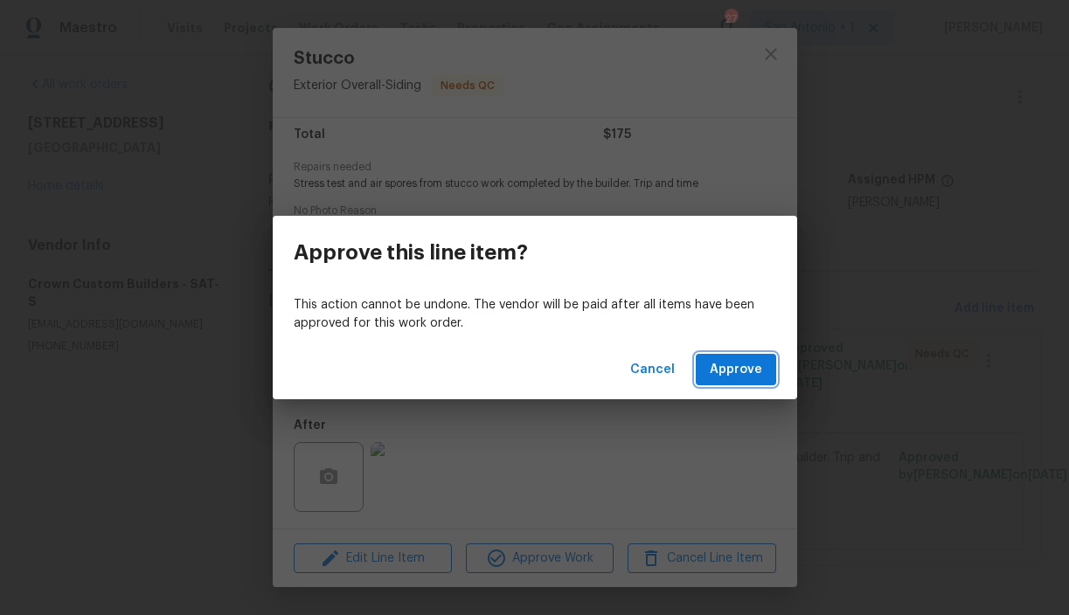
click at [740, 376] on span "Approve" at bounding box center [736, 370] width 52 height 22
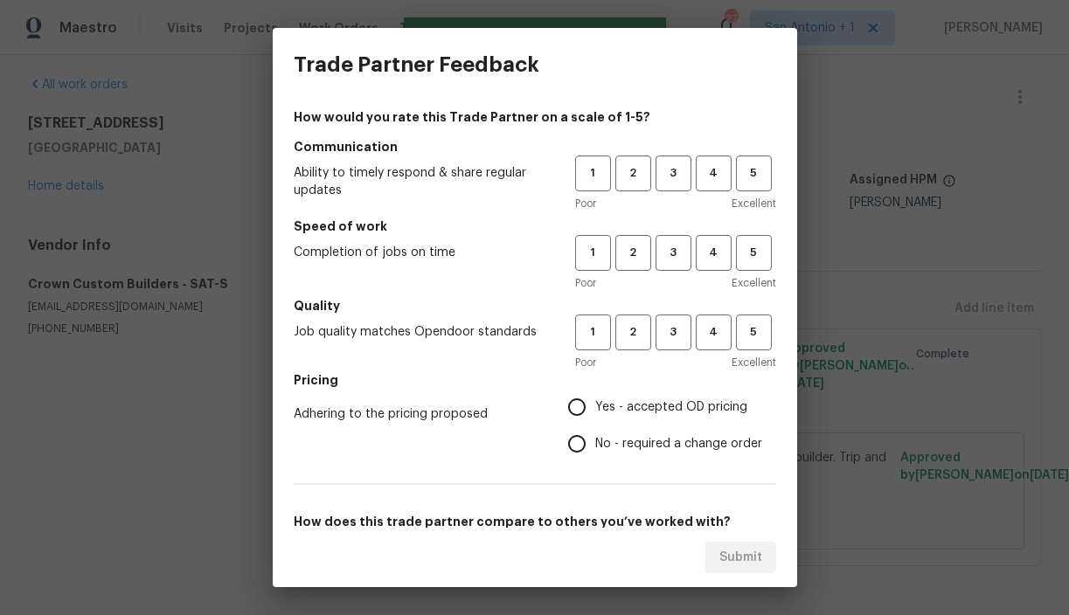
scroll to position [20, 0]
click at [670, 167] on span "3" at bounding box center [673, 173] width 32 height 20
click at [671, 250] on span "3" at bounding box center [673, 253] width 32 height 20
click at [663, 329] on span "3" at bounding box center [673, 333] width 32 height 20
click at [643, 409] on span "Yes - accepted OD pricing" at bounding box center [671, 408] width 152 height 18
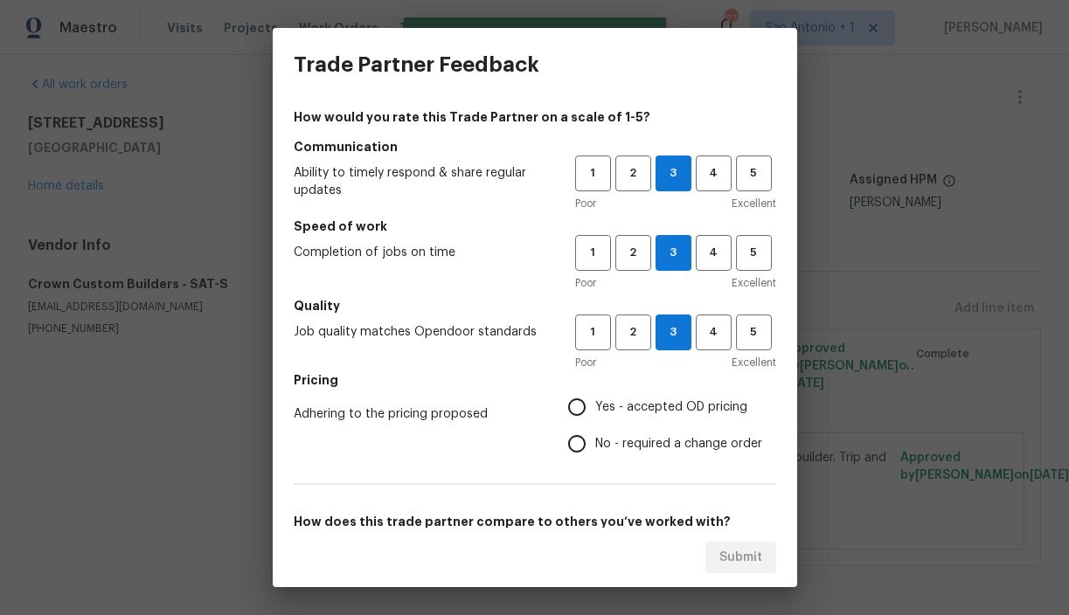
click at [595, 409] on input "Yes - accepted OD pricing" at bounding box center [577, 407] width 37 height 37
radio input "true"
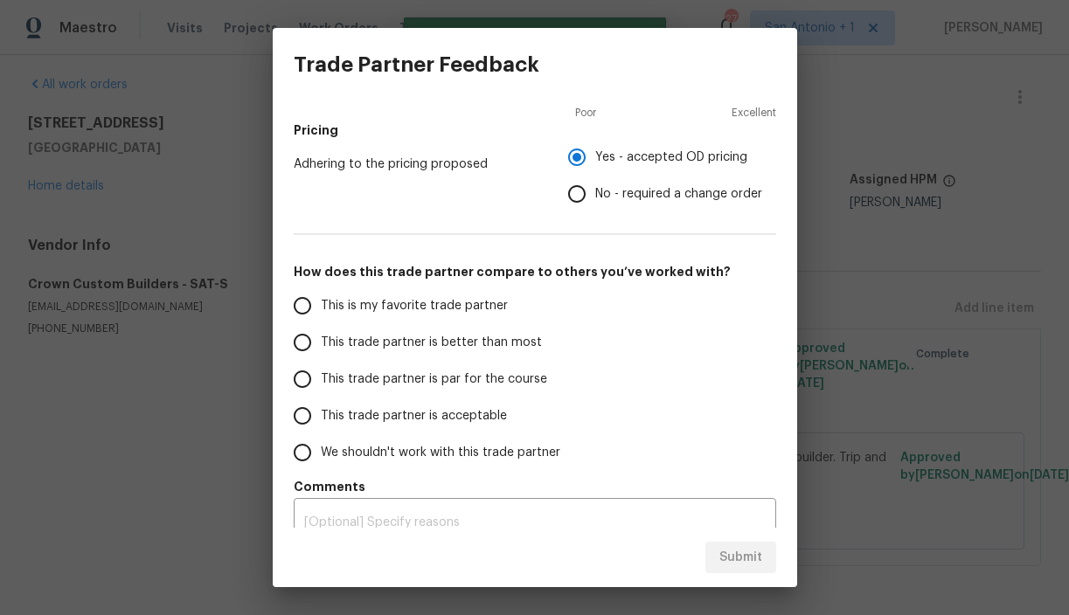
scroll to position [272, 0]
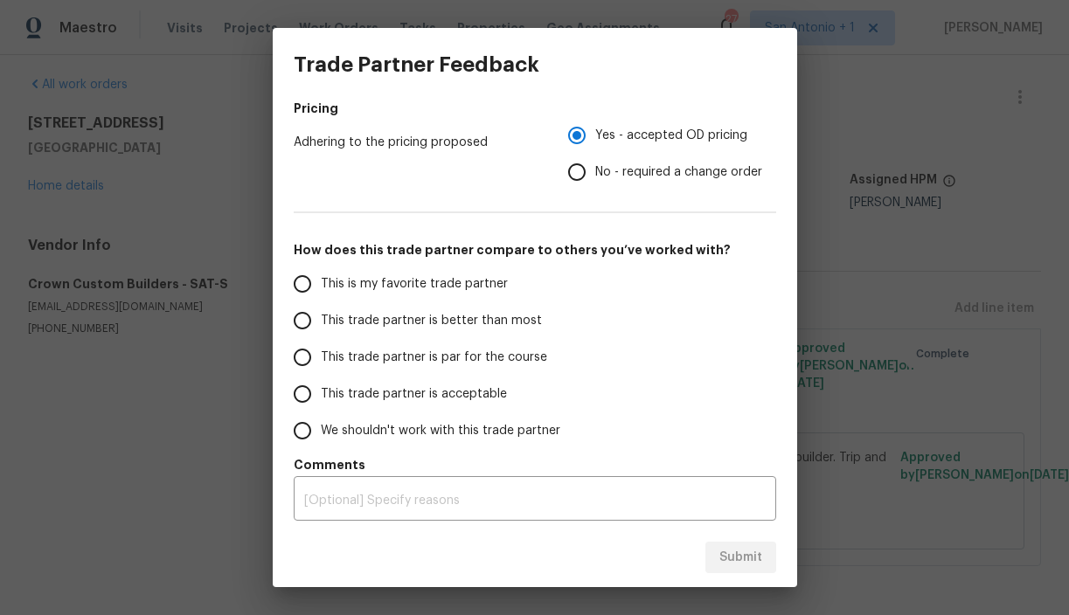
click at [498, 363] on span "This trade partner is par for the course" at bounding box center [434, 358] width 226 height 18
click at [321, 363] on input "This trade partner is par for the course" at bounding box center [302, 357] width 37 height 37
click at [744, 559] on span "Submit" at bounding box center [740, 558] width 43 height 22
radio input "true"
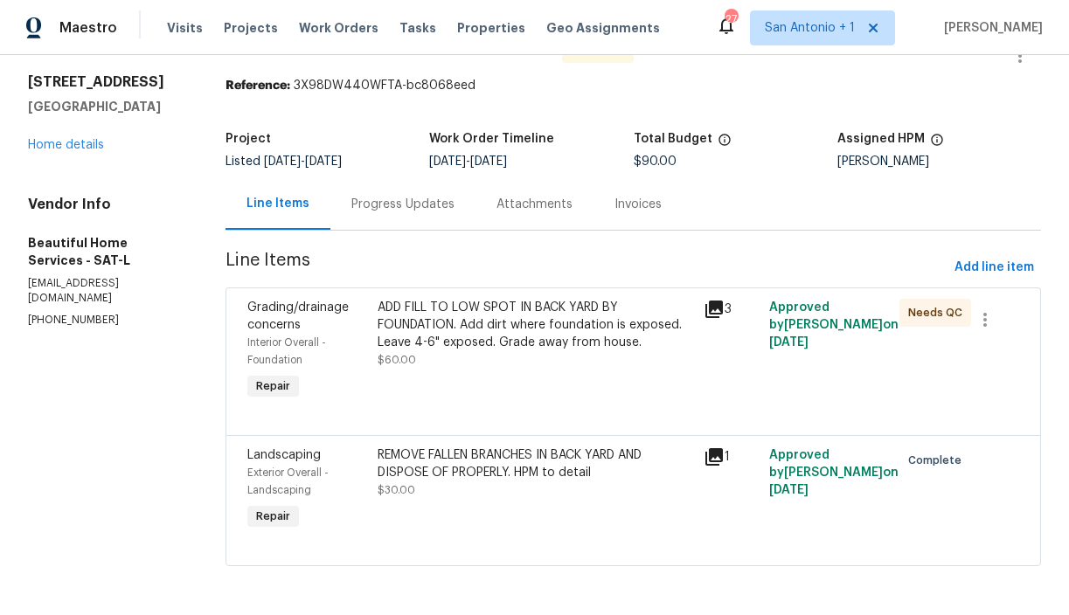
scroll to position [49, 0]
click at [444, 373] on div "ADD FILL TO LOW SPOT IN BACK YARD BY FOUNDATION. Add dirt where foundation is e…" at bounding box center [535, 351] width 326 height 115
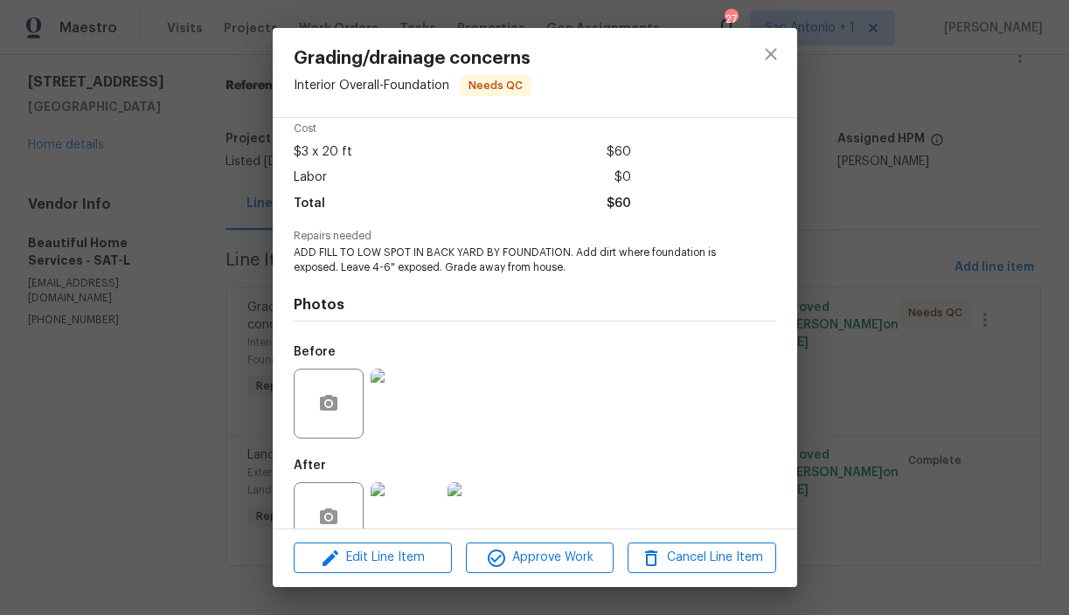
scroll to position [117, 0]
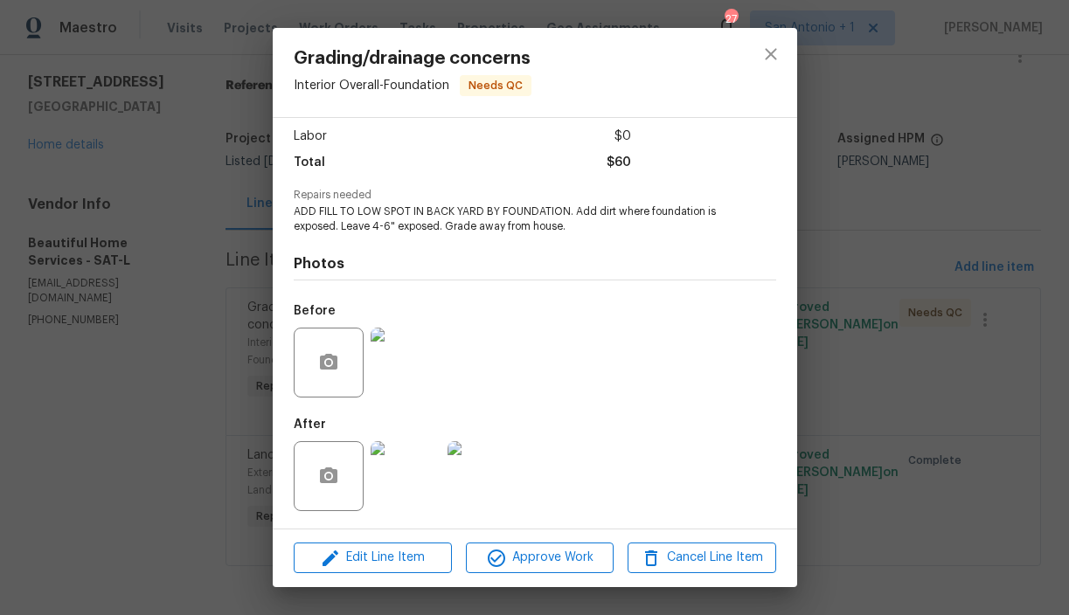
click at [485, 490] on img at bounding box center [483, 476] width 70 height 70
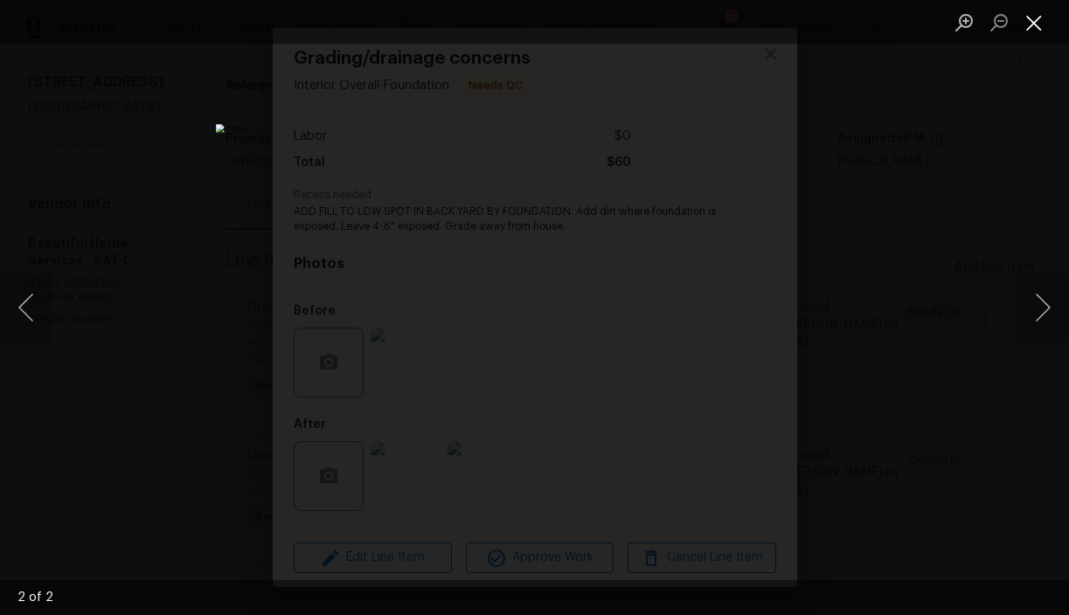
click at [1032, 20] on button "Close lightbox" at bounding box center [1034, 22] width 35 height 31
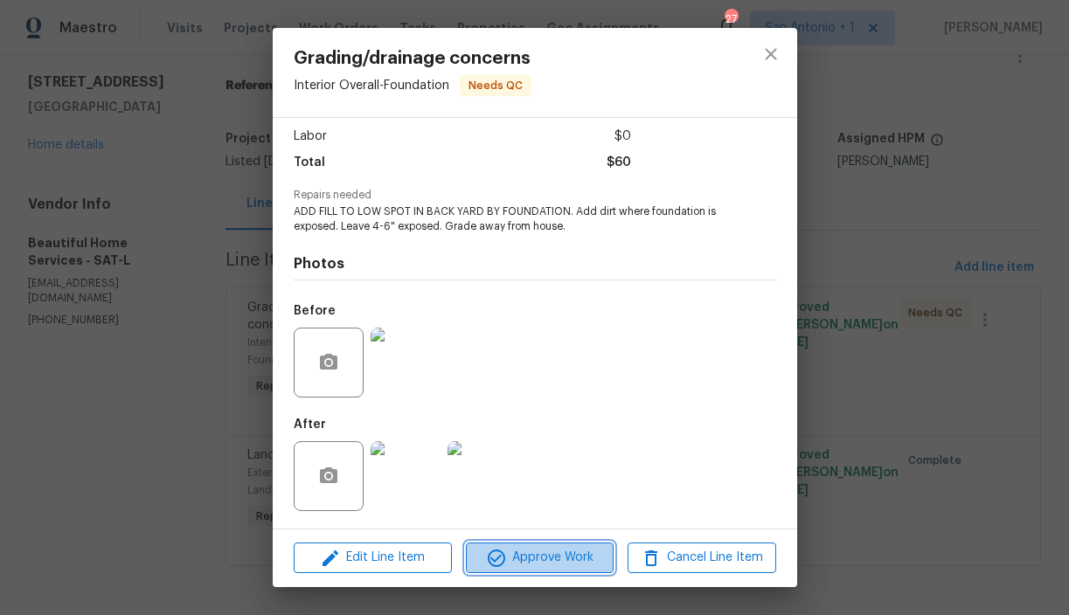
click at [575, 556] on span "Approve Work" at bounding box center [539, 558] width 137 height 22
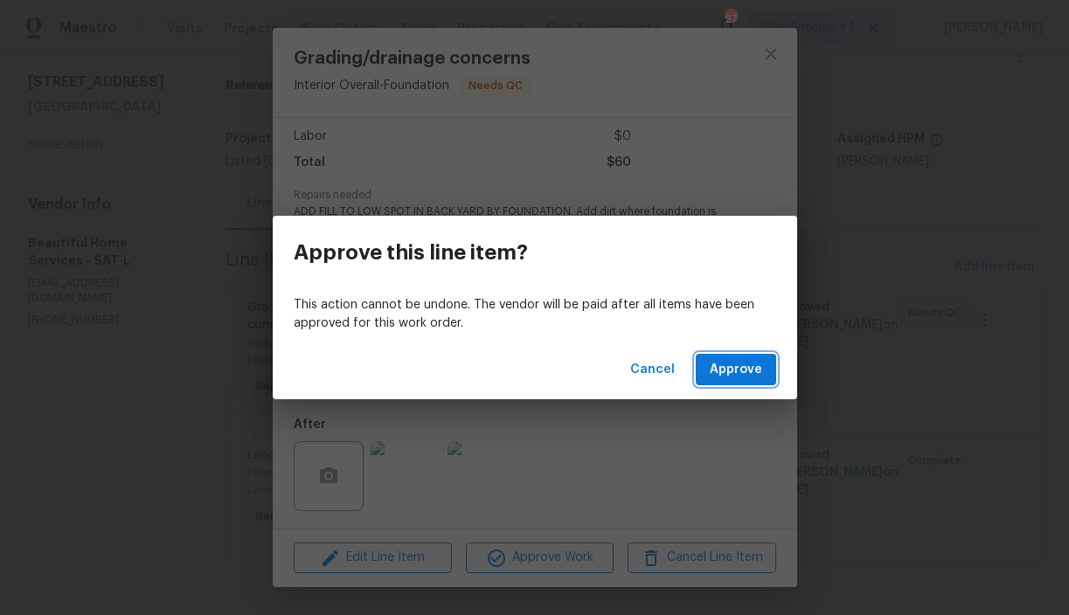
click at [732, 365] on span "Approve" at bounding box center [736, 370] width 52 height 22
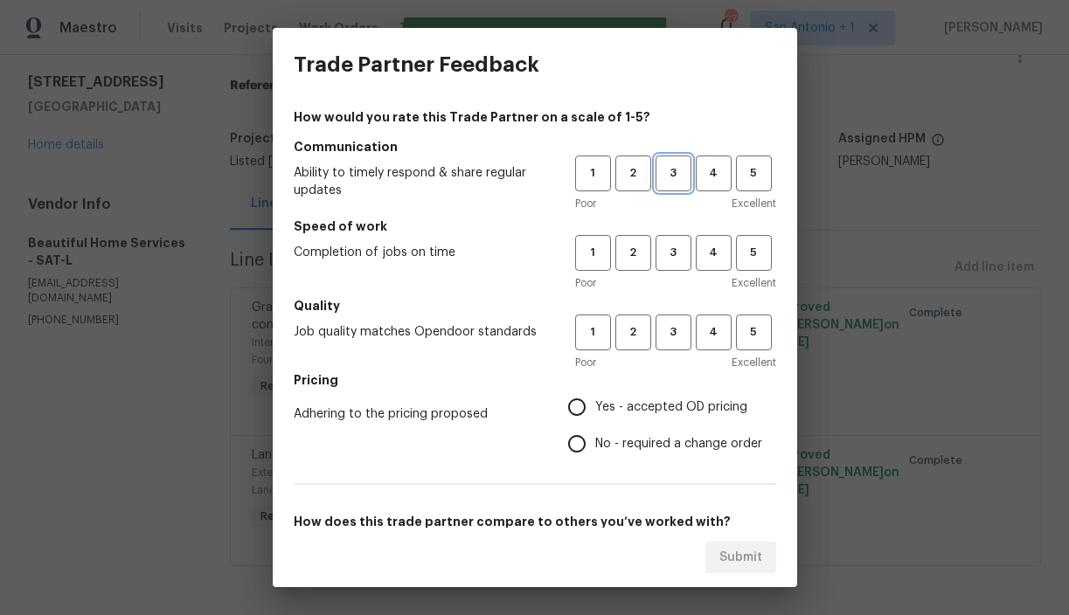
click at [679, 184] on button "3" at bounding box center [674, 174] width 36 height 36
click at [679, 265] on button "3" at bounding box center [674, 253] width 36 height 36
click at [674, 323] on span "3" at bounding box center [673, 333] width 32 height 20
click at [656, 409] on span "Yes - accepted OD pricing" at bounding box center [671, 408] width 152 height 18
click at [595, 409] on input "Yes - accepted OD pricing" at bounding box center [577, 407] width 37 height 37
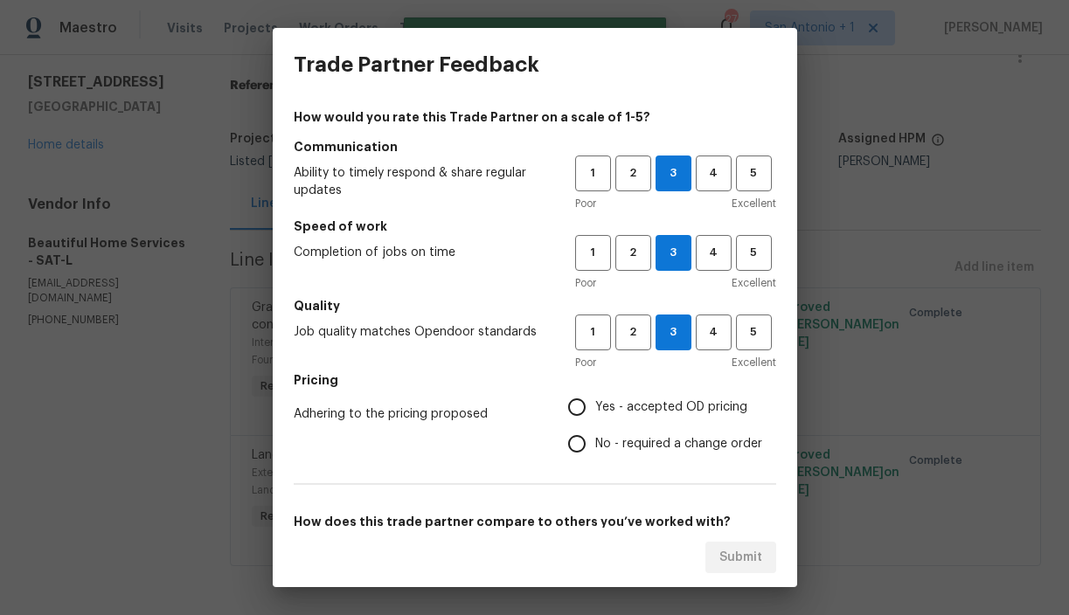
radio input "true"
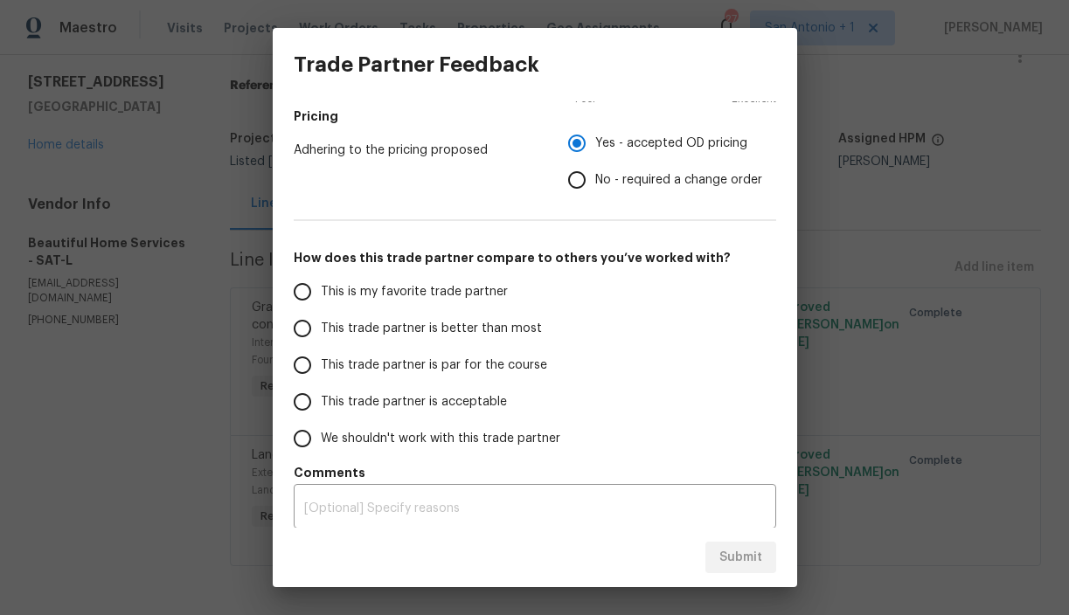
click at [496, 366] on span "This trade partner is par for the course" at bounding box center [434, 366] width 226 height 18
click at [321, 366] on input "This trade partner is par for the course" at bounding box center [302, 365] width 37 height 37
click at [734, 555] on span "Submit" at bounding box center [740, 558] width 43 height 22
radio input "true"
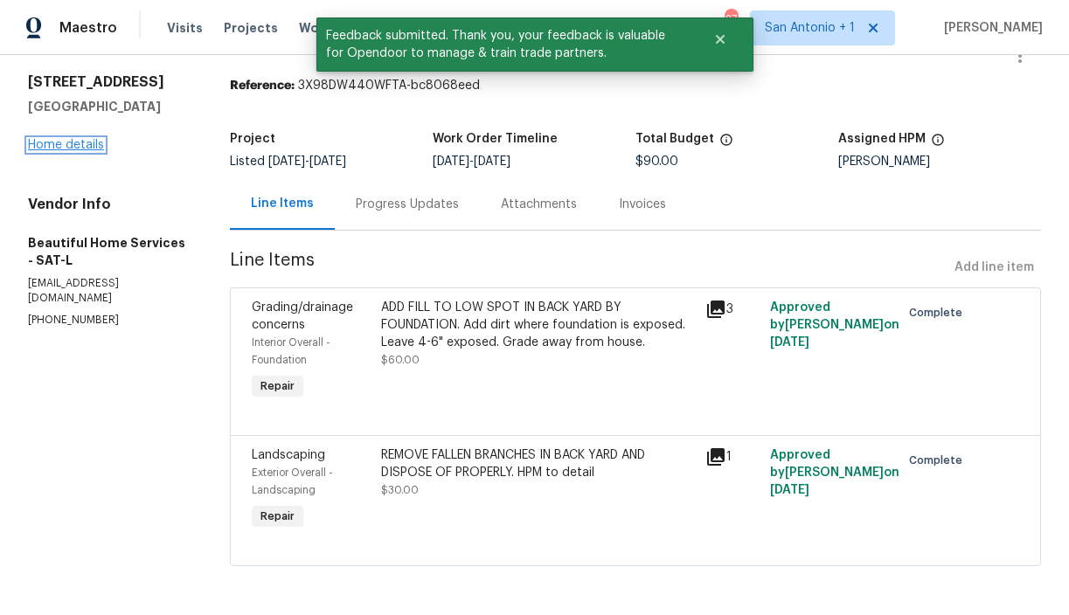
click at [59, 142] on link "Home details" at bounding box center [66, 145] width 76 height 12
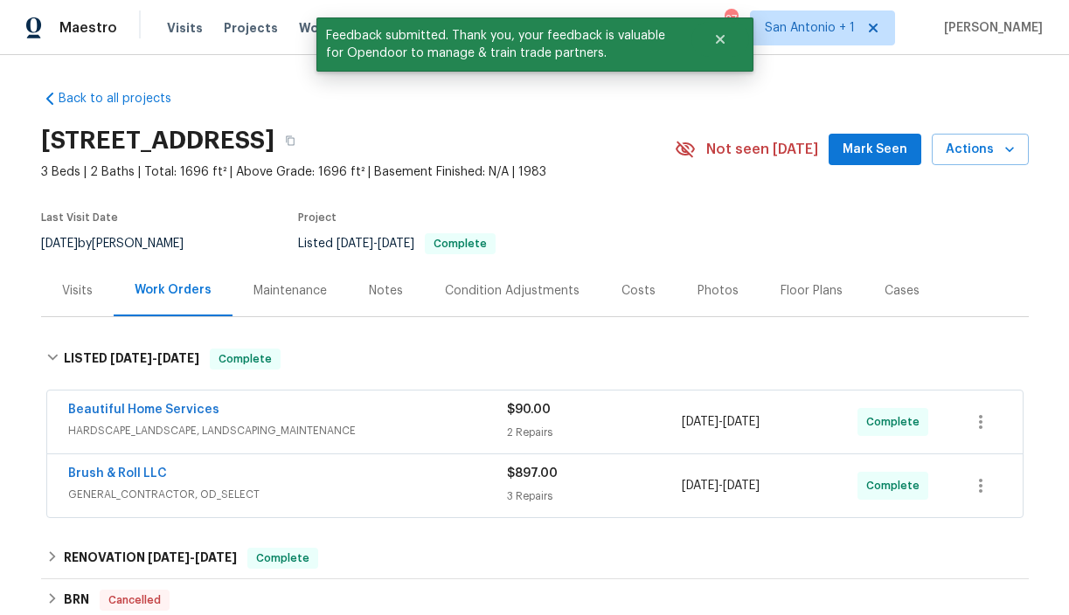
click at [872, 151] on span "Mark Seen" at bounding box center [875, 150] width 65 height 22
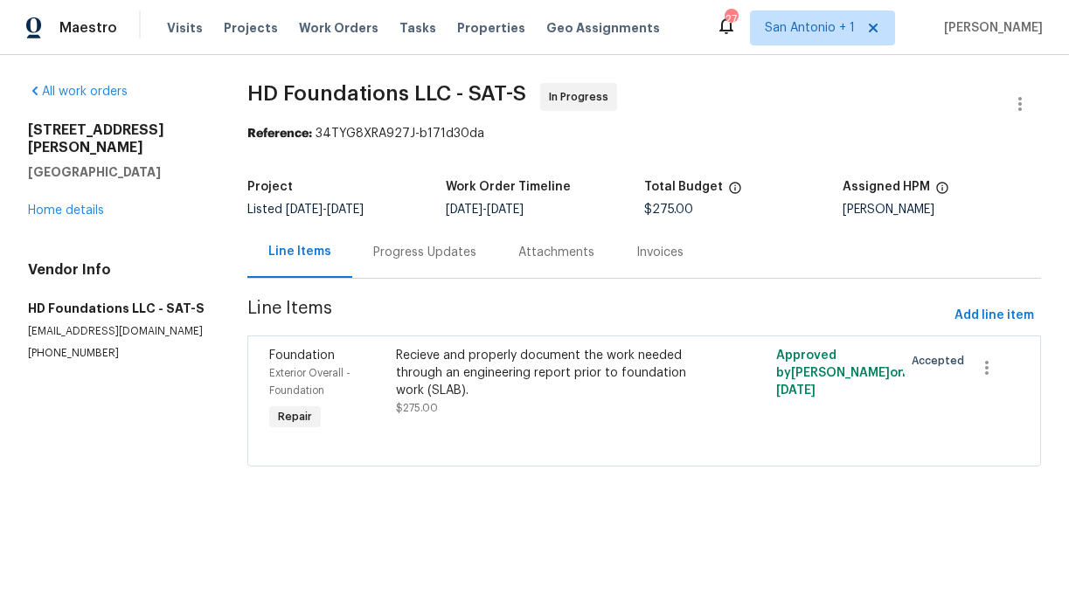
click at [421, 247] on div "Progress Updates" at bounding box center [424, 252] width 103 height 17
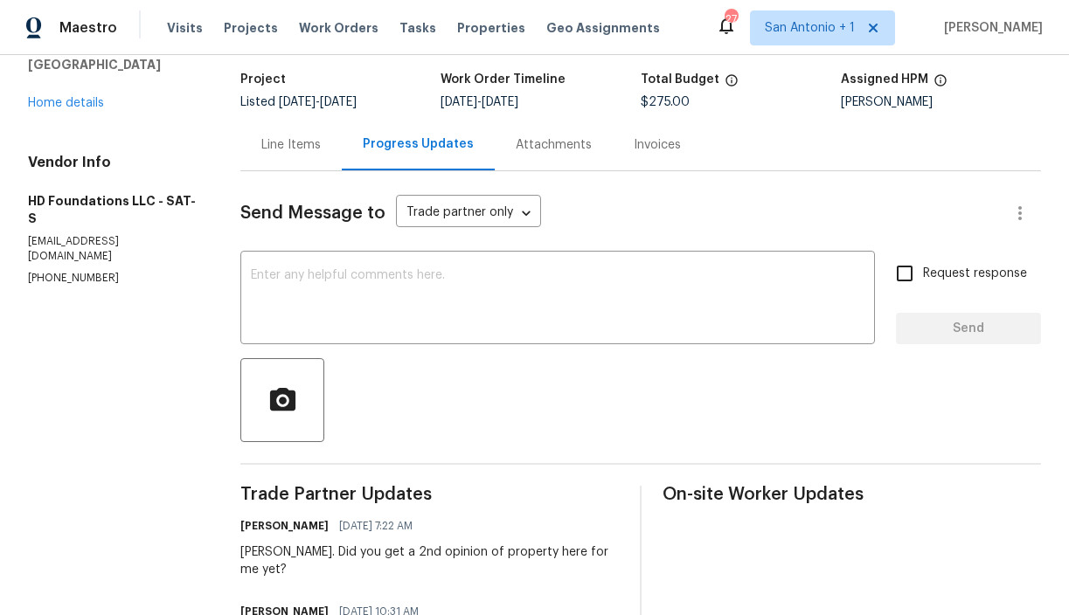
scroll to position [223, 0]
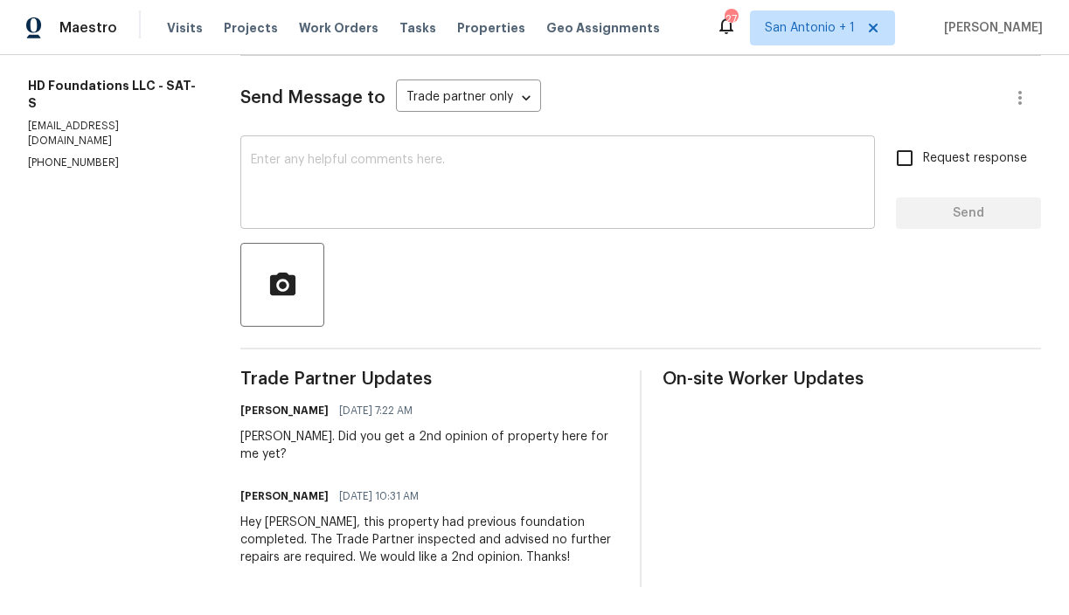
click at [476, 191] on textarea at bounding box center [558, 184] width 614 height 61
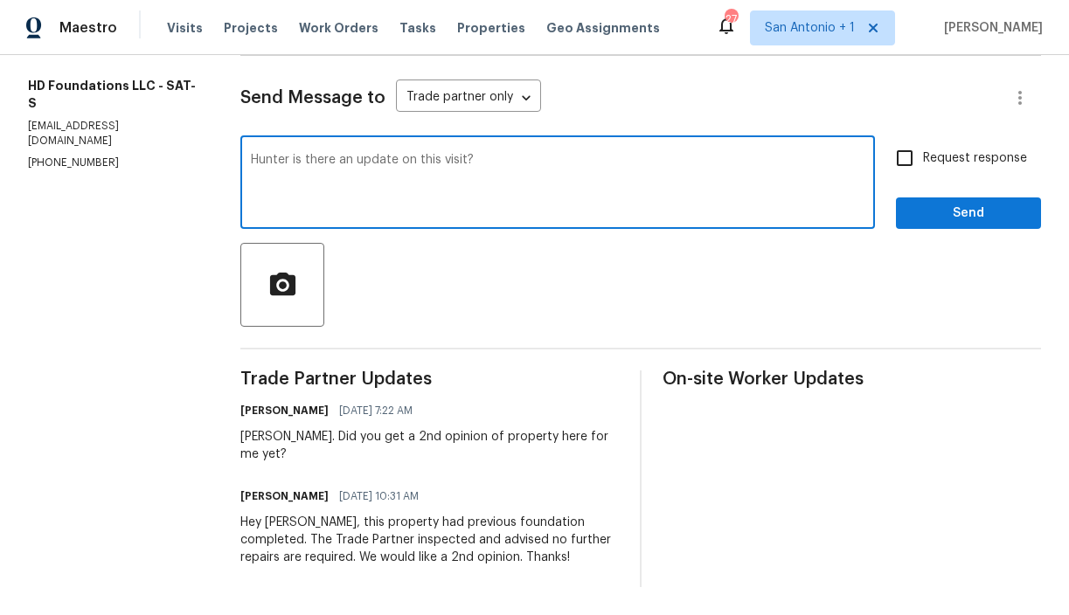
type textarea "Hunter is there an update on this visit?"
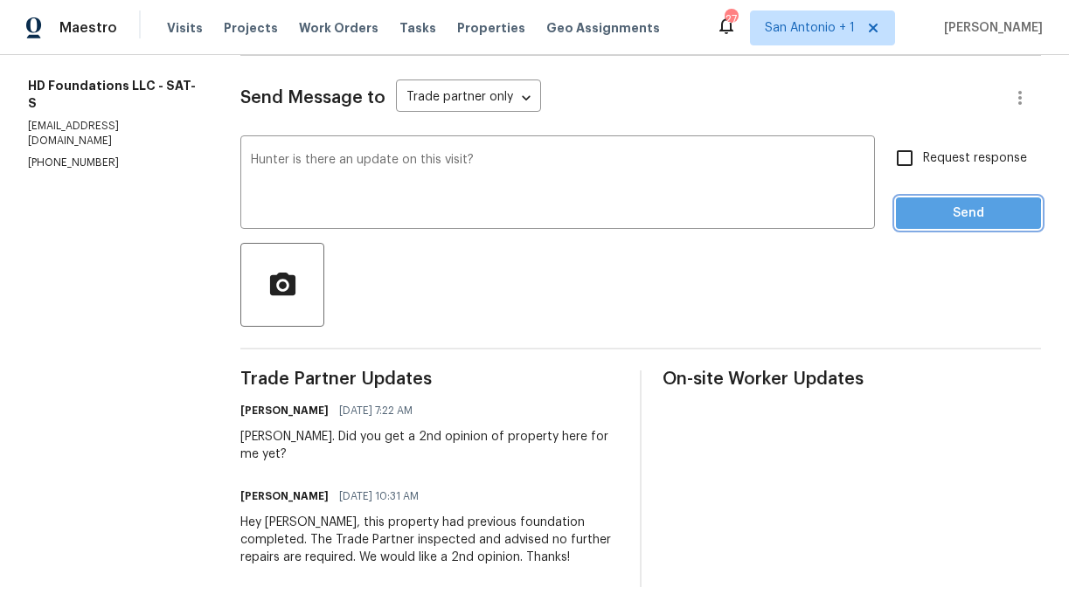
click at [930, 218] on span "Send" at bounding box center [968, 214] width 117 height 22
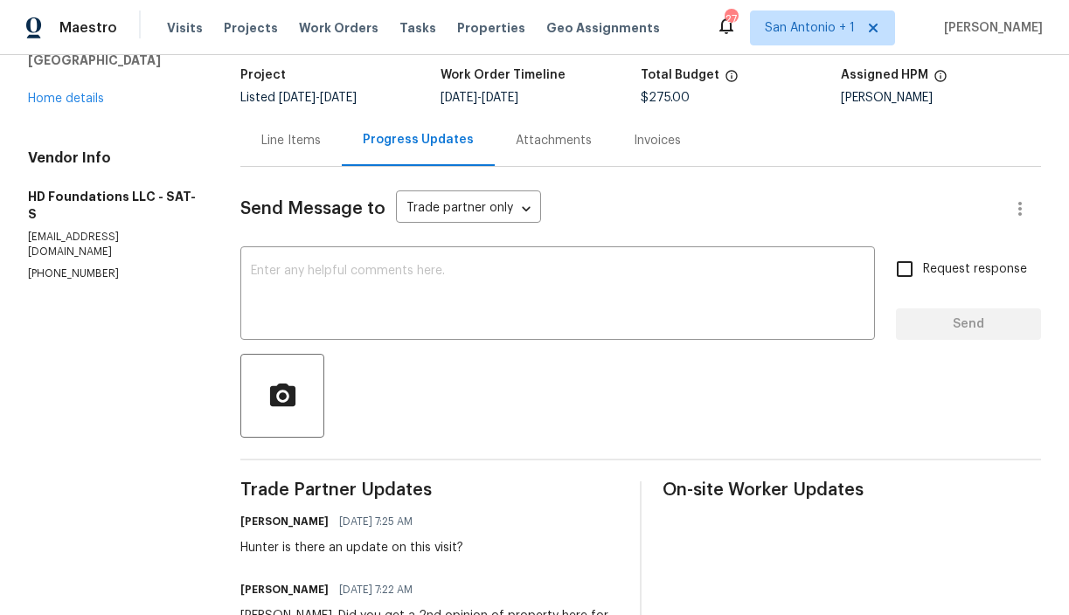
scroll to position [111, 0]
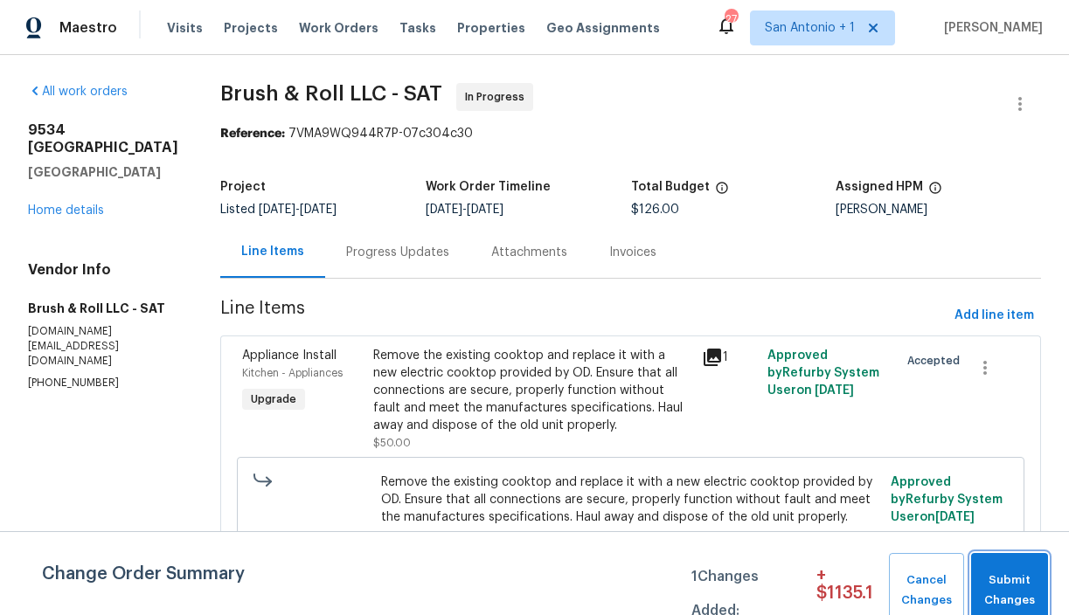
click at [1009, 582] on span "Submit Changes" at bounding box center [1009, 591] width 59 height 40
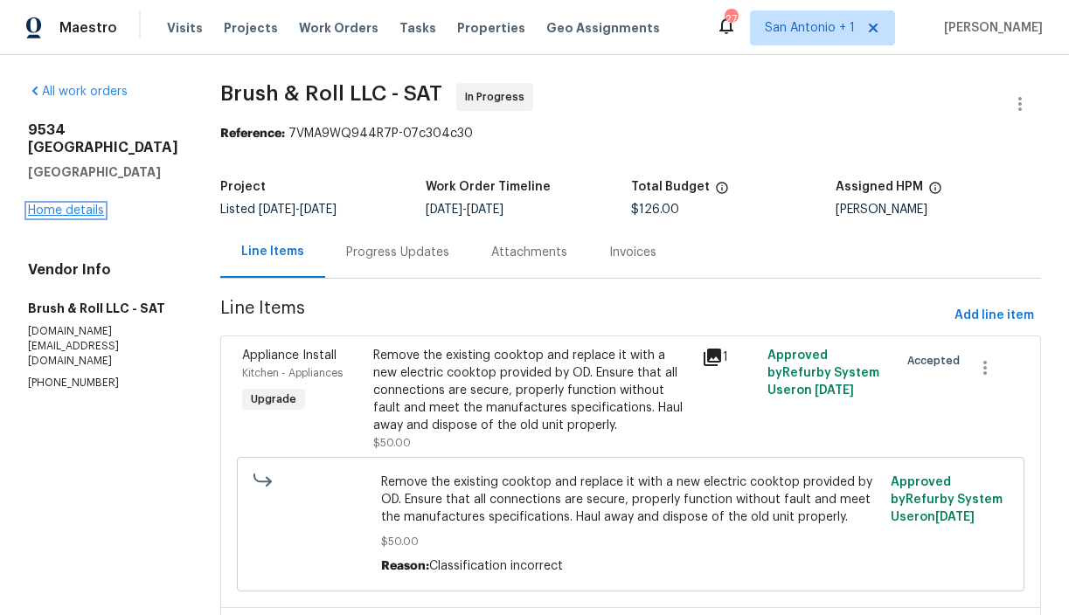
click at [83, 205] on link "Home details" at bounding box center [66, 211] width 76 height 12
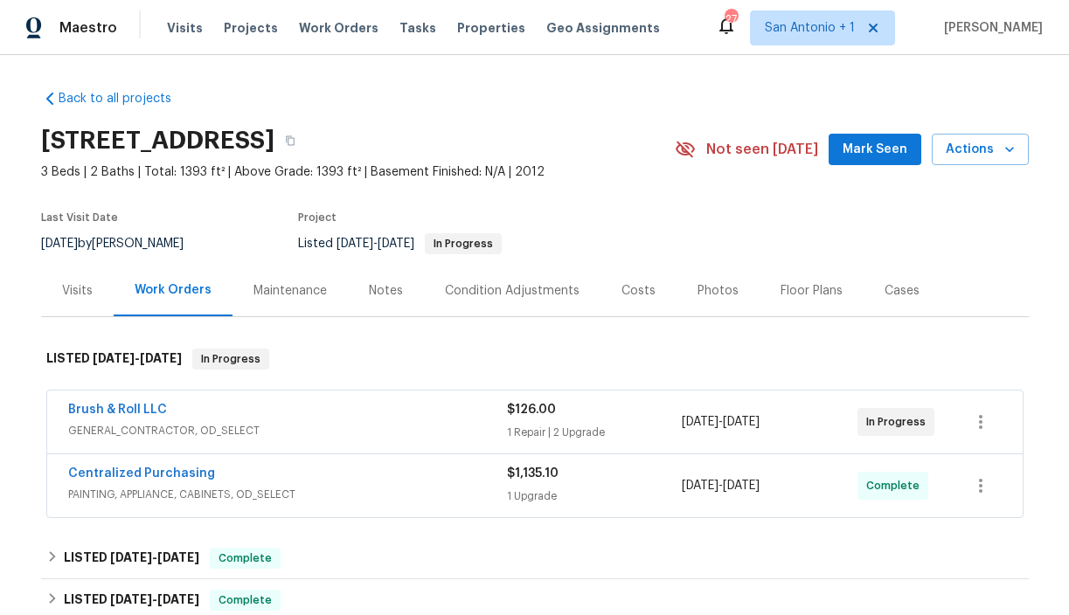
click at [879, 153] on span "Mark Seen" at bounding box center [875, 150] width 65 height 22
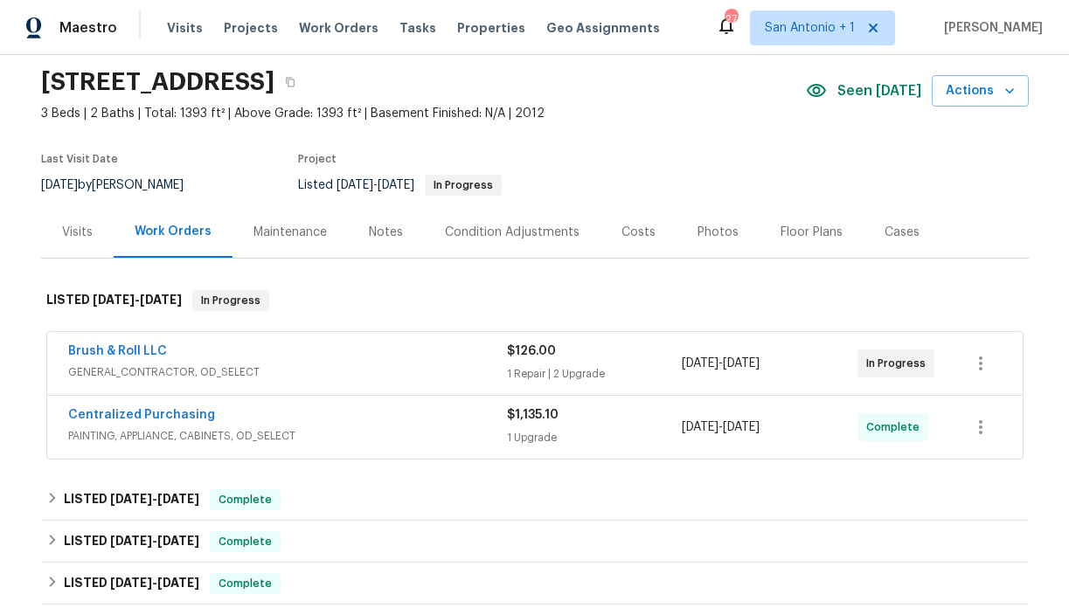
scroll to position [56, 0]
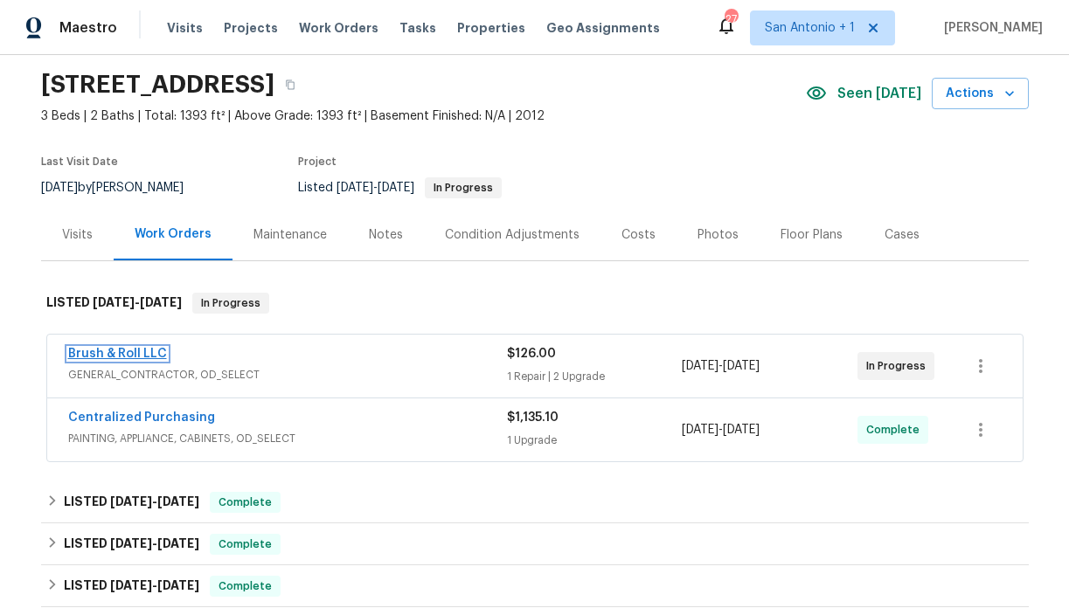
click at [140, 351] on link "Brush & Roll LLC" at bounding box center [117, 354] width 99 height 12
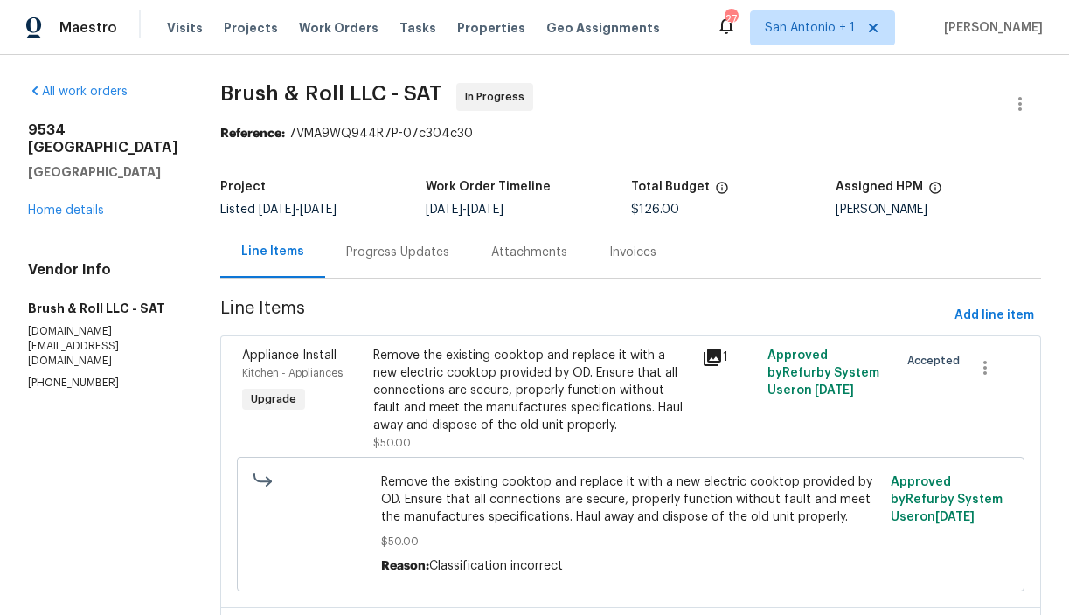
click at [391, 250] on div "Progress Updates" at bounding box center [397, 252] width 103 height 17
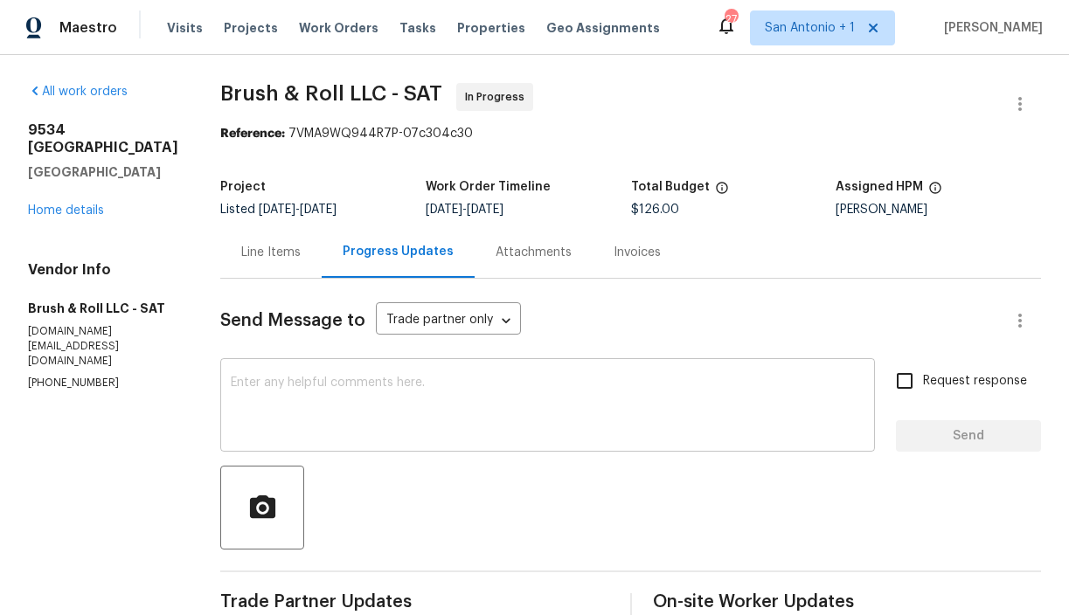
scroll to position [155, 0]
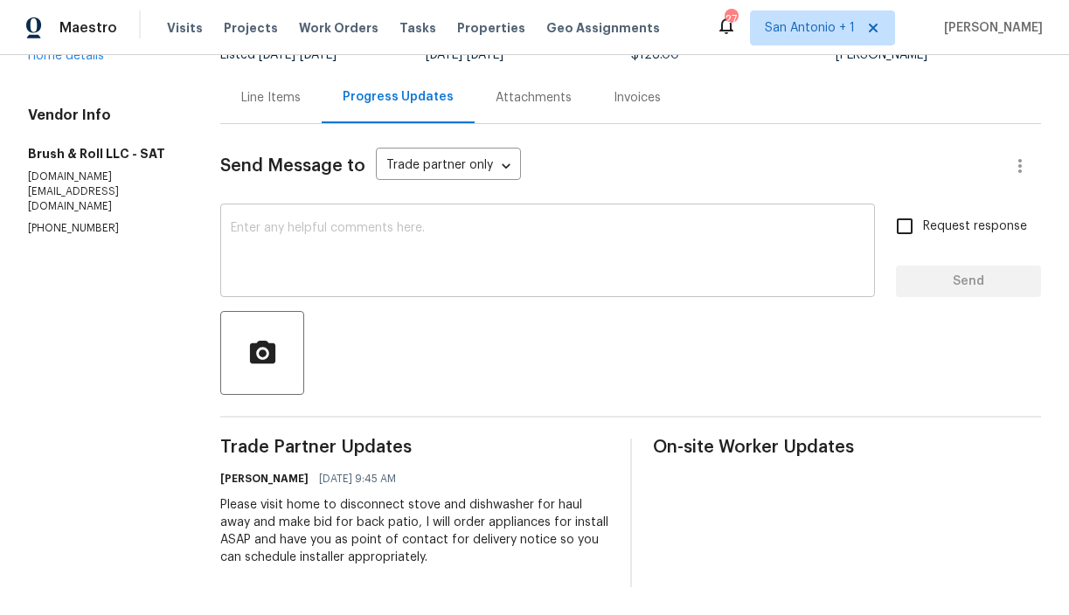
click at [519, 238] on textarea at bounding box center [548, 252] width 634 height 61
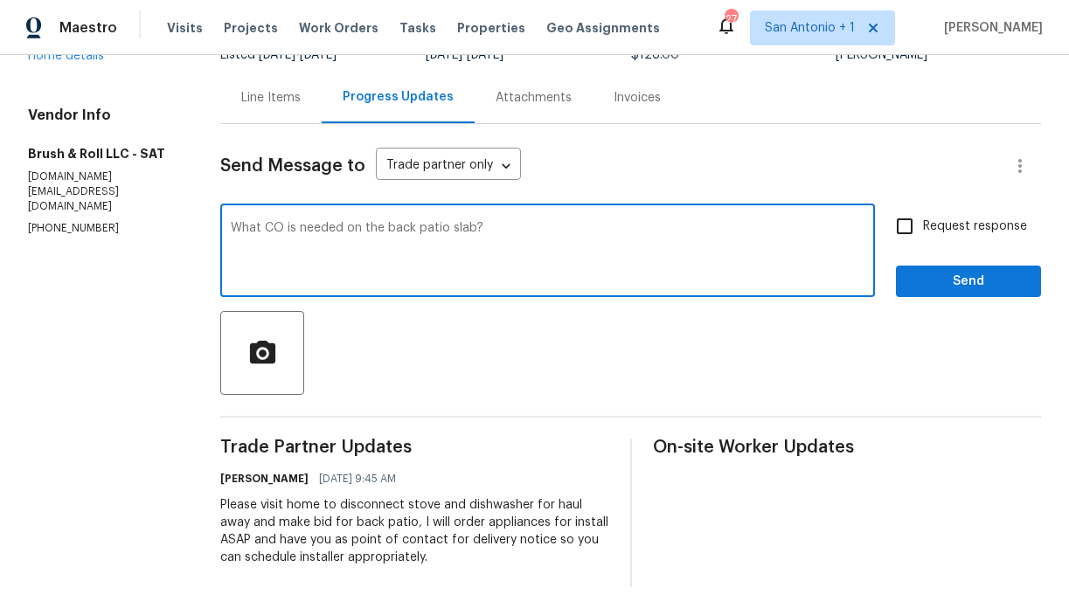
type textarea "What CO is needed on the back patio slab?"
click at [961, 280] on span "Send" at bounding box center [968, 282] width 117 height 22
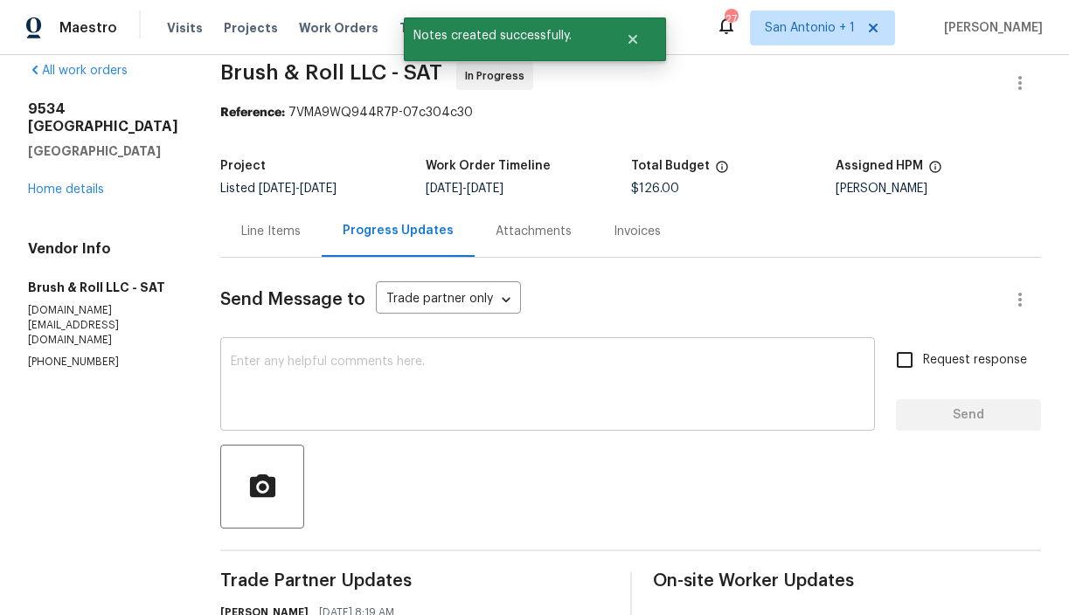
scroll to position [14, 0]
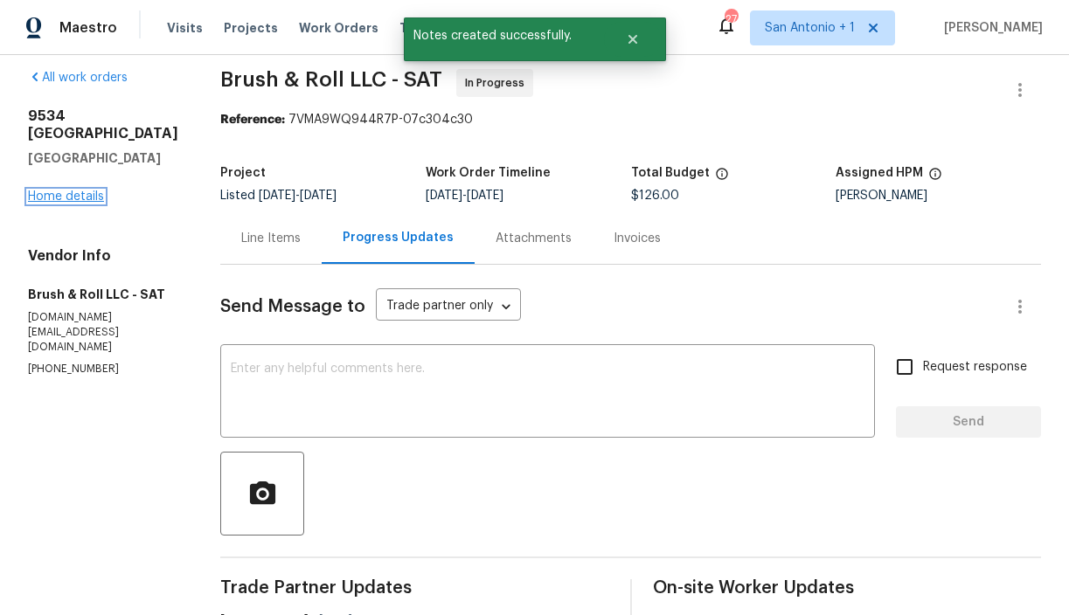
click at [77, 191] on link "Home details" at bounding box center [66, 197] width 76 height 12
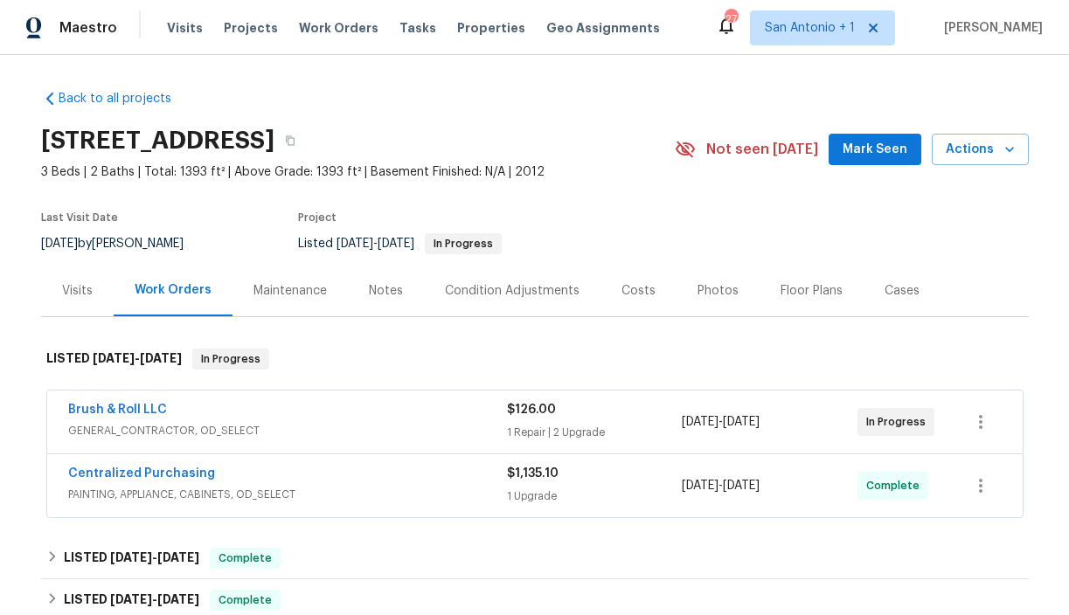
click at [379, 295] on div "Notes" at bounding box center [386, 290] width 34 height 17
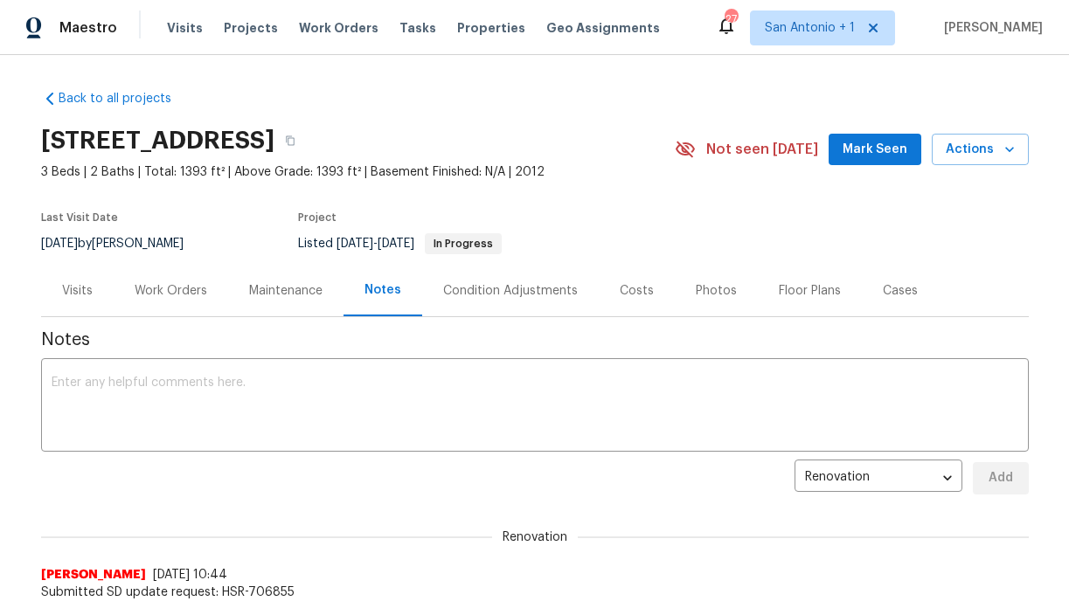
click at [181, 289] on div "Work Orders" at bounding box center [171, 290] width 73 height 17
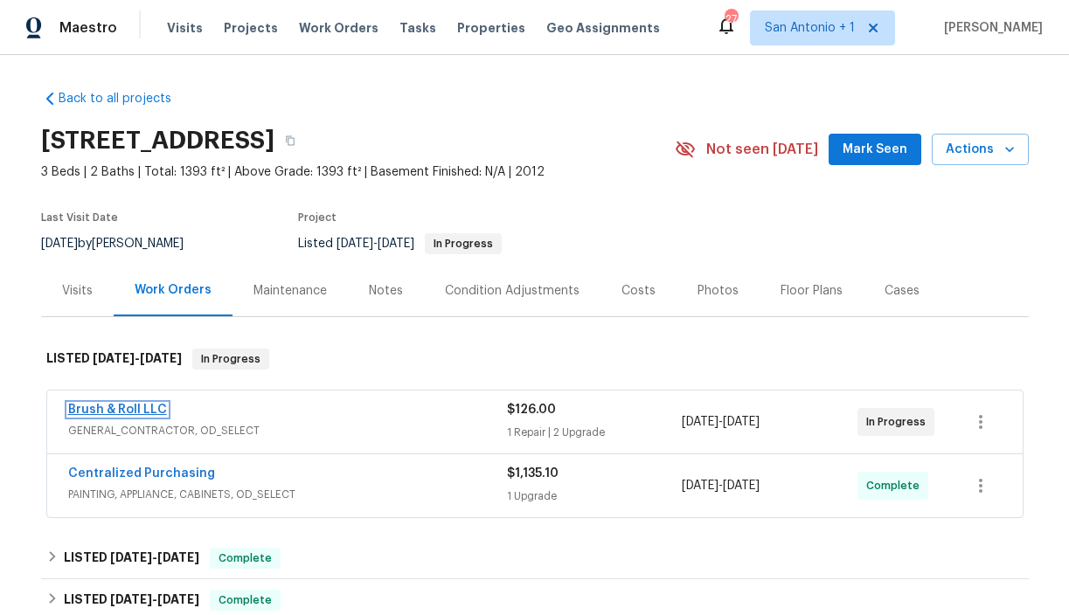
click at [139, 410] on link "Brush & Roll LLC" at bounding box center [117, 410] width 99 height 12
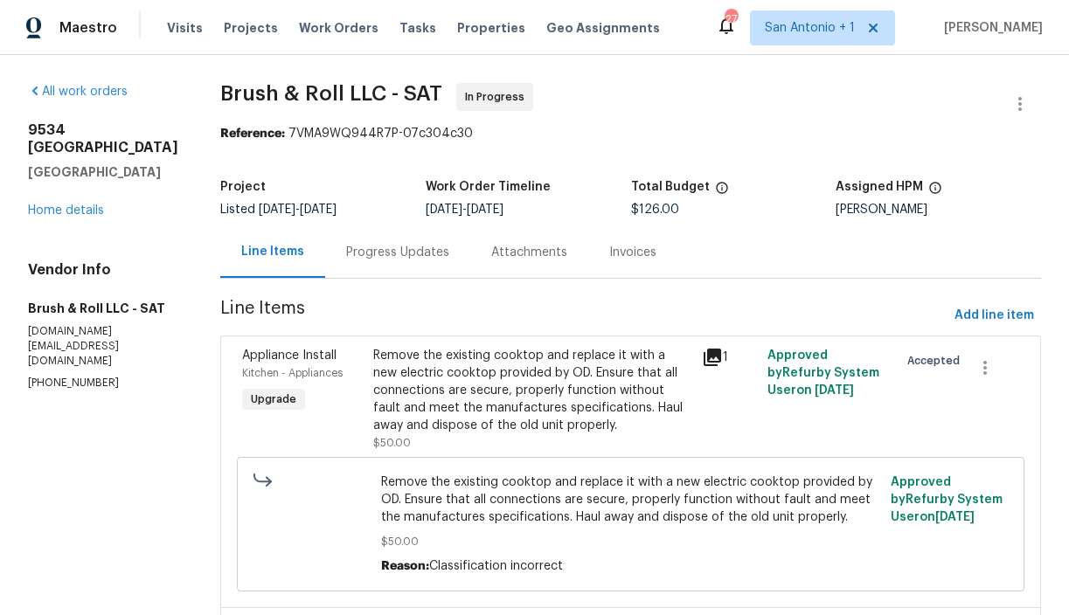
click at [430, 392] on div "Remove the existing cooktop and replace it with a new electric cooktop provided…" at bounding box center [531, 390] width 317 height 87
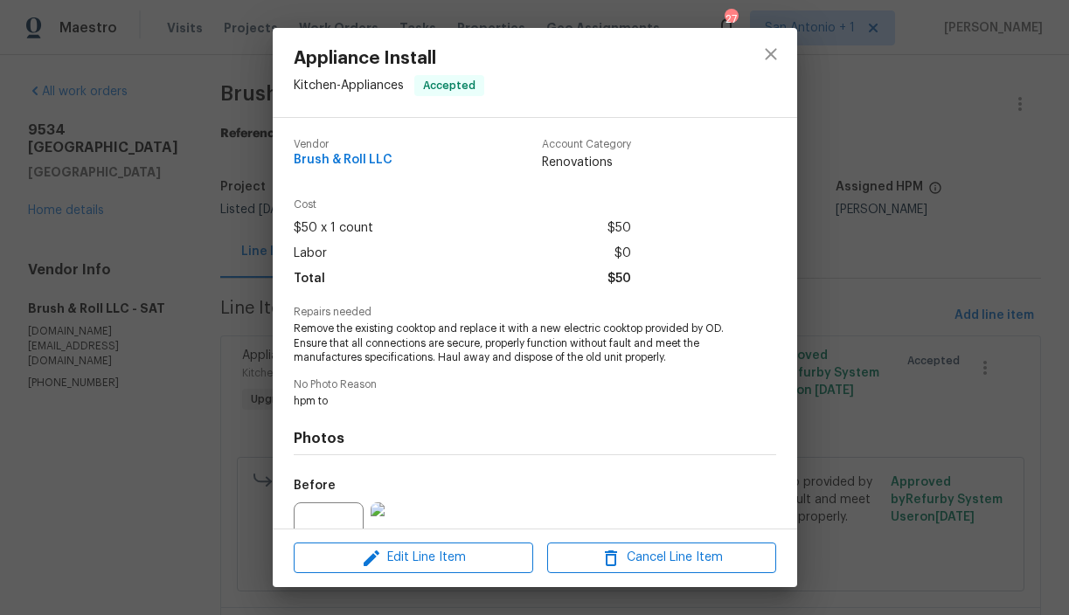
scroll to position [175, 0]
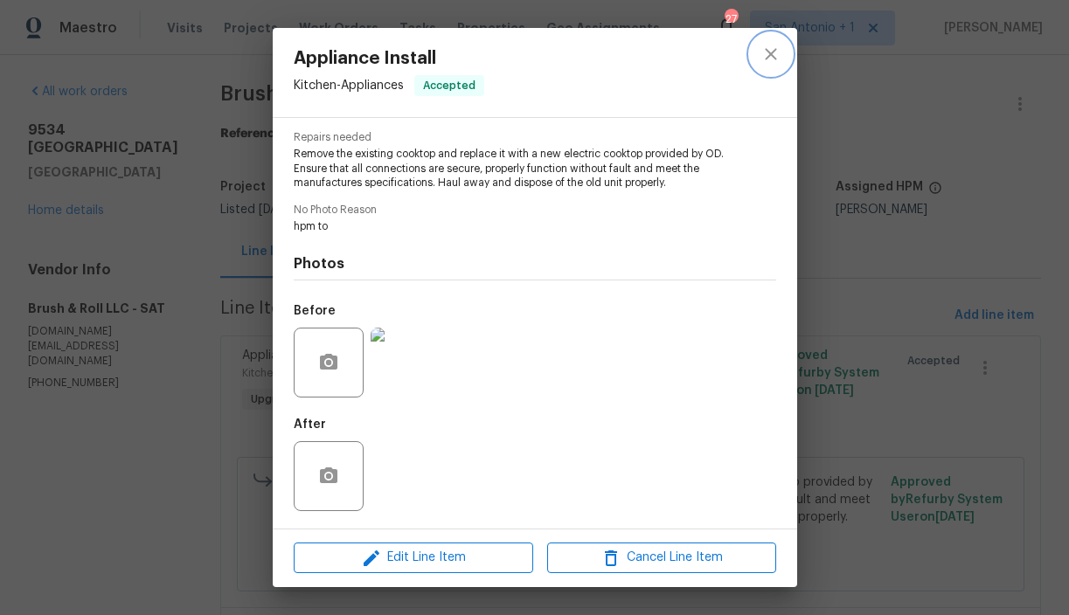
click at [775, 46] on icon "close" at bounding box center [771, 54] width 21 height 21
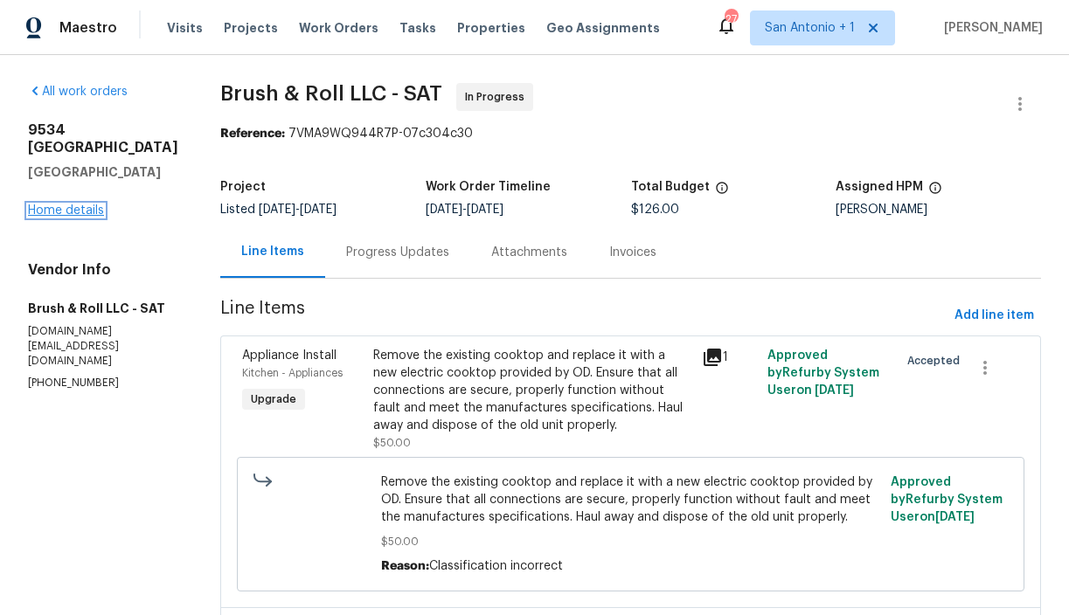
click at [82, 205] on link "Home details" at bounding box center [66, 211] width 76 height 12
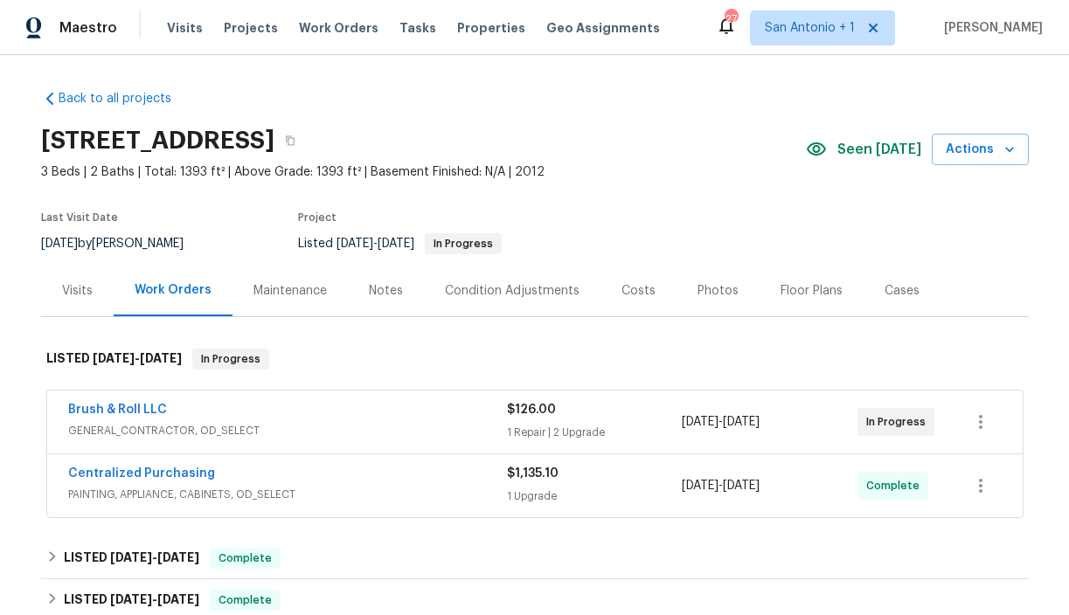
click at [386, 291] on div "Notes" at bounding box center [386, 290] width 34 height 17
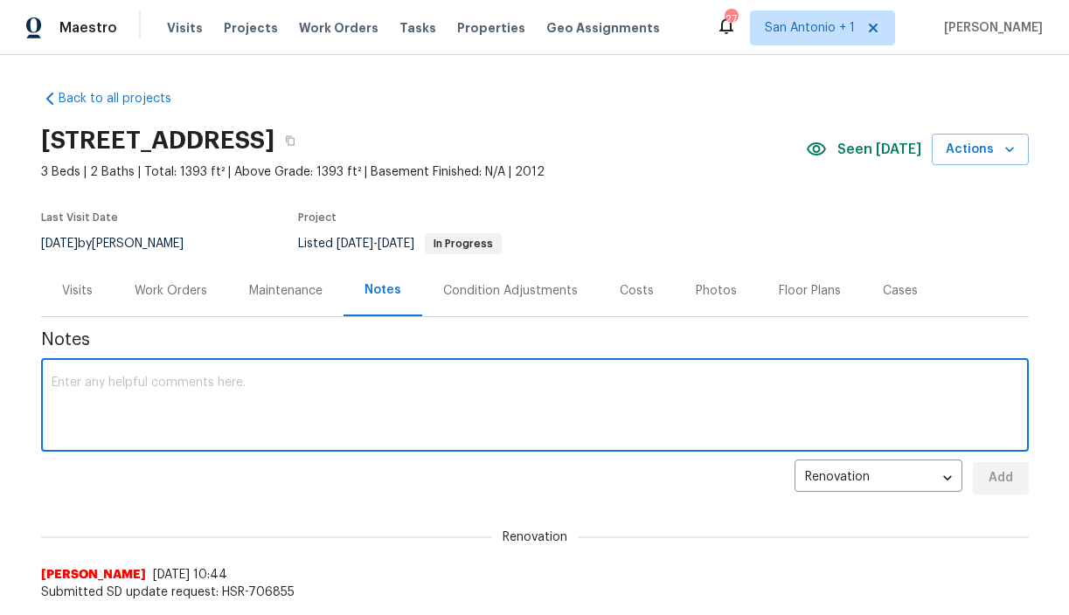
click at [392, 386] on textarea at bounding box center [535, 407] width 967 height 61
type textarea "GC completed, HPM revisiting to reshoot kitchen/back yard photos."
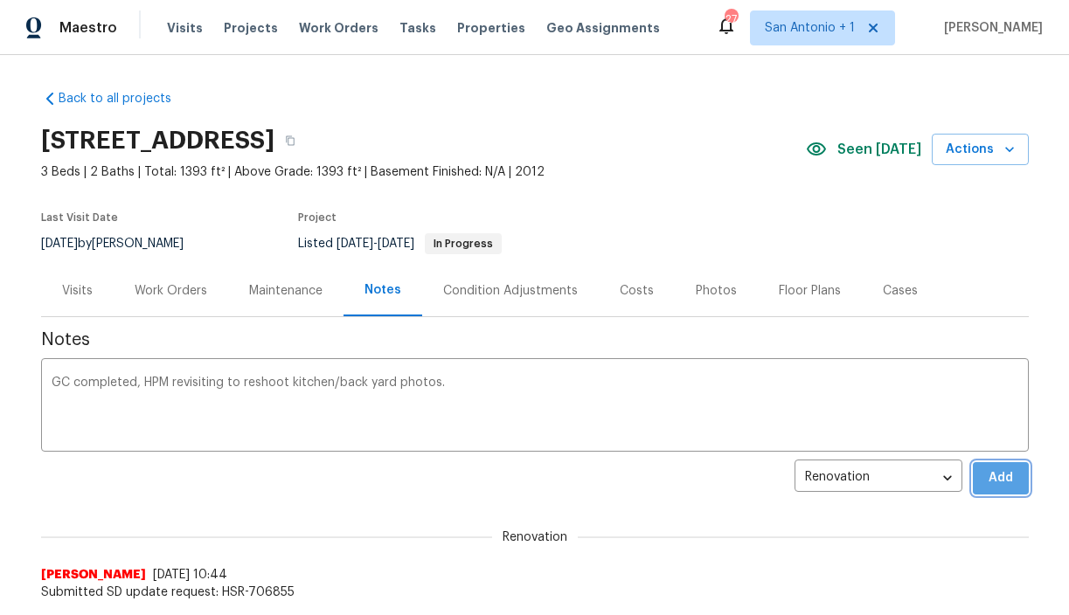
click at [1020, 482] on button "Add" at bounding box center [1001, 478] width 56 height 32
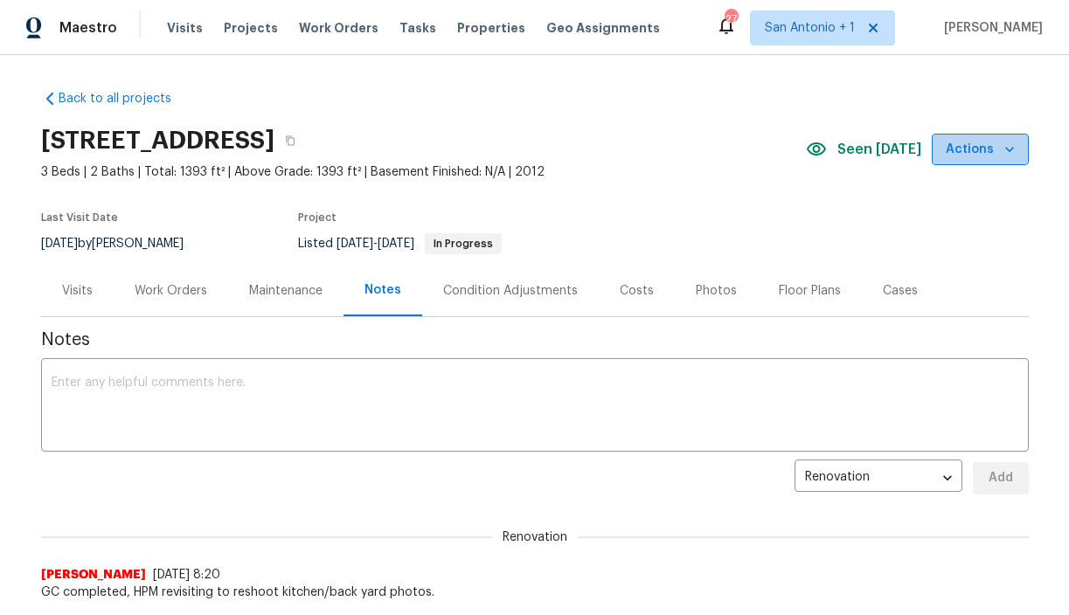
click at [1008, 152] on icon "button" at bounding box center [1009, 149] width 9 height 5
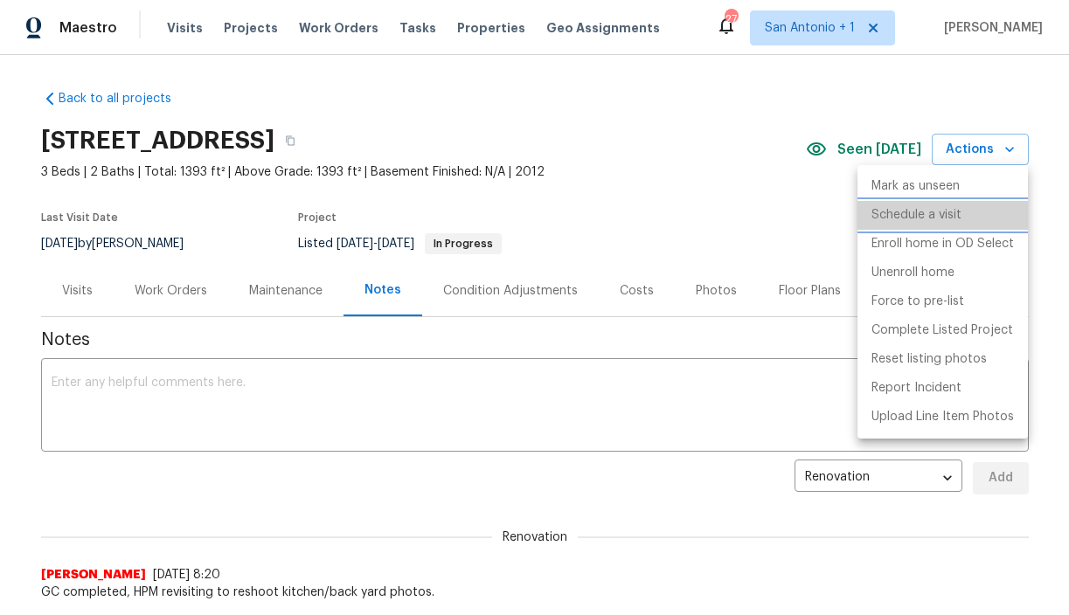
click at [920, 217] on p "Schedule a visit" at bounding box center [917, 215] width 90 height 18
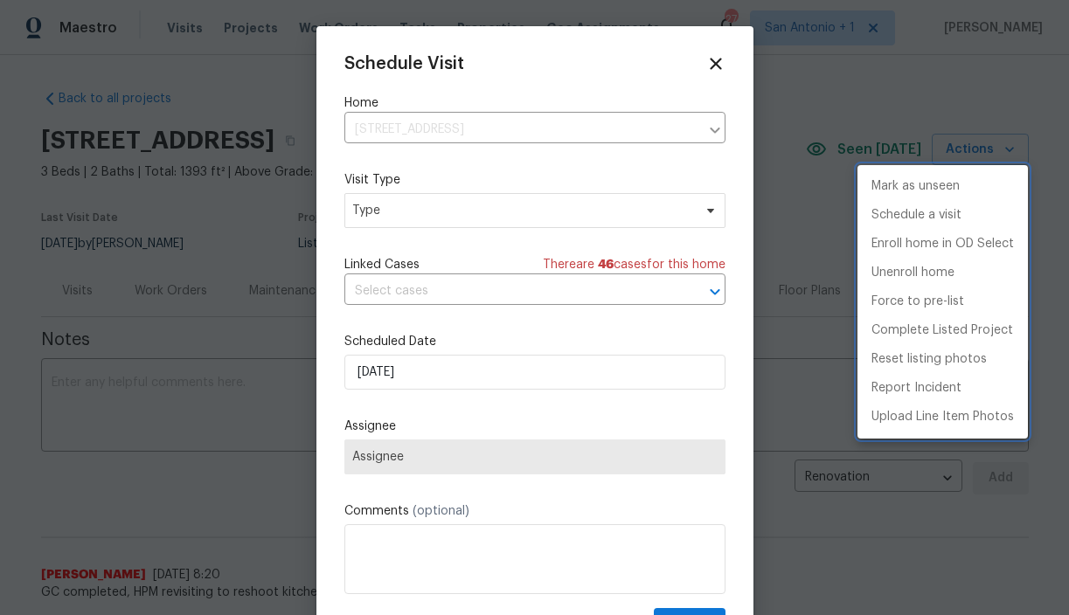
click at [461, 206] on div at bounding box center [534, 307] width 1069 height 615
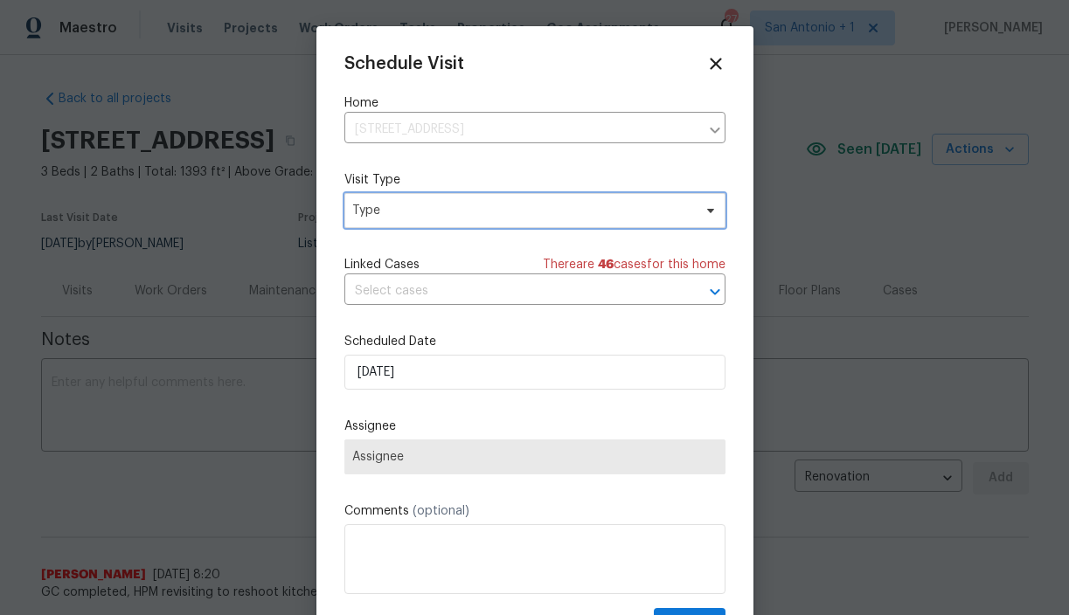
click at [455, 206] on span "Type" at bounding box center [522, 210] width 340 height 17
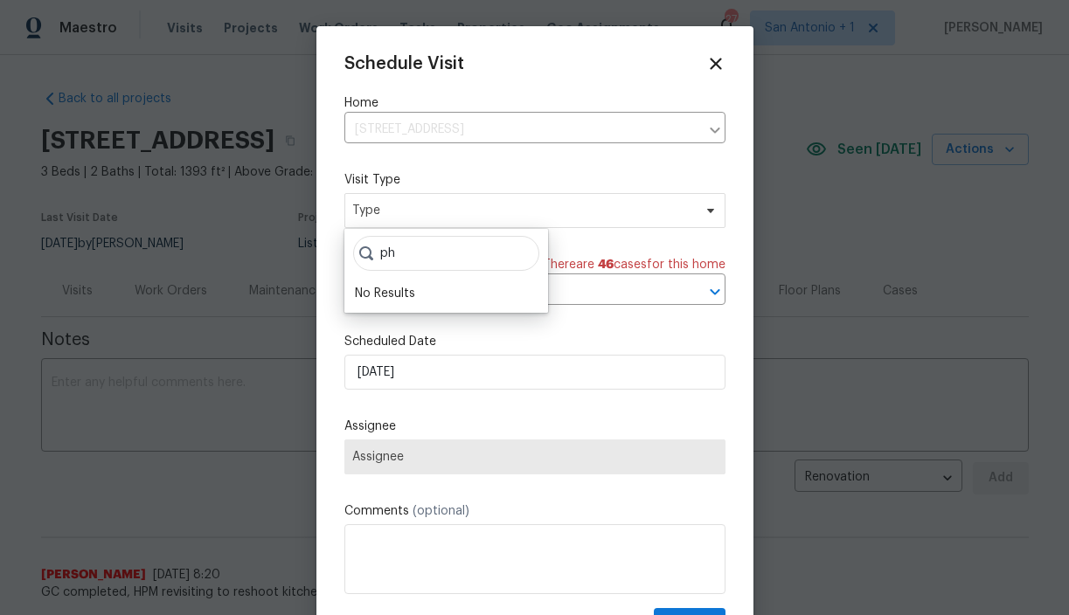
type input "p"
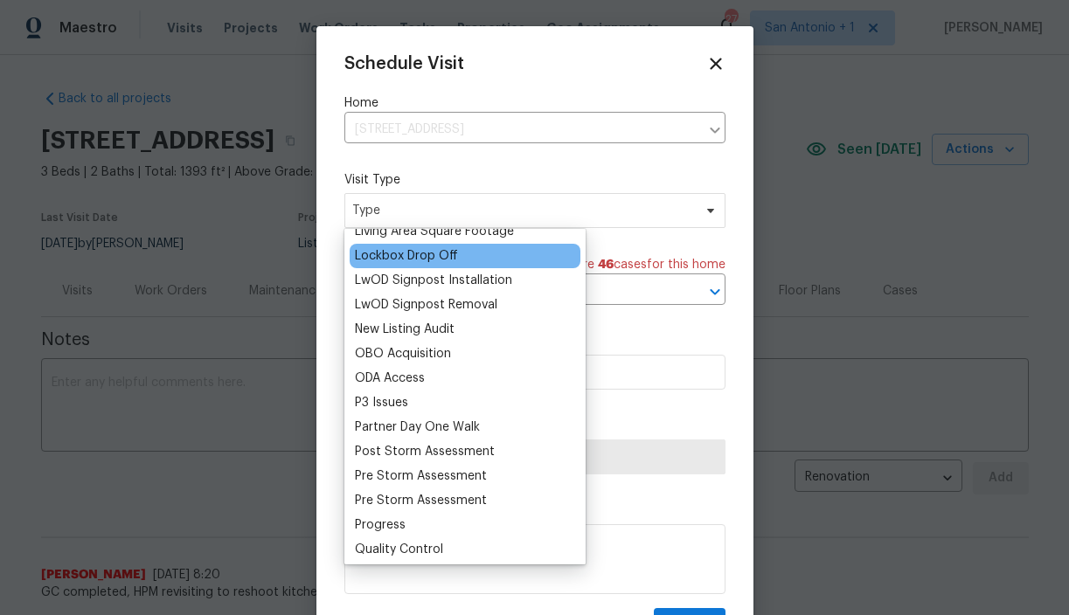
scroll to position [910, 0]
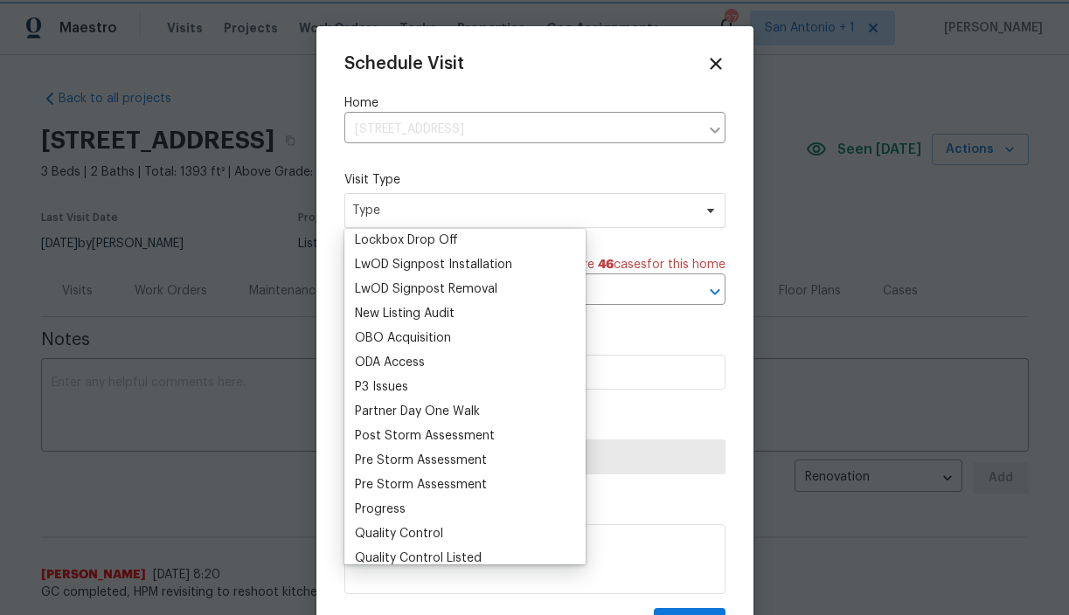
click at [470, 212] on span "Type" at bounding box center [522, 210] width 340 height 17
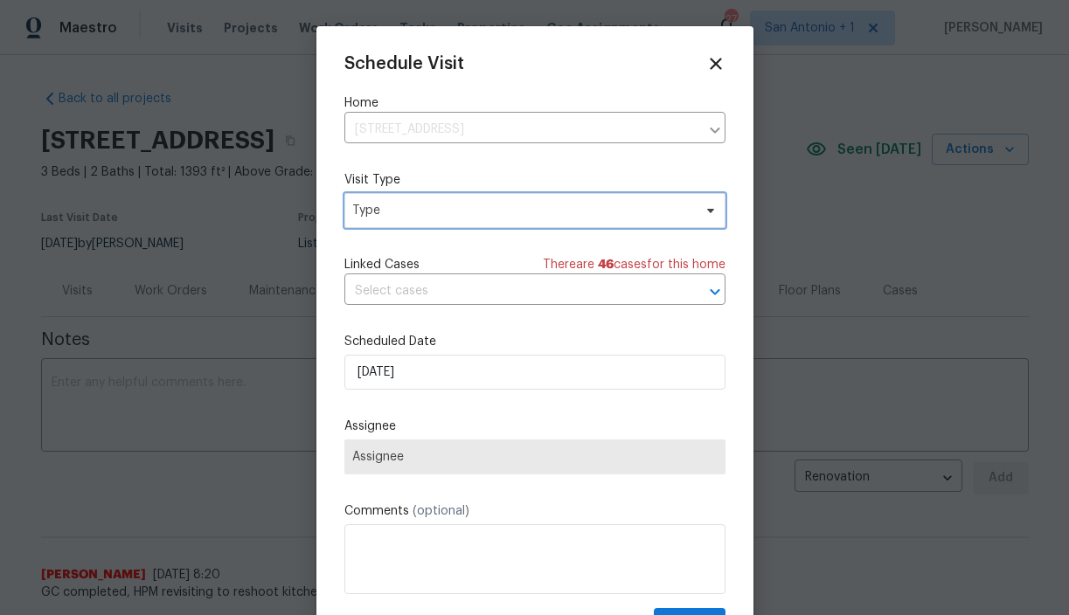
click at [470, 212] on span "Type" at bounding box center [522, 210] width 340 height 17
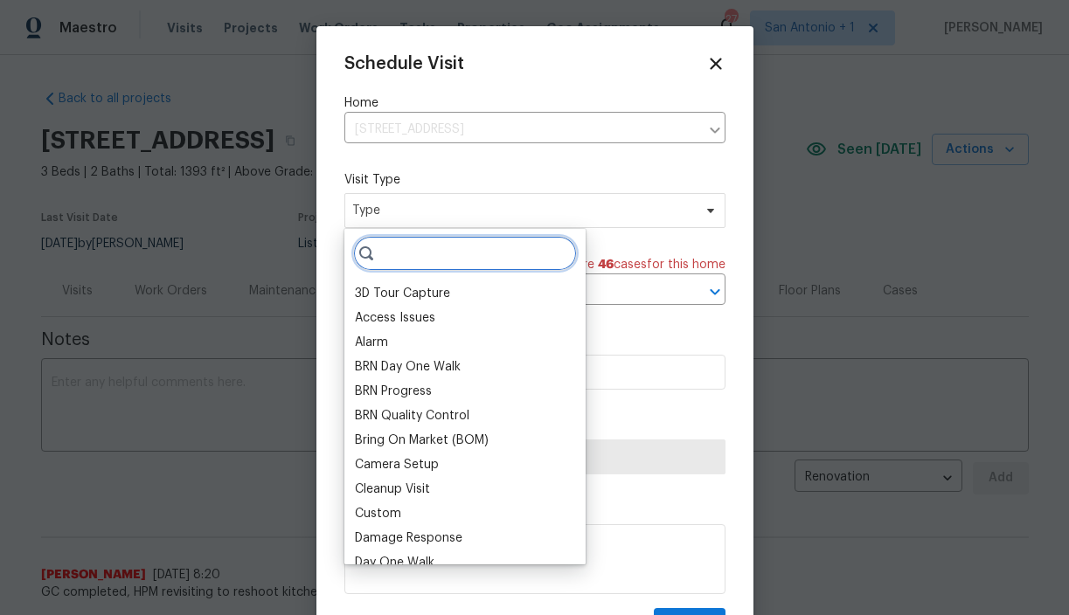
click at [440, 267] on input "search" at bounding box center [465, 253] width 224 height 35
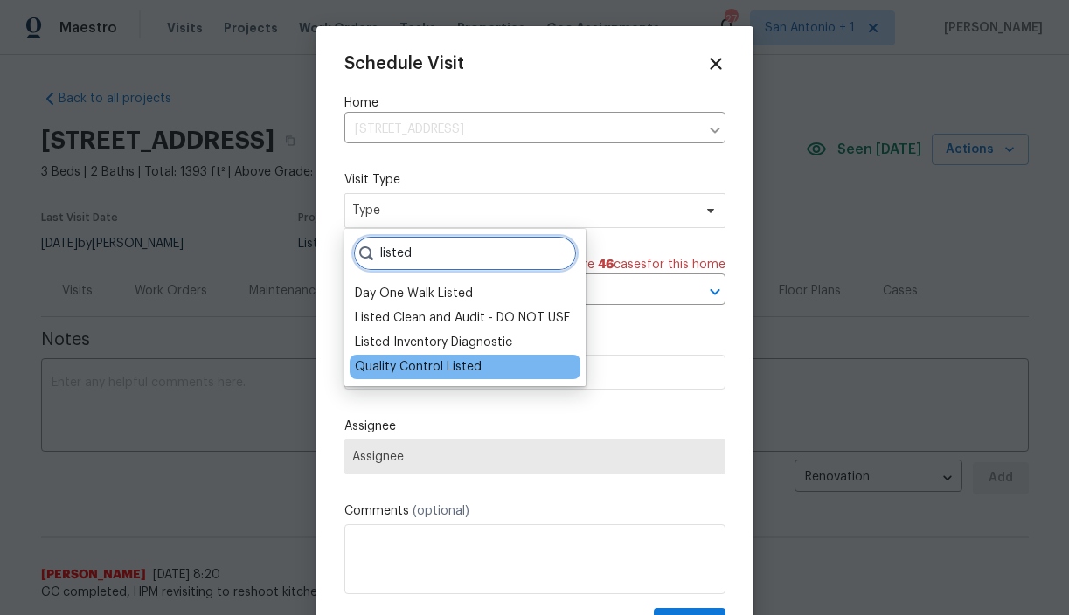
type input "listed"
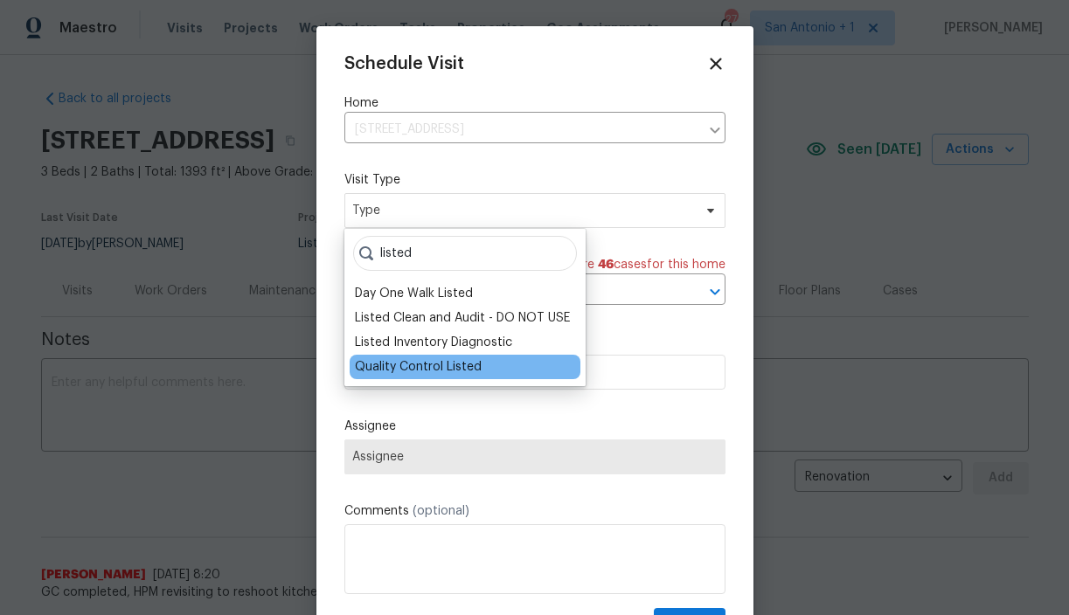
click at [432, 365] on div "Quality Control Listed" at bounding box center [418, 366] width 127 height 17
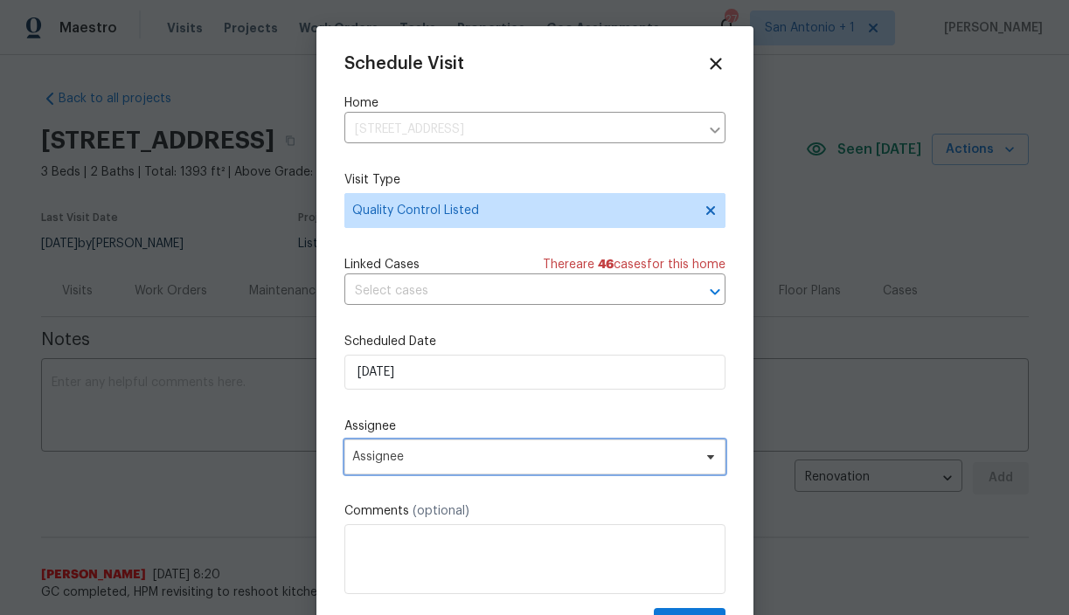
click at [397, 454] on span "Assignee" at bounding box center [523, 457] width 343 height 14
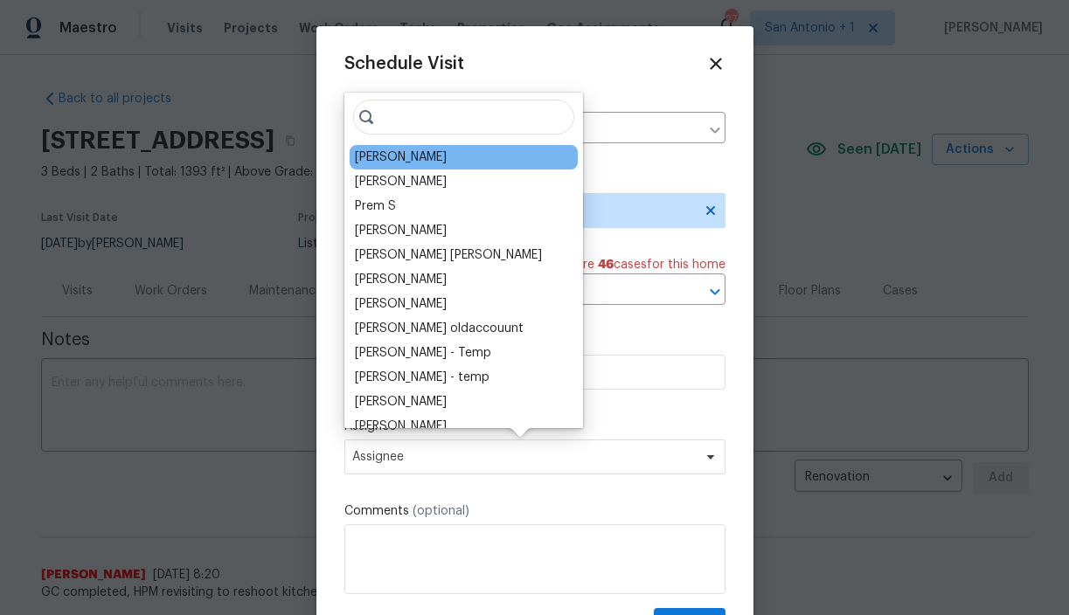
click at [412, 163] on div "[PERSON_NAME]" at bounding box center [401, 157] width 92 height 17
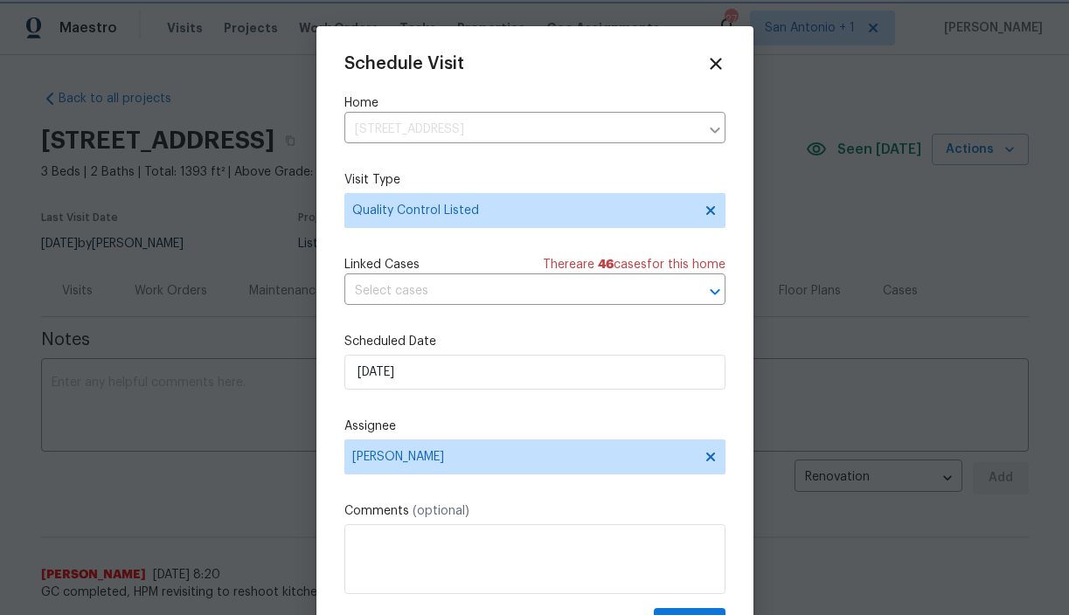
scroll to position [31, 0]
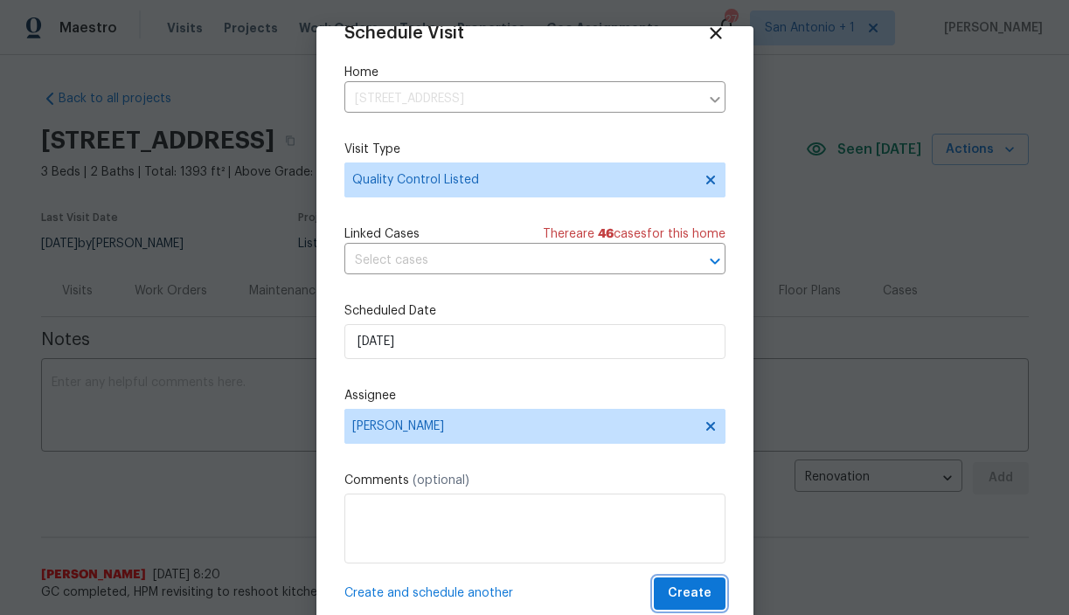
click at [688, 597] on span "Create" at bounding box center [690, 594] width 44 height 22
